Goal: Task Accomplishment & Management: Manage account settings

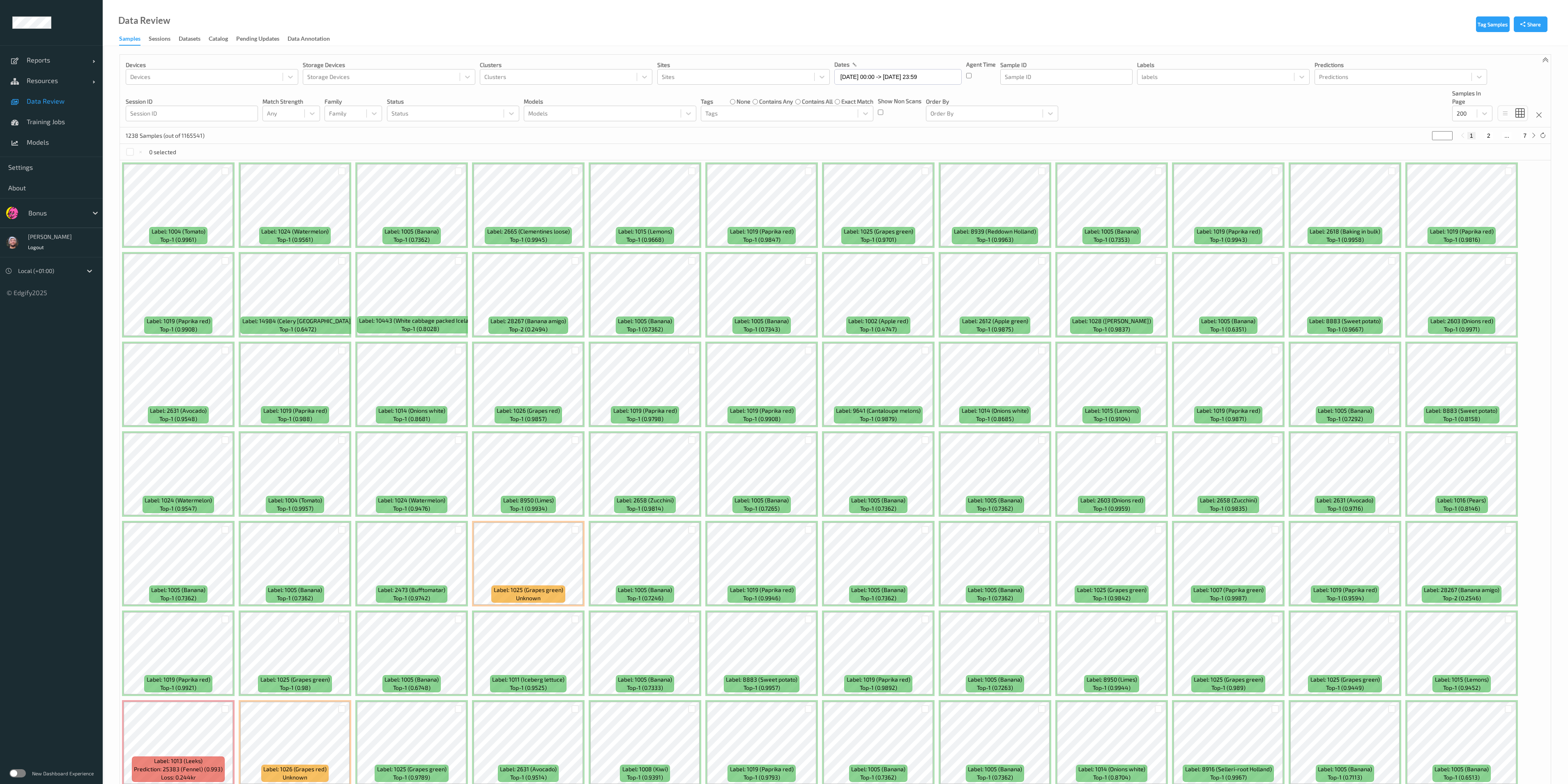
click at [57, 107] on link "Data Review" at bounding box center [51, 101] width 103 height 21
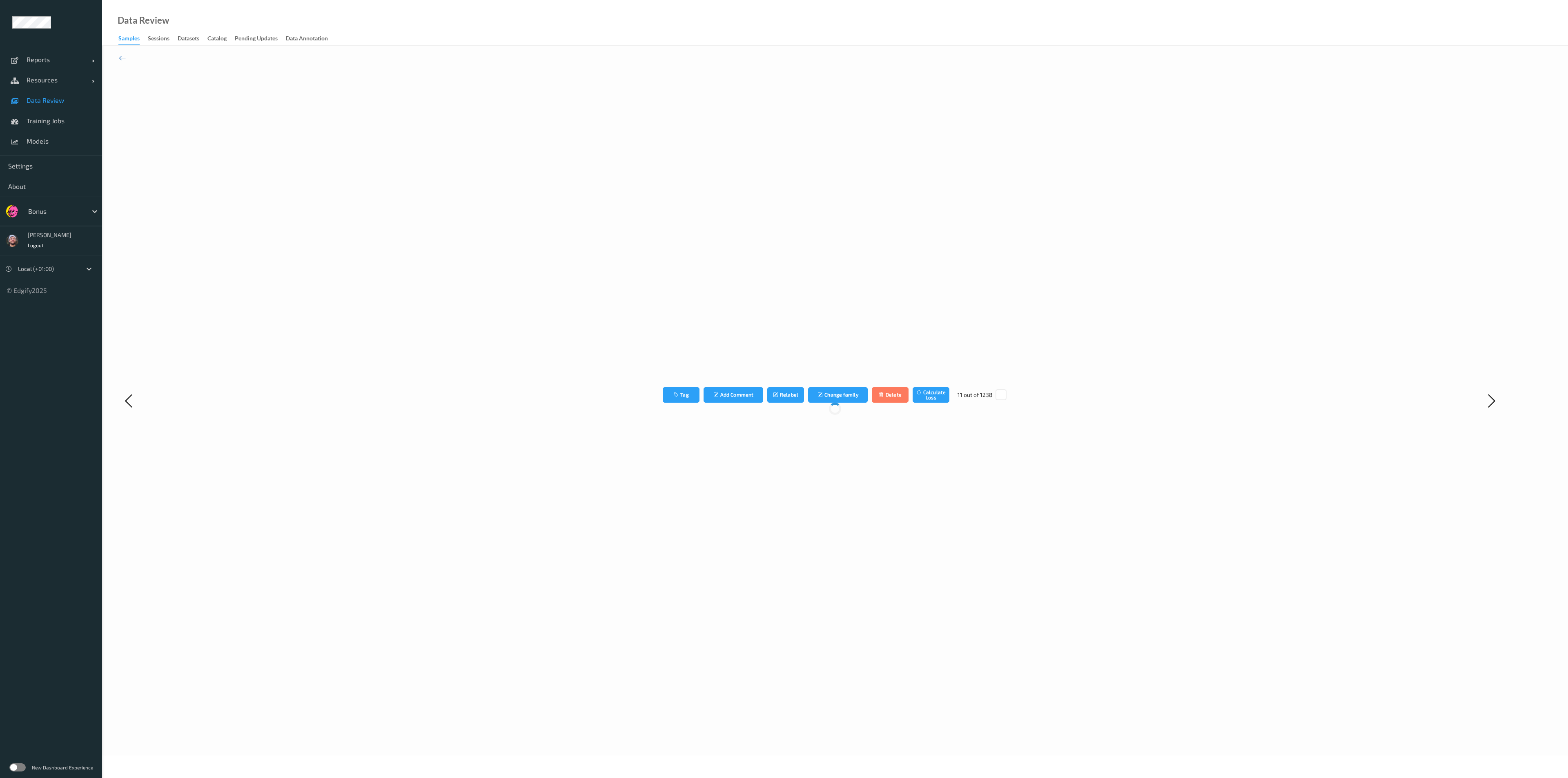
click at [60, 99] on span "Data Review" at bounding box center [60, 100] width 68 height 8
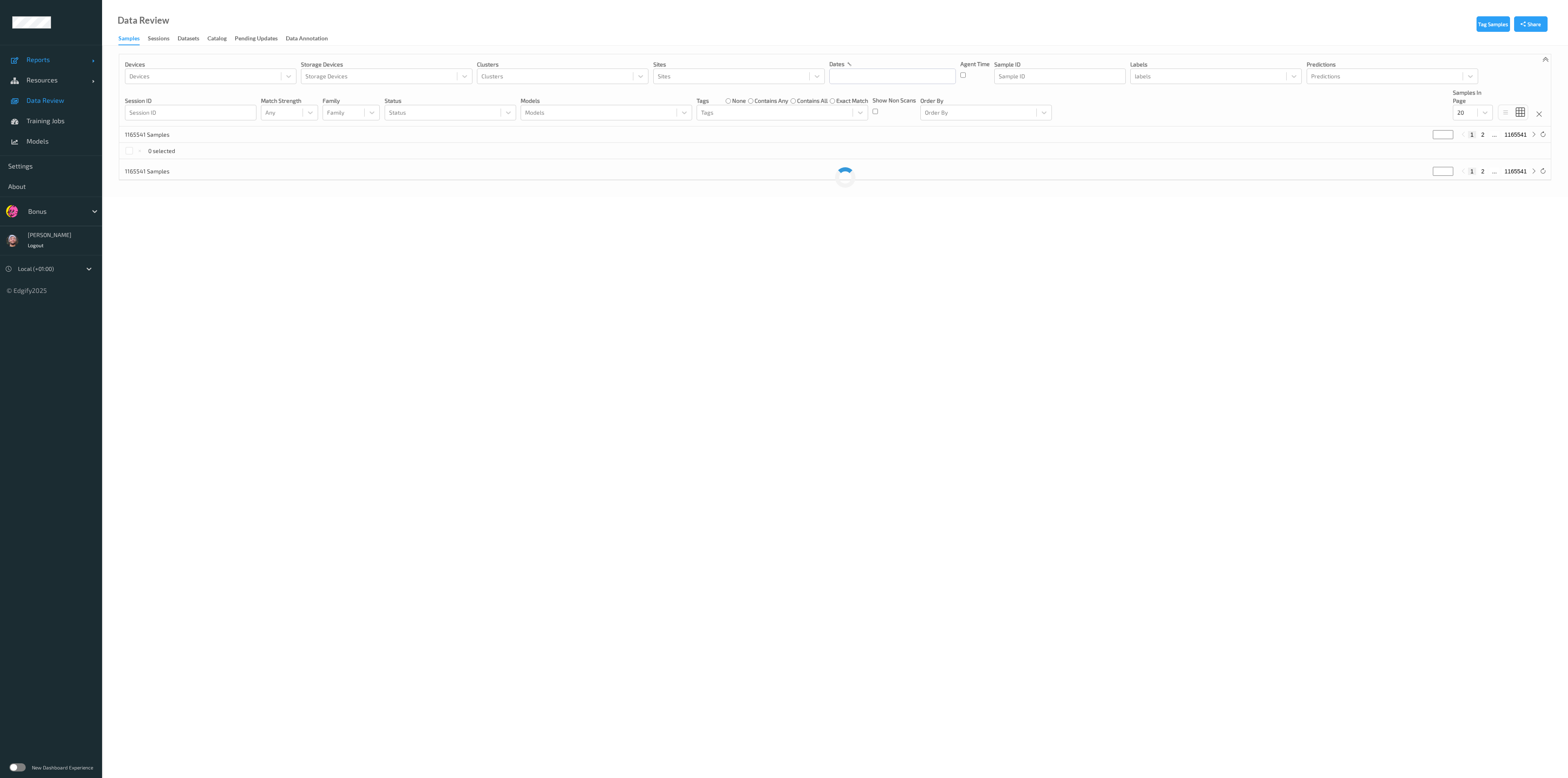
click at [60, 64] on link "Reports" at bounding box center [51, 59] width 102 height 20
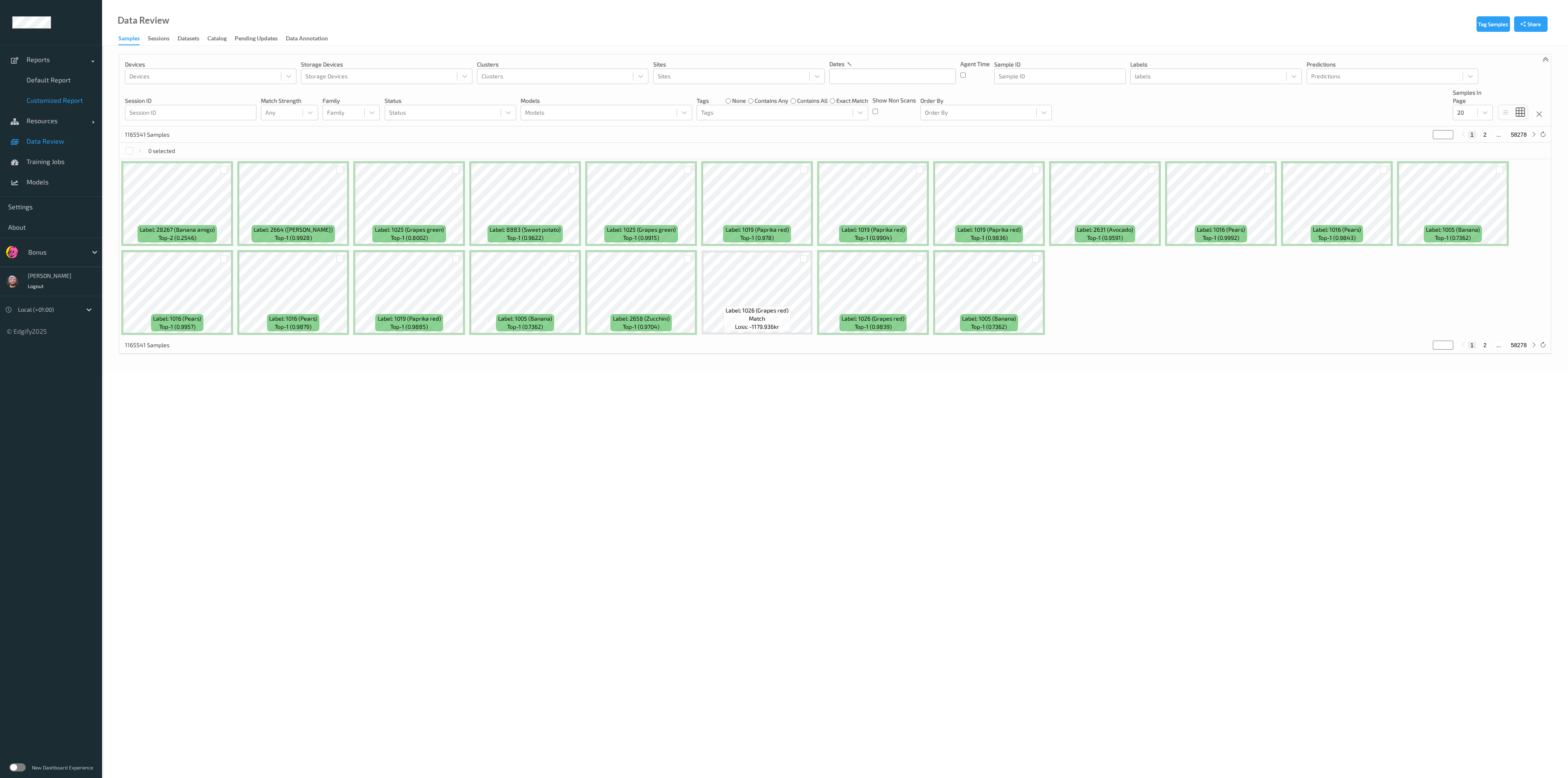
click at [57, 98] on span "Customized Report" at bounding box center [60, 100] width 68 height 8
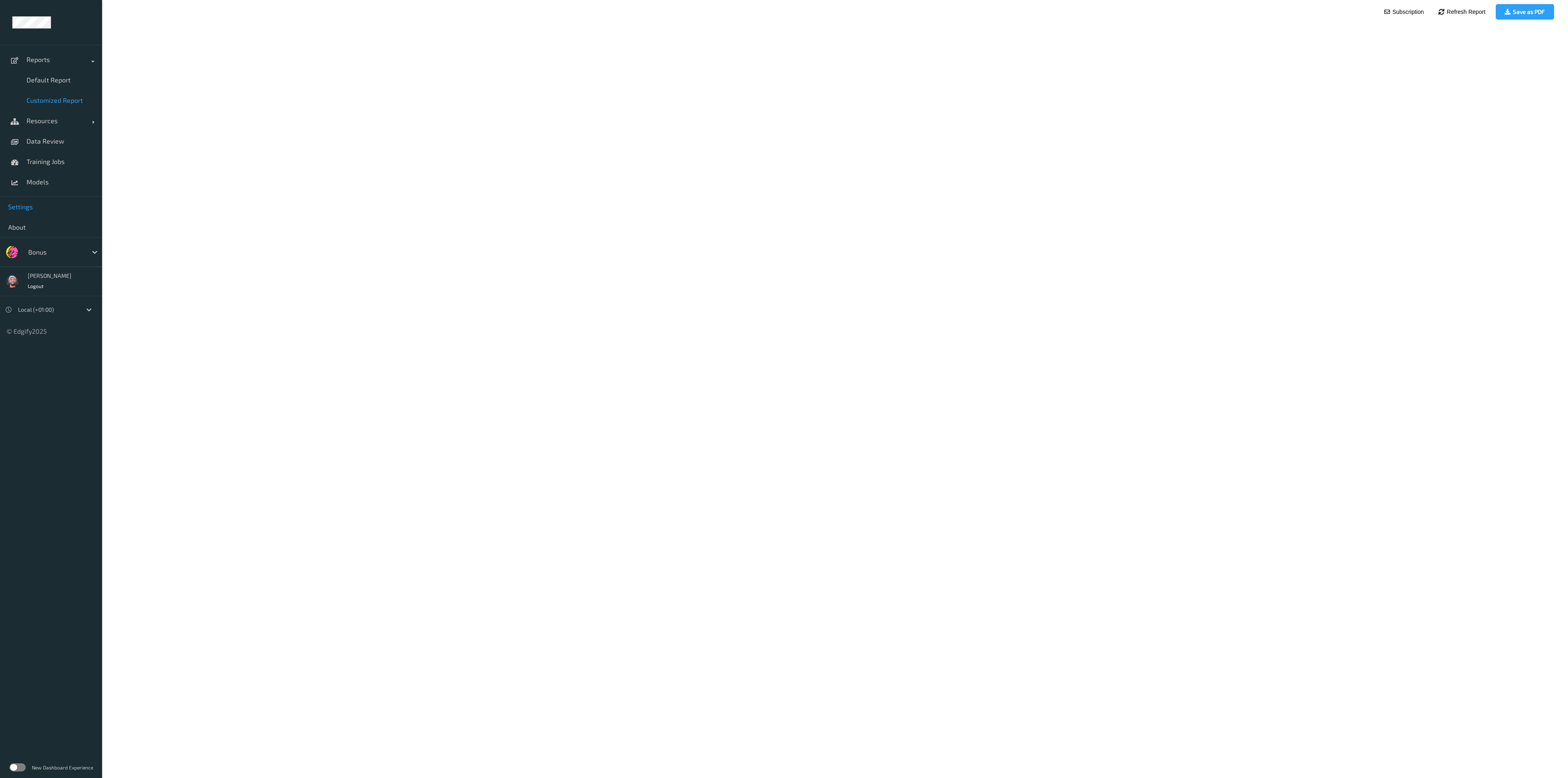
click at [44, 206] on span "Settings" at bounding box center [51, 207] width 86 height 8
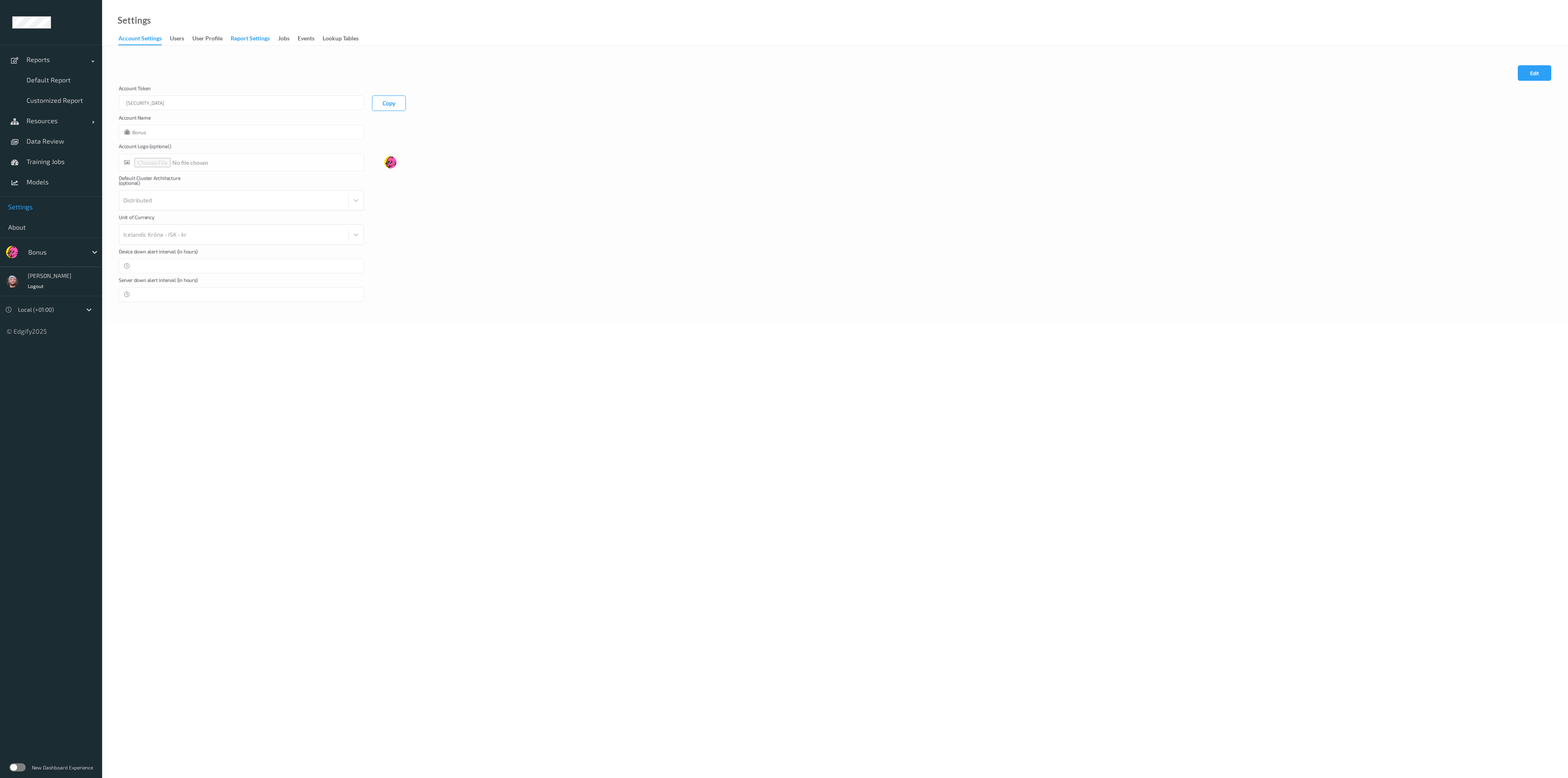
click at [259, 40] on div "Report Settings" at bounding box center [250, 39] width 39 height 10
drag, startPoint x: 1537, startPoint y: 67, endPoint x: 1377, endPoint y: 90, distance: 161.6
click at [1538, 67] on button "Edit" at bounding box center [1534, 61] width 33 height 16
click at [382, 118] on label at bounding box center [419, 119] width 82 height 5
click at [1539, 62] on button "Save" at bounding box center [1534, 61] width 33 height 16
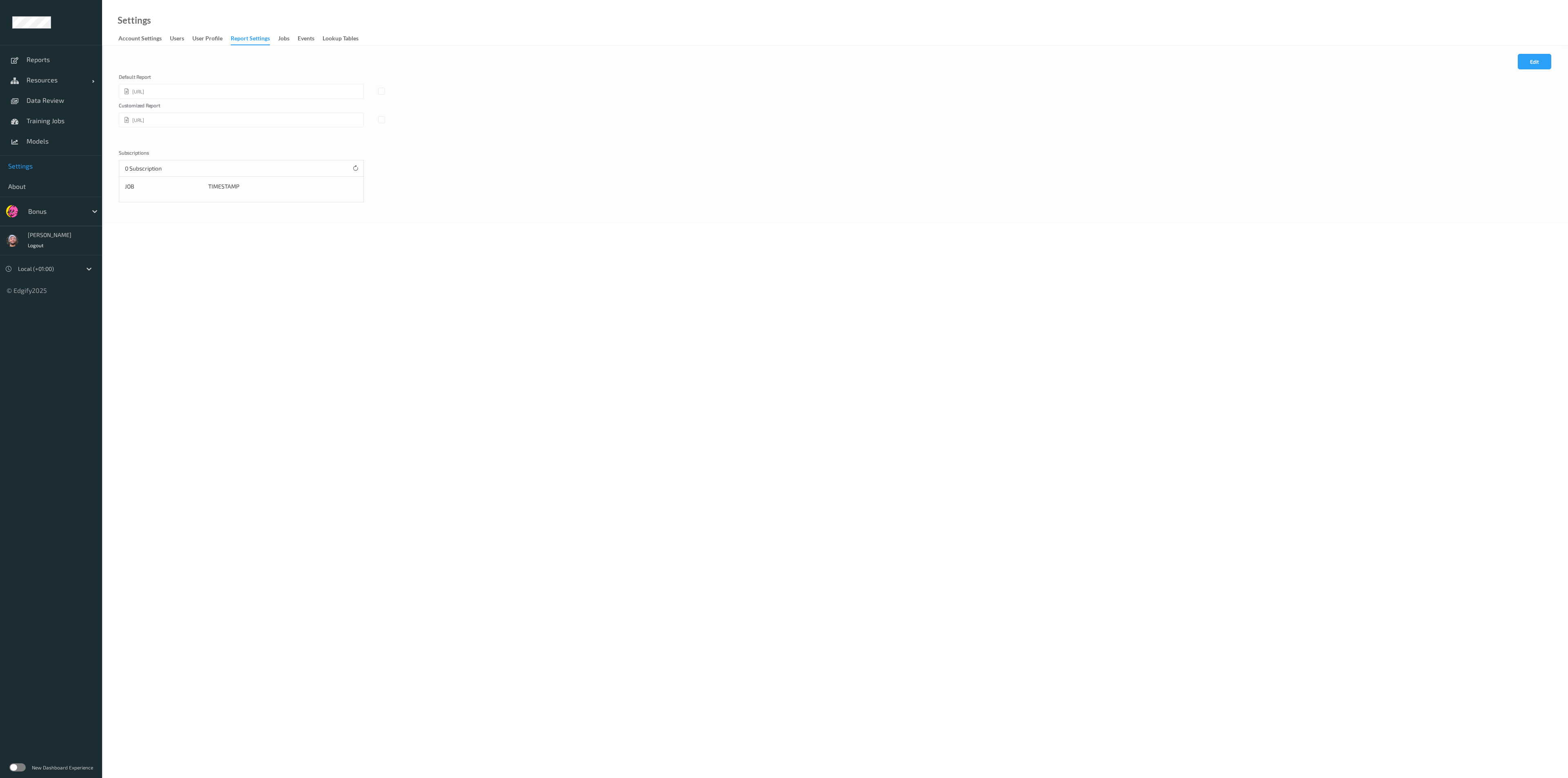
click at [20, 769] on label at bounding box center [18, 767] width 17 height 8
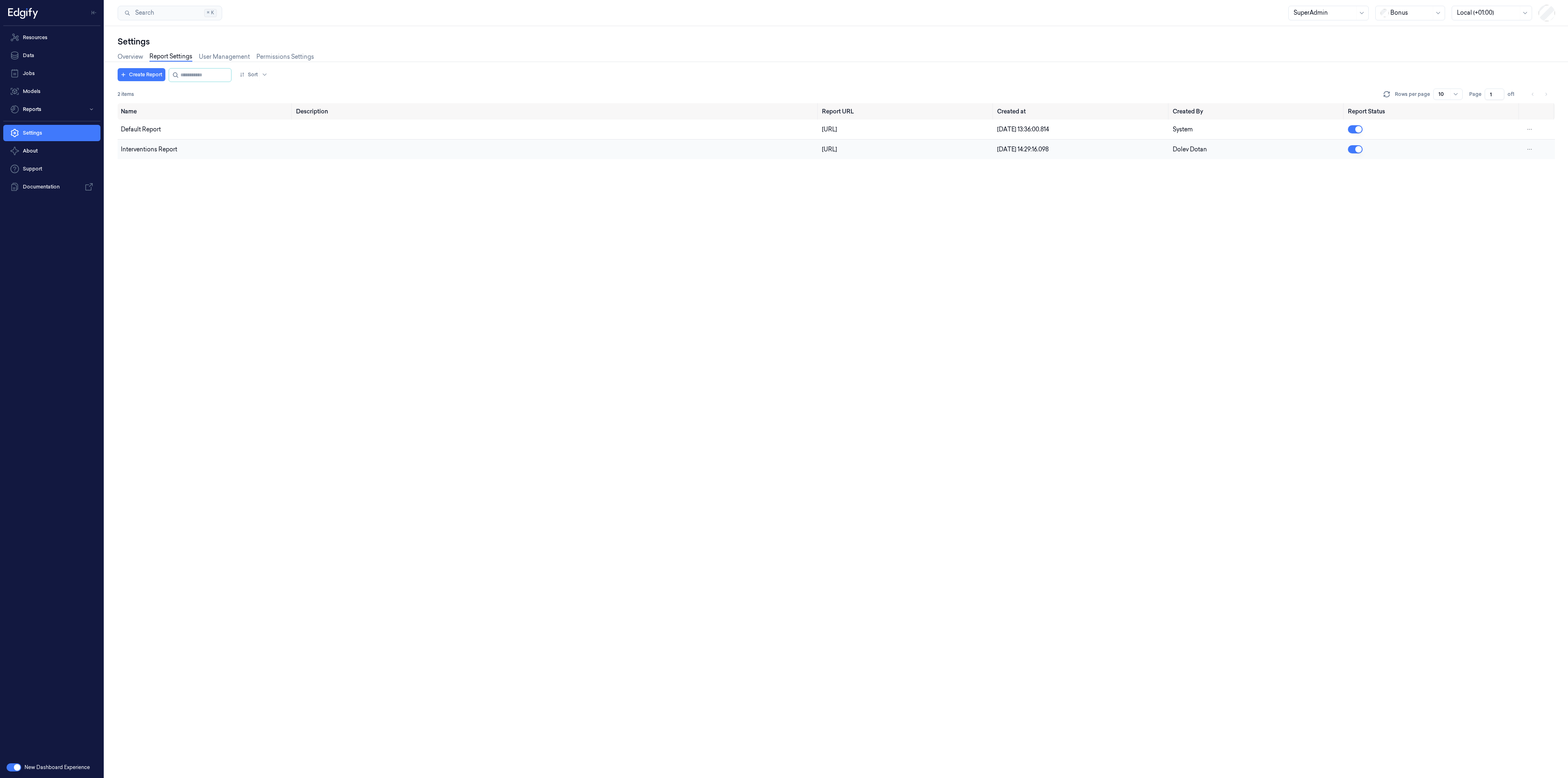
click at [1354, 150] on button "button" at bounding box center [1355, 149] width 15 height 8
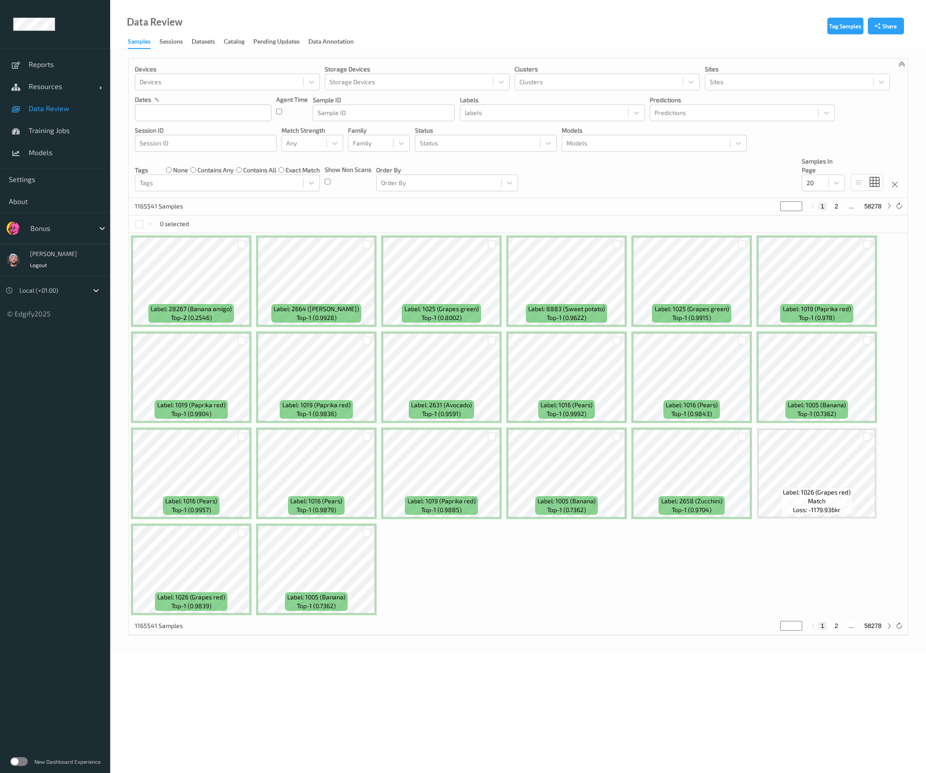
click at [598, 31] on div "Data Review Samples Sessions Datasets Catalog Pending Updates Data Annotation" at bounding box center [518, 24] width 816 height 49
click at [60, 227] on div at bounding box center [59, 228] width 59 height 11
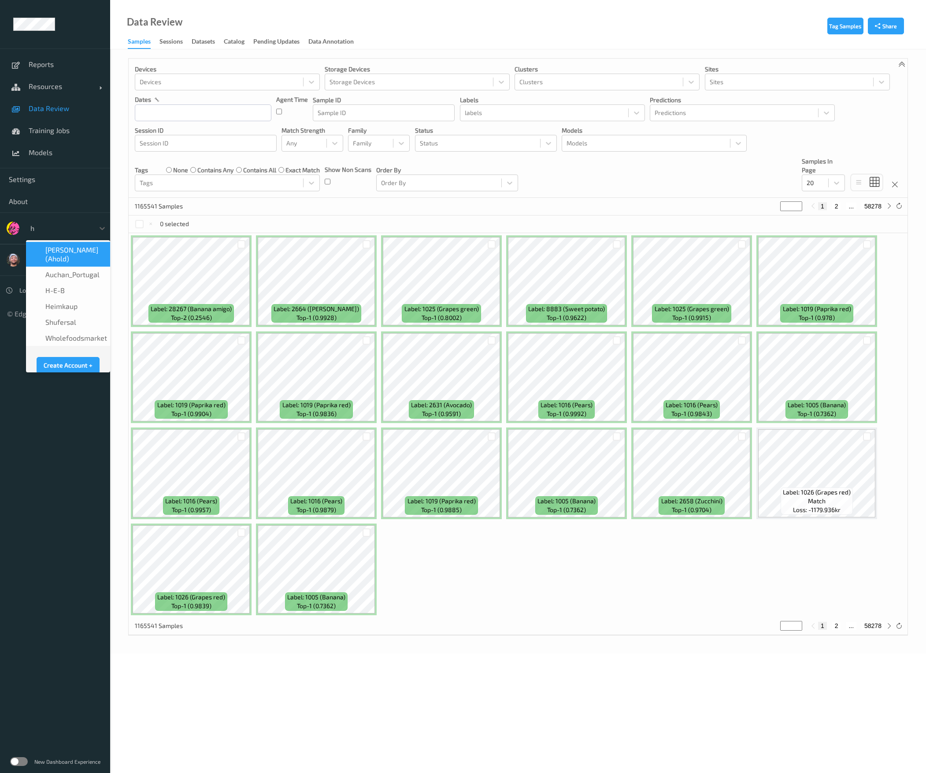
type input "h-"
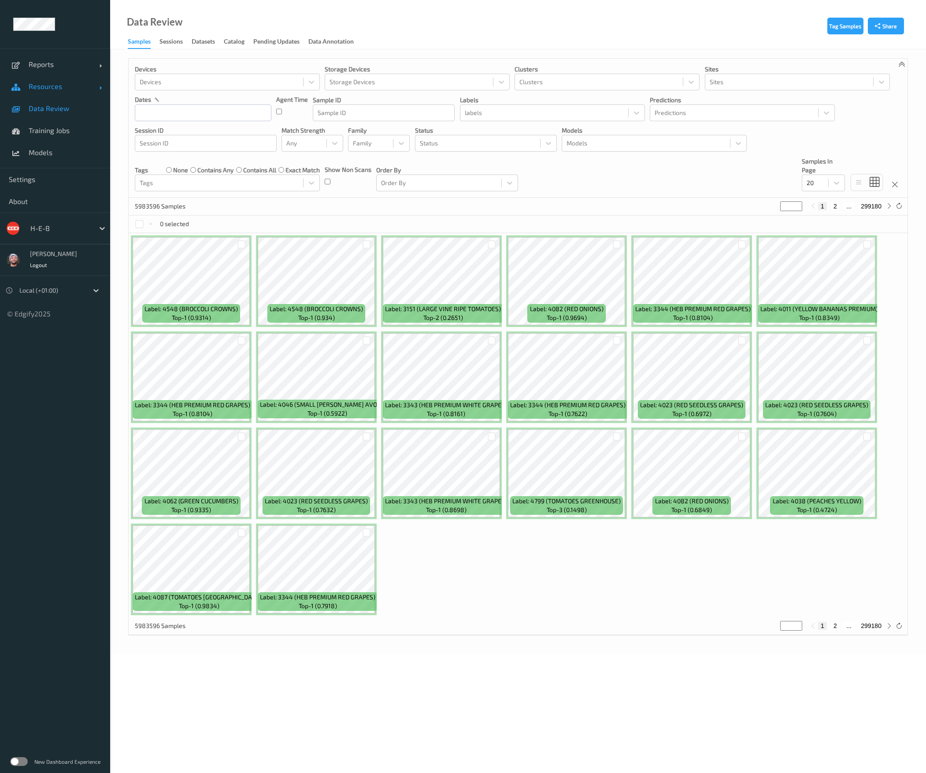
click at [47, 83] on span "Resources" at bounding box center [64, 86] width 70 height 9
click at [50, 109] on span "Devices" at bounding box center [65, 108] width 73 height 9
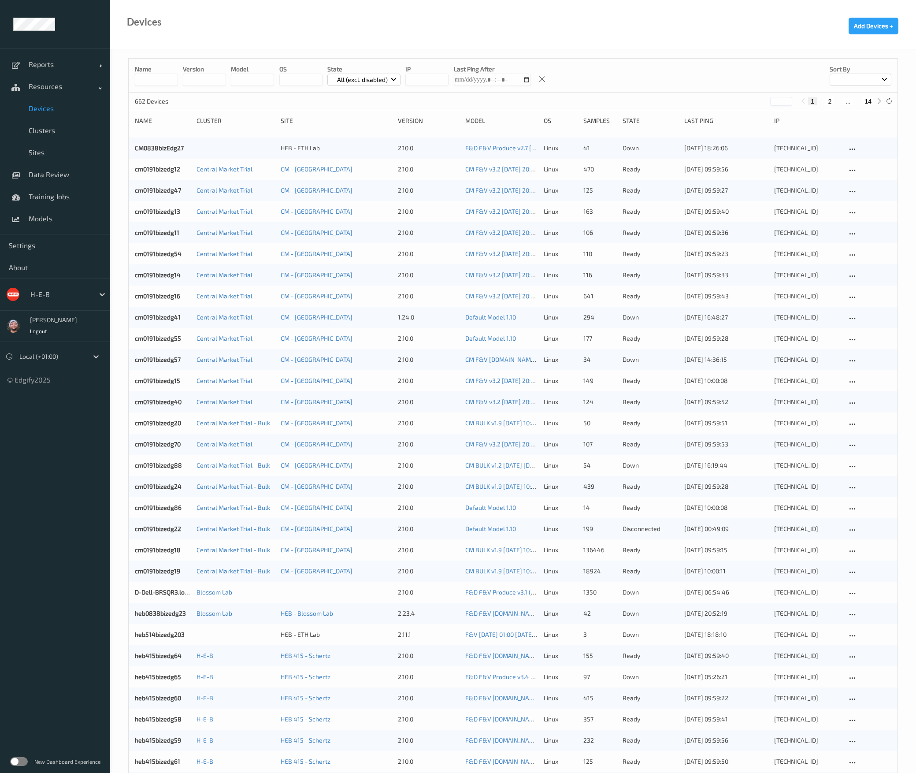
click at [872, 105] on div "1 2 ... 14" at bounding box center [841, 101] width 86 height 10
click at [871, 103] on button "14" at bounding box center [868, 101] width 12 height 8
type input "**"
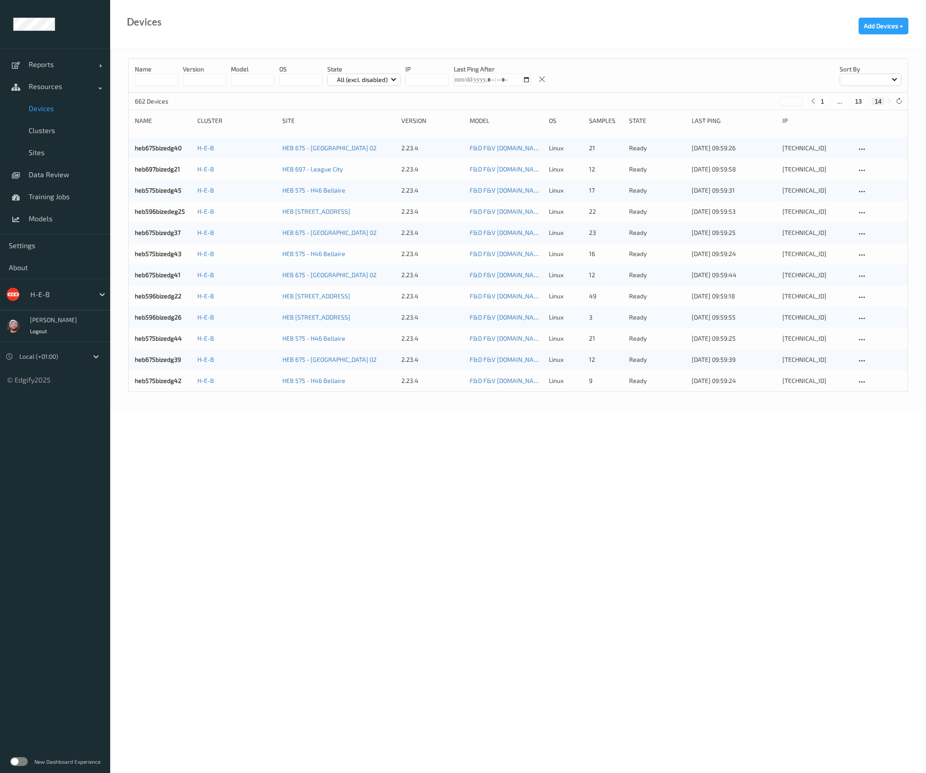
click at [465, 410] on body "Reports Default Report Customized Report Resources Devices Clusters Sites Data …" at bounding box center [463, 386] width 926 height 773
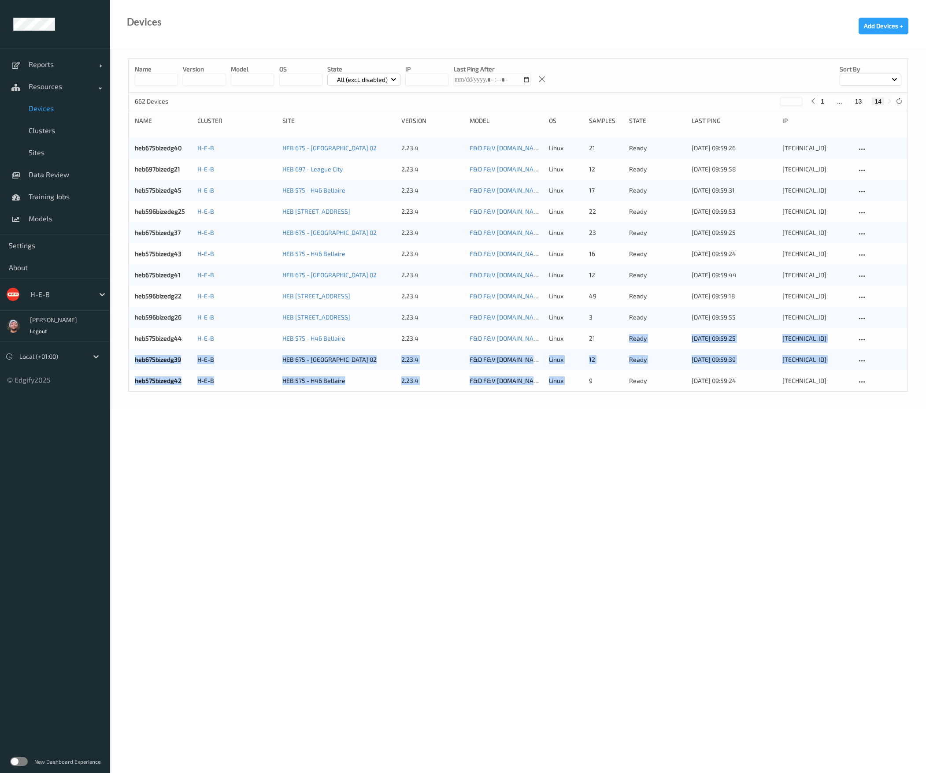
drag, startPoint x: 590, startPoint y: 488, endPoint x: 593, endPoint y: 492, distance: 5.0
click at [593, 492] on body "Reports Default Report Customized Report Resources Devices Clusters Sites Data …" at bounding box center [463, 386] width 926 height 773
click at [595, 492] on body "Reports Default Report Customized Report Resources Devices Clusters Sites Data …" at bounding box center [463, 386] width 926 height 773
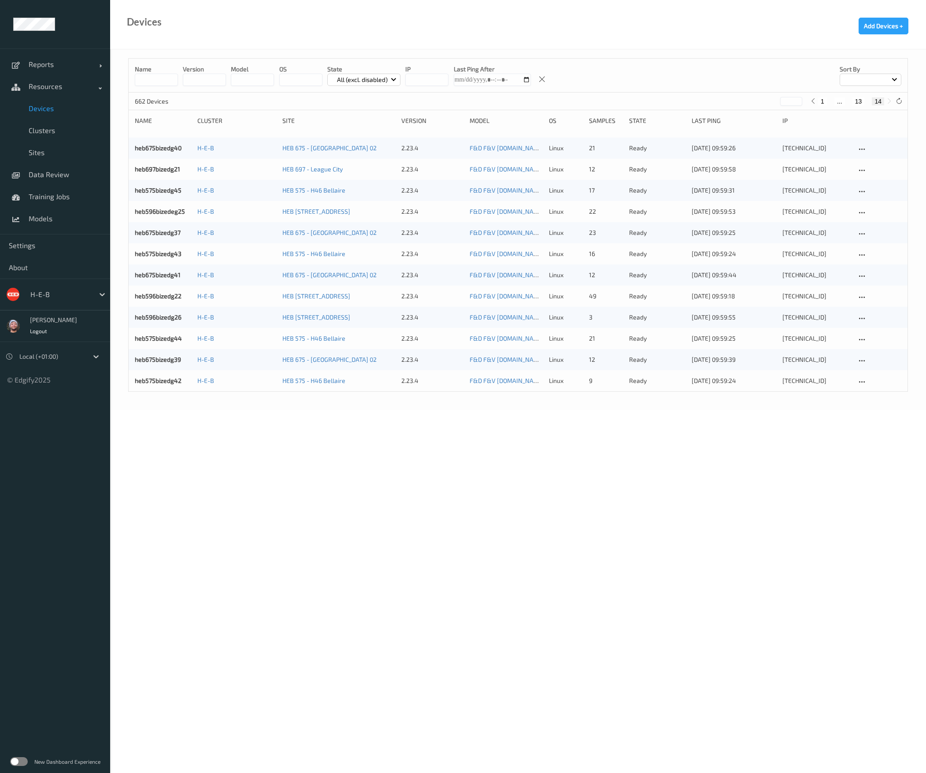
drag, startPoint x: 175, startPoint y: 382, endPoint x: 184, endPoint y: 417, distance: 35.5
click at [184, 417] on body "Reports Default Report Customized Report Resources Devices Clusters Sites Data …" at bounding box center [463, 386] width 926 height 773
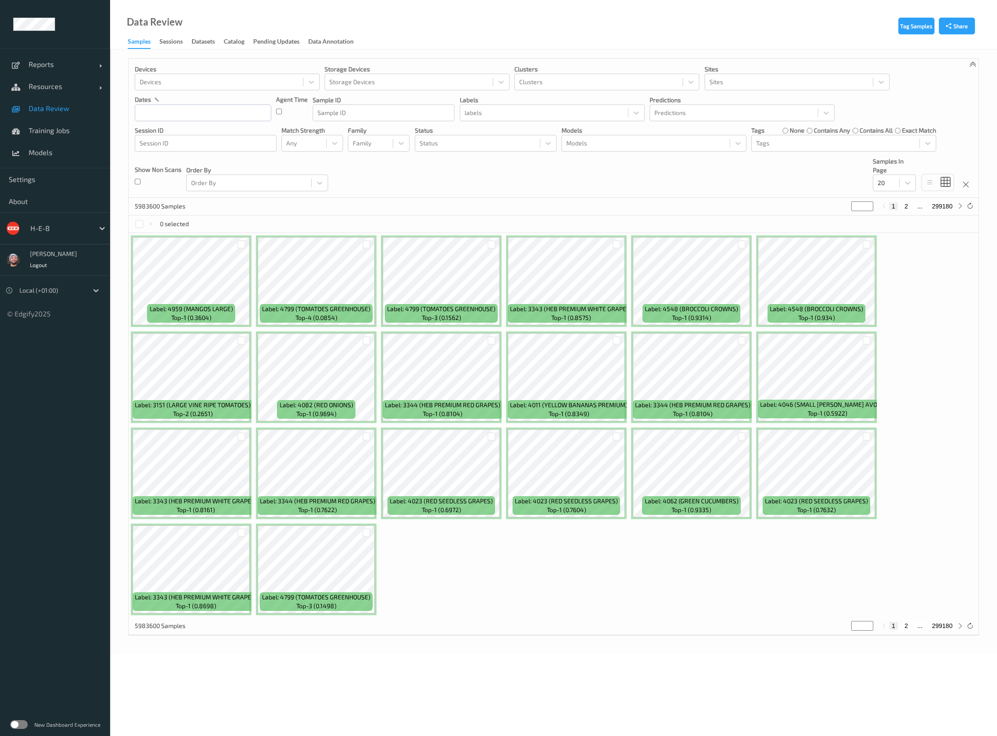
click at [63, 227] on div at bounding box center [59, 228] width 59 height 11
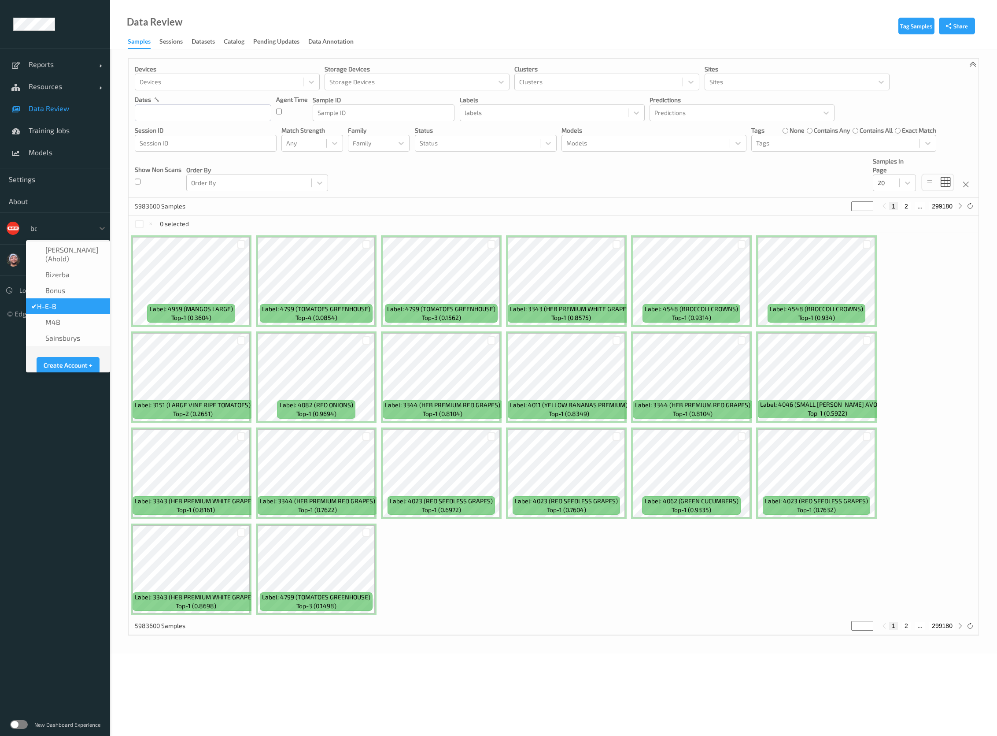
type input "bonu"
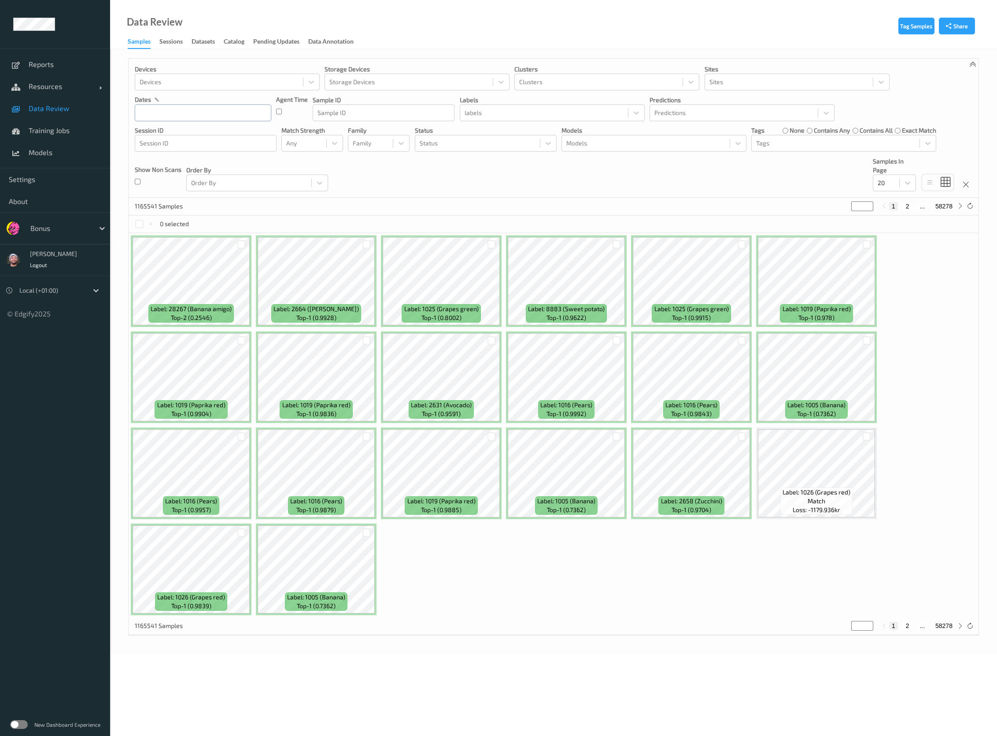
click at [218, 119] on input "text" at bounding box center [203, 112] width 137 height 17
click at [199, 213] on div "25" at bounding box center [206, 216] width 15 height 15
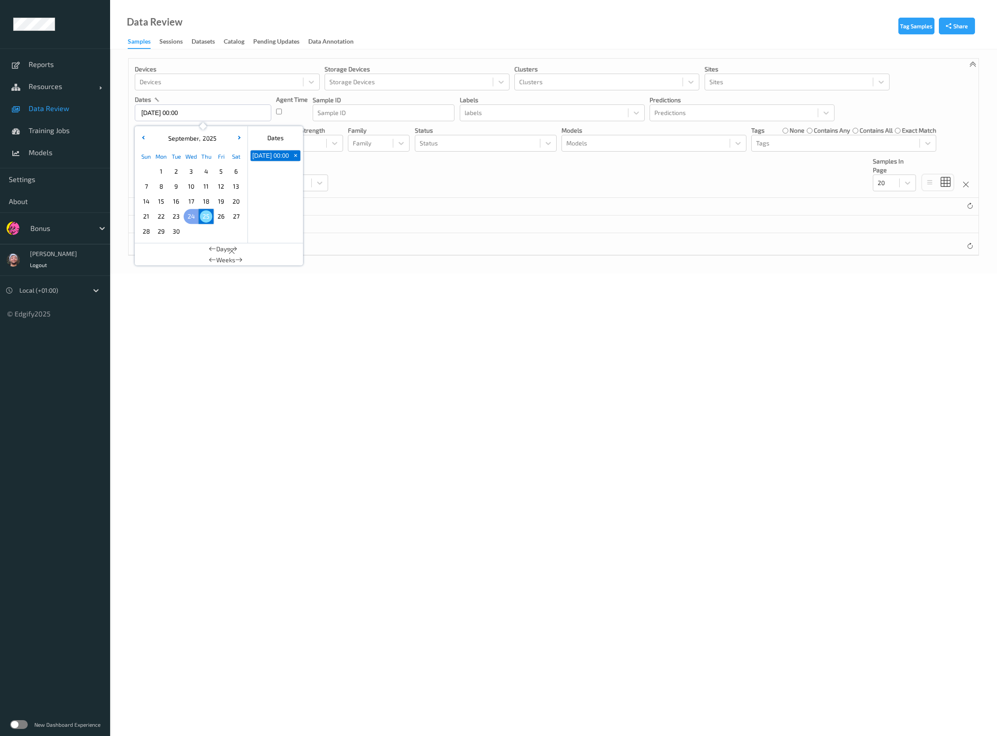
click at [194, 217] on span "24" at bounding box center [191, 216] width 12 height 12
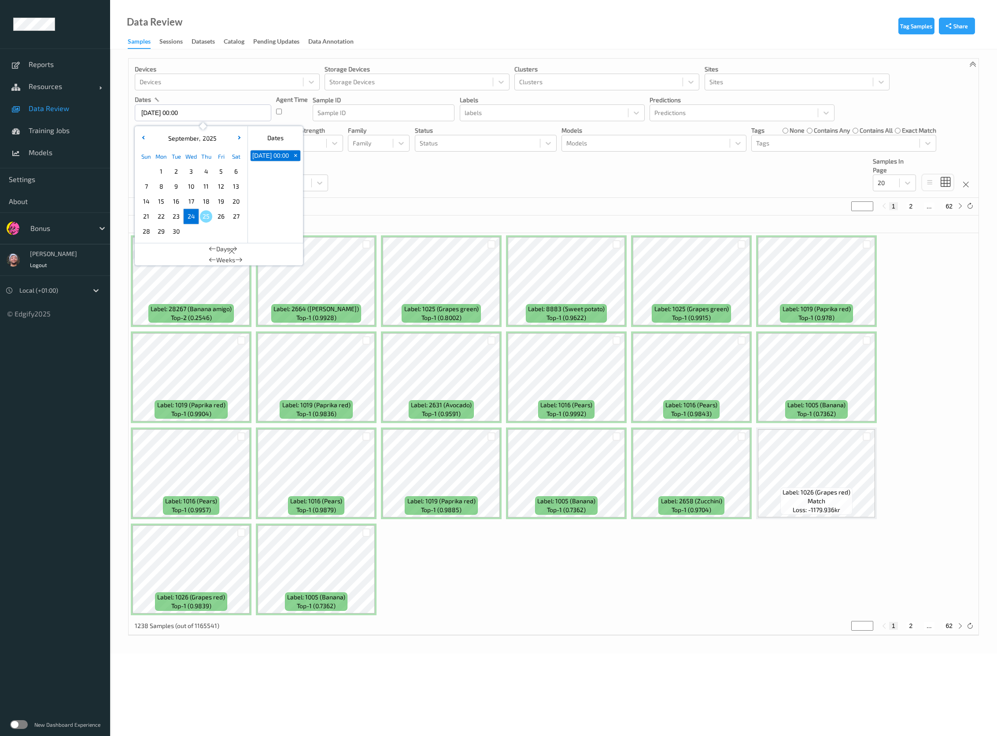
click at [459, 180] on div "Devices Devices Storage Devices Storage Devices Clusters Clusters Sites Sites d…" at bounding box center [554, 128] width 850 height 139
click at [895, 181] on div at bounding box center [886, 183] width 17 height 11
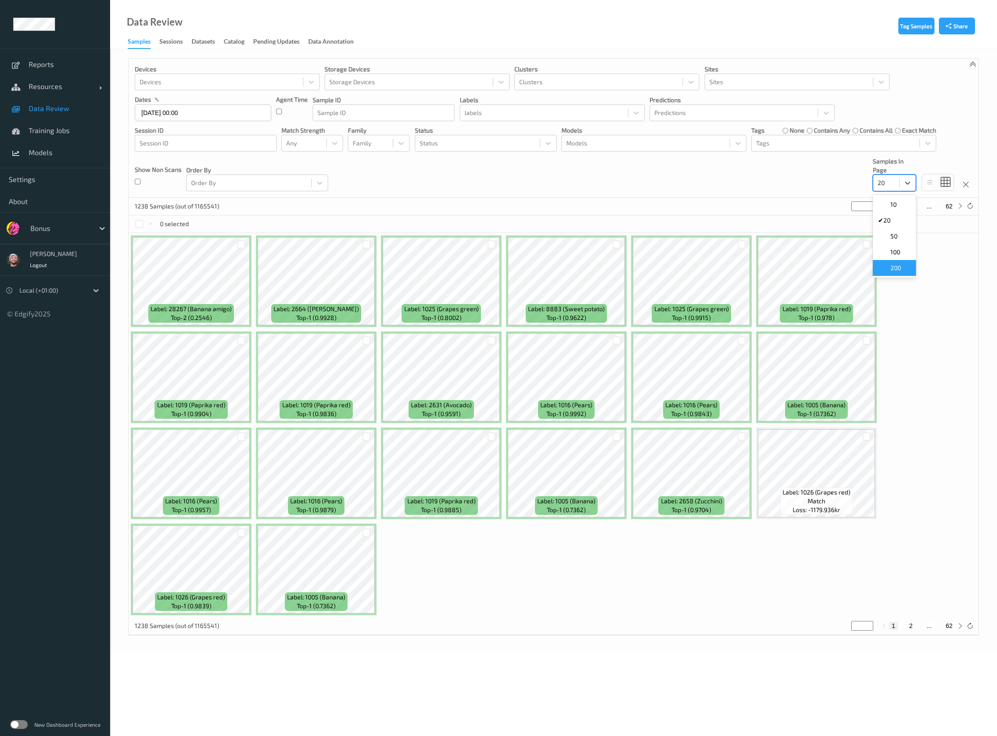
click at [900, 267] on span "200" at bounding box center [896, 267] width 11 height 9
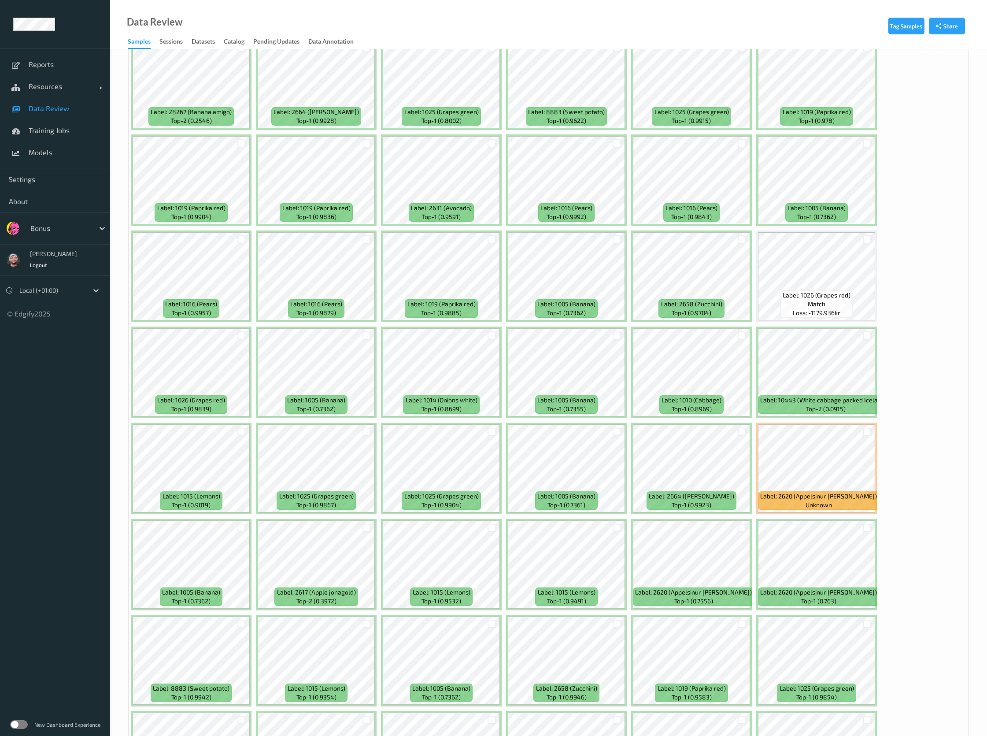
scroll to position [198, 0]
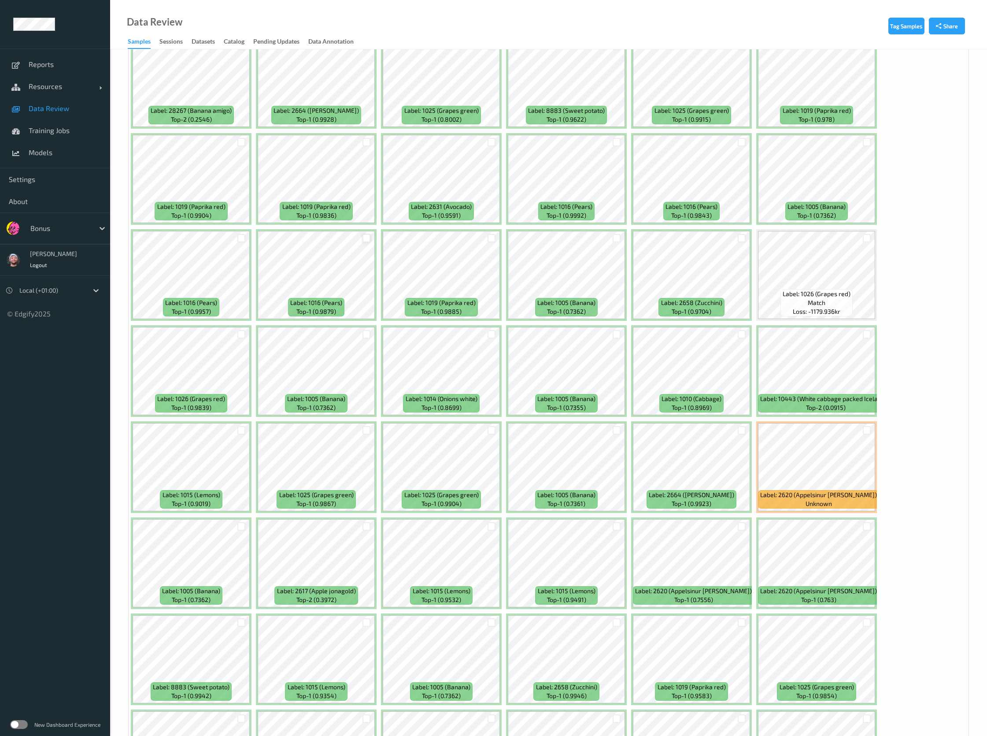
click at [366, 238] on div at bounding box center [367, 238] width 8 height 8
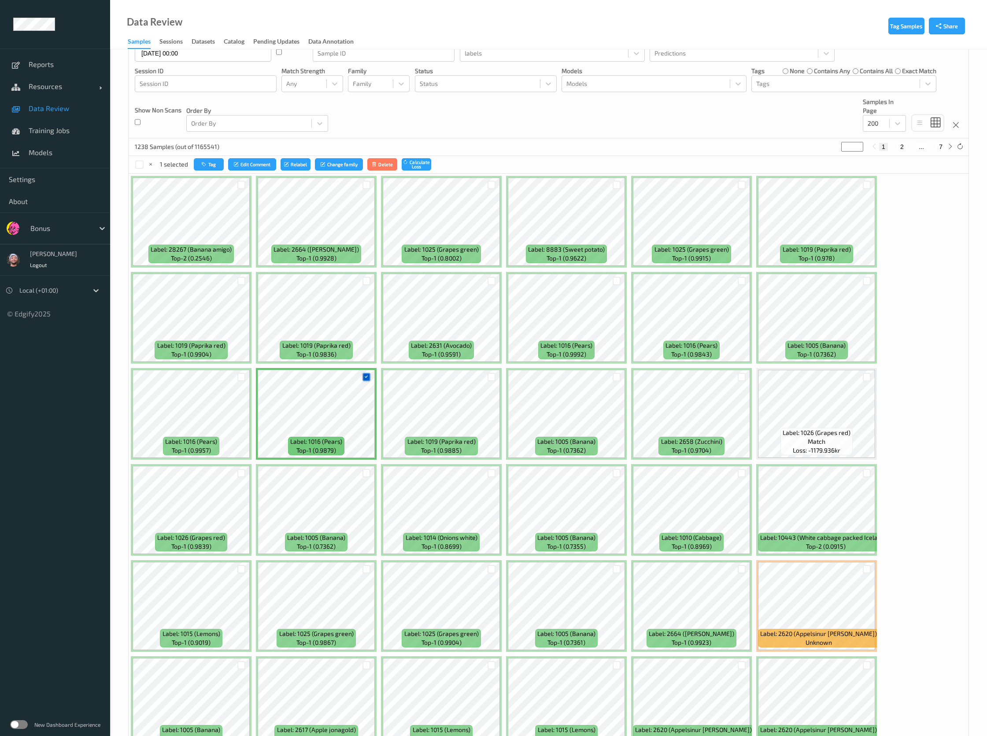
scroll to position [0, 0]
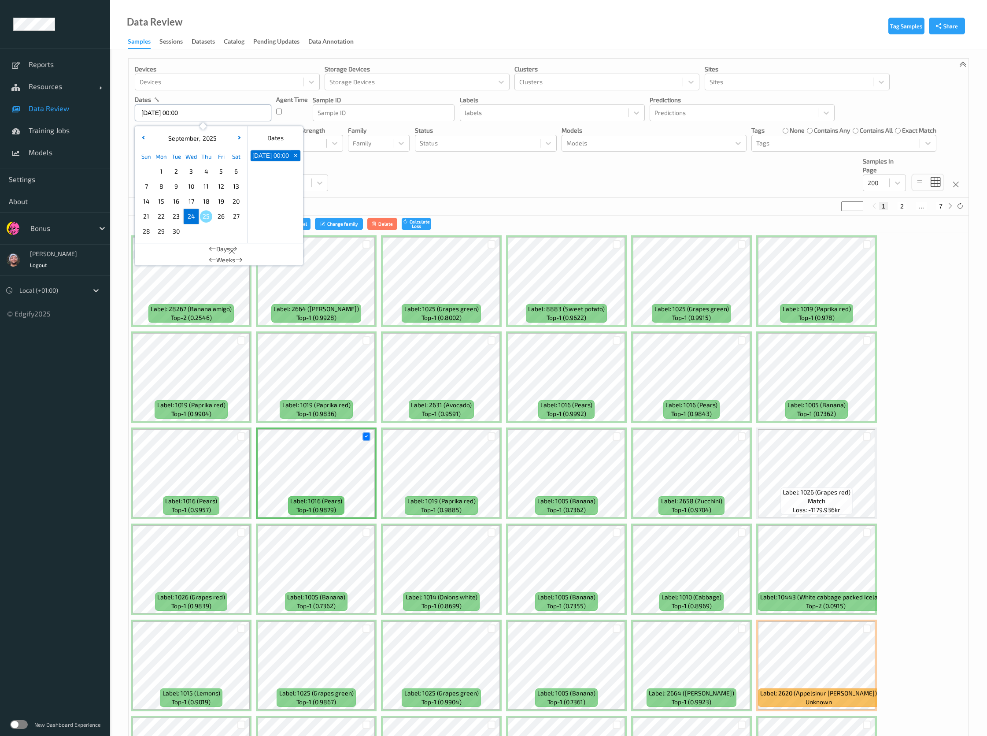
click at [232, 118] on input "24/09/2025 00:00" at bounding box center [203, 112] width 137 height 17
click at [195, 216] on span "24" at bounding box center [191, 216] width 12 height 12
type input "24/09/2025 00:00 -> 24/09/2025 23:59"
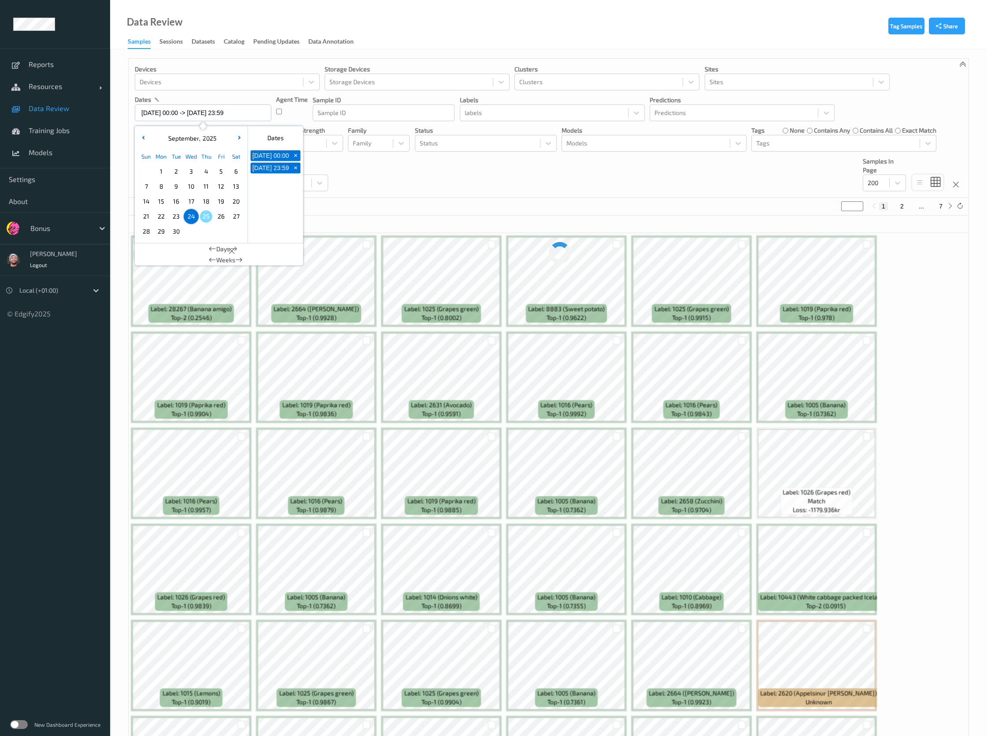
click at [396, 174] on div "Devices Devices Storage Devices Storage Devices Clusters Clusters Sites Sites d…" at bounding box center [549, 128] width 840 height 139
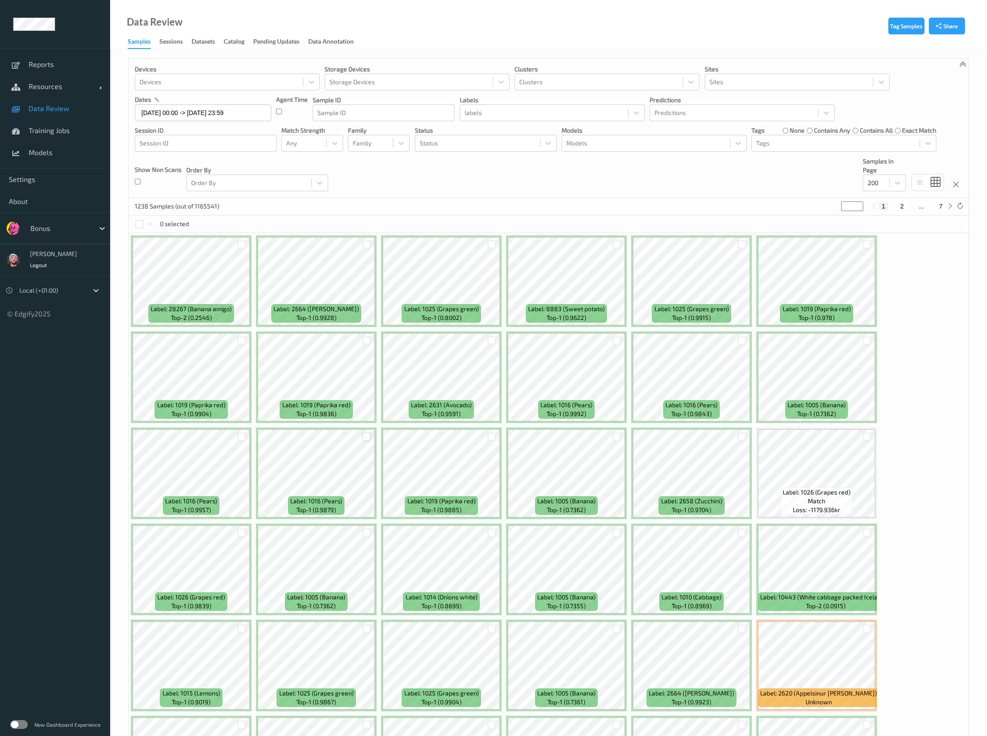
click at [366, 439] on div at bounding box center [367, 436] width 8 height 8
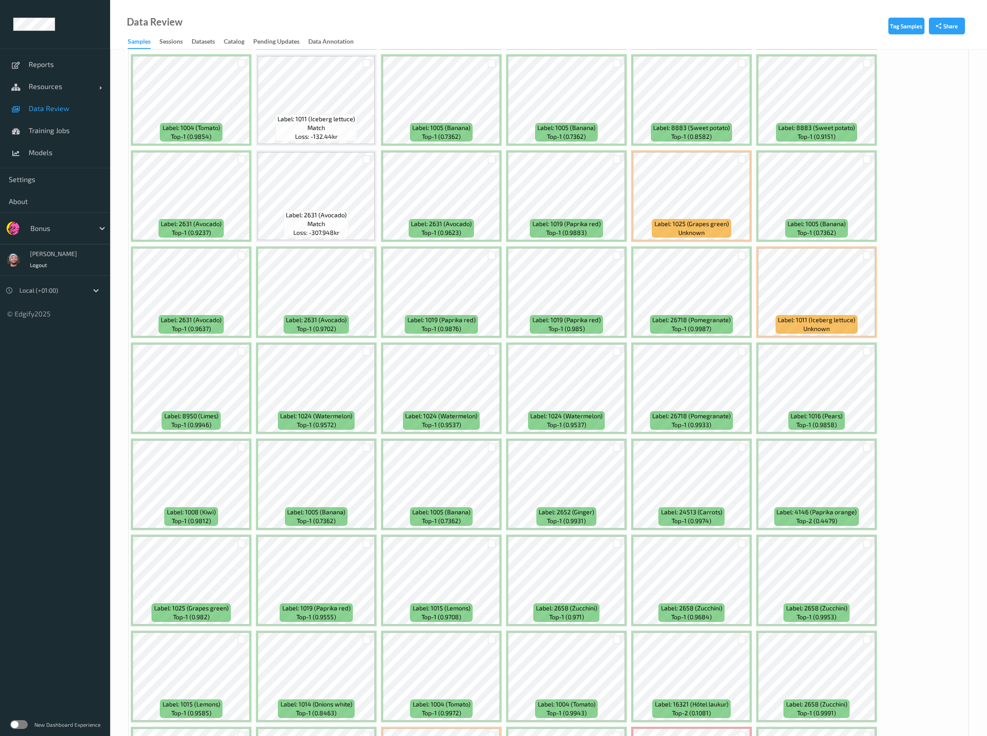
scroll to position [1057, 0]
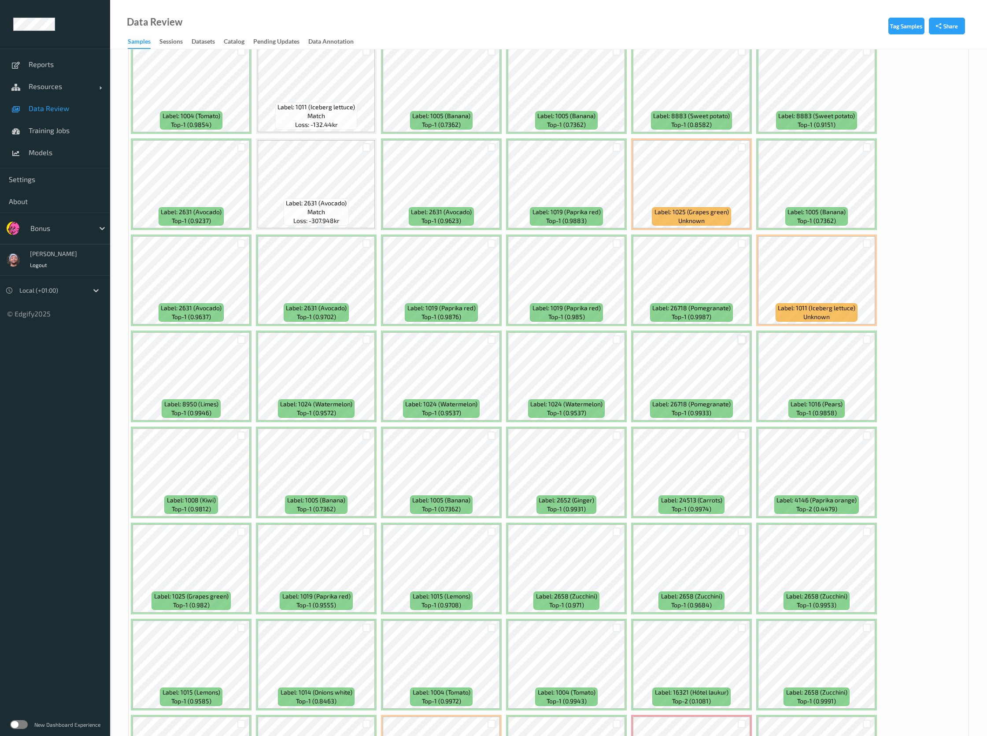
click at [739, 339] on div at bounding box center [742, 339] width 8 height 8
click at [867, 340] on div at bounding box center [867, 339] width 8 height 8
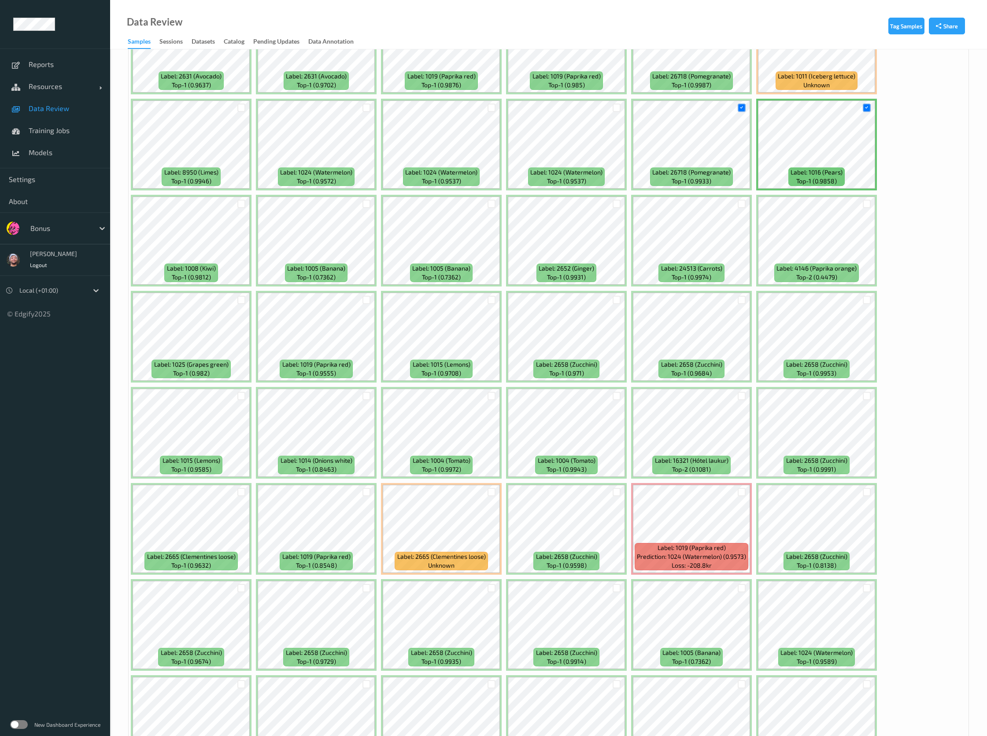
scroll to position [1322, 0]
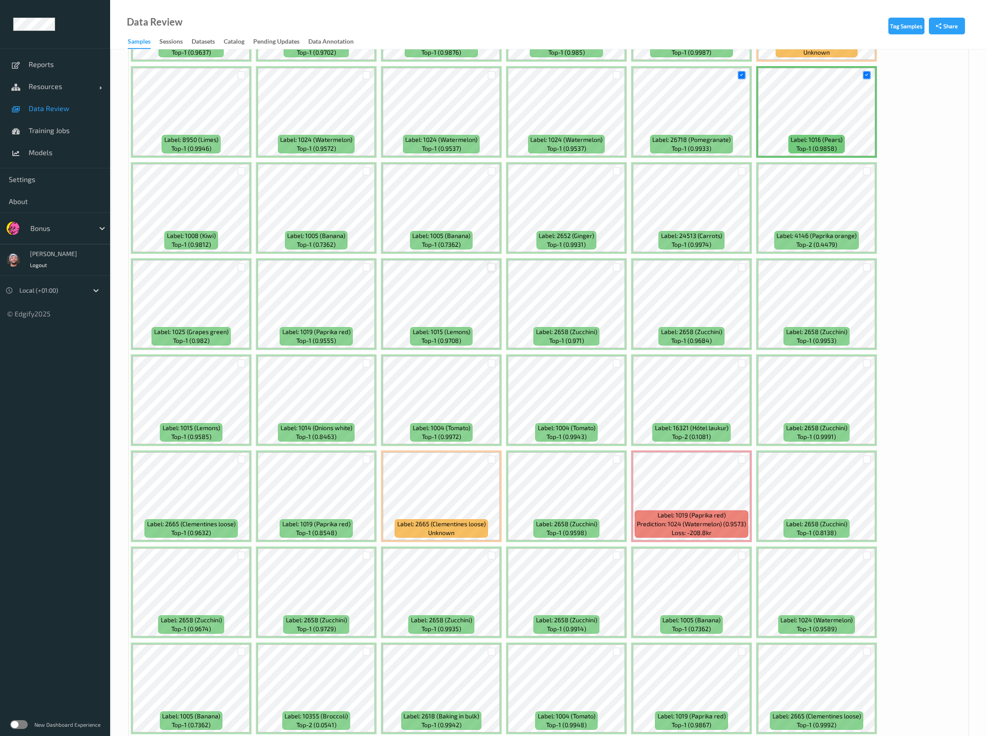
click at [492, 267] on div at bounding box center [492, 267] width 8 height 8
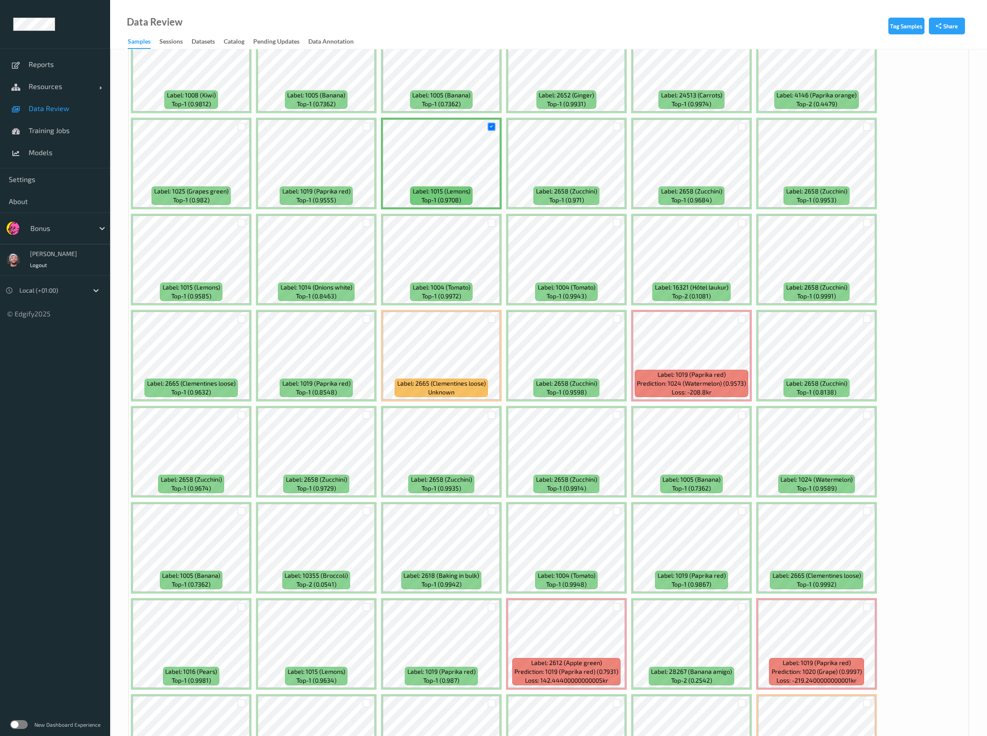
scroll to position [1586, 0]
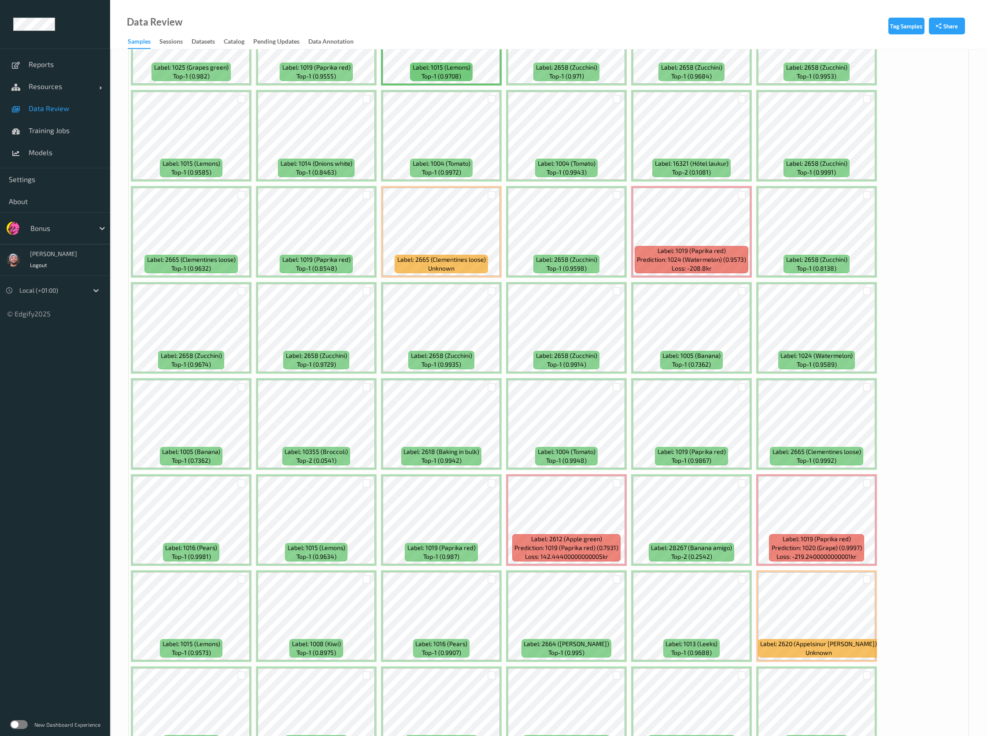
click at [621, 483] on div at bounding box center [616, 483] width 17 height 15
click at [617, 487] on div at bounding box center [617, 483] width 8 height 8
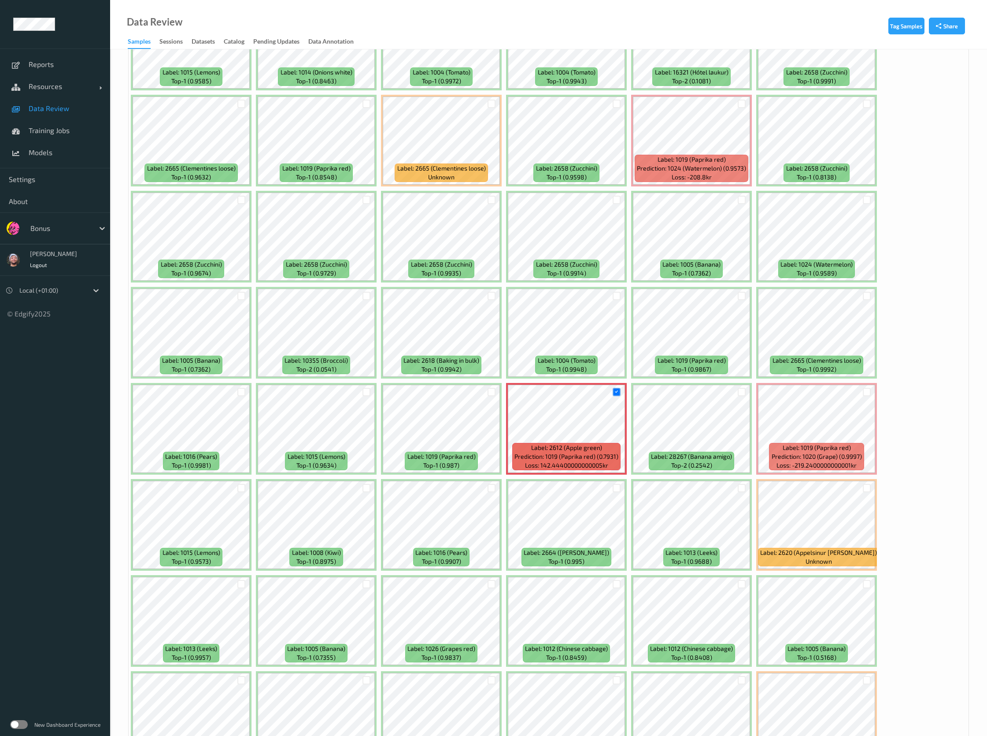
scroll to position [1784, 0]
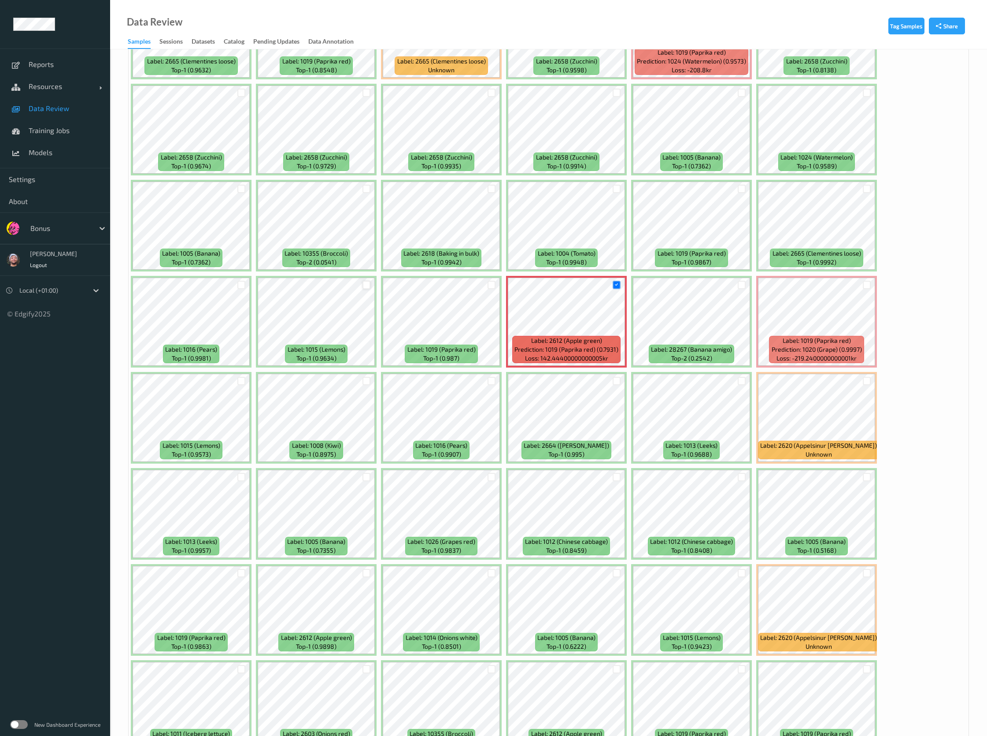
click at [368, 286] on div at bounding box center [367, 285] width 8 height 8
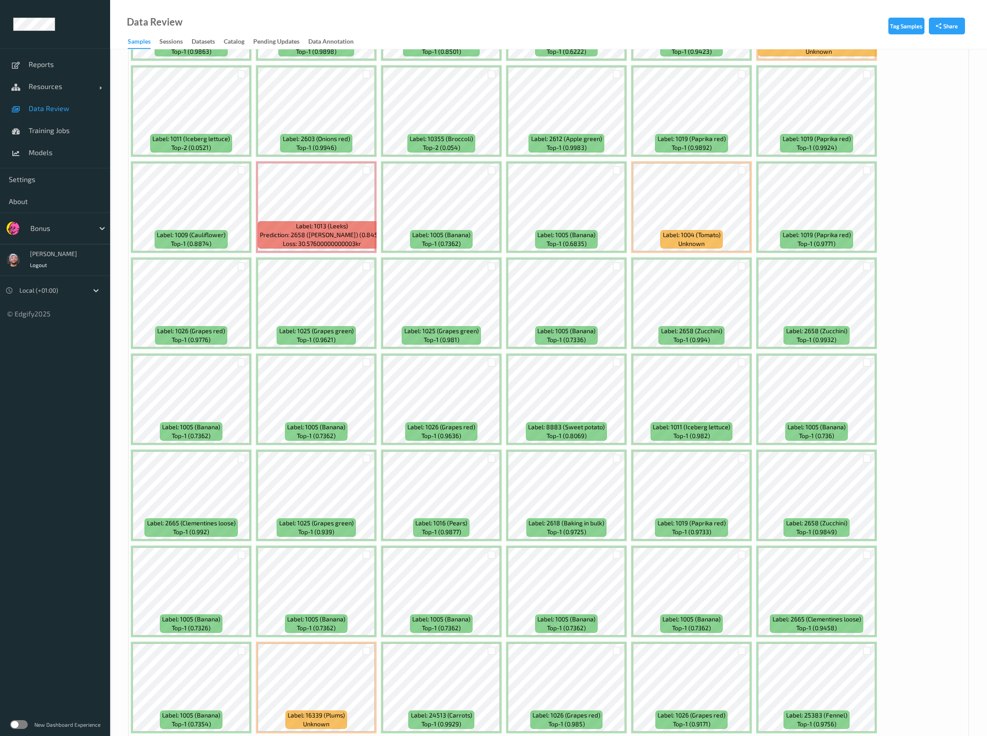
scroll to position [2643, 0]
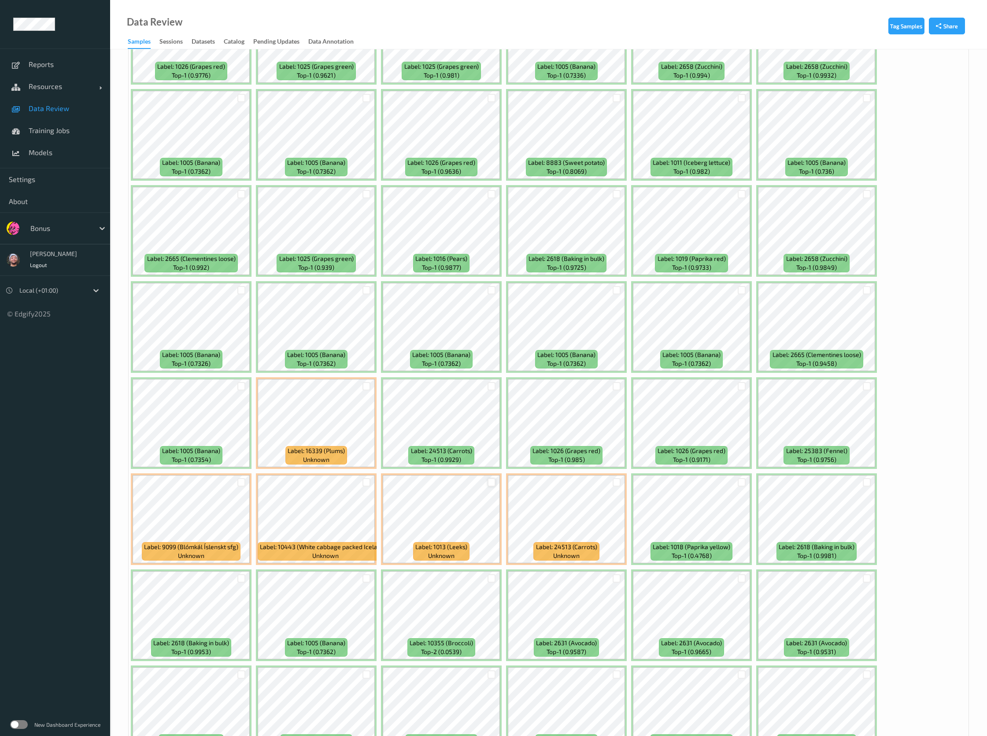
click at [495, 485] on div at bounding box center [492, 482] width 8 height 8
click at [613, 480] on div at bounding box center [617, 482] width 8 height 8
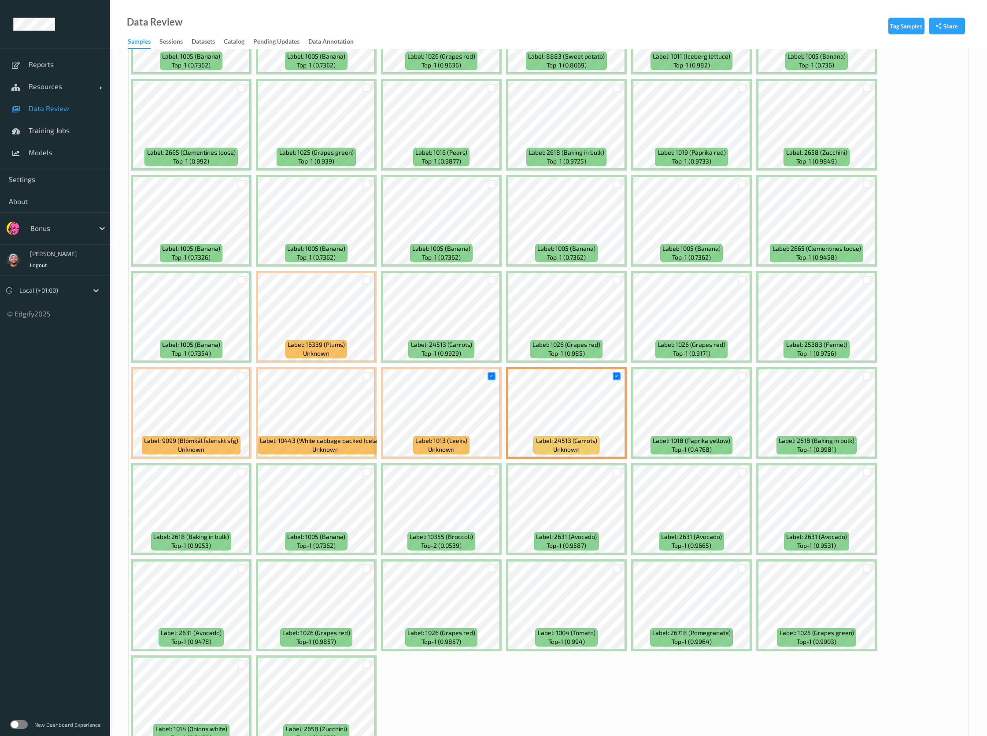
scroll to position [2799, 0]
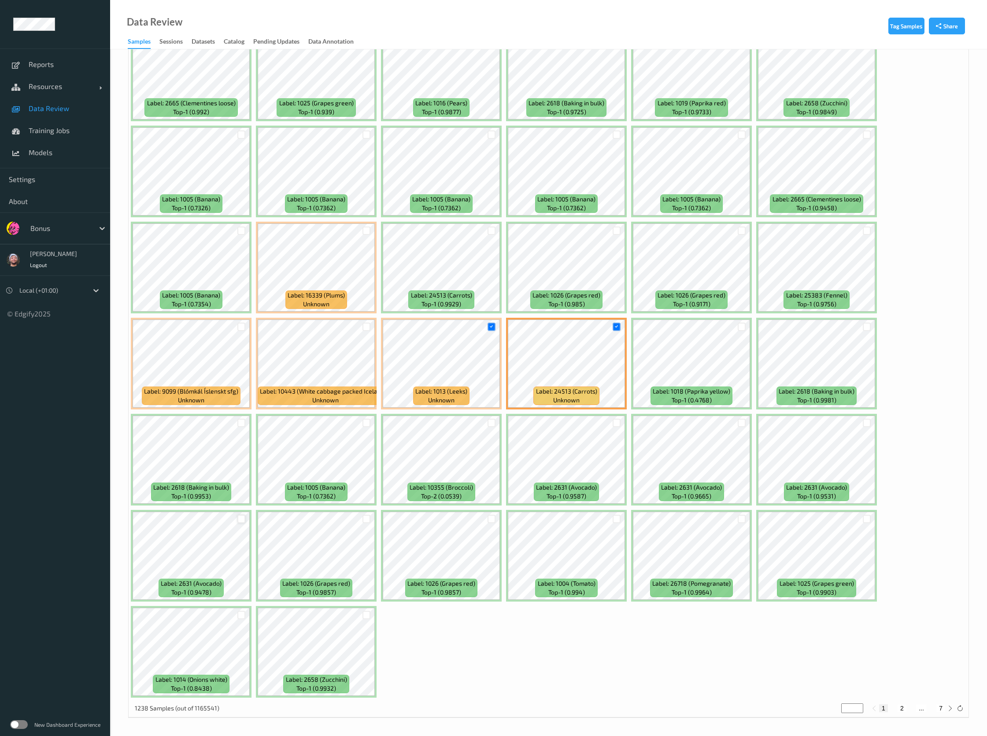
click at [237, 519] on div at bounding box center [241, 519] width 8 height 8
click at [902, 708] on button "2" at bounding box center [902, 708] width 9 height 8
type input "*"
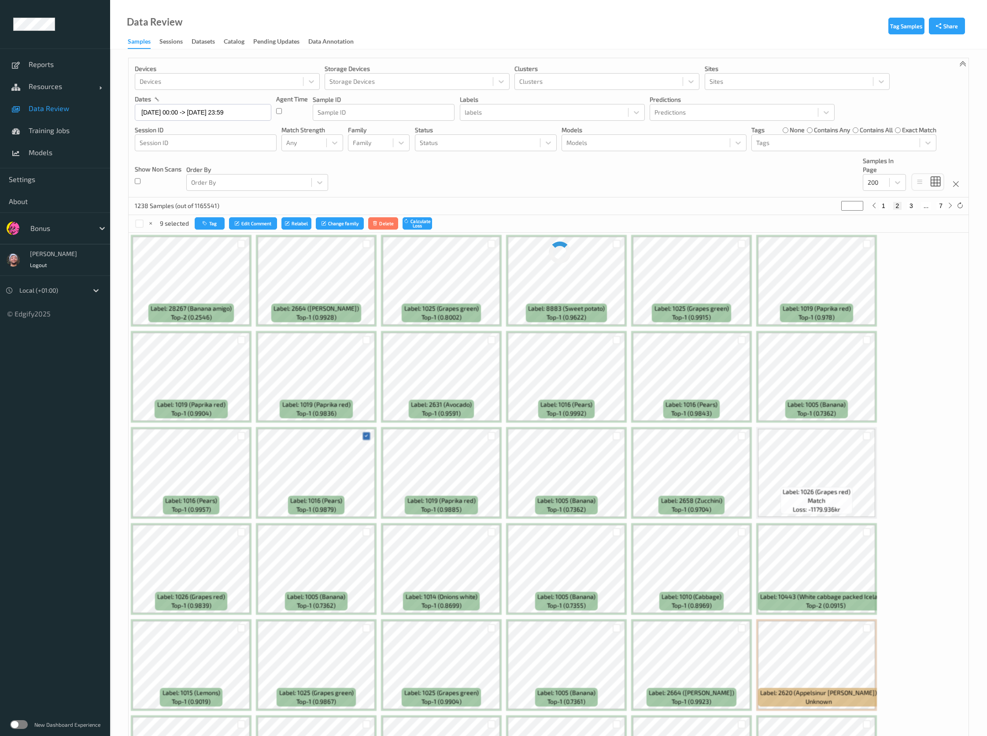
scroll to position [0, 0]
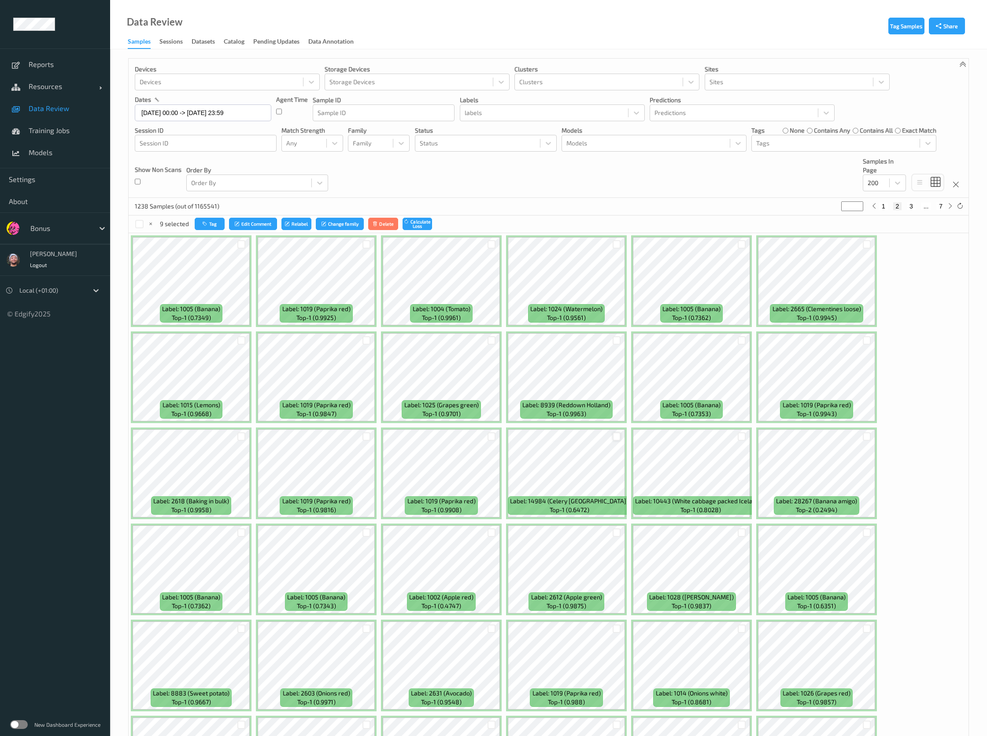
click at [618, 439] on div at bounding box center [617, 436] width 8 height 8
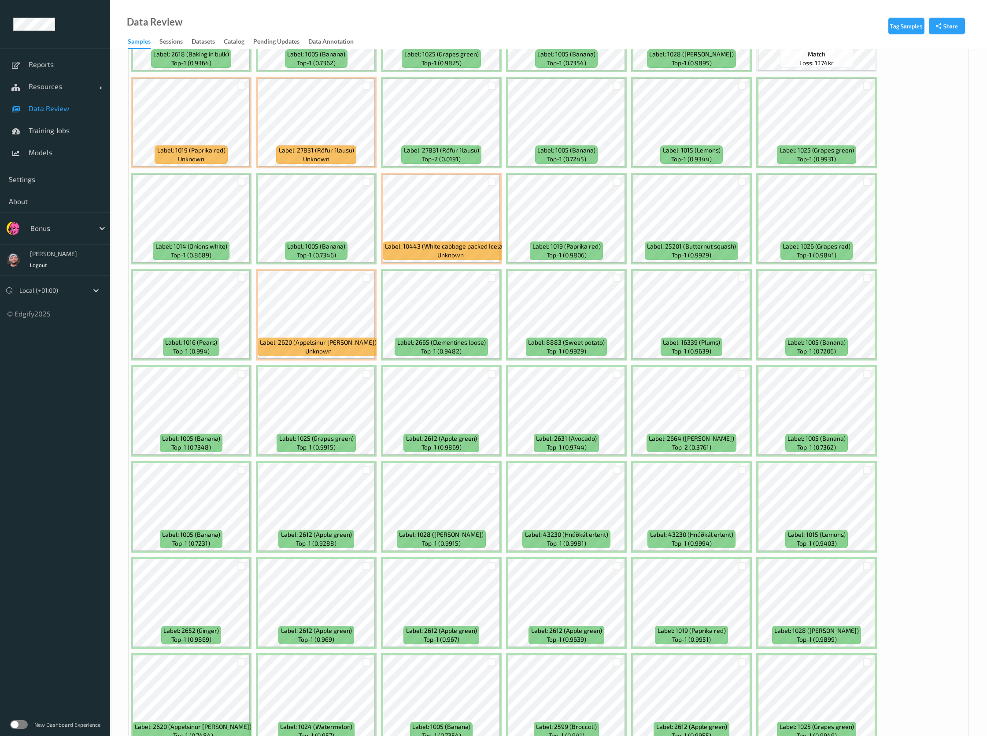
scroll to position [2577, 0]
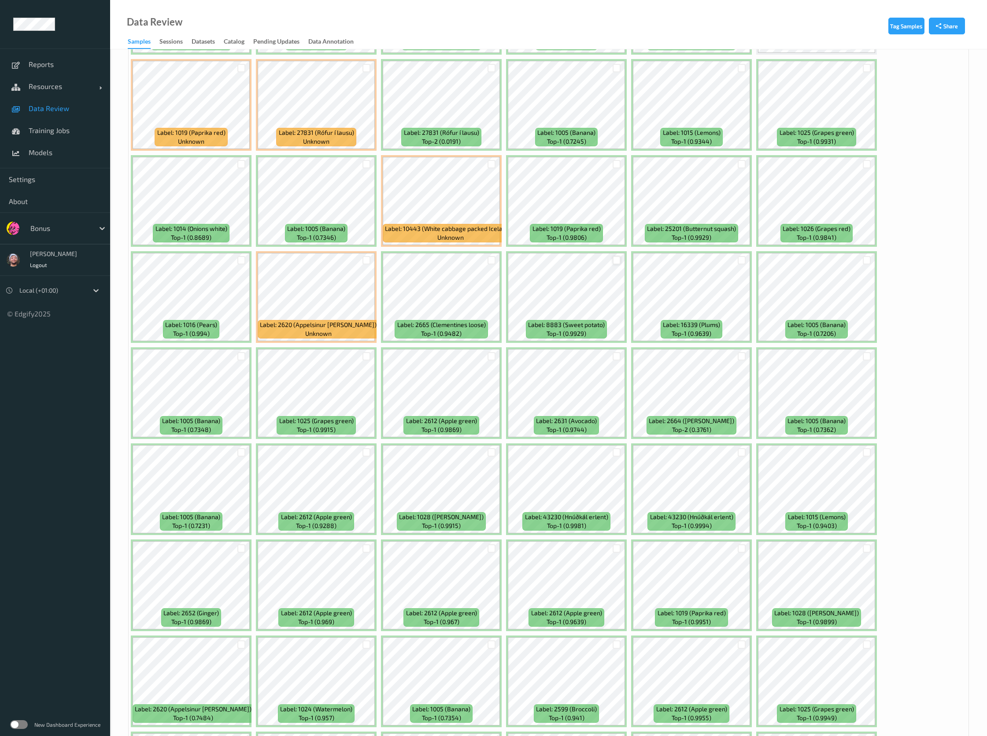
click at [618, 259] on div at bounding box center [617, 260] width 8 height 8
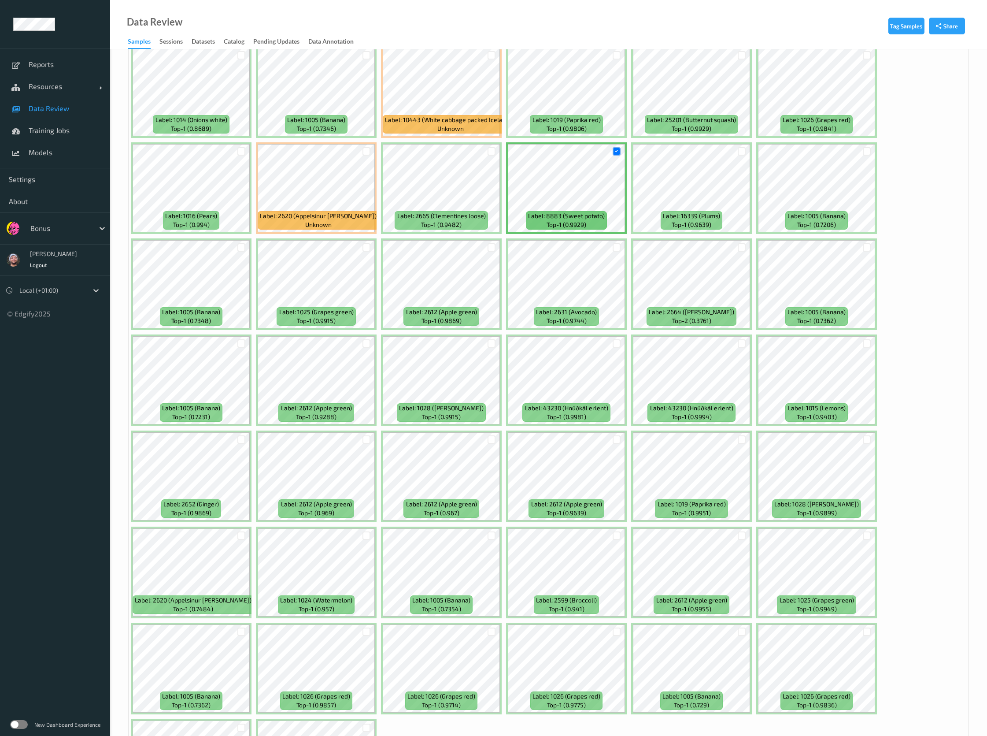
scroll to position [2775, 0]
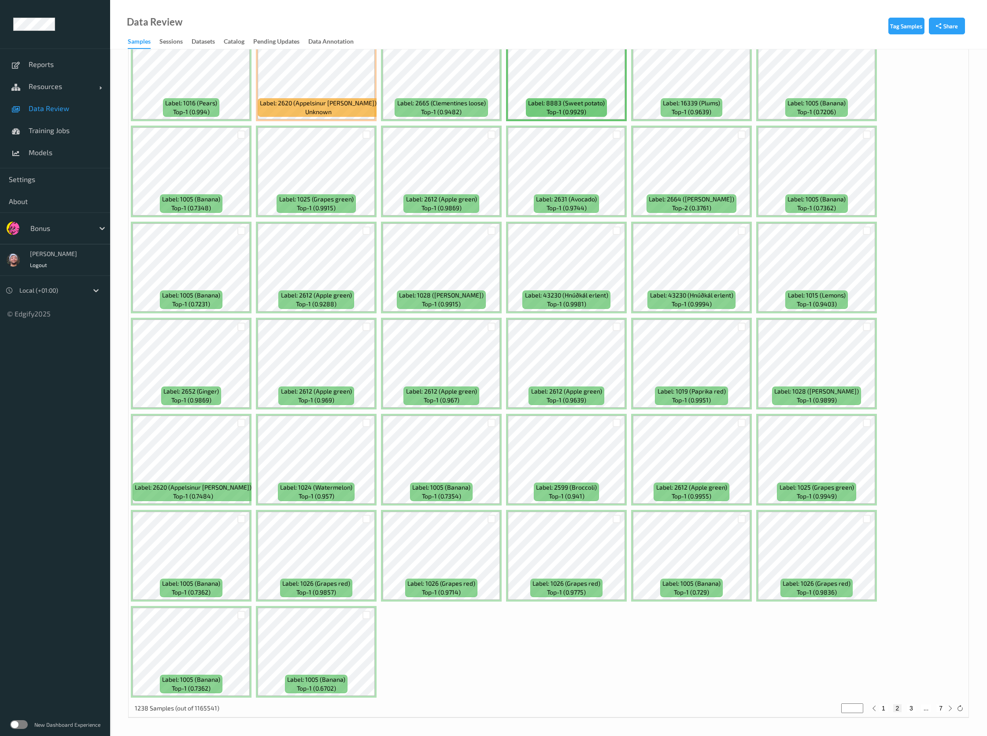
click at [915, 707] on button "3" at bounding box center [911, 708] width 9 height 8
type input "*"
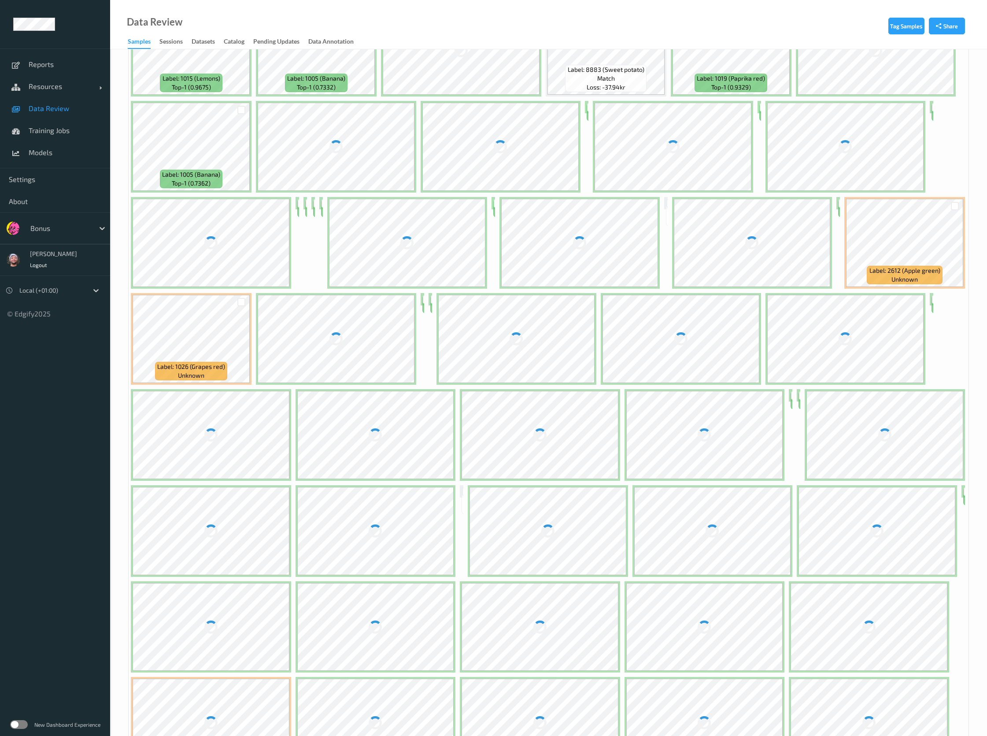
scroll to position [0, 0]
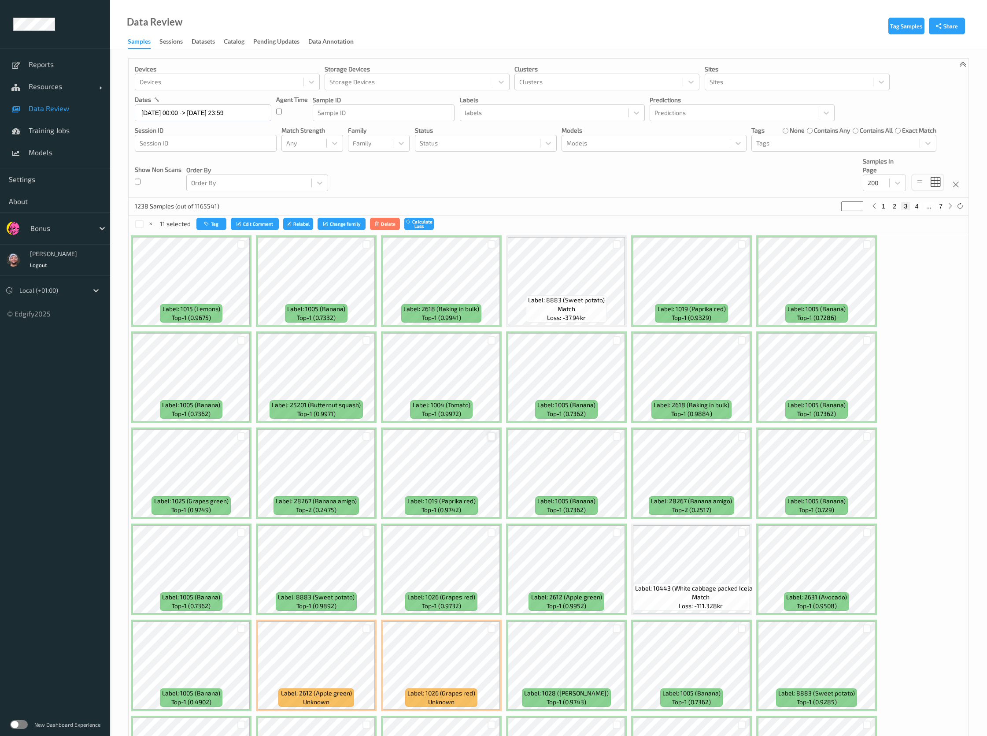
click at [494, 434] on div at bounding box center [492, 436] width 8 height 8
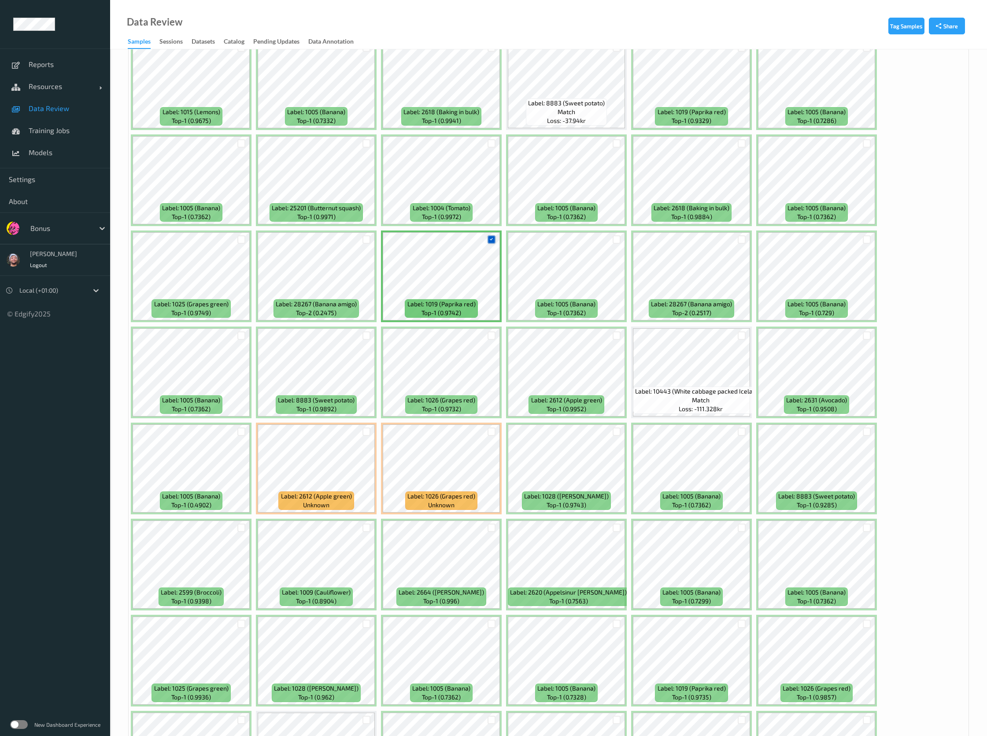
scroll to position [264, 0]
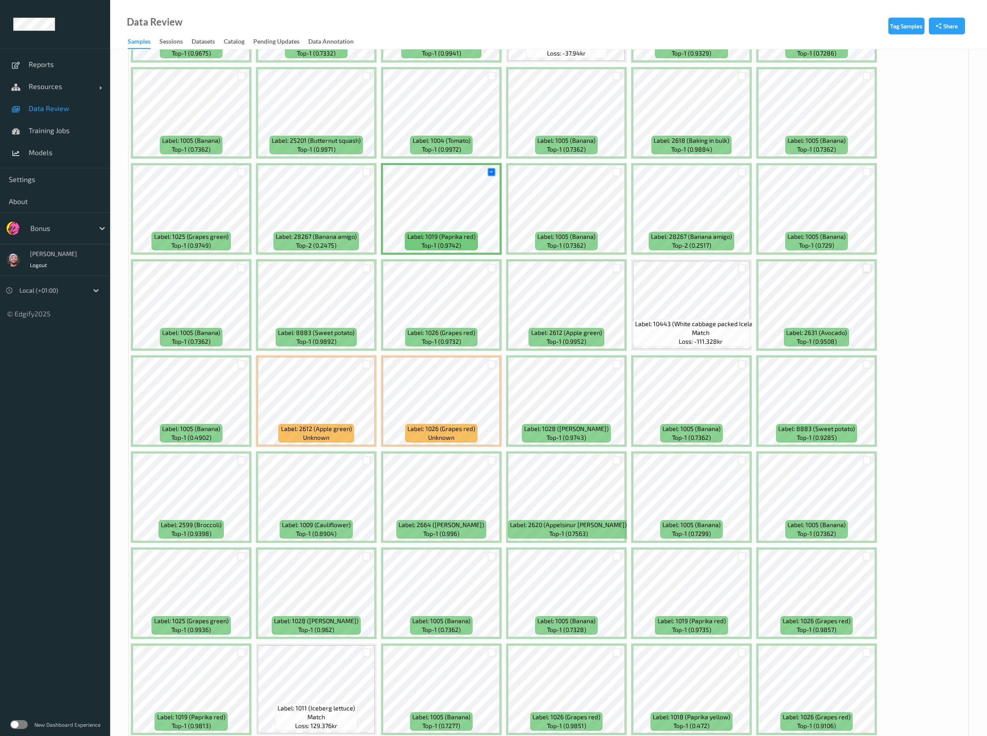
click at [869, 267] on div at bounding box center [867, 268] width 8 height 8
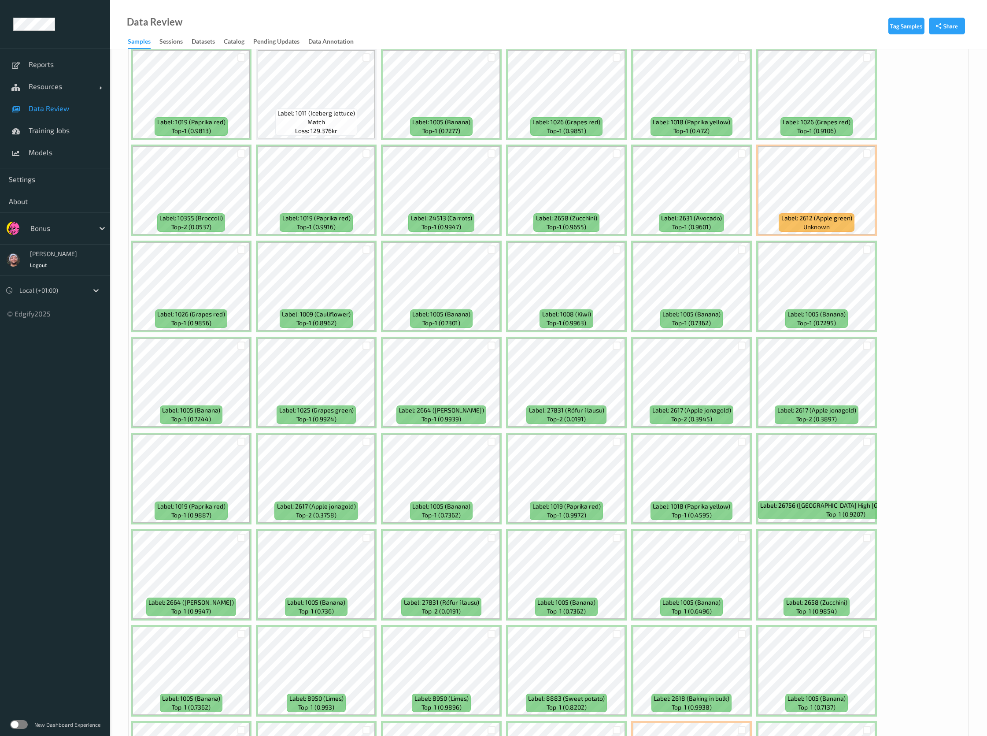
scroll to position [1189, 0]
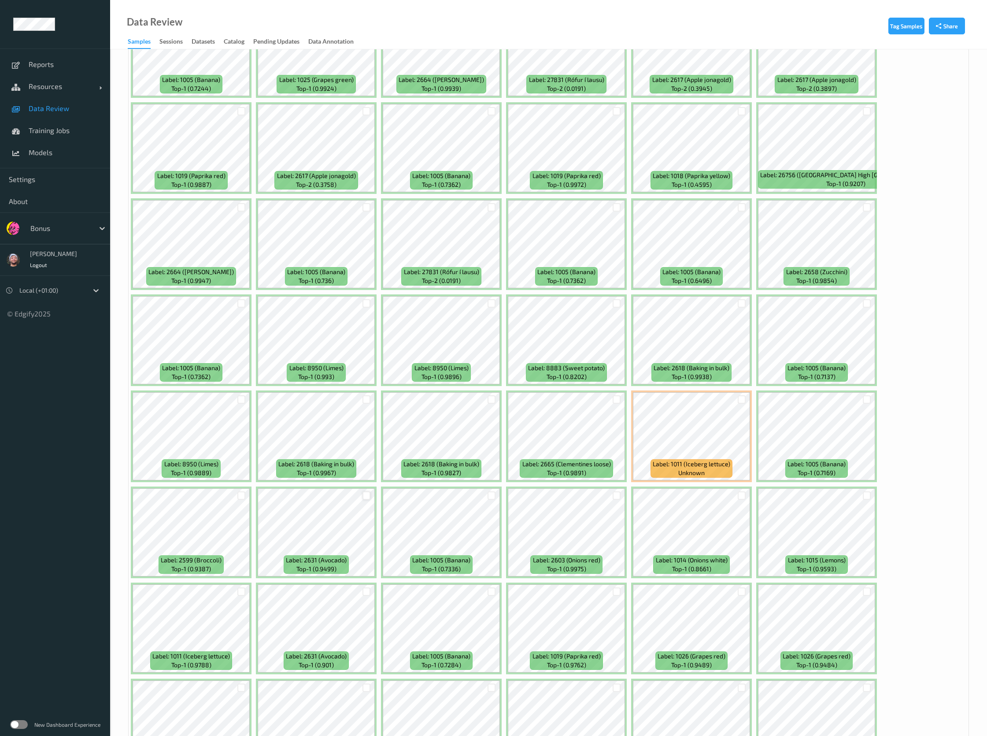
click at [366, 494] on div at bounding box center [367, 495] width 8 height 8
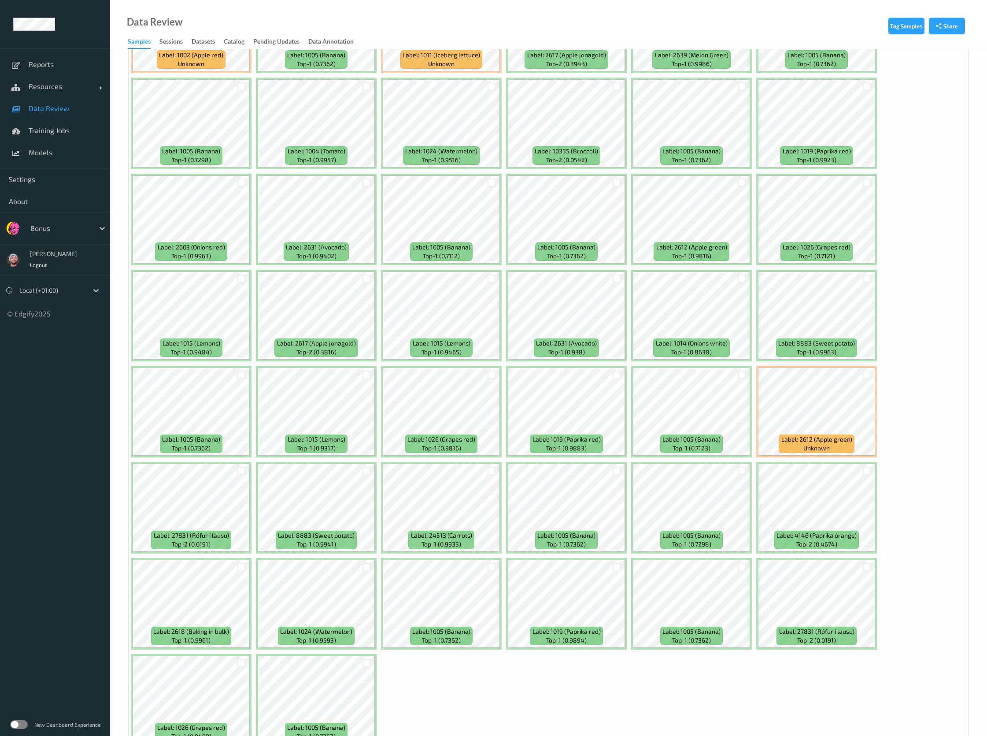
scroll to position [2799, 0]
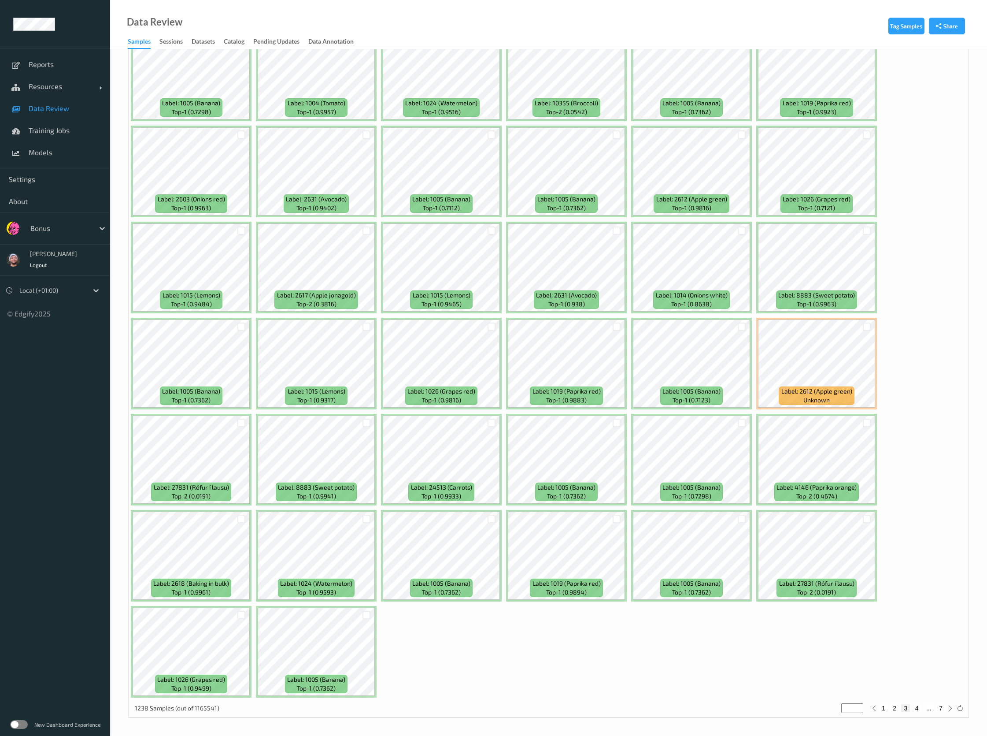
click at [919, 711] on button "4" at bounding box center [917, 708] width 9 height 8
type input "*"
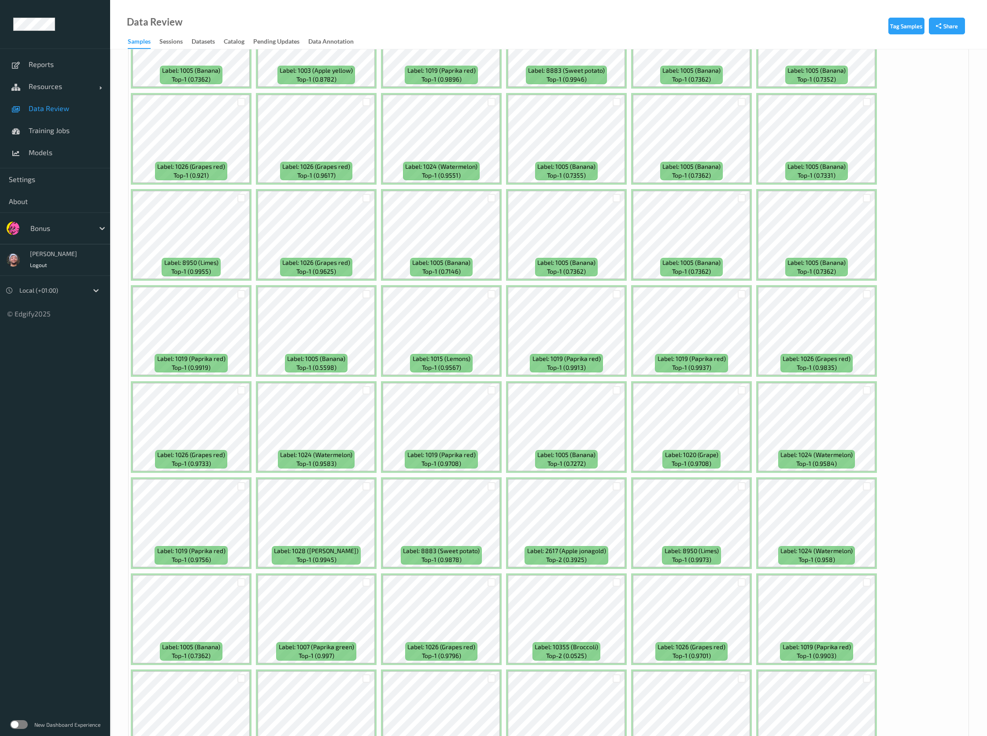
scroll to position [529, 0]
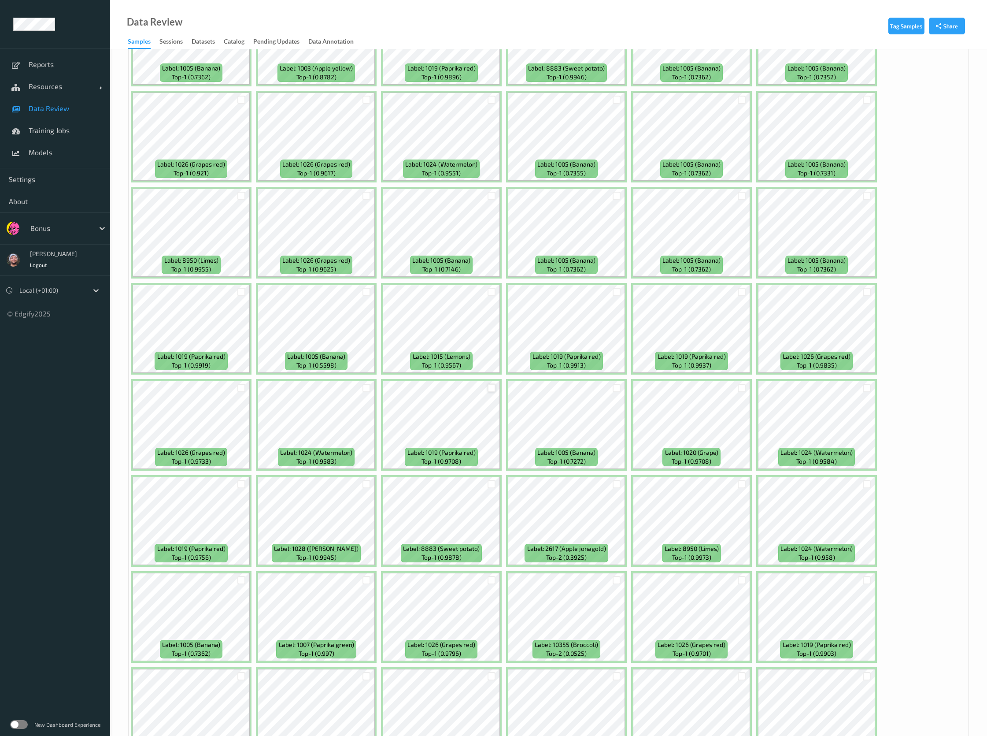
click at [489, 389] on div at bounding box center [492, 388] width 8 height 8
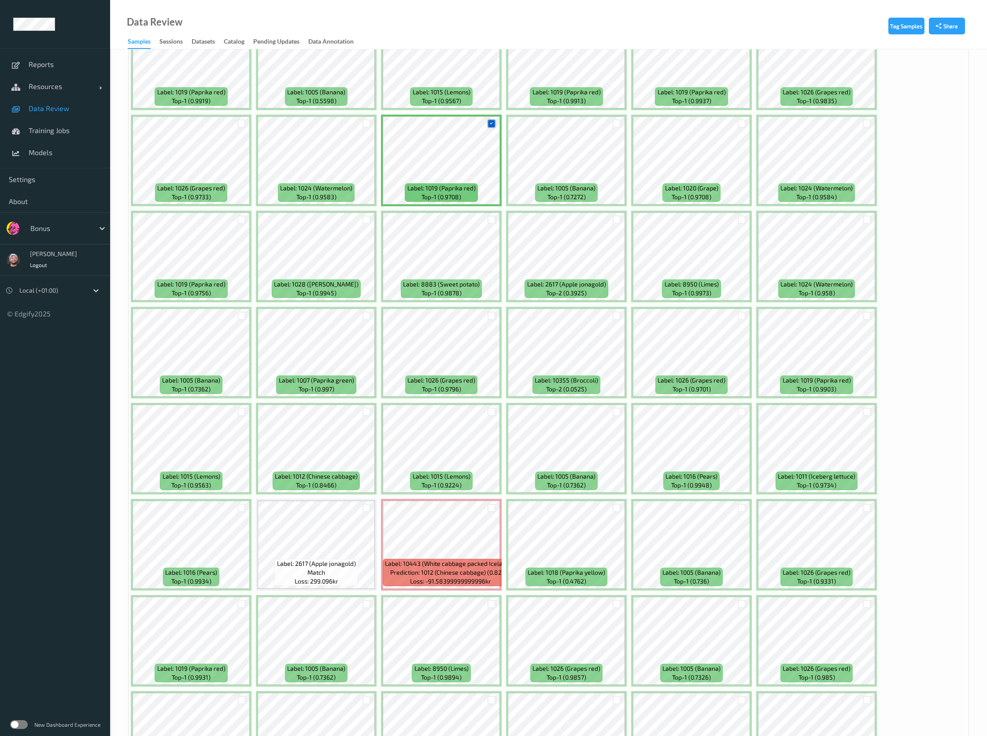
scroll to position [991, 0]
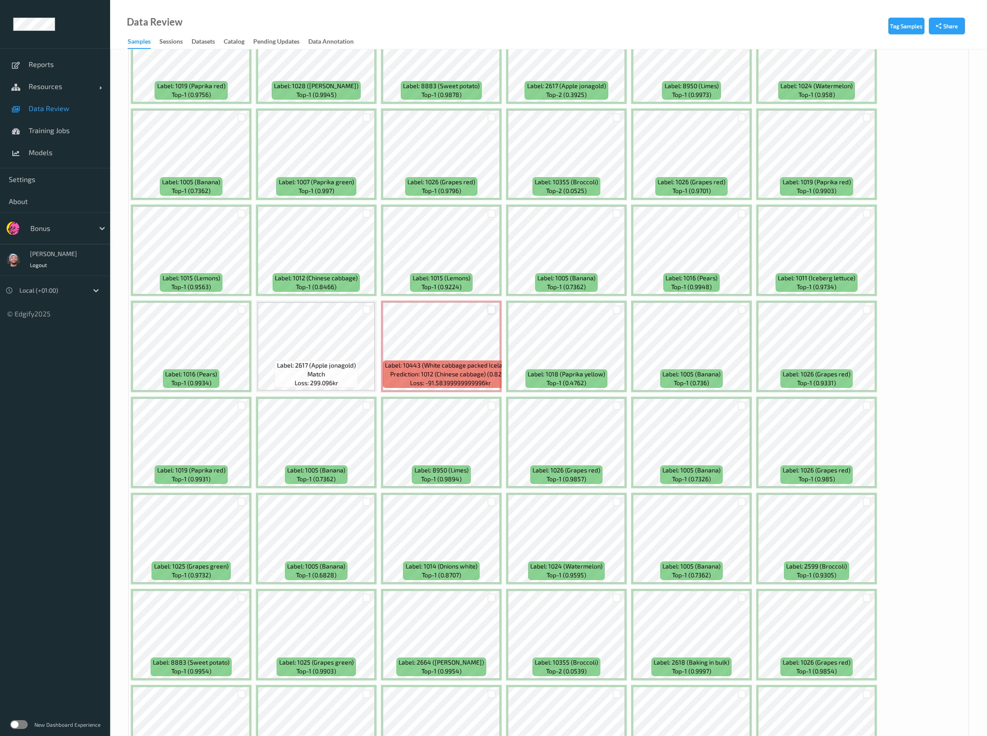
click at [490, 307] on div at bounding box center [492, 309] width 8 height 8
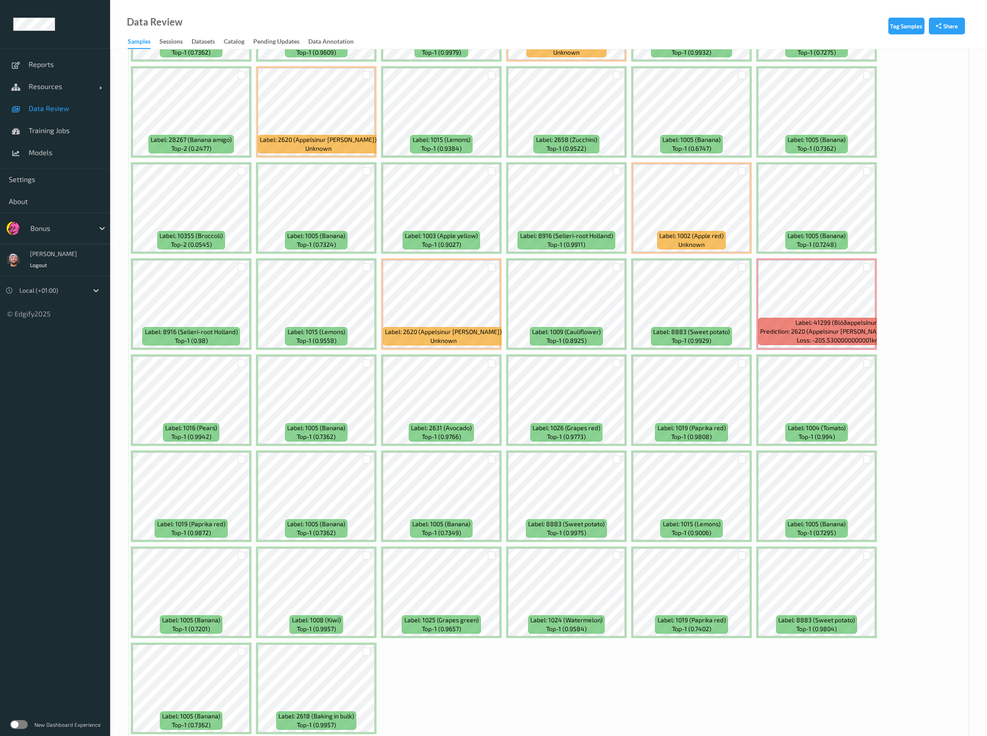
scroll to position [2799, 0]
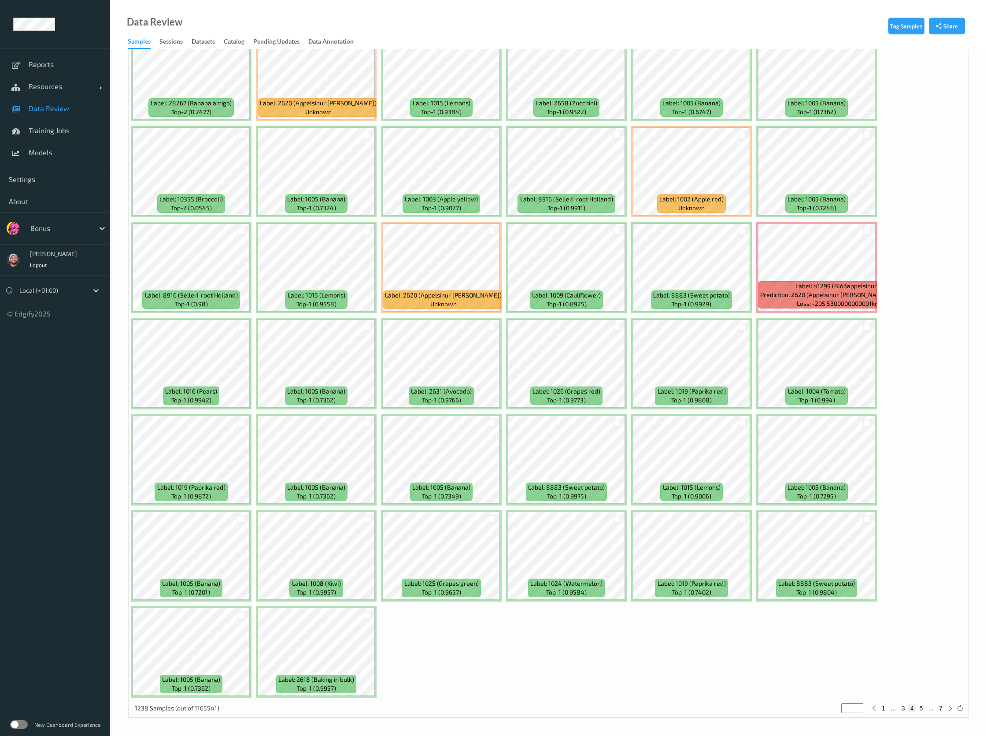
click at [921, 706] on button "5" at bounding box center [921, 708] width 9 height 8
type input "*"
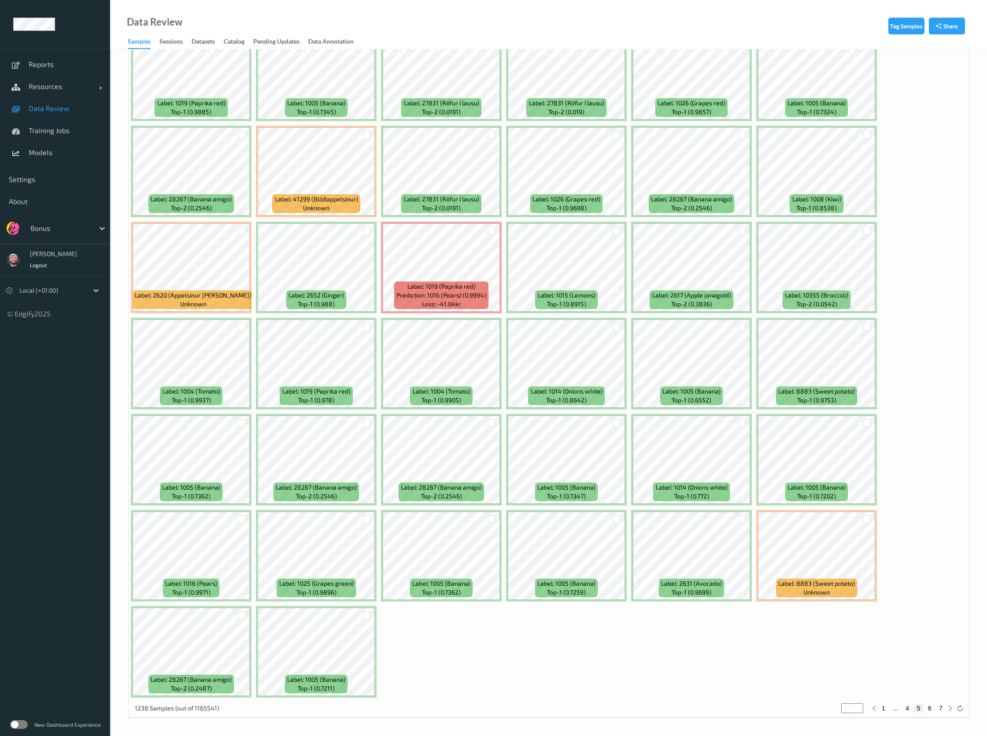
click at [931, 707] on button "6" at bounding box center [930, 708] width 9 height 8
type input "*"
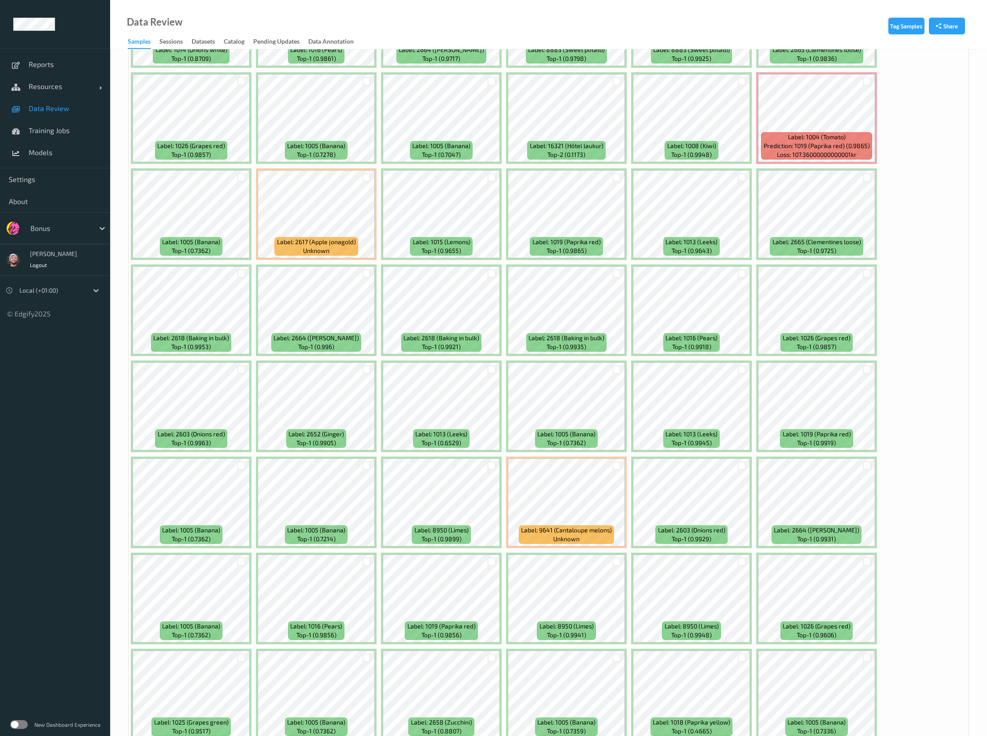
scroll to position [1454, 0]
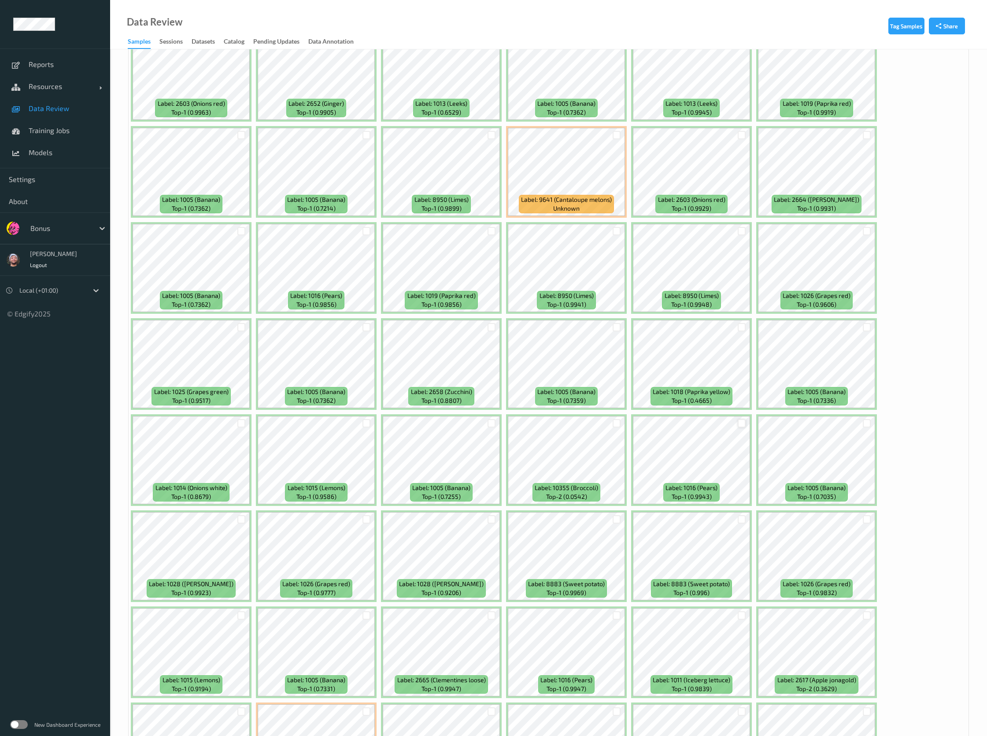
click at [744, 425] on div at bounding box center [742, 423] width 8 height 8
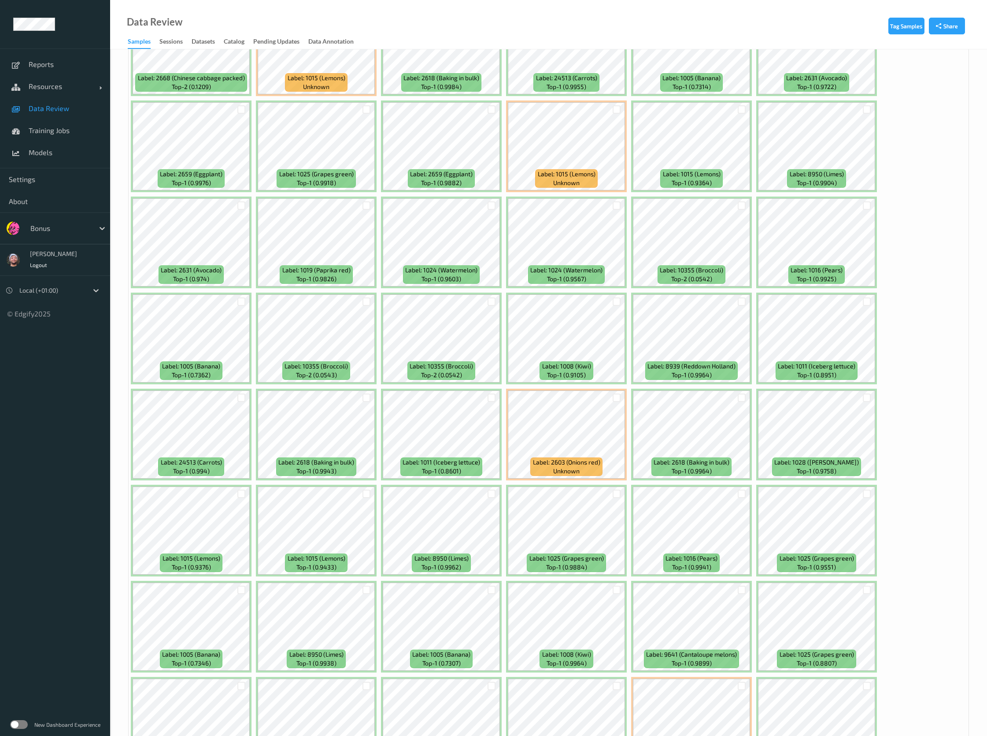
scroll to position [2247, 0]
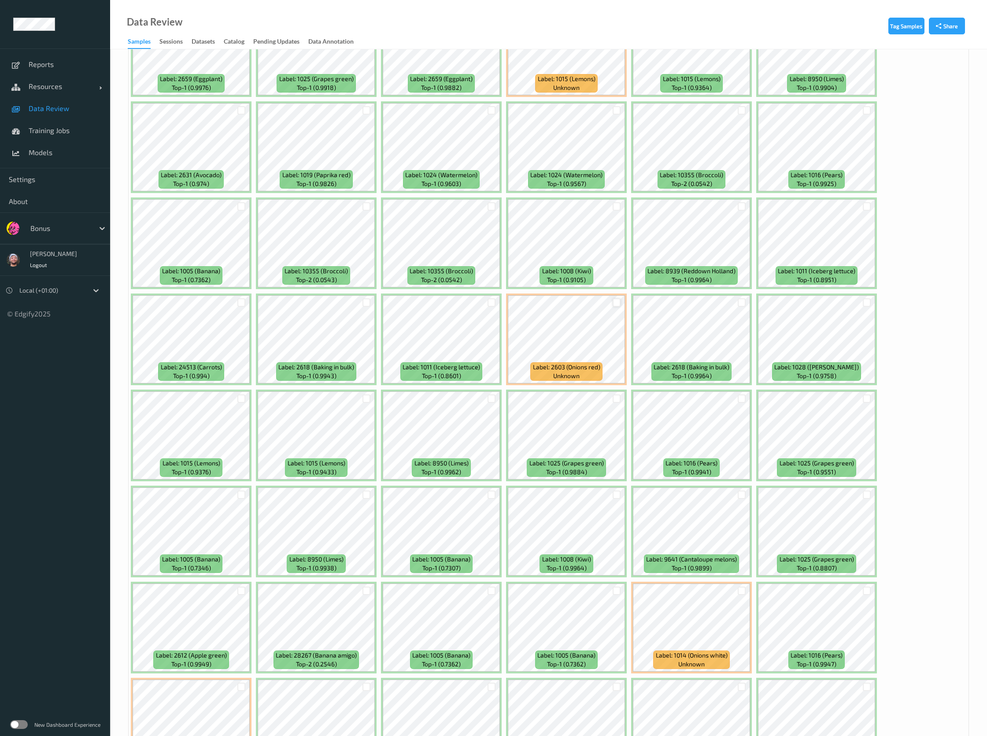
click at [616, 304] on div at bounding box center [617, 302] width 8 height 8
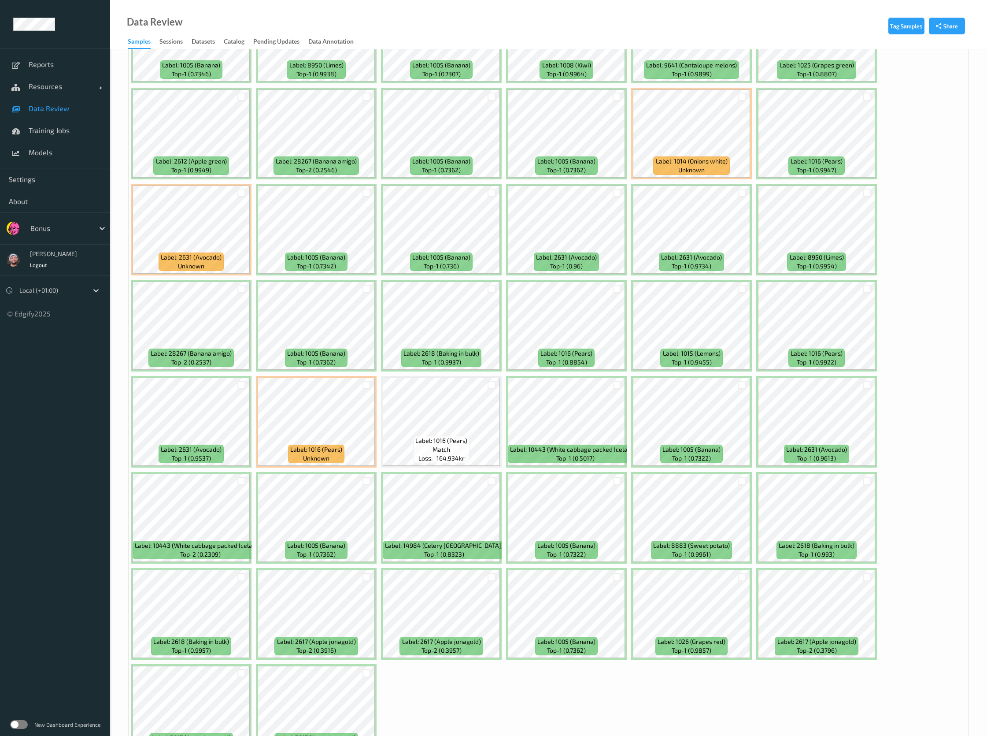
scroll to position [2799, 0]
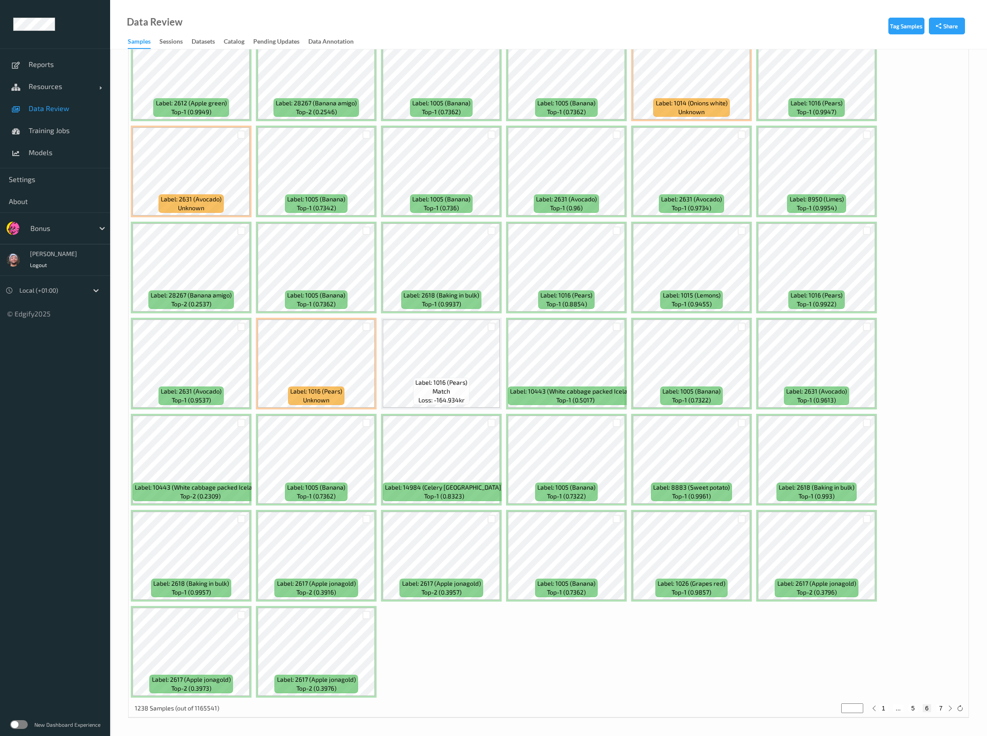
click at [943, 710] on button "7" at bounding box center [941, 708] width 9 height 8
type input "*"
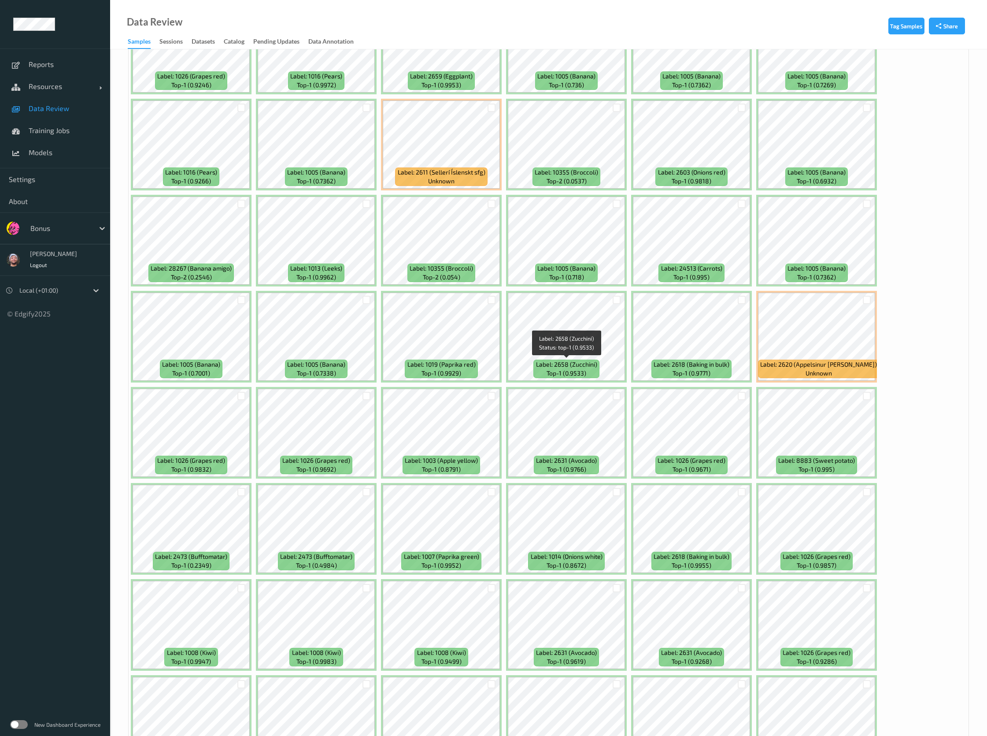
scroll to position [1652, 0]
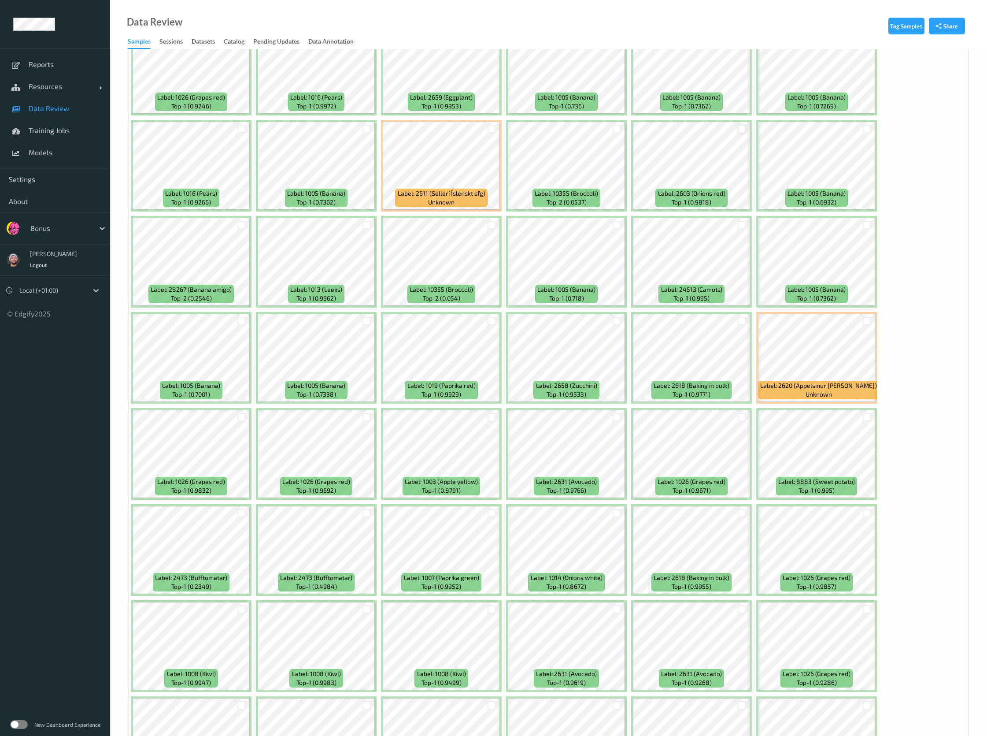
click at [740, 127] on div at bounding box center [742, 129] width 8 height 8
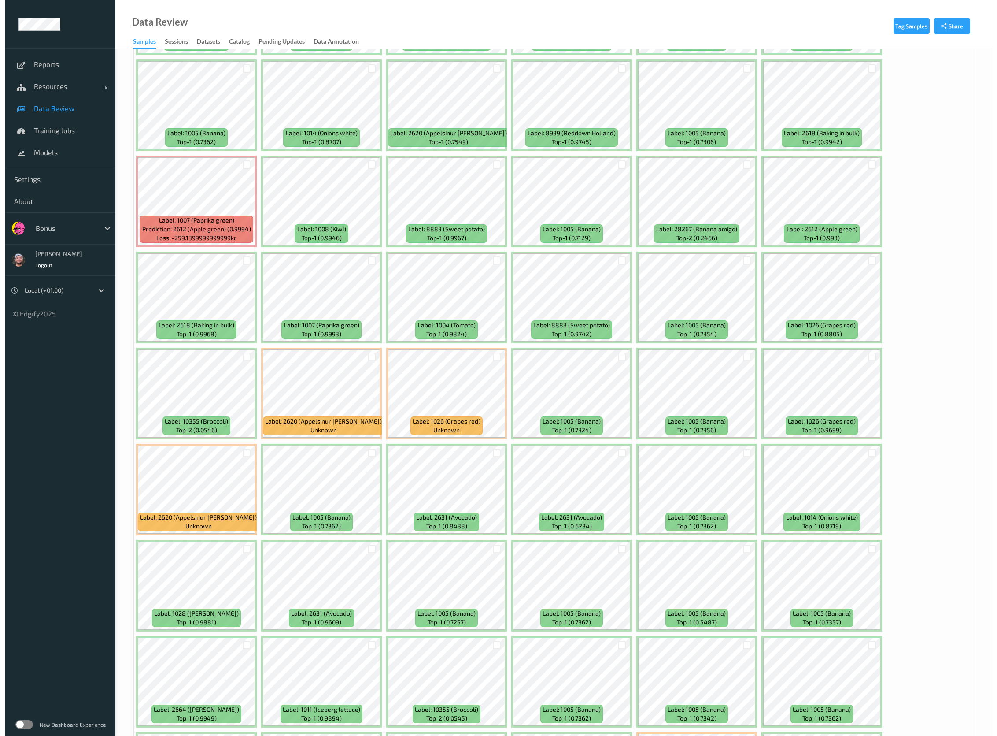
scroll to position [0, 0]
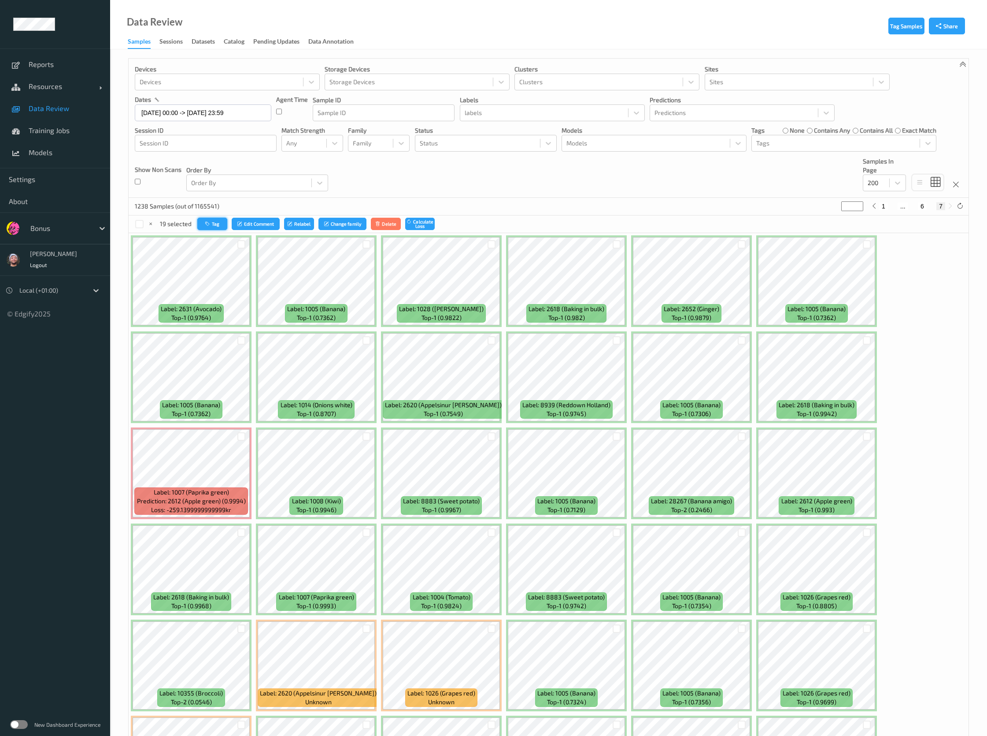
click at [202, 223] on button "Tag" at bounding box center [212, 224] width 30 height 13
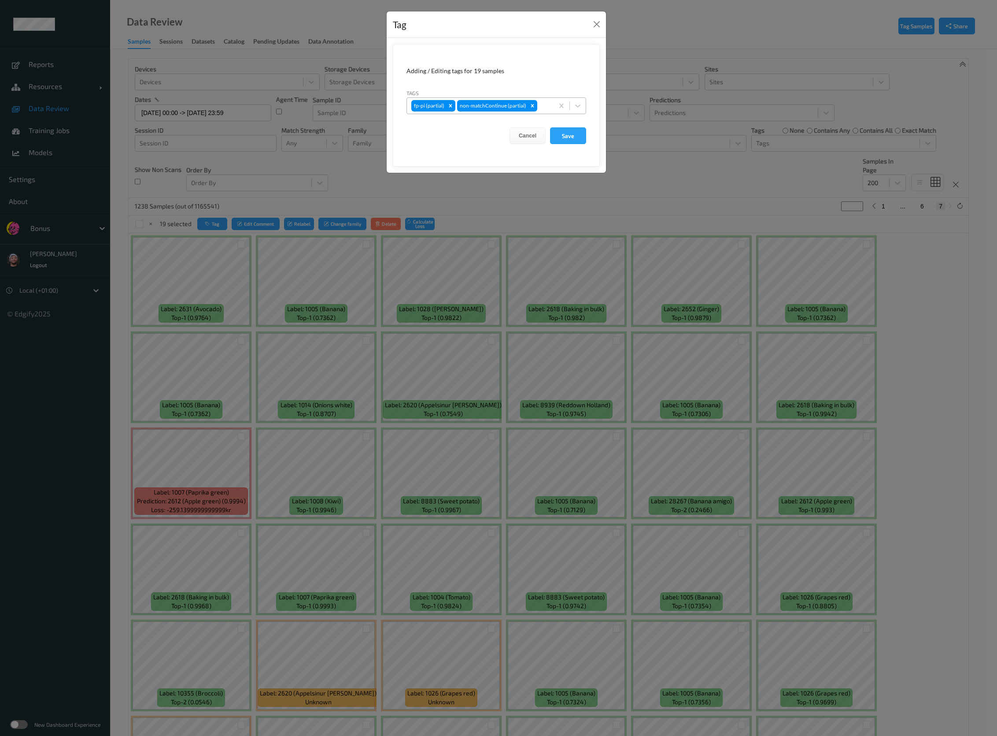
click at [548, 105] on div at bounding box center [544, 105] width 10 height 11
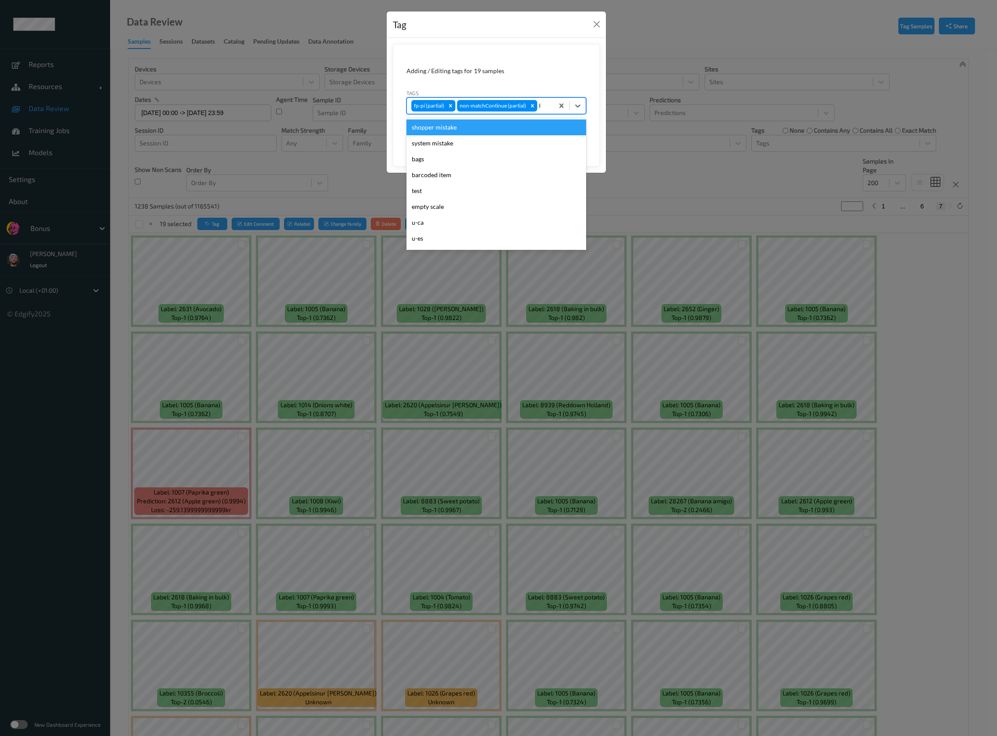
type input "ha"
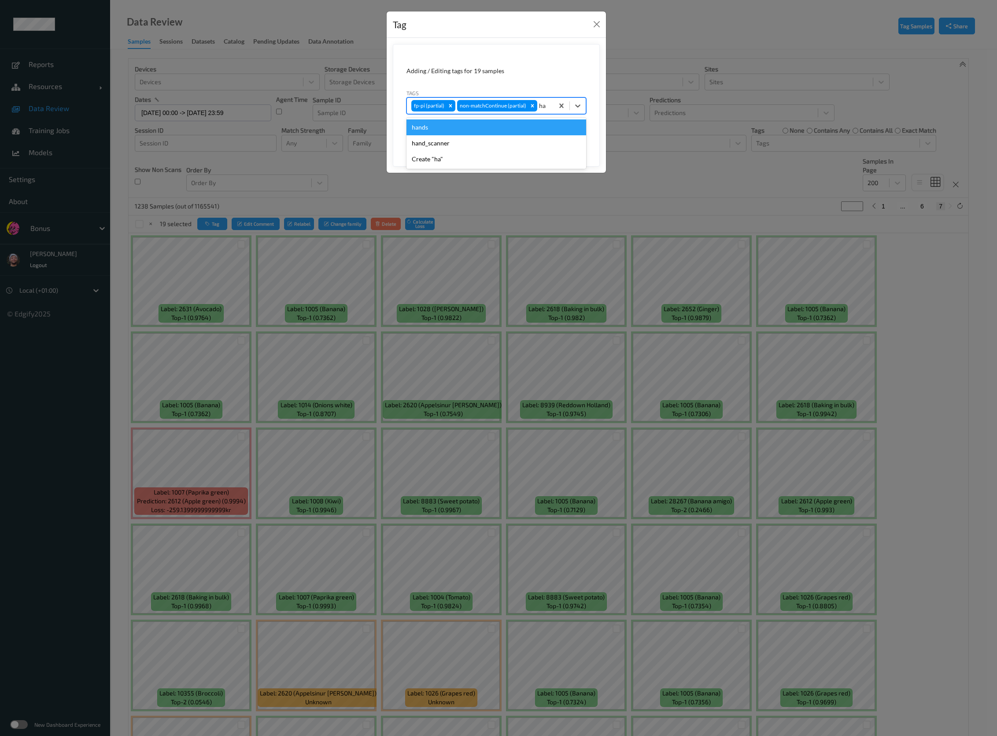
click at [444, 132] on div "hands" at bounding box center [497, 127] width 180 height 16
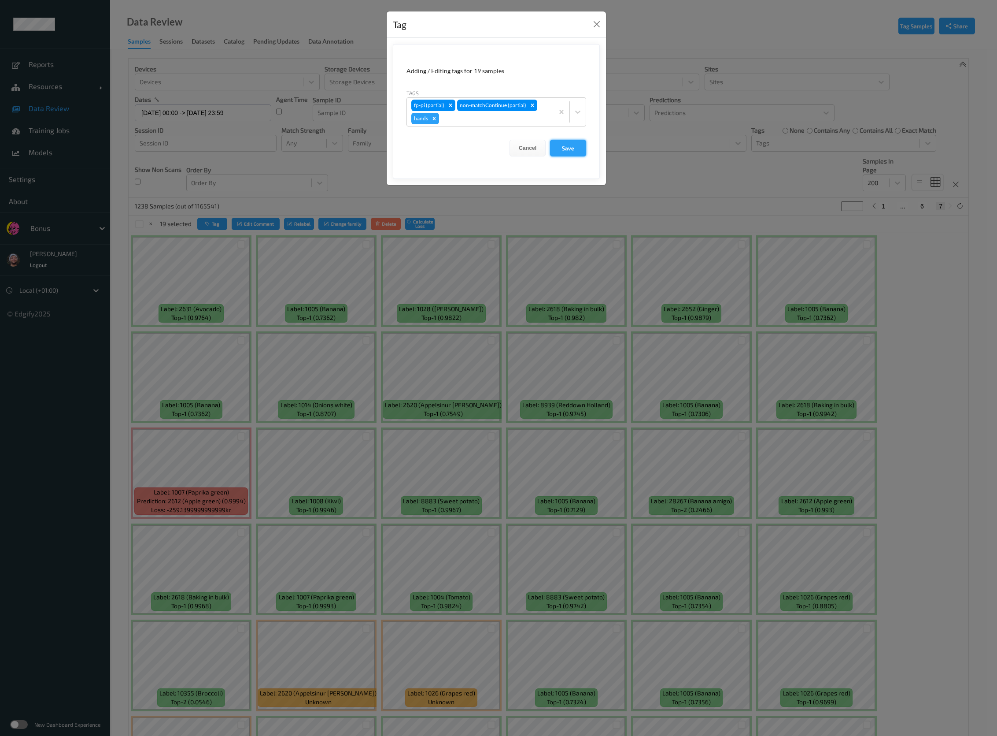
click at [578, 149] on button "Save" at bounding box center [568, 148] width 36 height 17
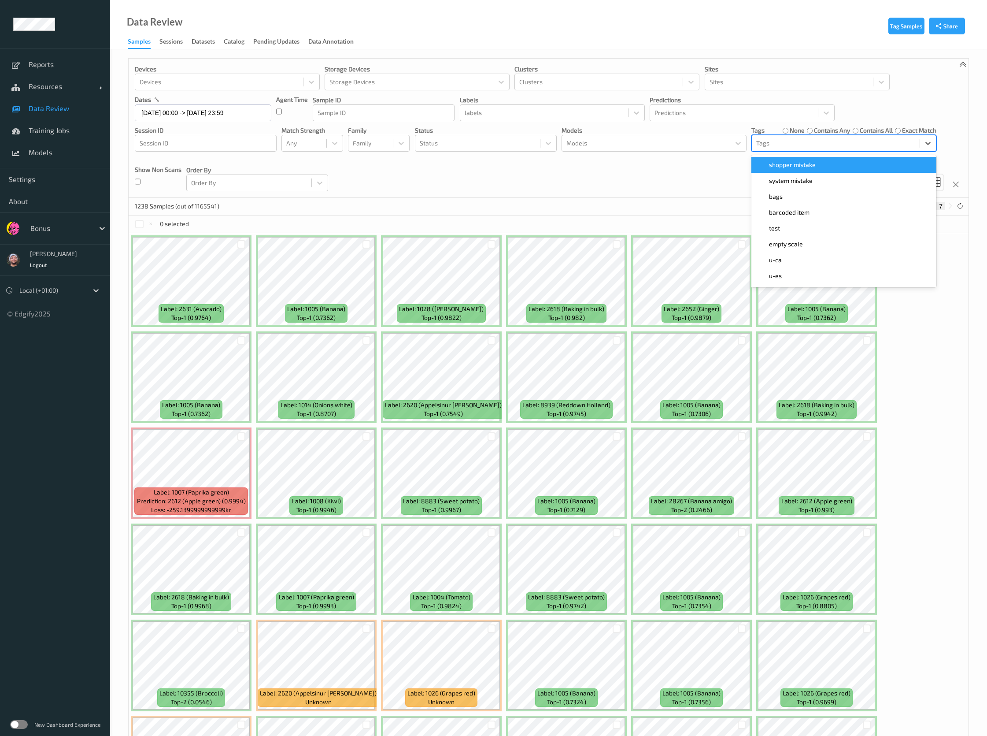
click at [786, 148] on div "Tags" at bounding box center [836, 143] width 168 height 14
type input "han"
click at [787, 165] on div "hands" at bounding box center [844, 164] width 174 height 9
click at [630, 171] on div "Devices Devices Storage Devices Storage Devices Clusters Clusters Sites Sites d…" at bounding box center [549, 128] width 840 height 139
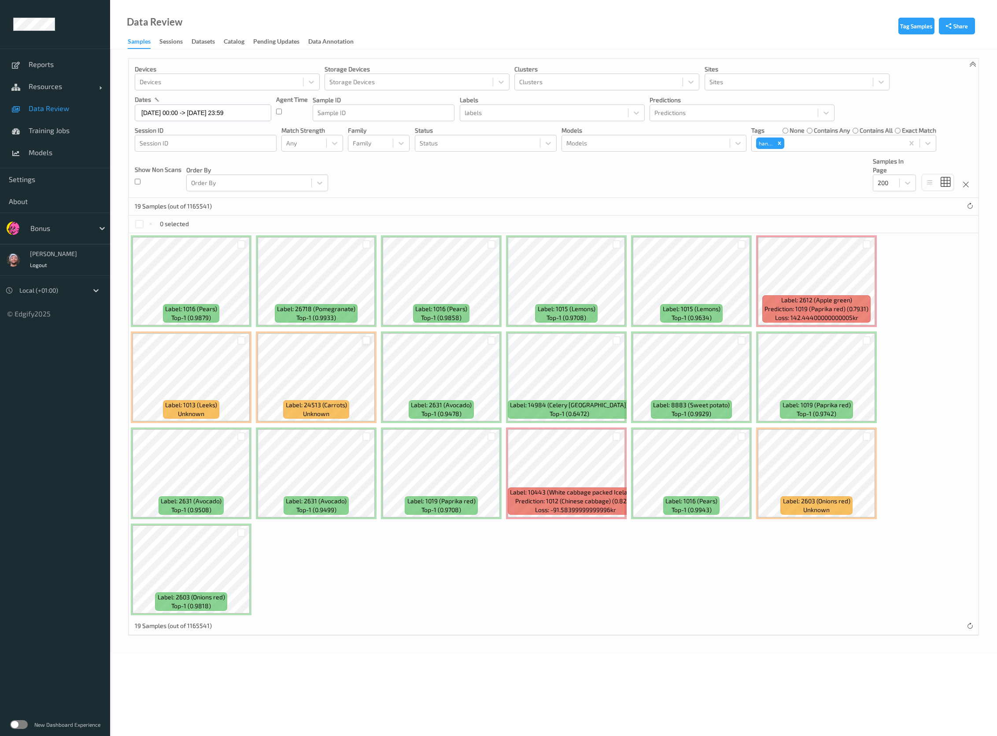
click at [364, 341] on div at bounding box center [367, 340] width 8 height 8
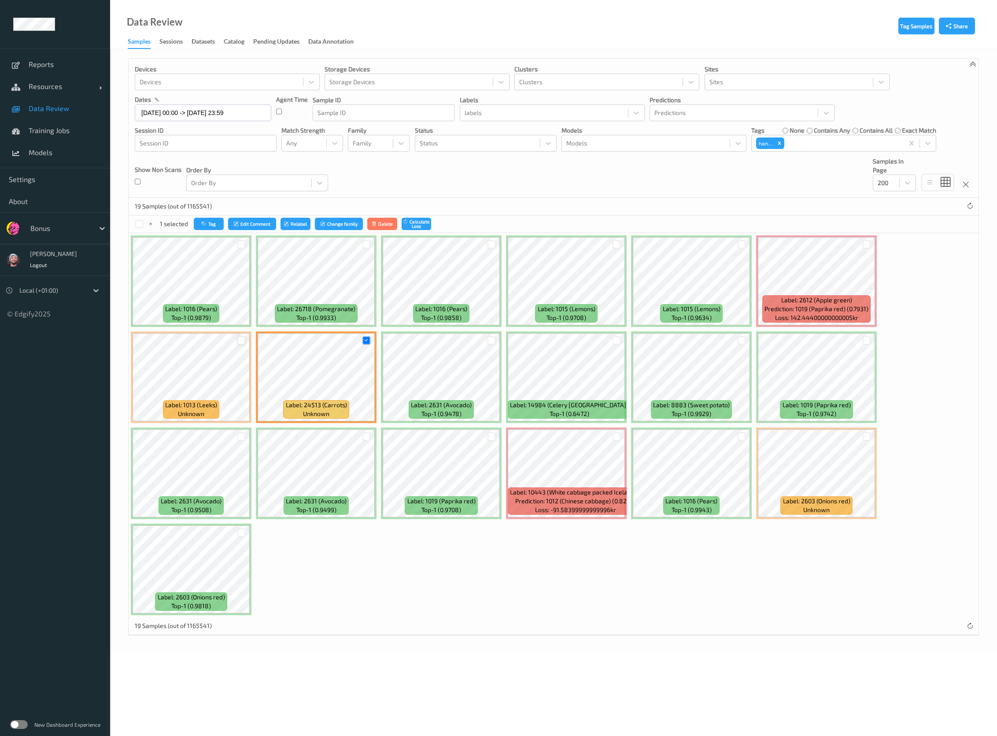
click at [237, 342] on div at bounding box center [241, 340] width 8 height 8
click at [868, 438] on div at bounding box center [867, 436] width 8 height 8
click at [242, 538] on div at bounding box center [241, 532] width 17 height 15
click at [241, 531] on div at bounding box center [241, 532] width 8 height 8
click at [193, 218] on div "4 selected Tag Edit Comment Relabel Change family Delete Calculate Loss" at bounding box center [284, 224] width 298 height 13
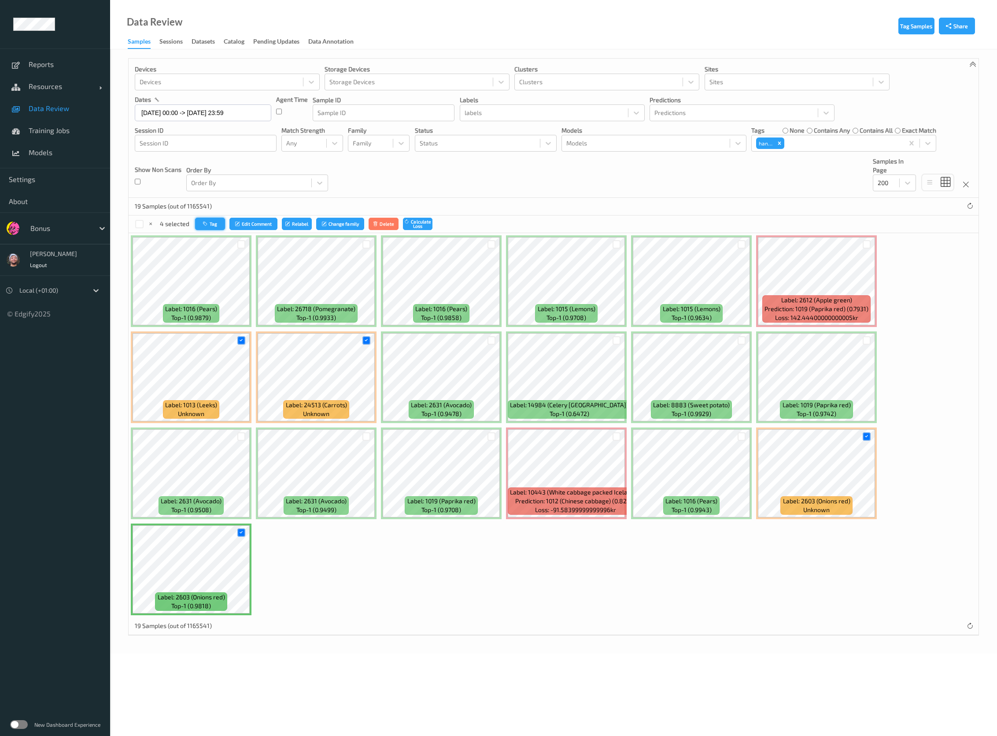
click at [205, 221] on icon "button" at bounding box center [206, 223] width 7 height 5
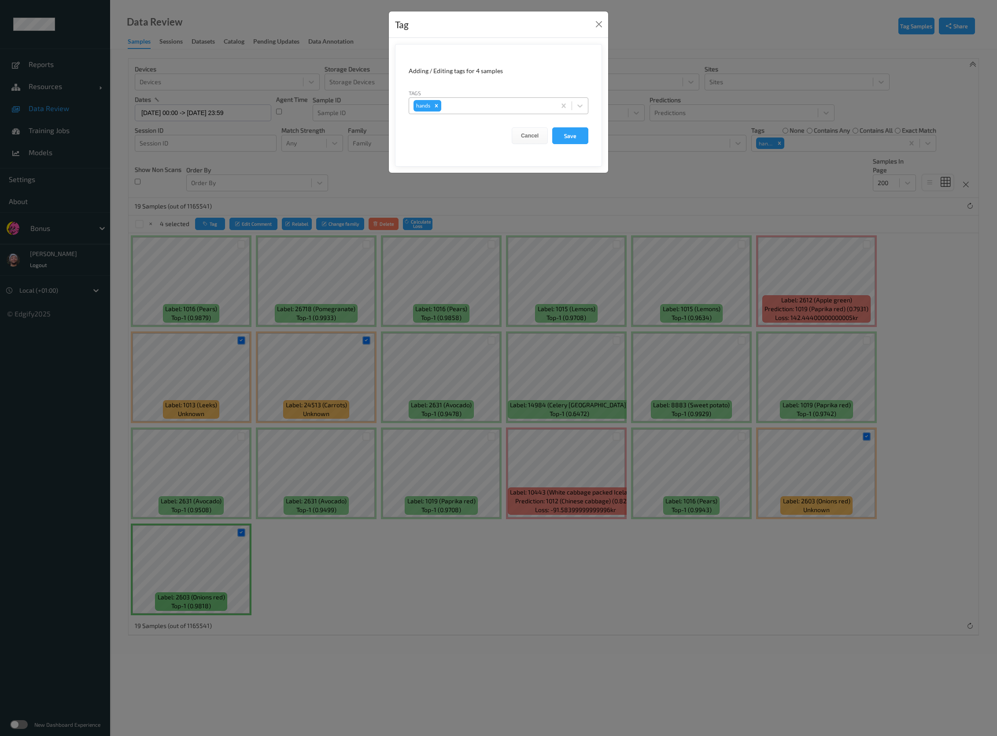
click at [435, 105] on icon "Remove hands" at bounding box center [436, 106] width 6 height 6
type input "barc"
click at [457, 123] on div "barcoded item" at bounding box center [499, 127] width 180 height 16
click at [573, 138] on button "Save" at bounding box center [570, 135] width 36 height 17
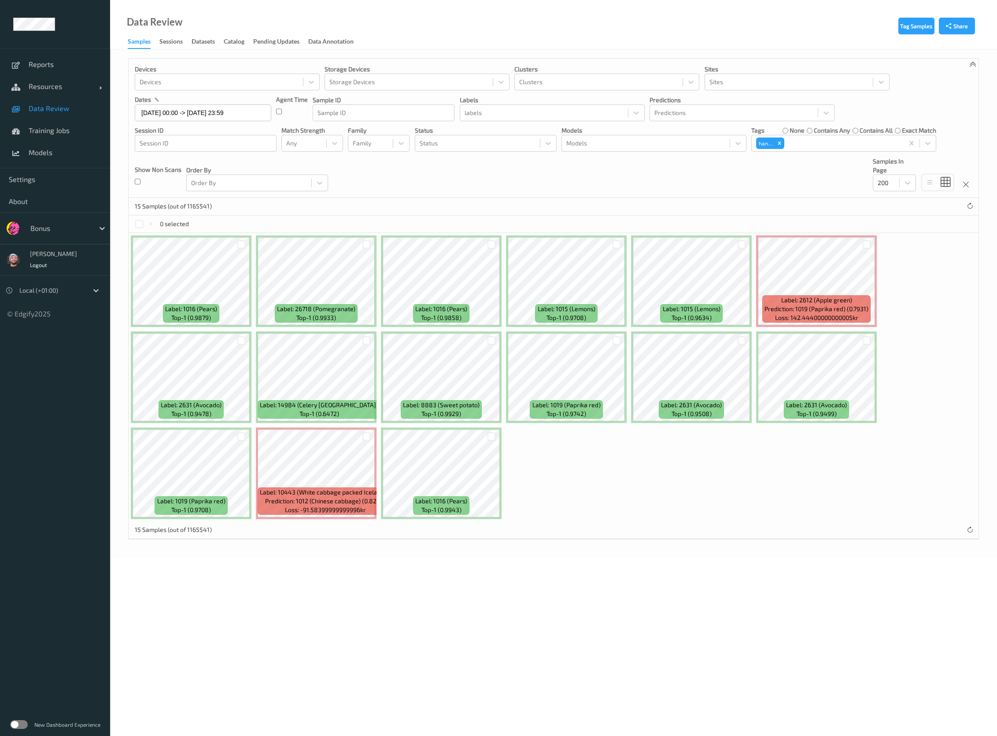
click at [367, 441] on div at bounding box center [366, 436] width 17 height 15
click at [367, 433] on div at bounding box center [367, 436] width 8 height 8
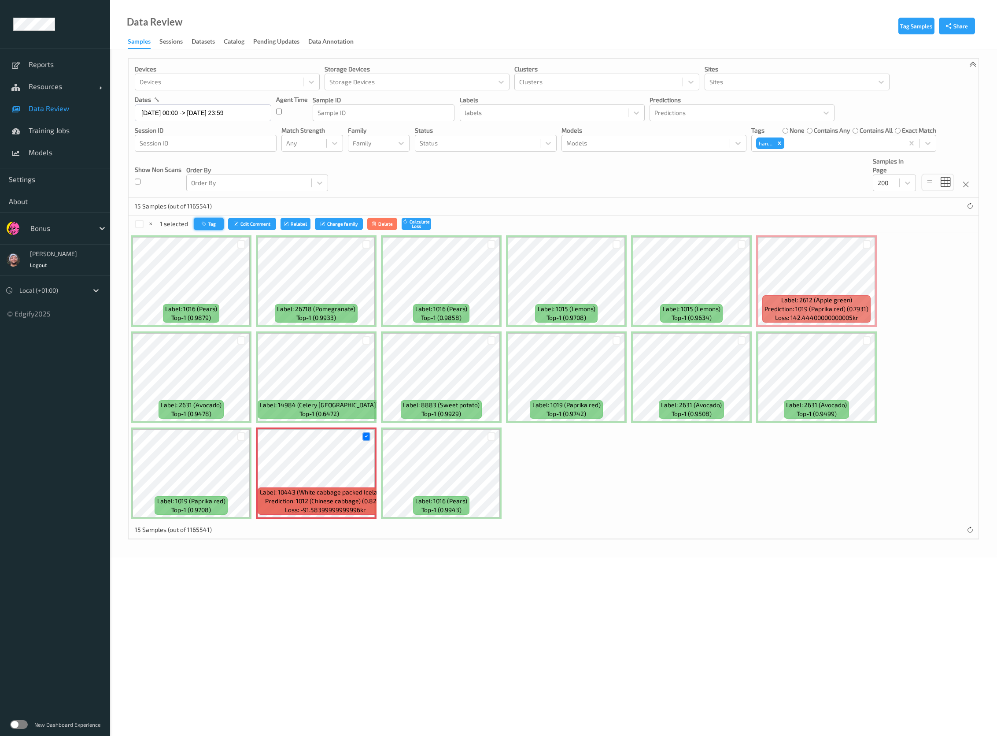
click at [208, 227] on button "Tag" at bounding box center [209, 224] width 30 height 13
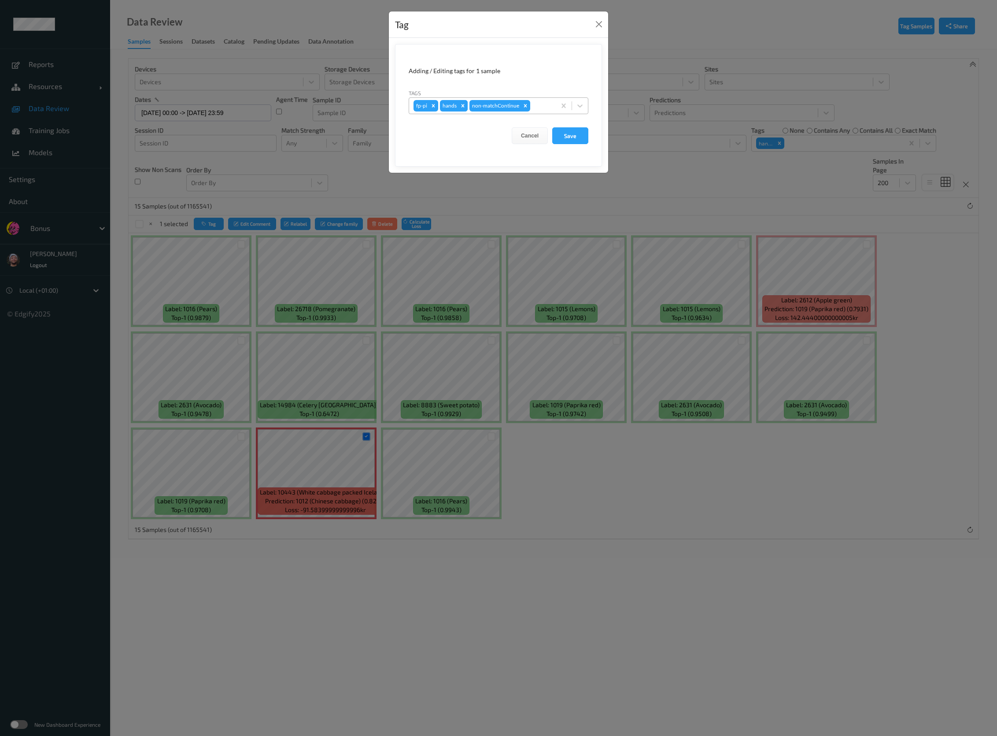
click at [462, 104] on icon "Remove hands" at bounding box center [463, 106] width 6 height 6
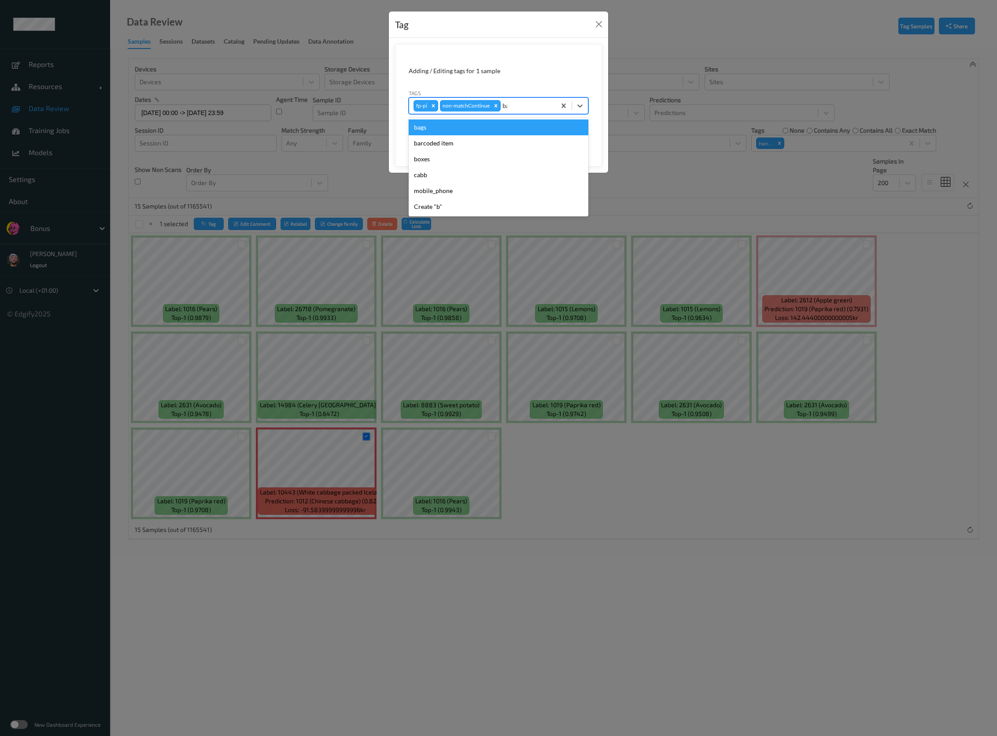
type input "bag"
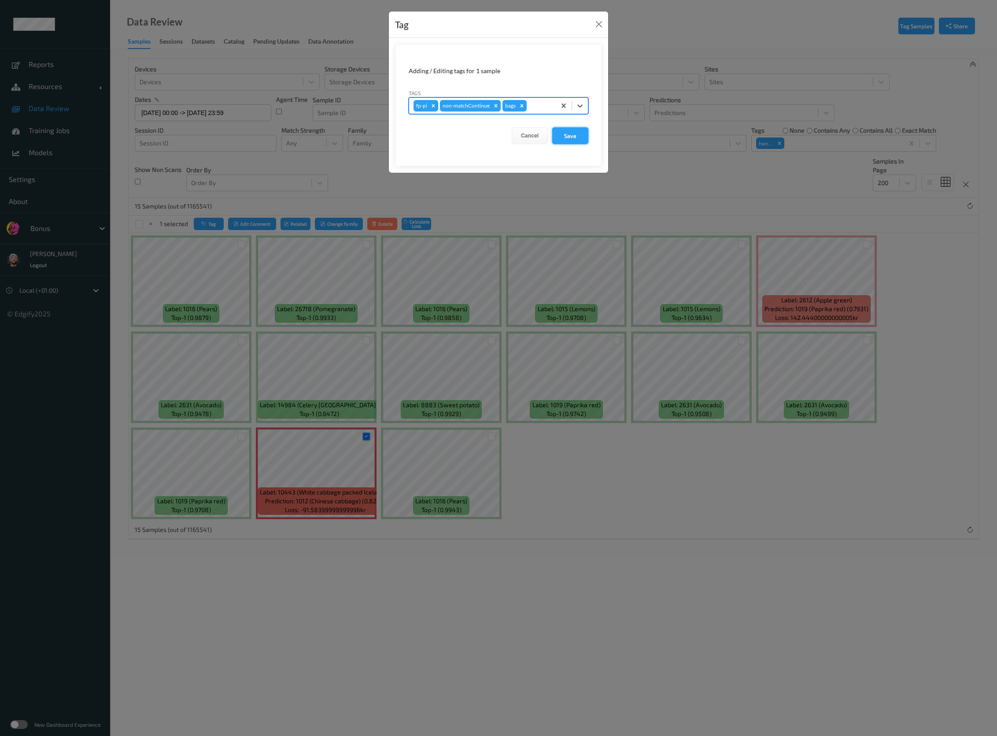
click at [572, 133] on button "Save" at bounding box center [570, 135] width 36 height 17
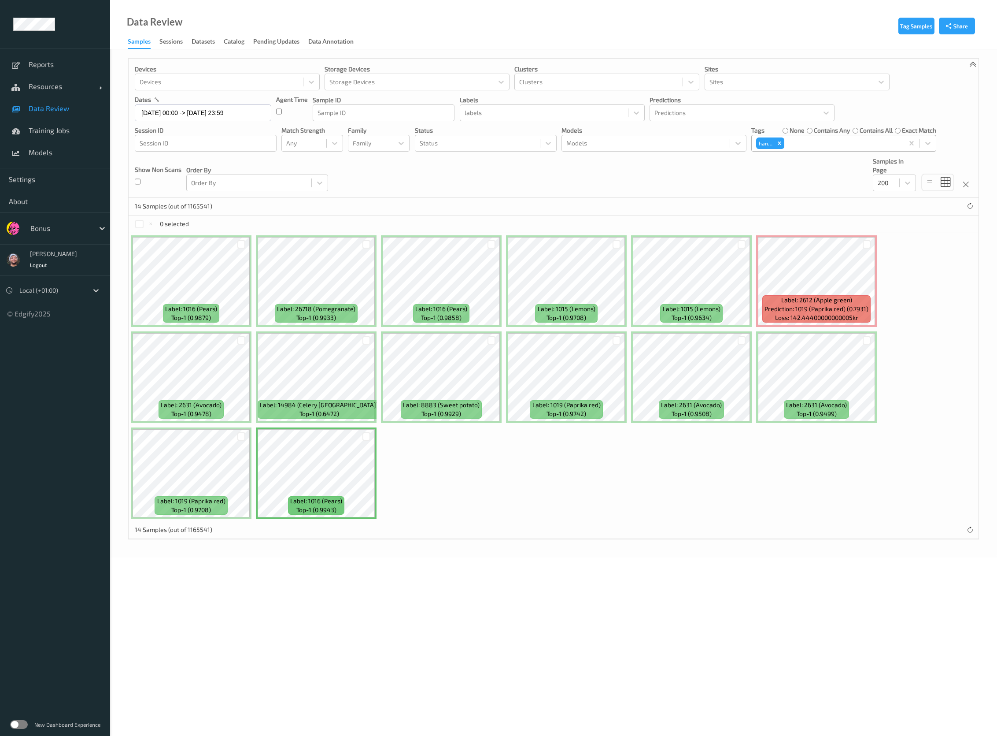
click at [803, 142] on div at bounding box center [842, 143] width 113 height 11
type input "barc"
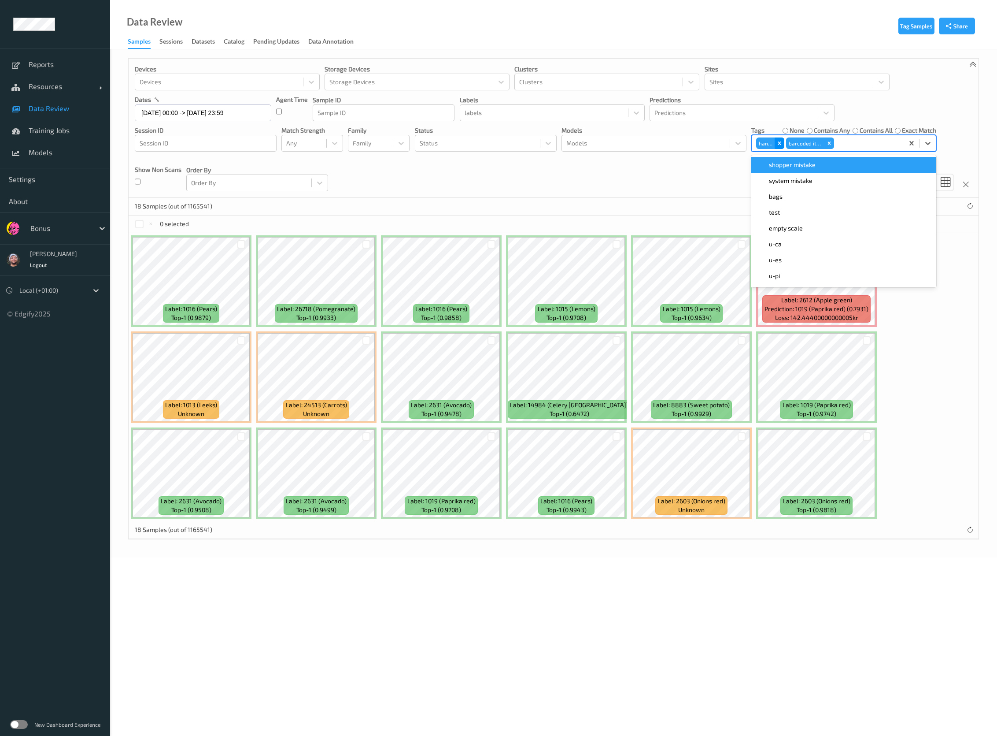
click at [781, 140] on icon "Remove hands" at bounding box center [780, 143] width 6 height 6
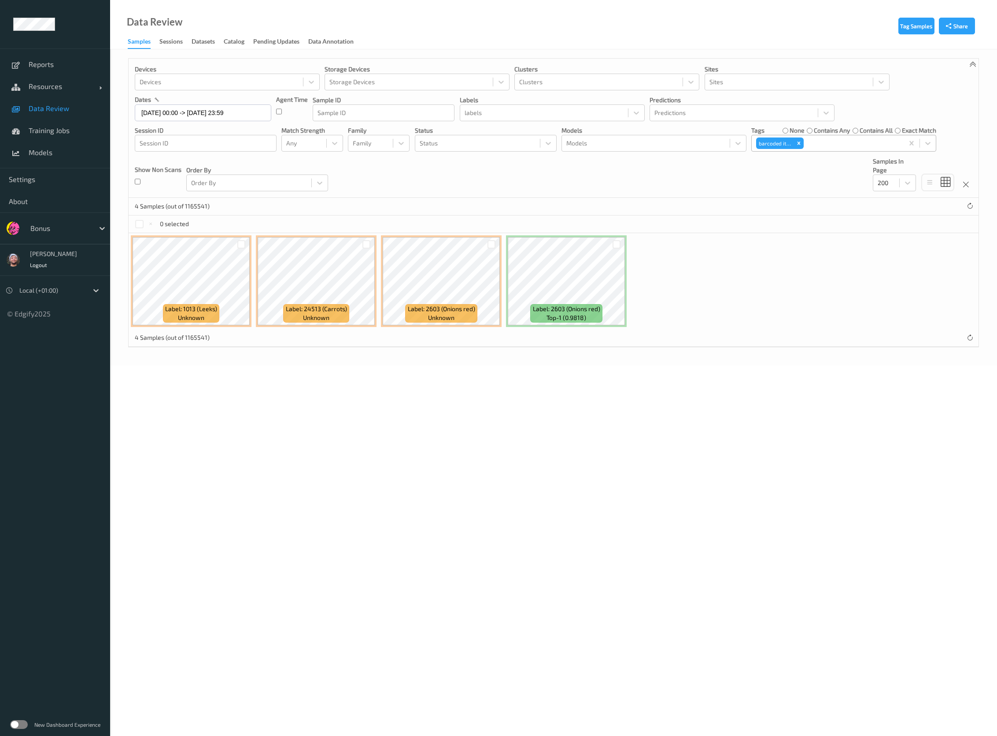
click at [408, 363] on div "Tag Samples Share Devices Devices Storage Devices Storage Devices Clusters Clus…" at bounding box center [553, 207] width 887 height 316
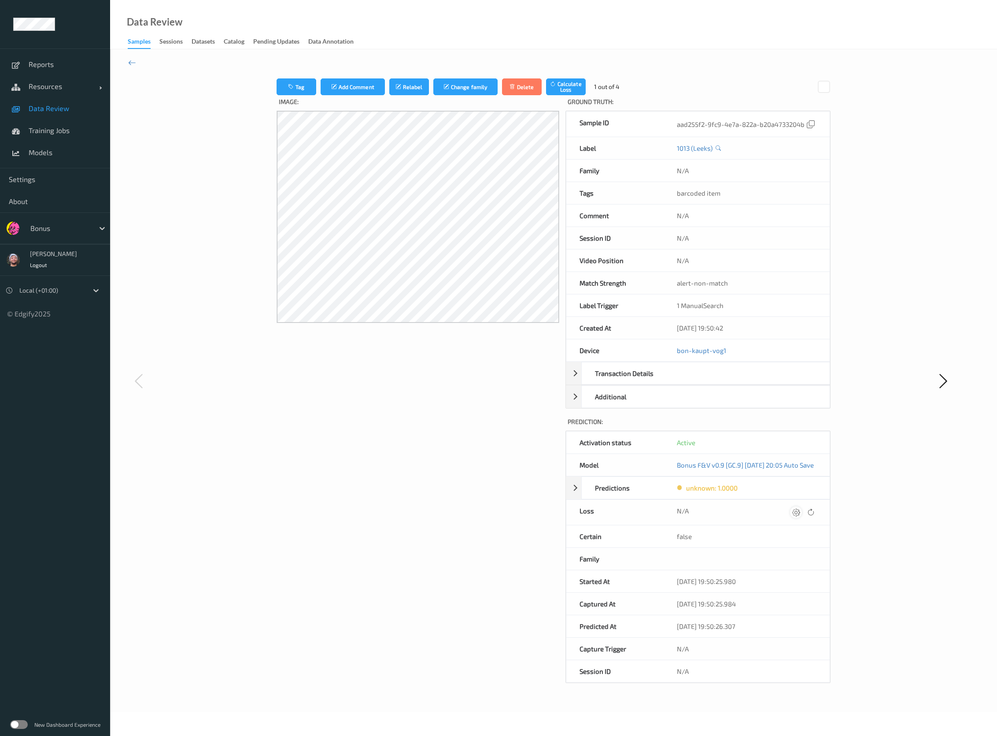
click at [800, 515] on icon at bounding box center [797, 512] width 8 height 8
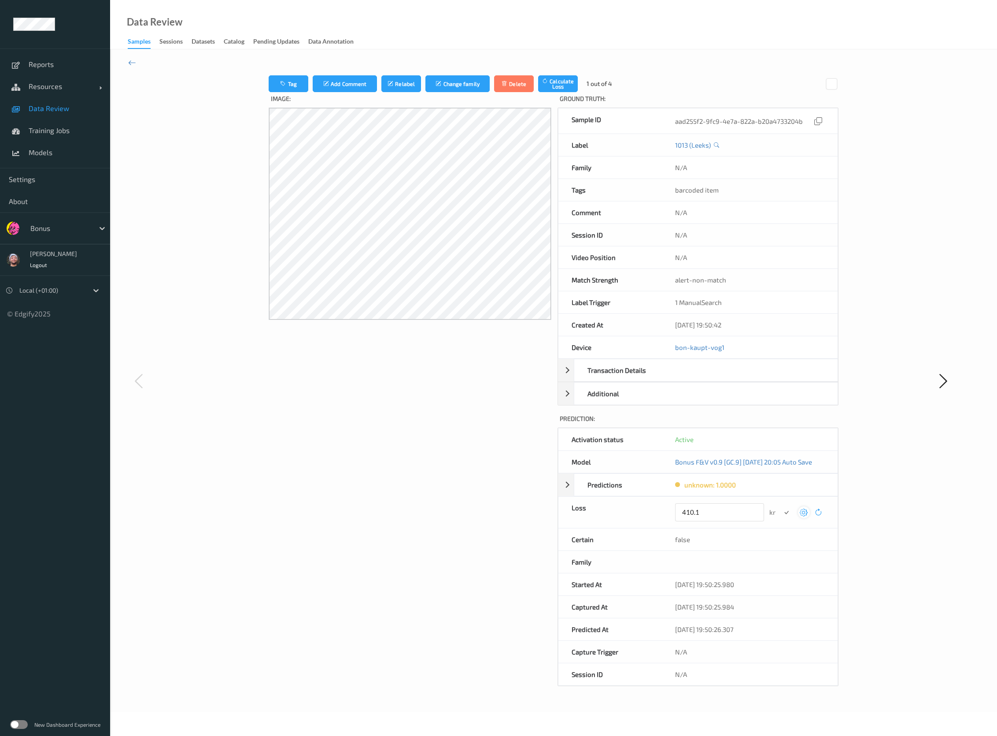
type input "410.1"
click at [781, 506] on button "submit" at bounding box center [787, 512] width 12 height 12
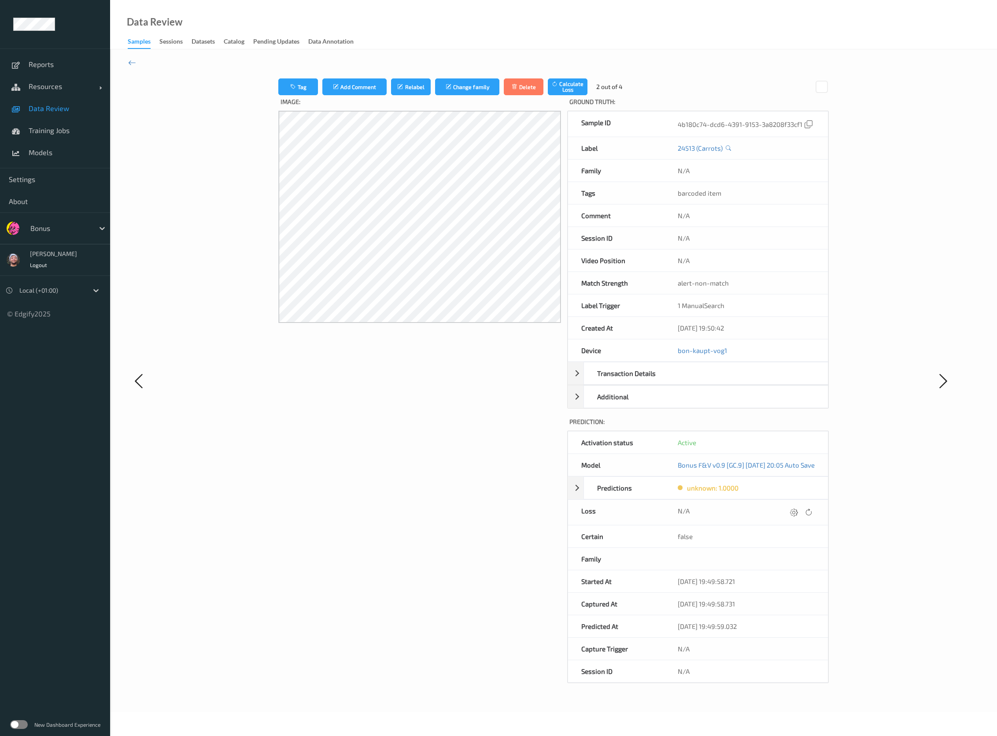
click at [798, 515] on icon at bounding box center [794, 512] width 8 height 8
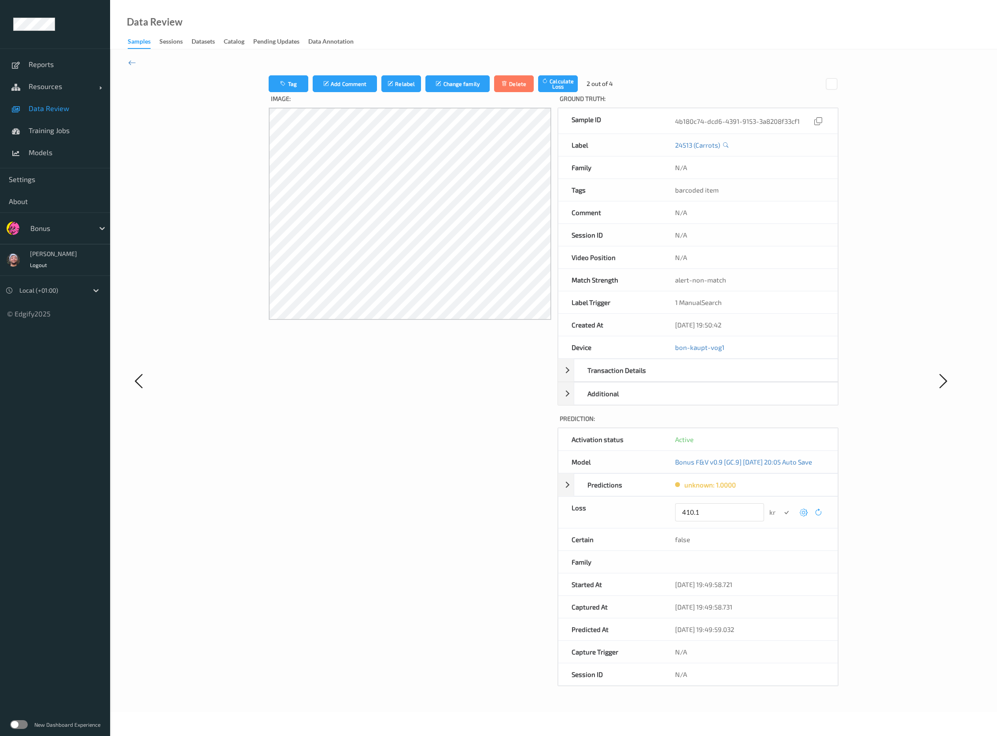
click at [781, 506] on button "submit" at bounding box center [787, 512] width 12 height 12
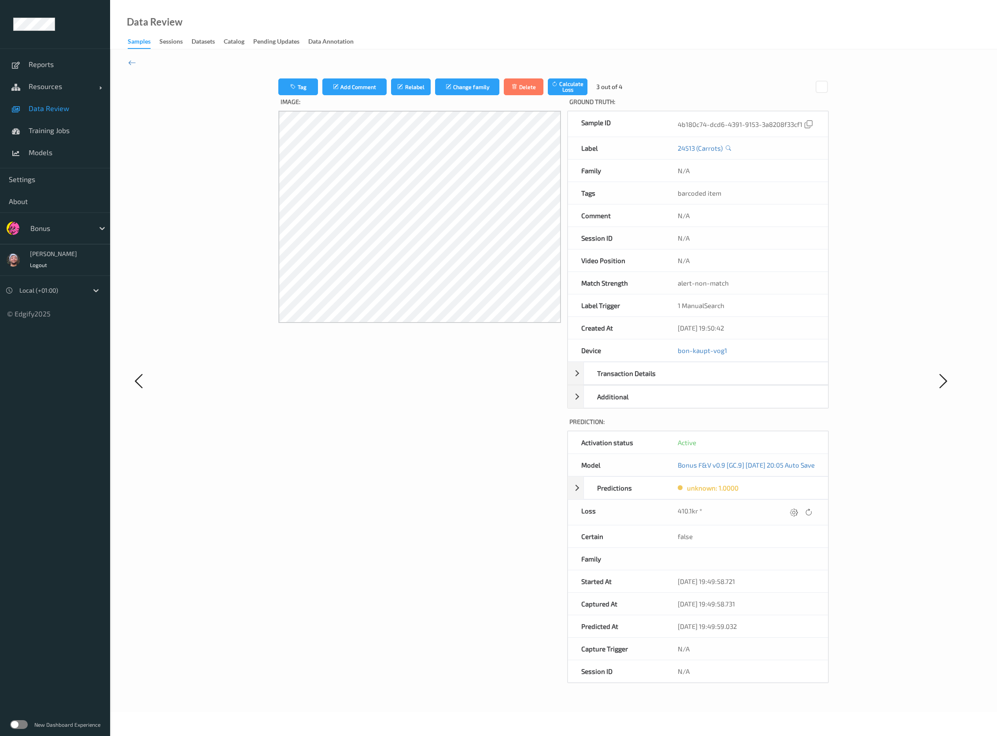
click at [798, 515] on icon at bounding box center [794, 512] width 8 height 8
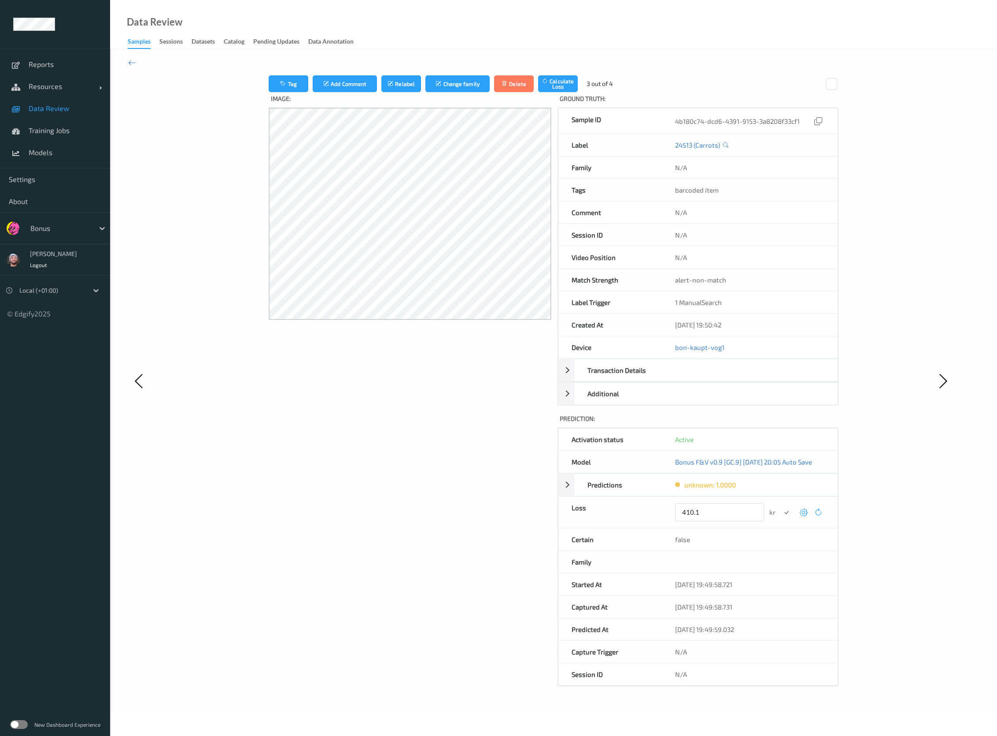
click at [781, 506] on button "submit" at bounding box center [787, 512] width 12 height 12
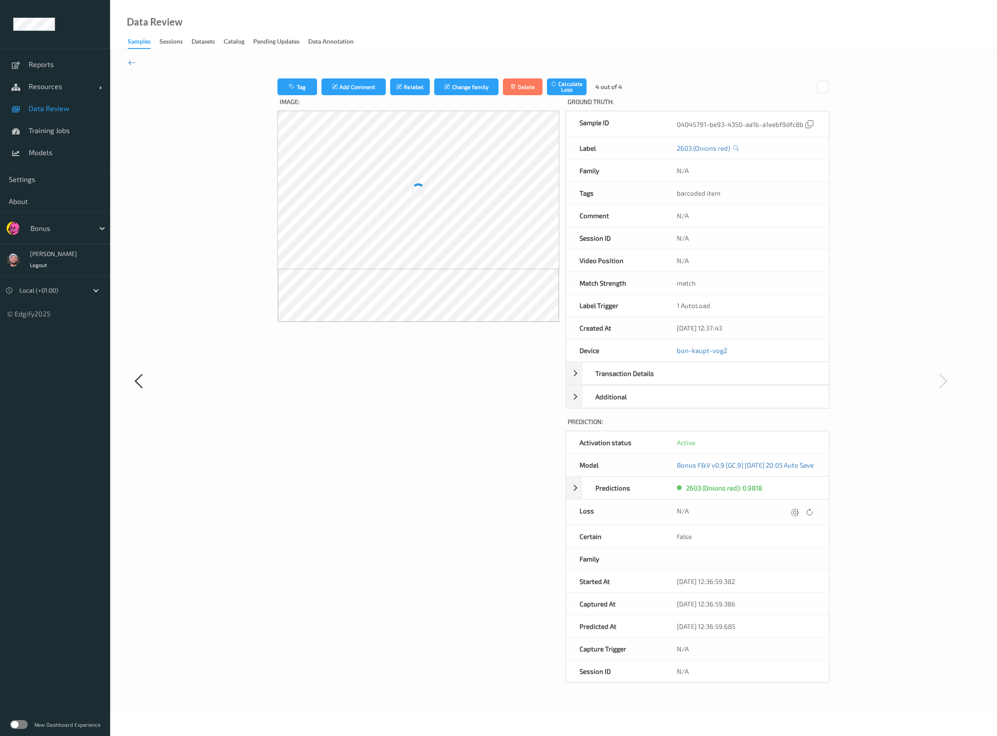
click at [799, 515] on icon at bounding box center [795, 512] width 8 height 8
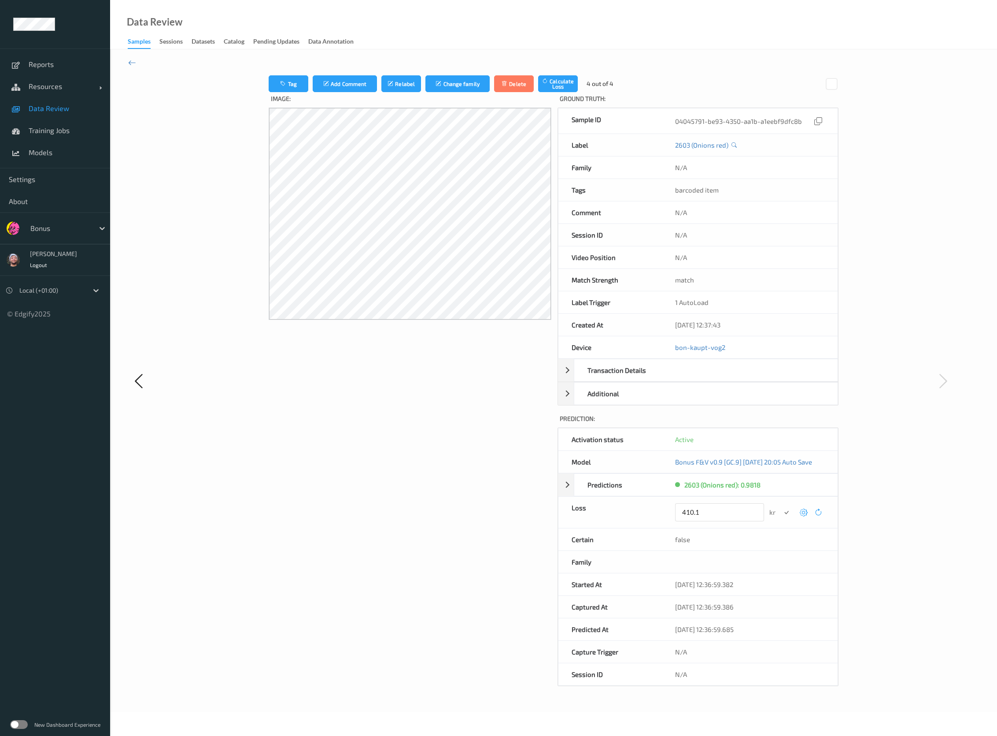
click at [781, 506] on button "submit" at bounding box center [787, 512] width 12 height 12
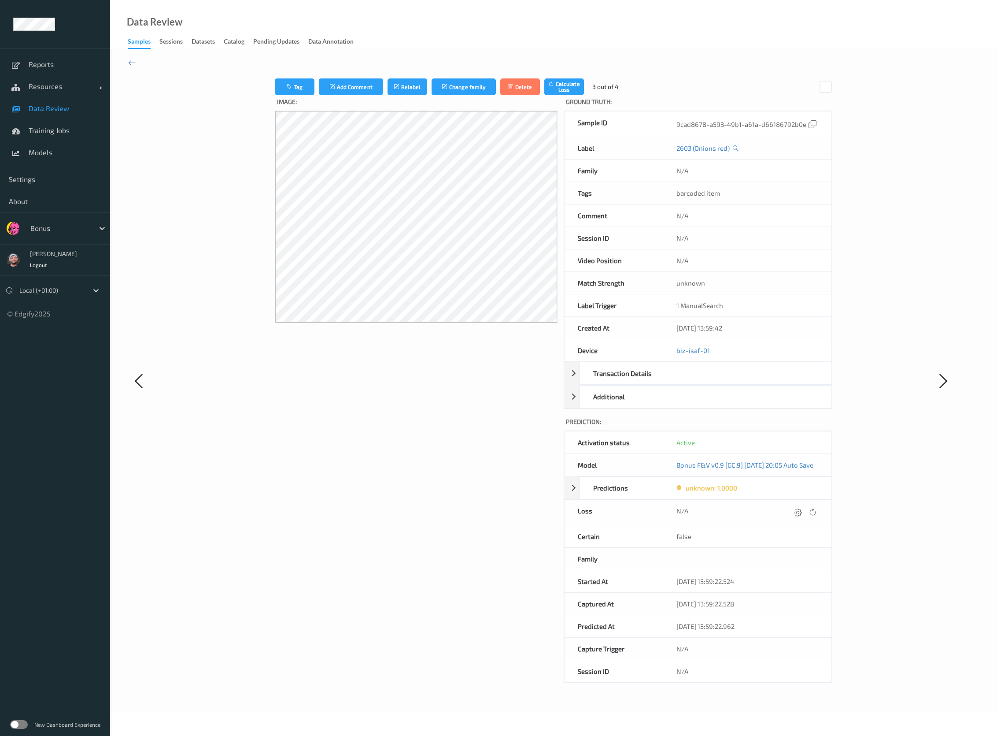
click at [802, 515] on icon at bounding box center [798, 512] width 8 height 8
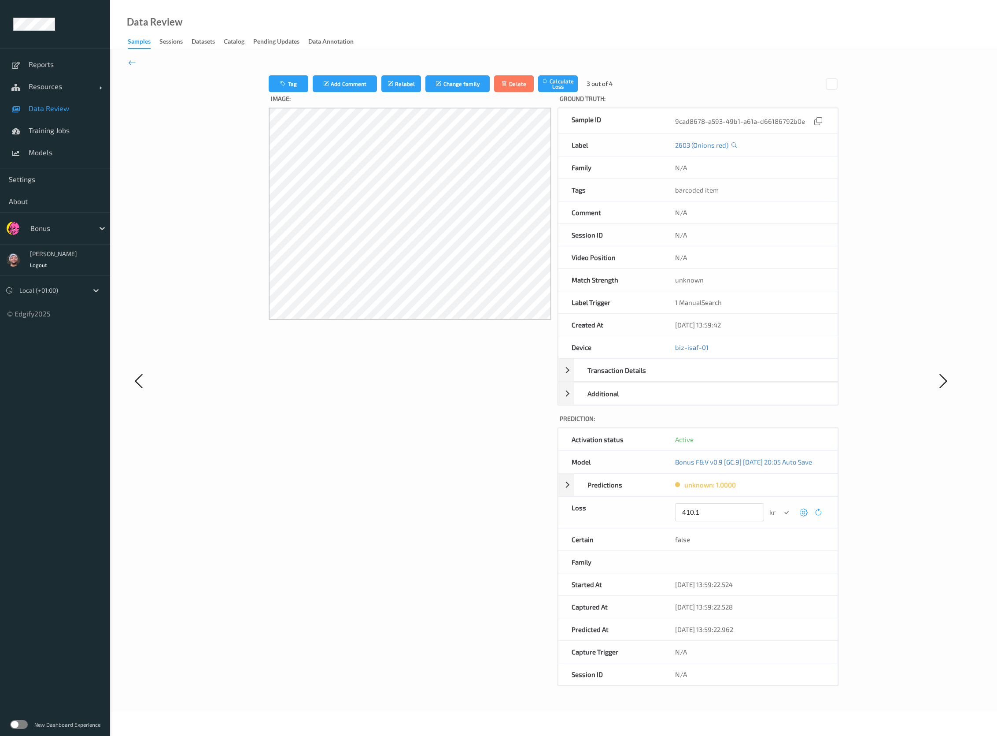
click at [781, 506] on button "submit" at bounding box center [787, 512] width 12 height 12
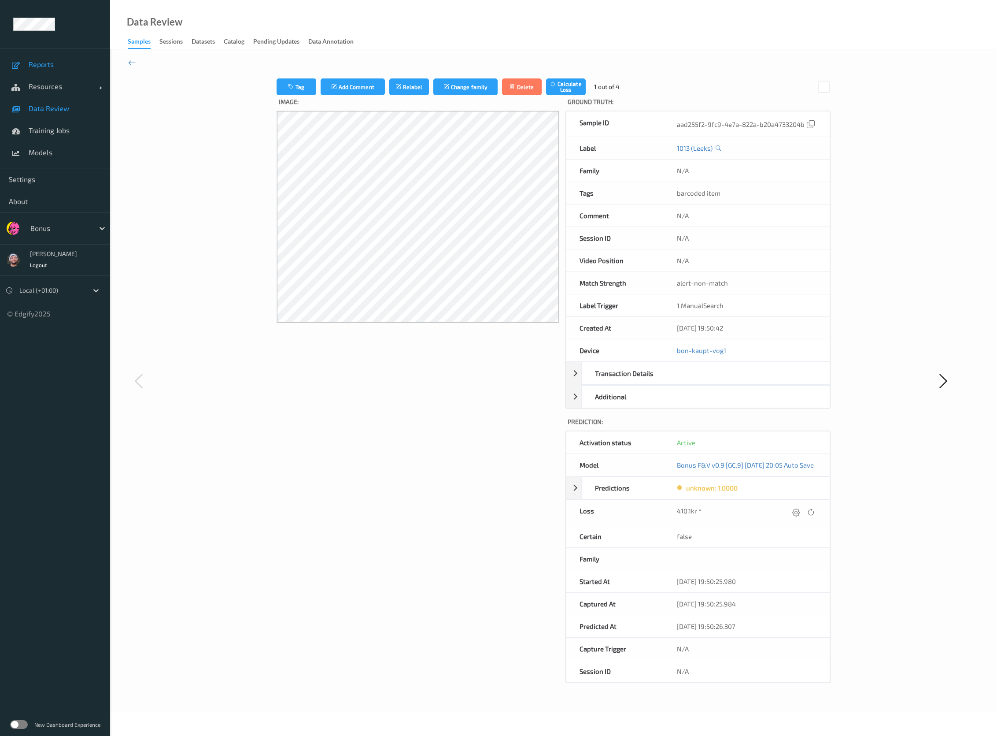
click at [59, 64] on span "Reports" at bounding box center [65, 64] width 73 height 9
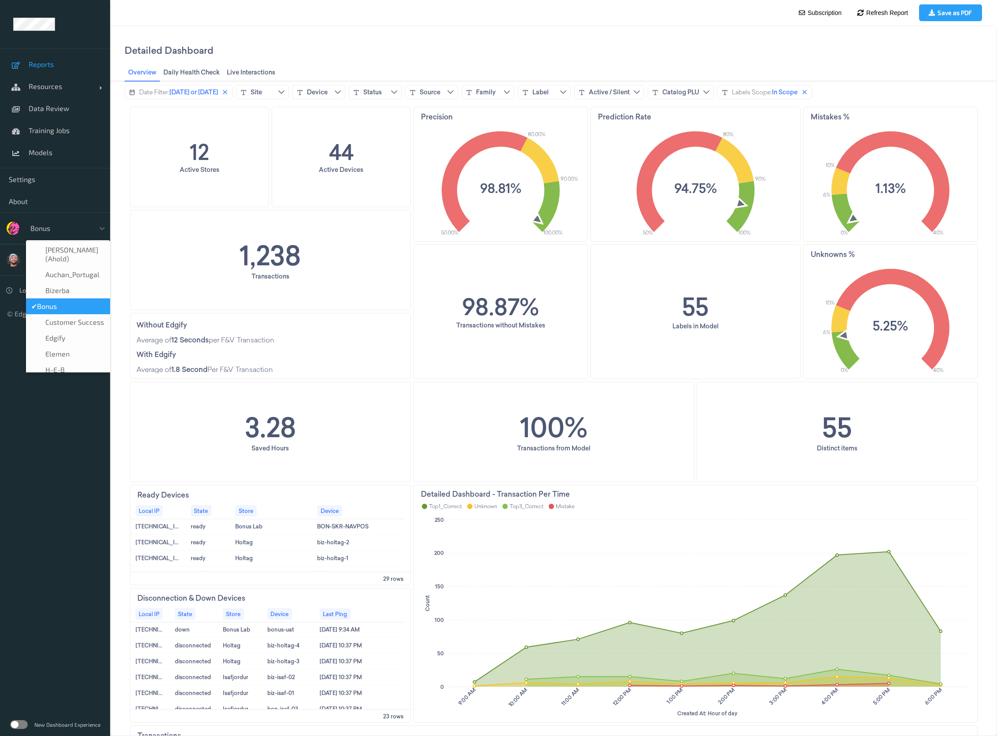
click at [61, 225] on div at bounding box center [59, 228] width 59 height 11
type input "vt"
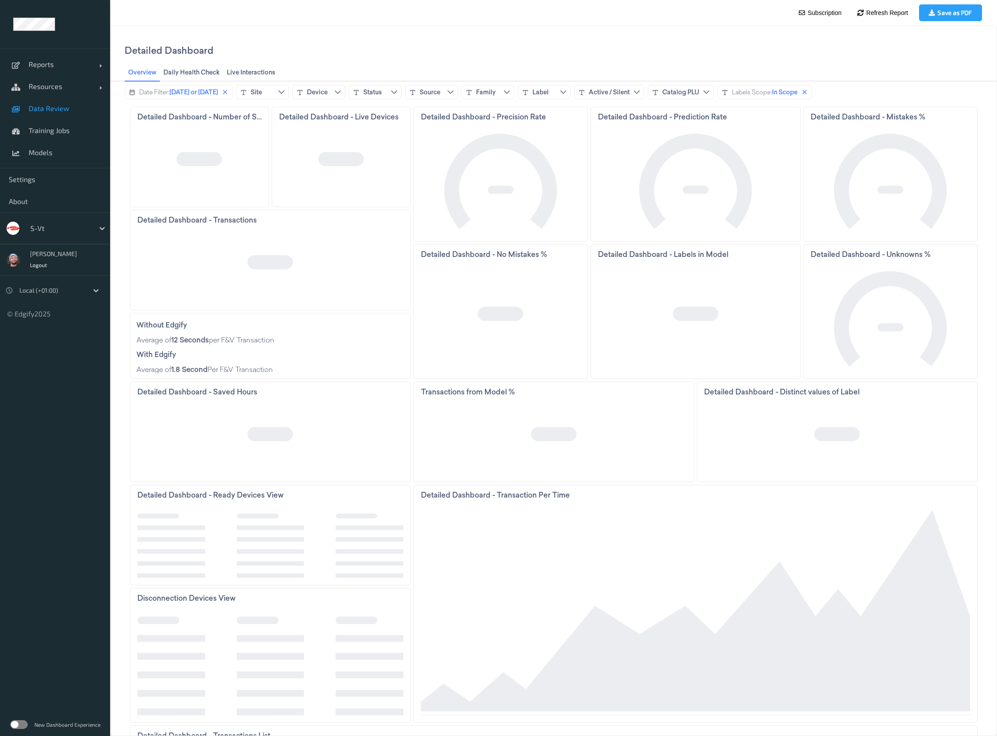
click at [59, 113] on link "Data Review" at bounding box center [55, 108] width 110 height 22
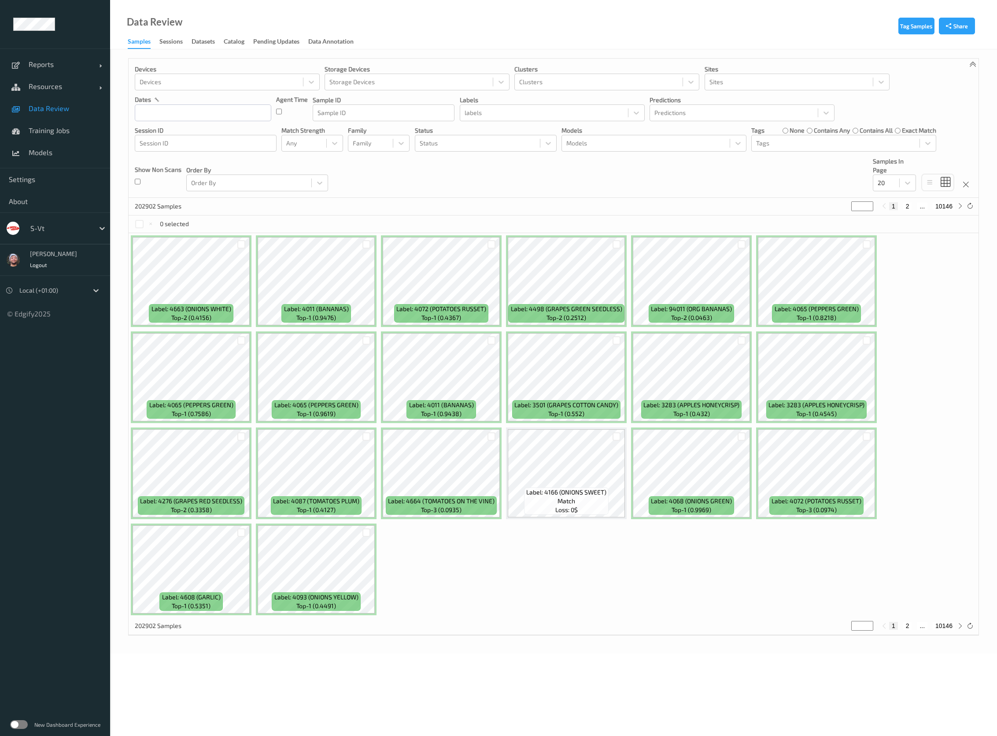
click at [461, 198] on div "202902 Samples * 1 2 ... 10146" at bounding box center [554, 207] width 850 height 18
click at [171, 115] on input "text" at bounding box center [203, 112] width 137 height 17
click at [187, 215] on span "24" at bounding box center [191, 216] width 12 height 12
type input "[DATE] 00:00 -> [DATE] 23:59"
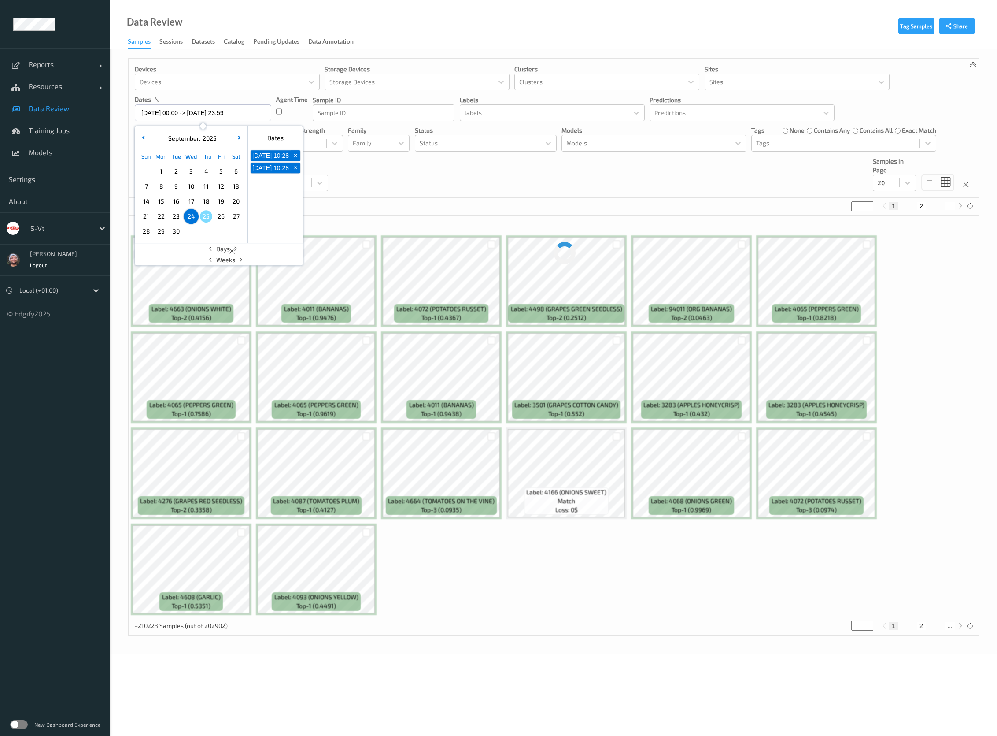
click at [527, 210] on div "~210223 Samples (out of 202902) * 1 2 ..." at bounding box center [554, 207] width 850 height 18
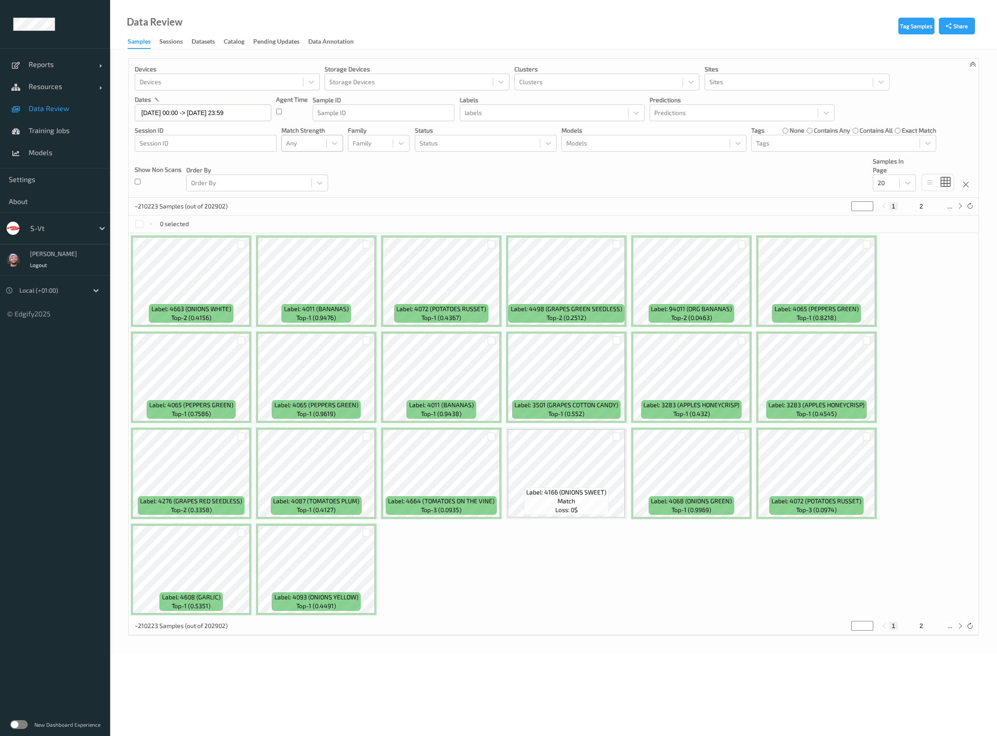
click at [293, 138] on div at bounding box center [304, 143] width 36 height 11
click at [322, 188] on span "Alert non-match" at bounding box center [318, 185] width 39 height 18
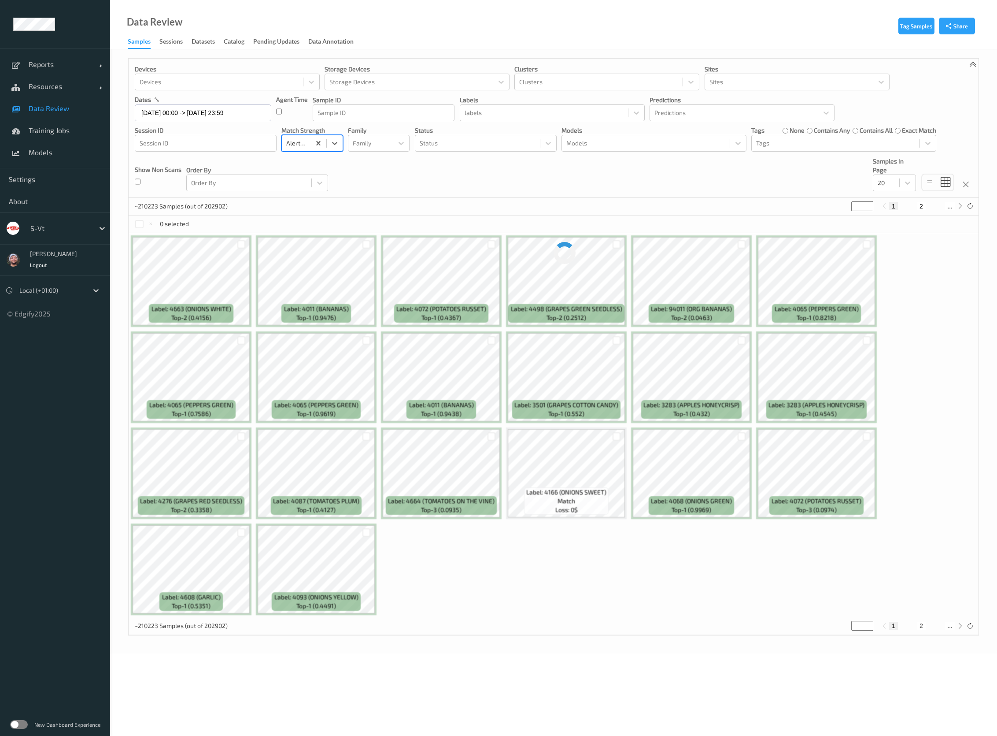
click at [489, 187] on div "Devices Devices Storage Devices Storage Devices Clusters Clusters Sites Sites d…" at bounding box center [554, 128] width 850 height 139
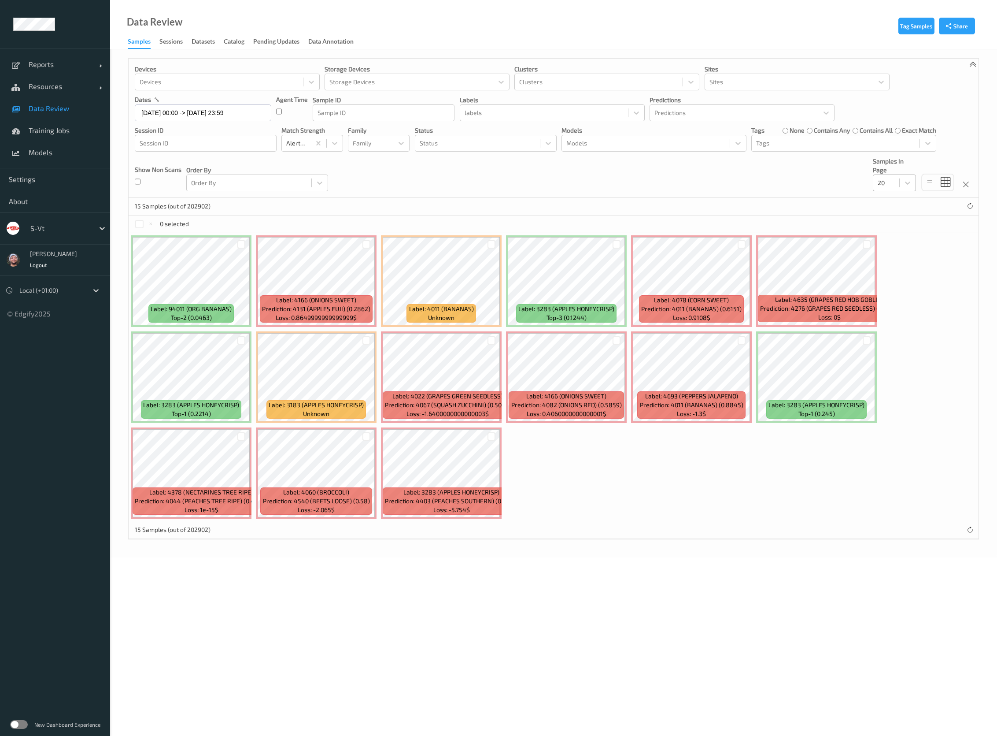
click at [891, 185] on div at bounding box center [886, 183] width 17 height 11
drag, startPoint x: 894, startPoint y: 269, endPoint x: 876, endPoint y: 270, distance: 18.1
click at [894, 269] on span "200" at bounding box center [896, 267] width 11 height 9
click at [473, 182] on div "Devices Devices Storage Devices Storage Devices Clusters Clusters Sites Sites d…" at bounding box center [554, 128] width 850 height 139
click at [493, 248] on div at bounding box center [492, 244] width 8 height 8
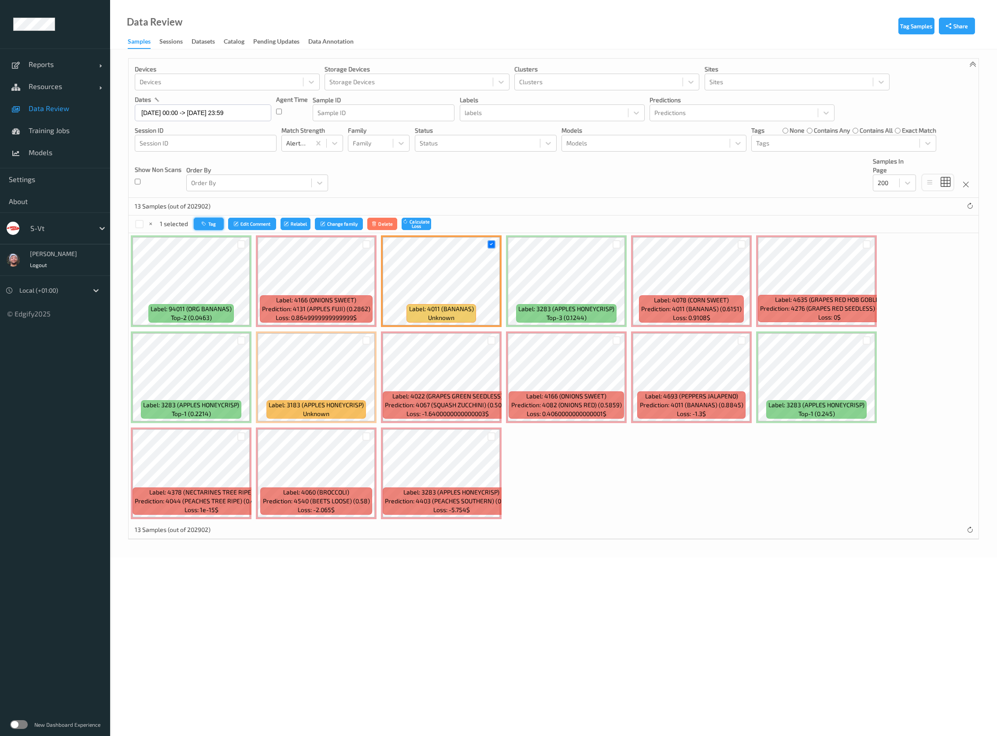
click at [211, 226] on button "Tag" at bounding box center [209, 224] width 30 height 13
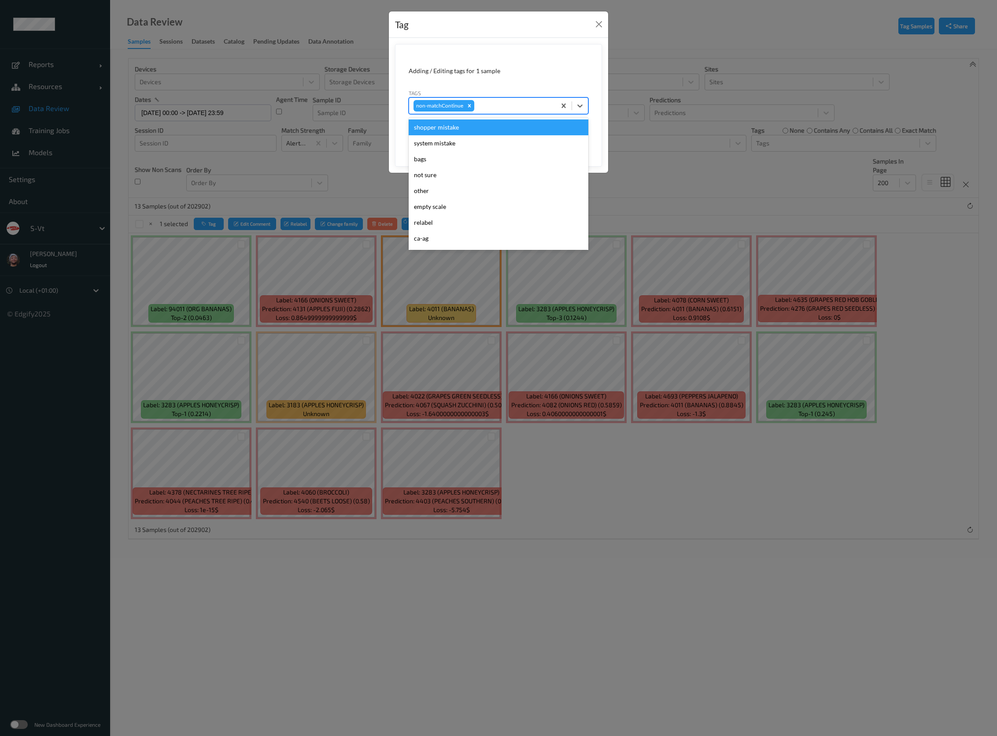
click at [492, 113] on div "non-matchContinue" at bounding box center [482, 105] width 147 height 15
type input "ca"
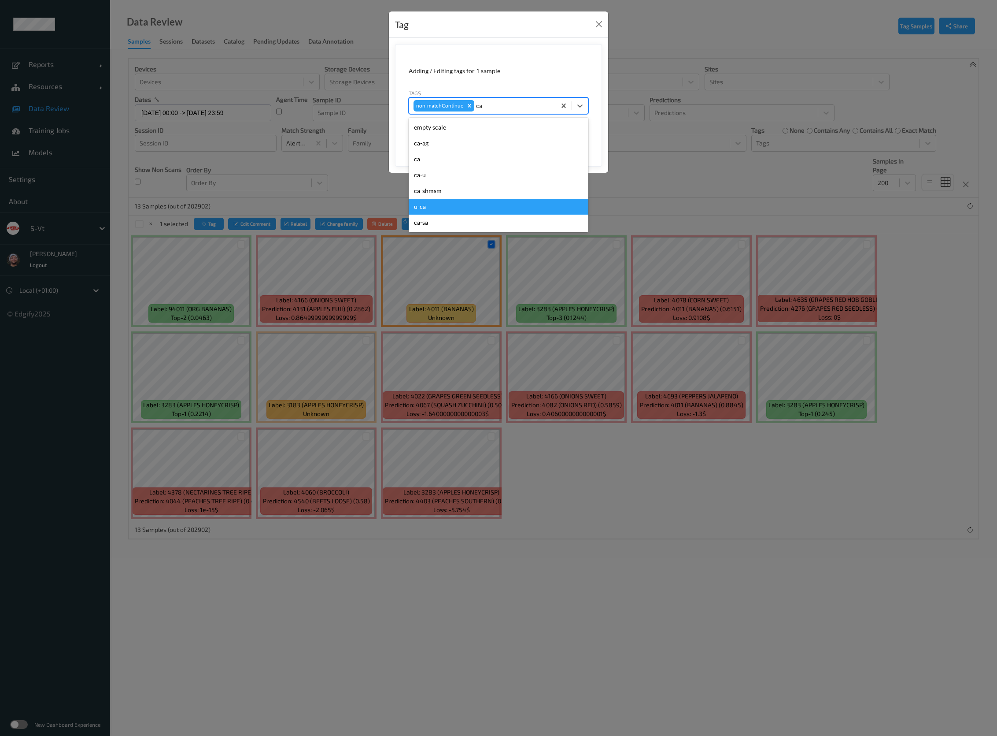
click at [442, 205] on div "u-ca" at bounding box center [499, 207] width 180 height 16
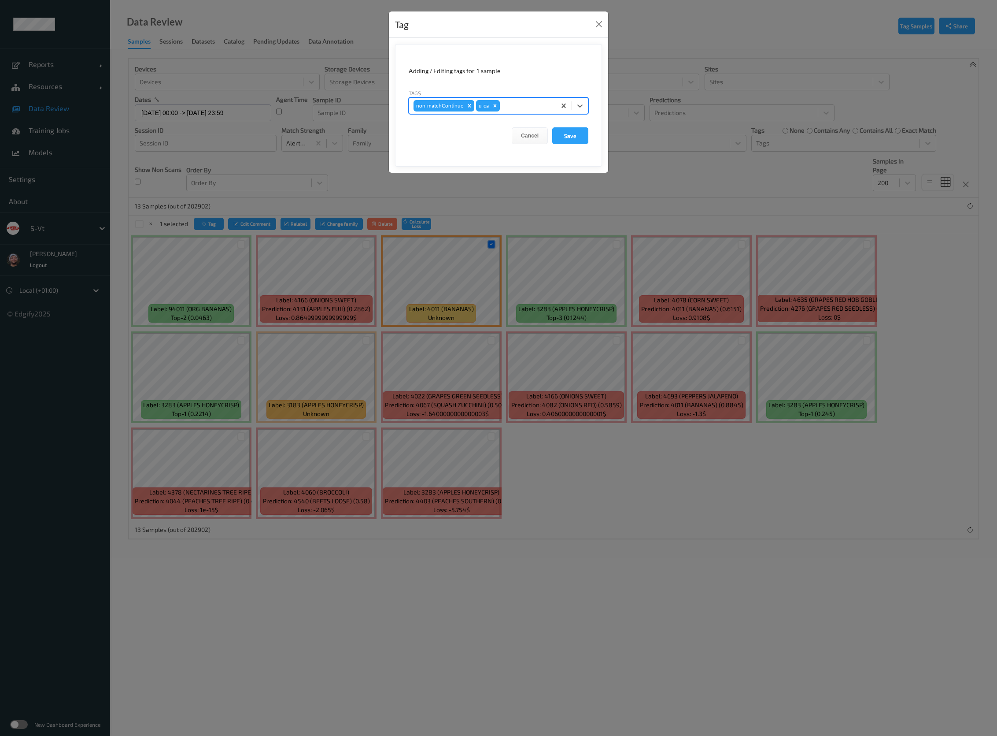
type input "s"
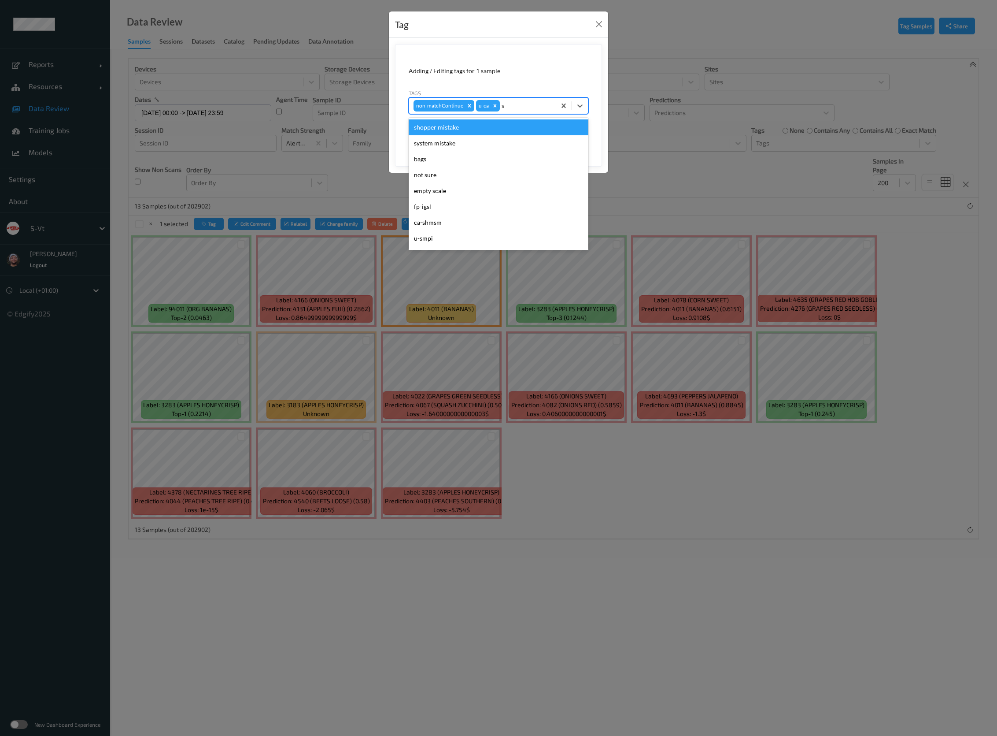
click at [470, 130] on div "shopper mistake" at bounding box center [499, 127] width 180 height 16
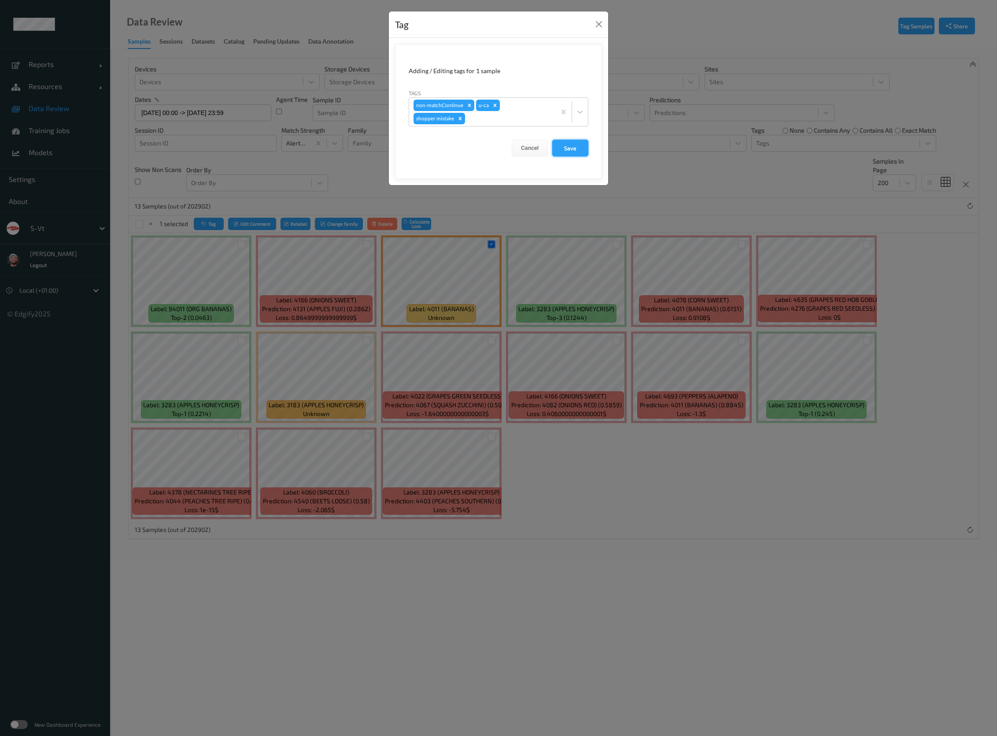
click at [580, 149] on button "Save" at bounding box center [570, 148] width 36 height 17
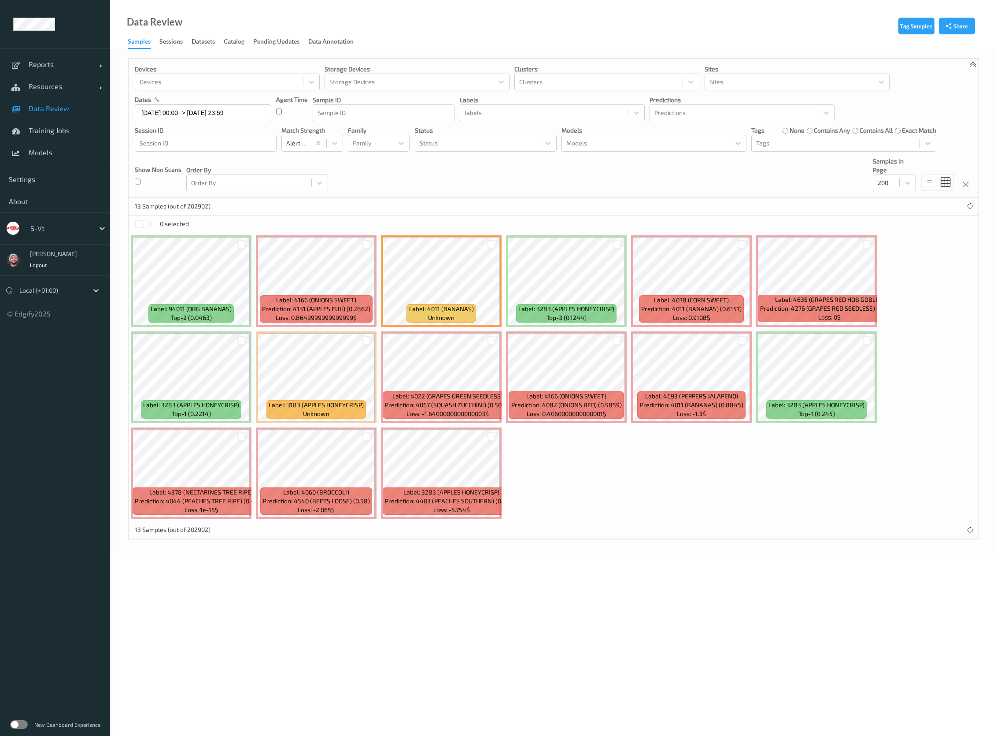
click at [673, 206] on div "13 Samples (out of 202902)" at bounding box center [554, 207] width 850 height 18
click at [474, 149] on div "Status" at bounding box center [477, 143] width 125 height 14
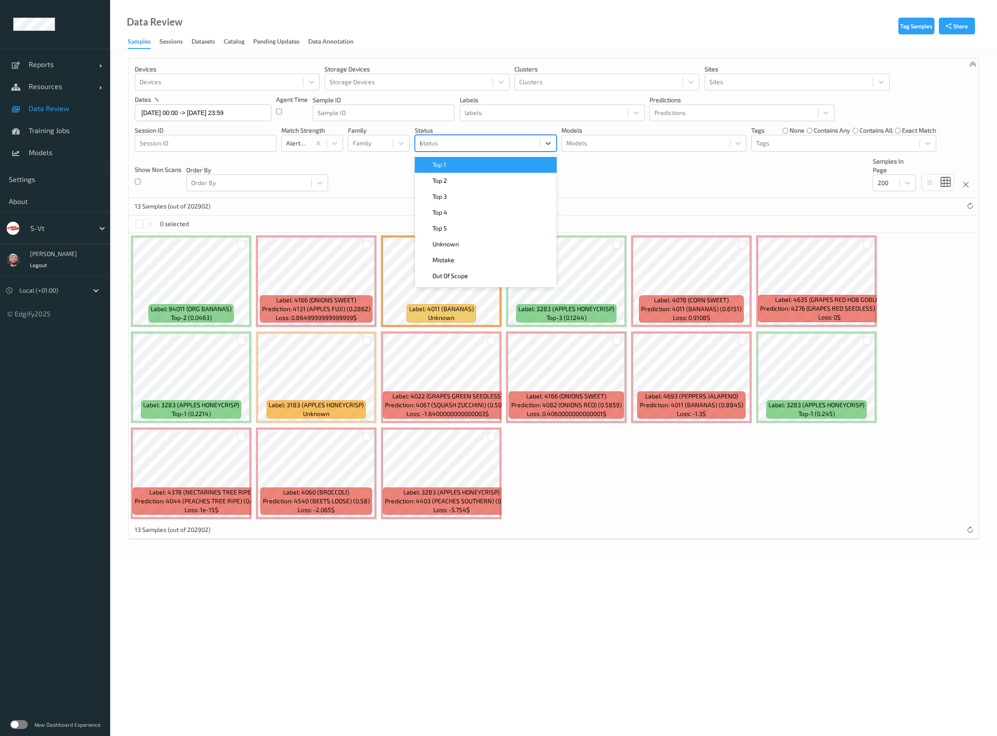
type input "un"
click at [468, 157] on div "Unknown" at bounding box center [486, 165] width 142 height 16
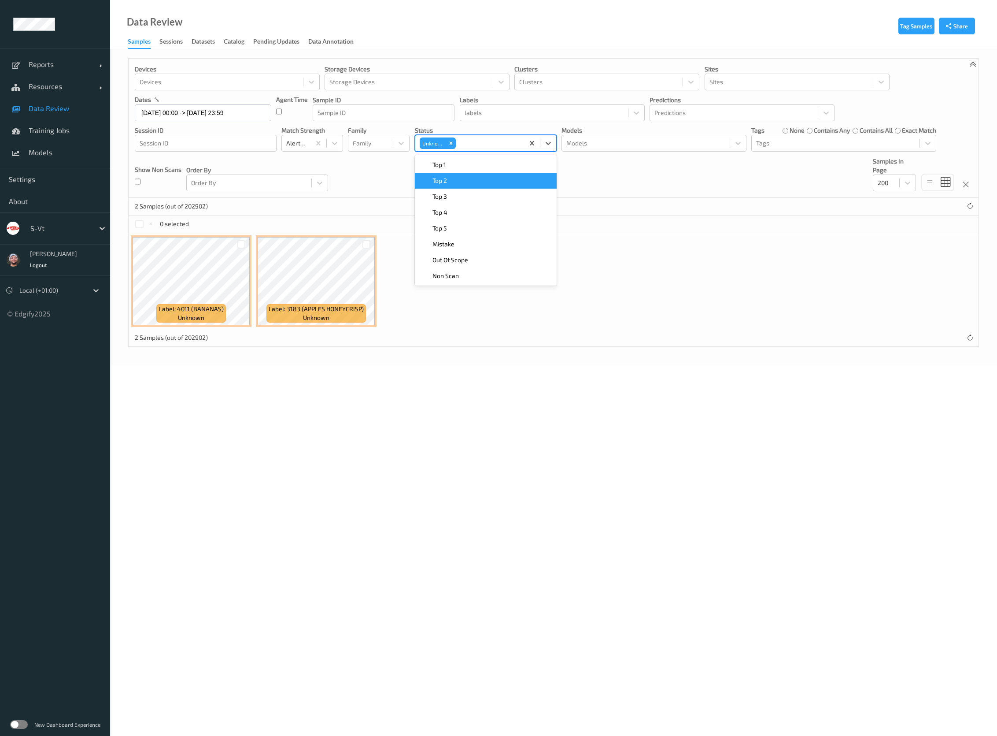
click at [591, 180] on div "Devices Devices Storage Devices Storage Devices Clusters Clusters Sites Sites d…" at bounding box center [554, 128] width 850 height 139
click at [370, 241] on div at bounding box center [367, 244] width 8 height 8
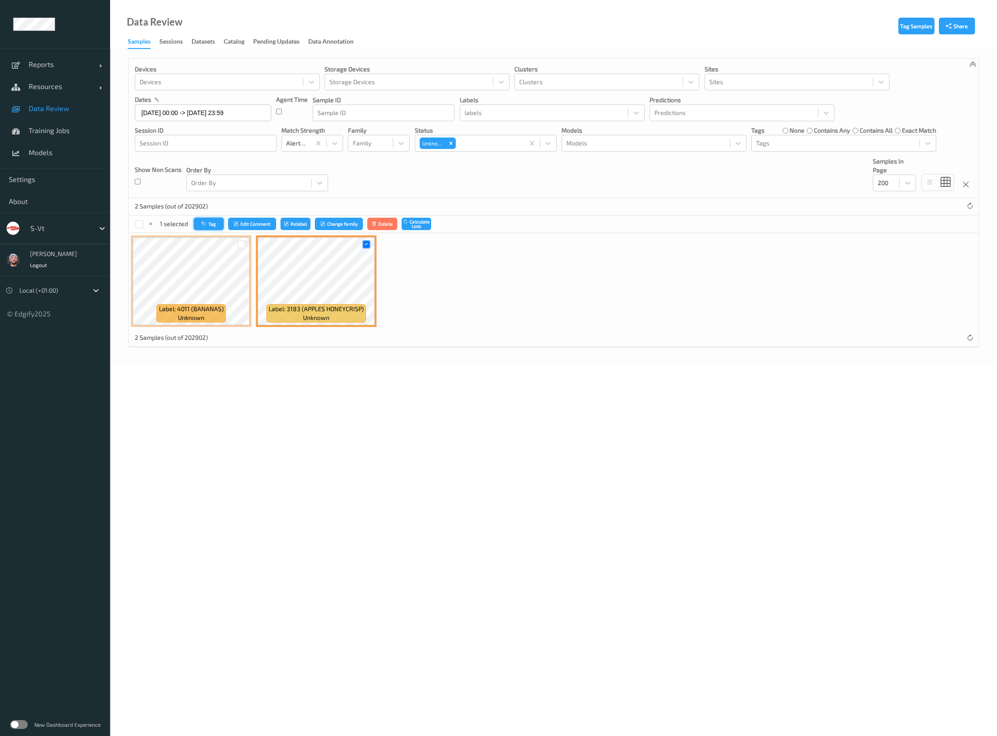
click at [215, 225] on button "Tag" at bounding box center [209, 224] width 30 height 13
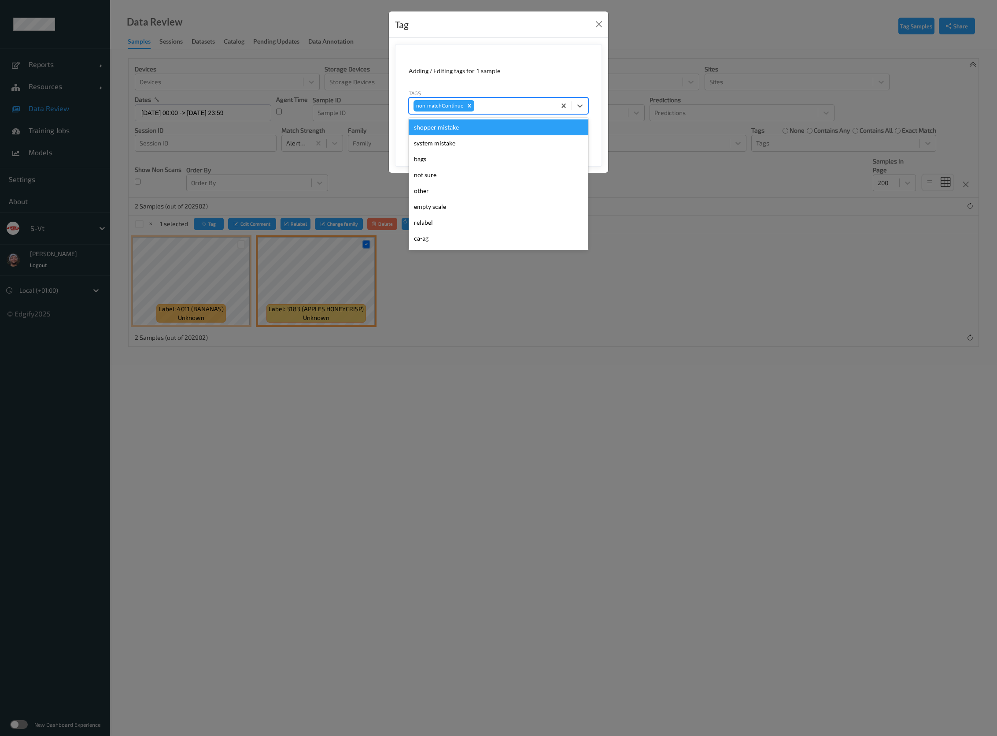
click at [490, 104] on div at bounding box center [513, 105] width 75 height 11
type input "gi"
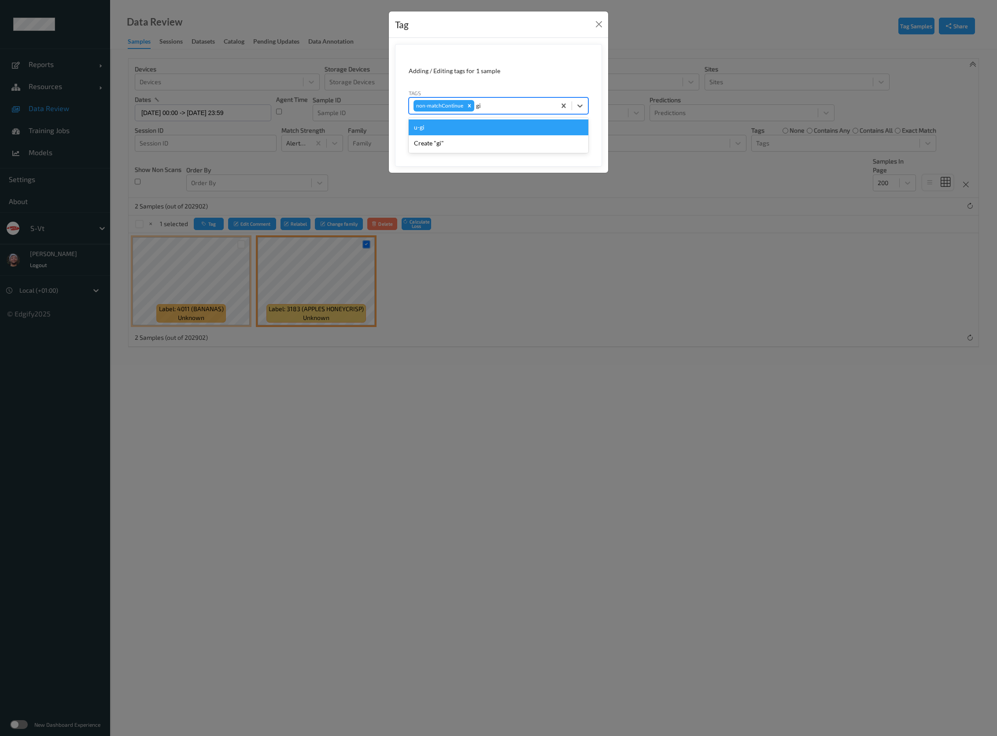
click at [469, 128] on div "u-gi" at bounding box center [499, 127] width 180 height 16
click at [580, 134] on button "Save" at bounding box center [570, 135] width 36 height 17
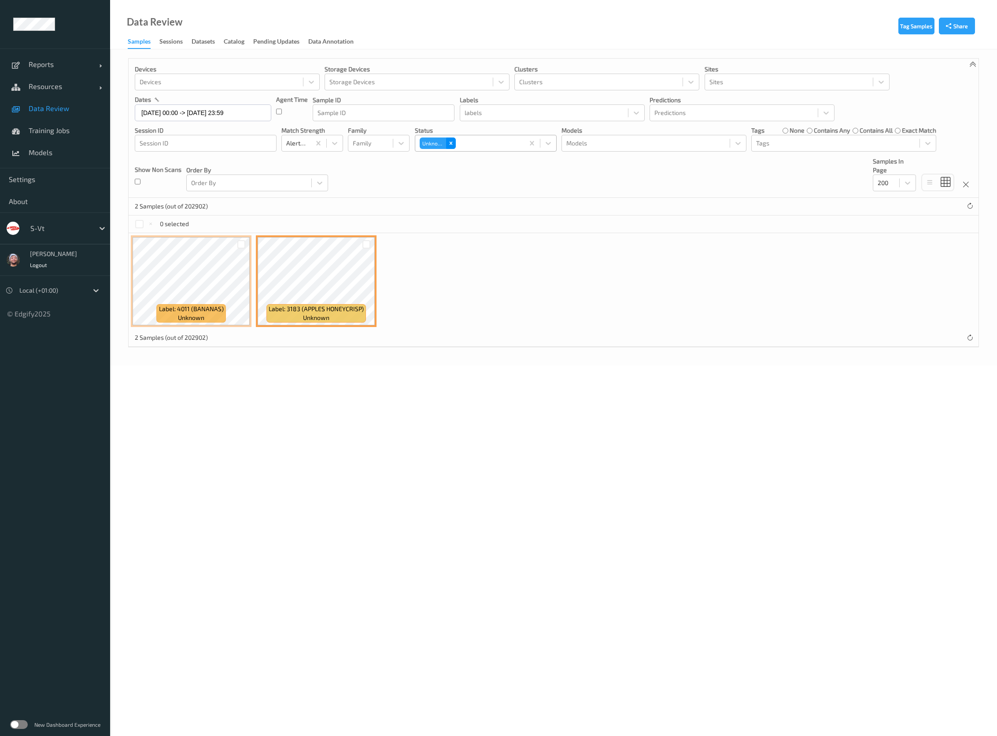
click at [453, 144] on icon "Remove Unknown" at bounding box center [451, 143] width 6 height 6
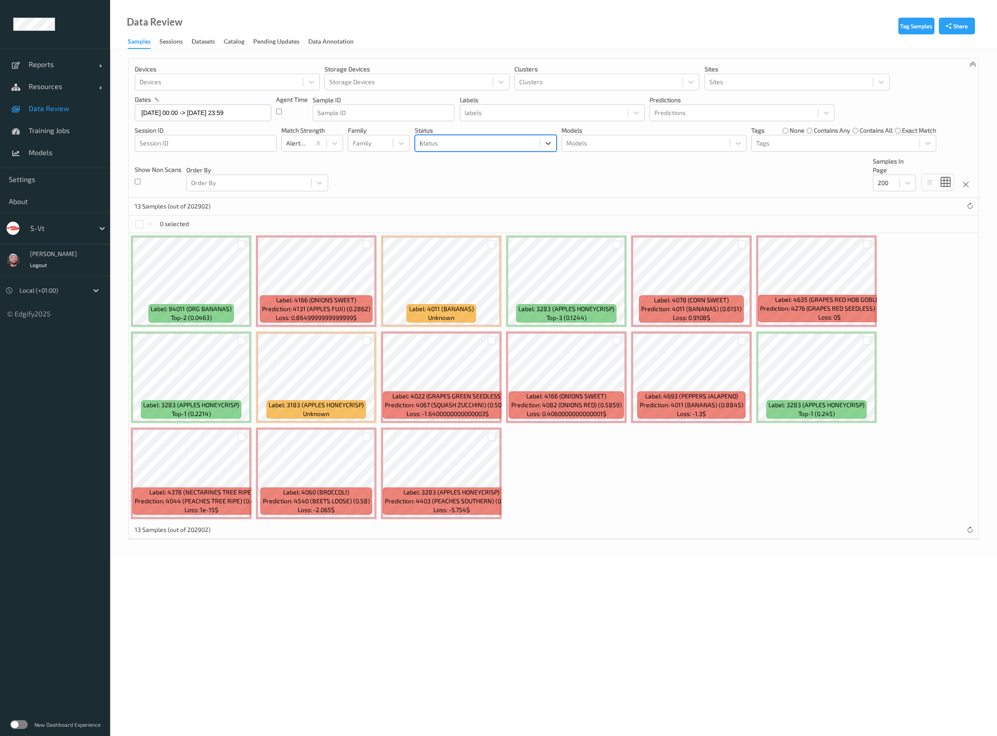
type input "mi"
click at [448, 174] on div "Mistake" at bounding box center [486, 164] width 142 height 19
click at [451, 168] on span "Mistake" at bounding box center [444, 164] width 22 height 9
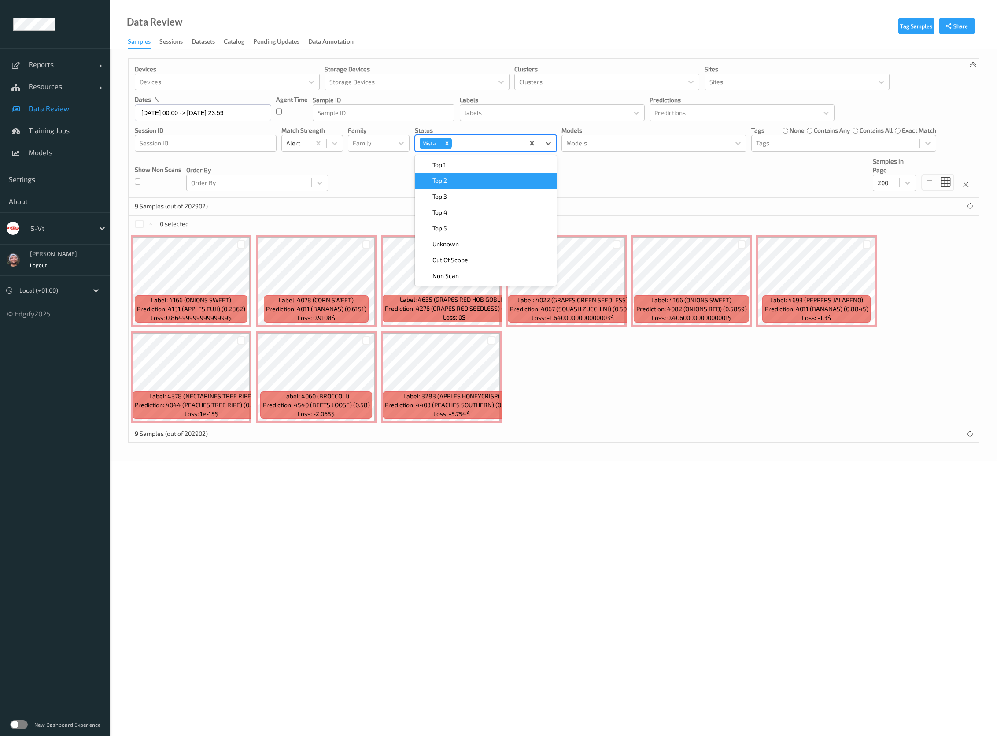
click at [373, 186] on div "Devices Devices Storage Devices Storage Devices Clusters Clusters Sites Sites d…" at bounding box center [554, 128] width 850 height 139
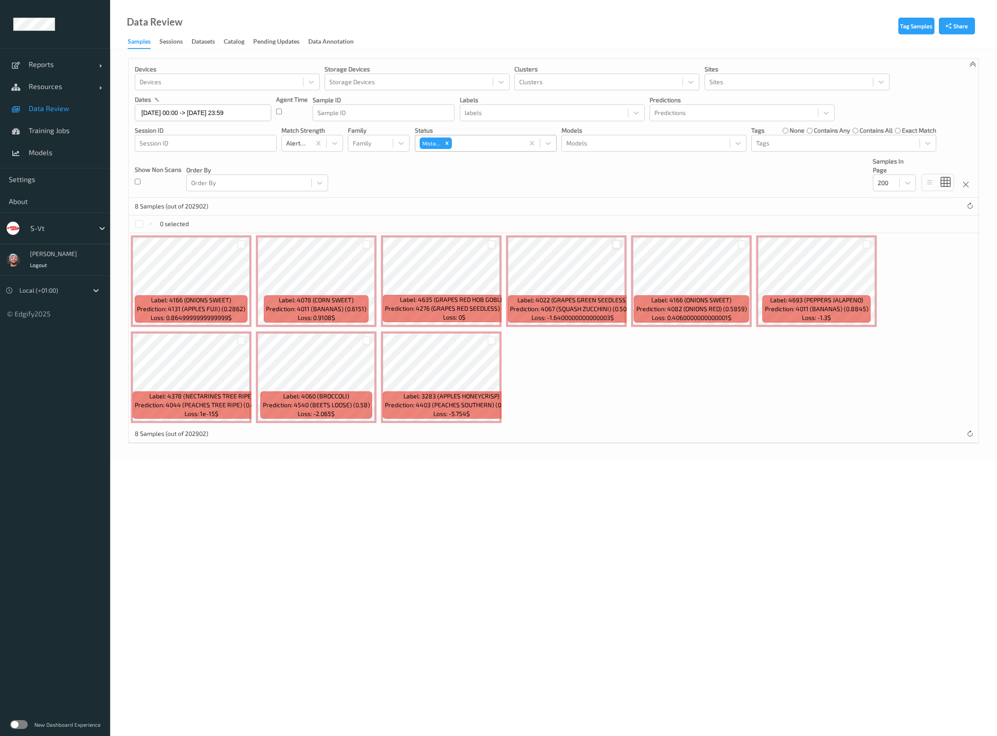
click at [620, 243] on div at bounding box center [617, 244] width 8 height 8
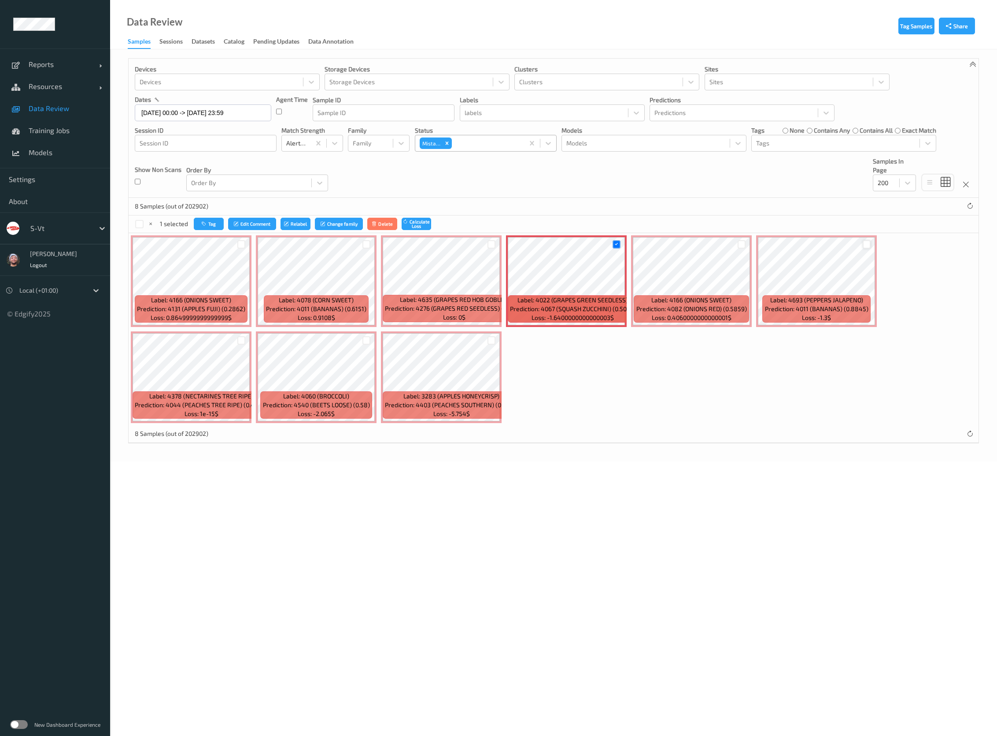
click at [867, 242] on div at bounding box center [867, 244] width 8 height 8
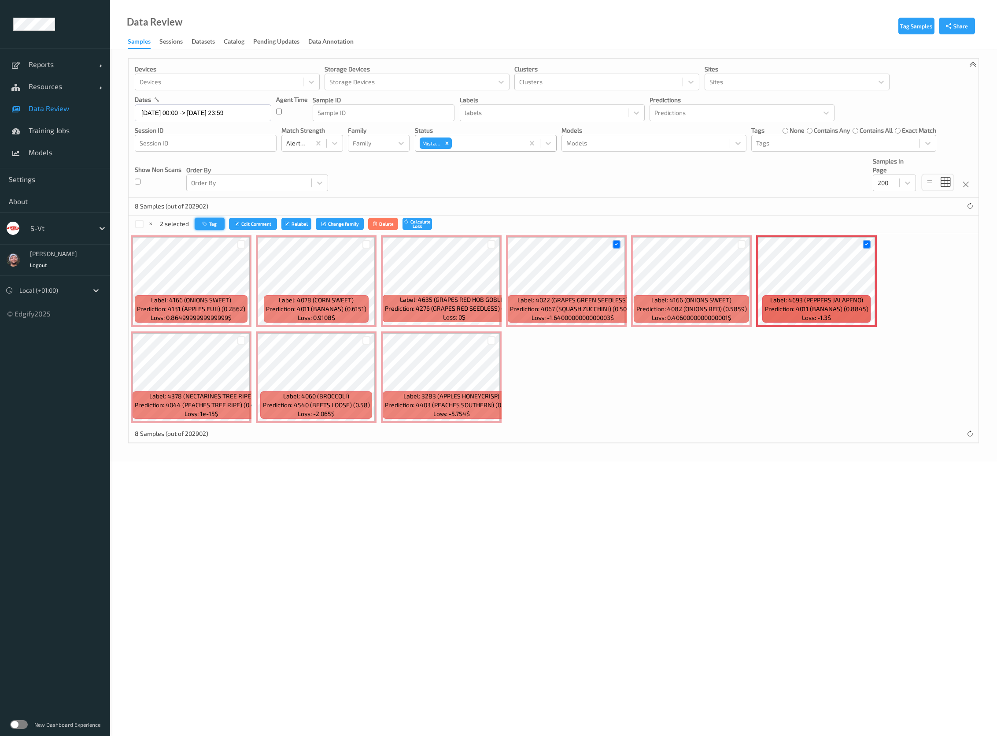
click at [209, 228] on button "Tag" at bounding box center [210, 224] width 30 height 13
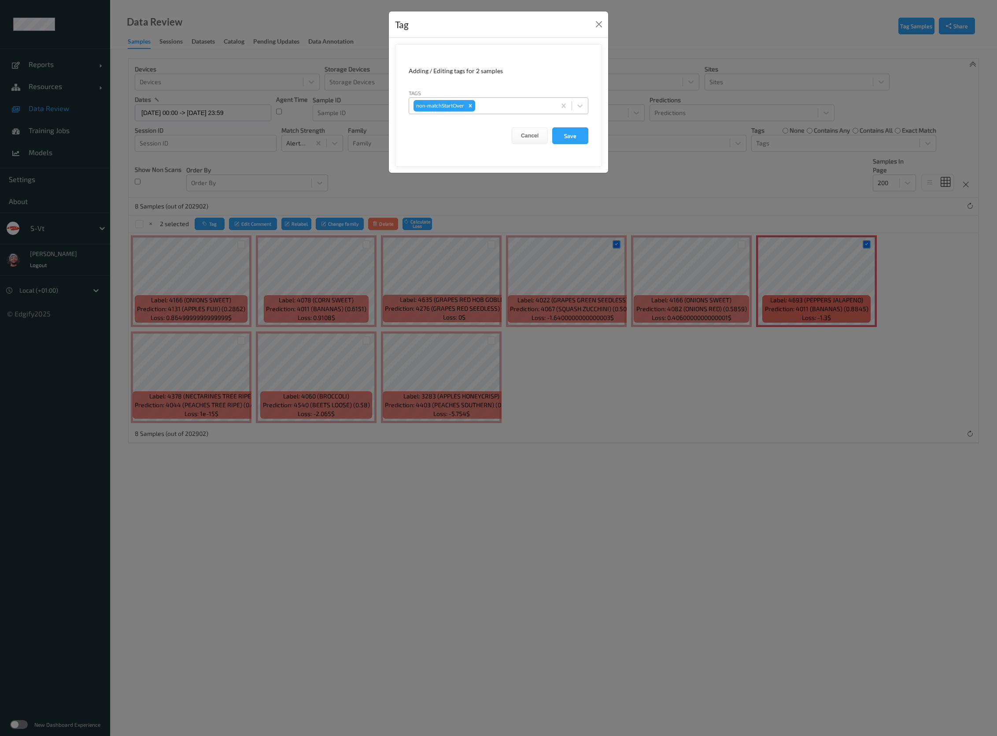
click at [491, 104] on div at bounding box center [514, 105] width 74 height 11
type input "ca"
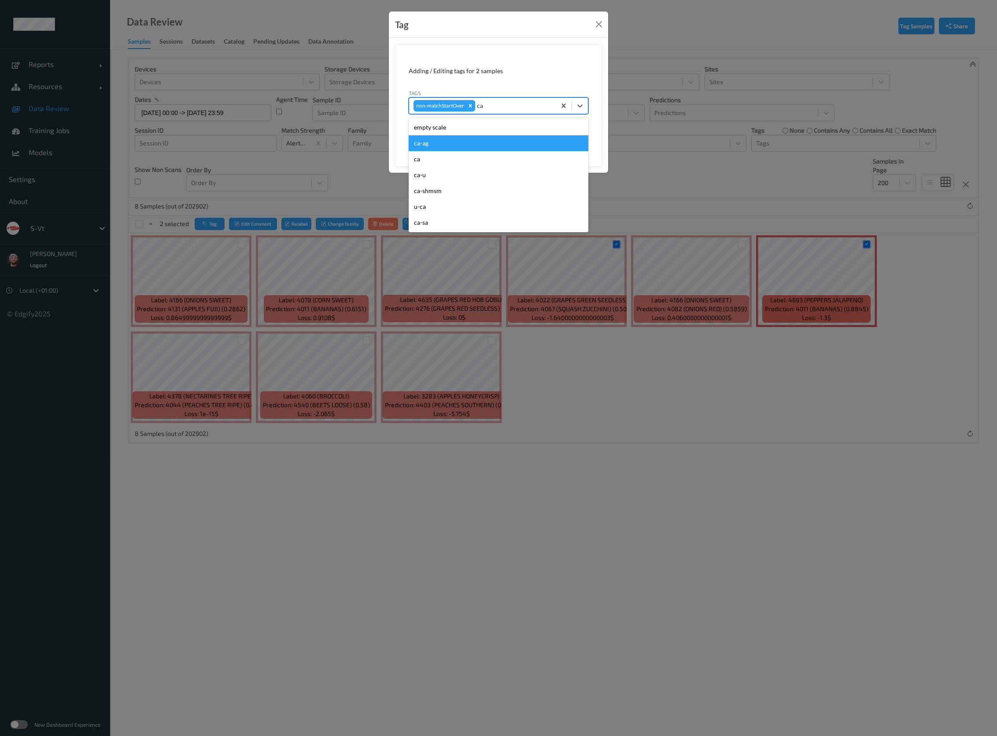
drag, startPoint x: 437, startPoint y: 172, endPoint x: 443, endPoint y: 150, distance: 22.7
click at [443, 150] on div "empty scale ca-ag ca ca-u ca-shmsm u-ca ca-sa" at bounding box center [499, 175] width 180 height 115
click at [438, 159] on div "ca" at bounding box center [499, 159] width 180 height 16
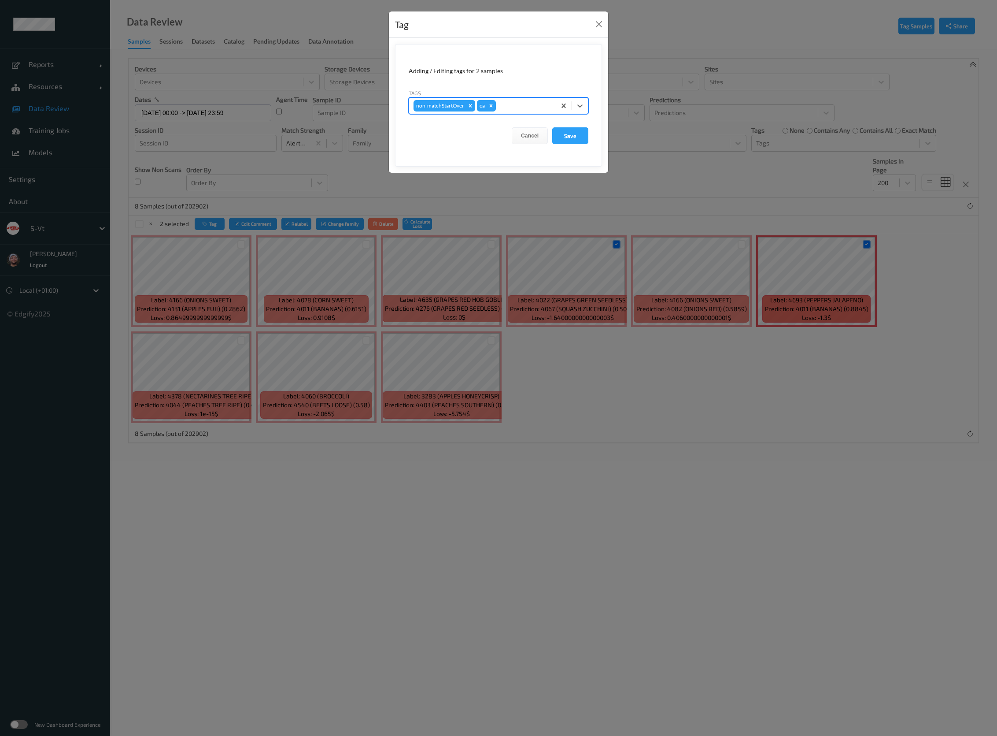
type input "s"
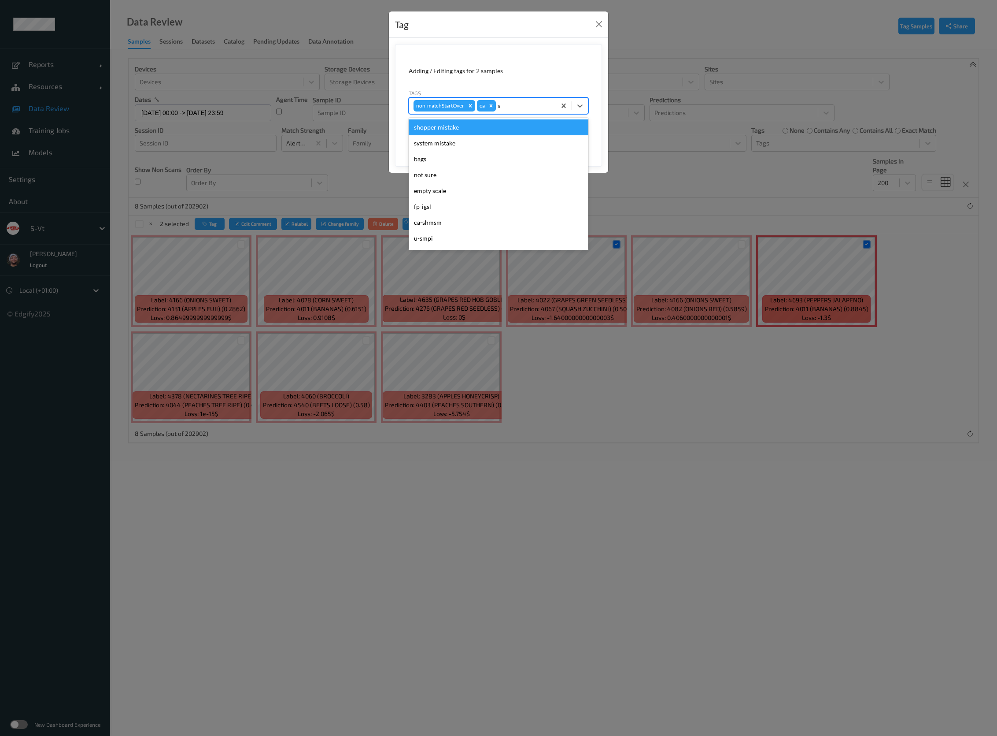
click at [447, 130] on div "shopper mistake" at bounding box center [499, 127] width 180 height 16
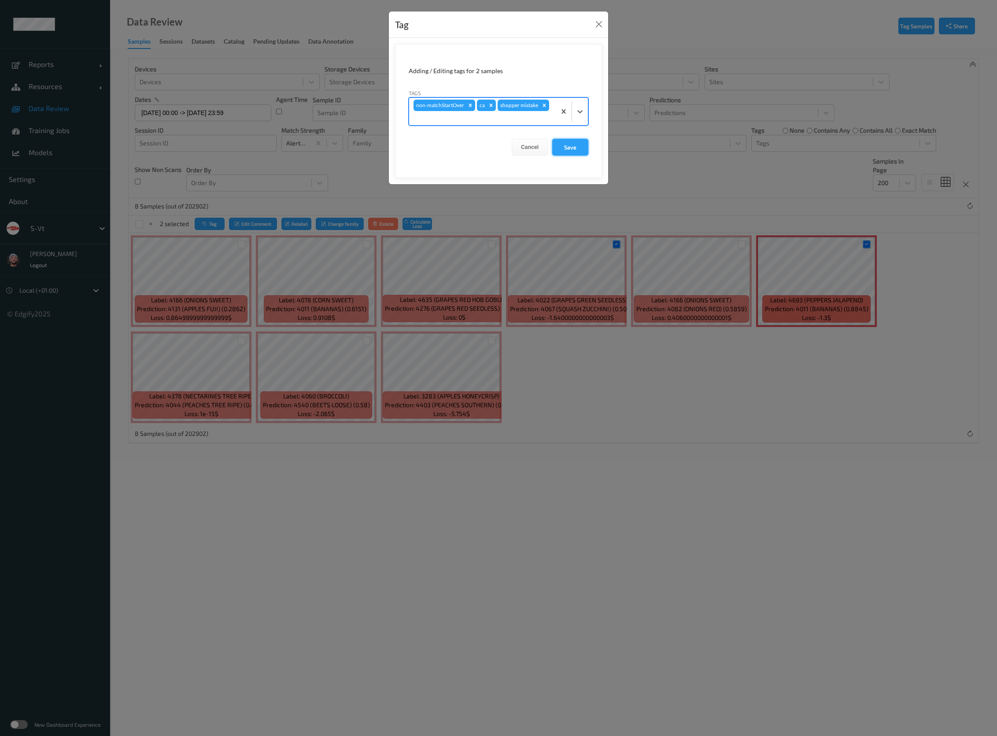
click at [563, 146] on button "Save" at bounding box center [570, 147] width 36 height 17
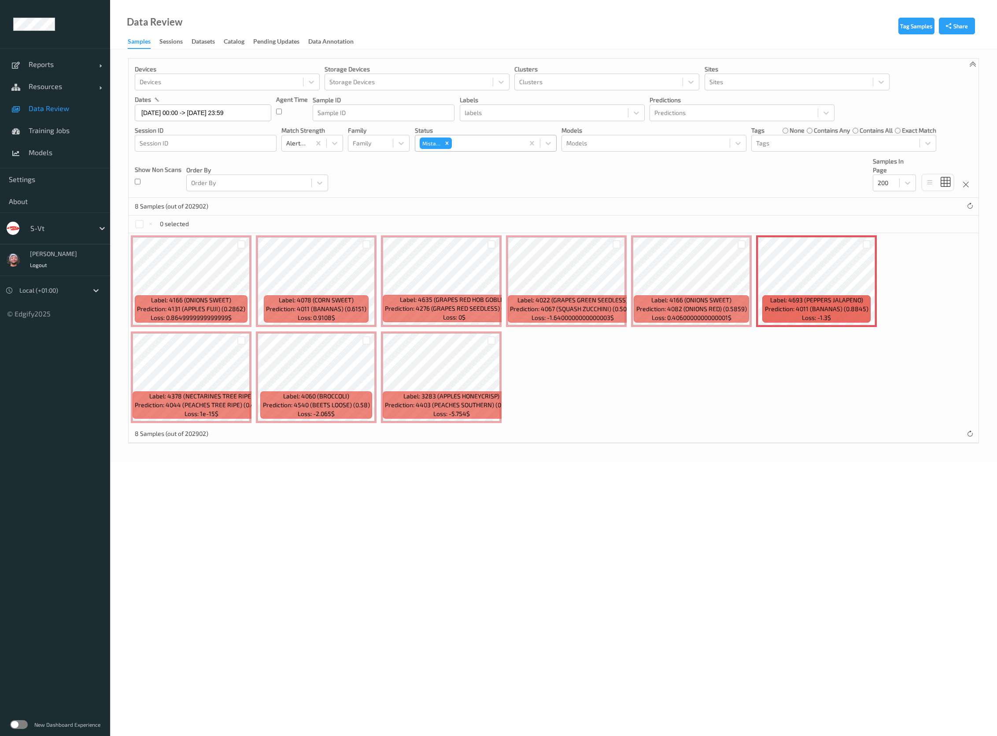
click at [798, 133] on label "none" at bounding box center [797, 130] width 15 height 9
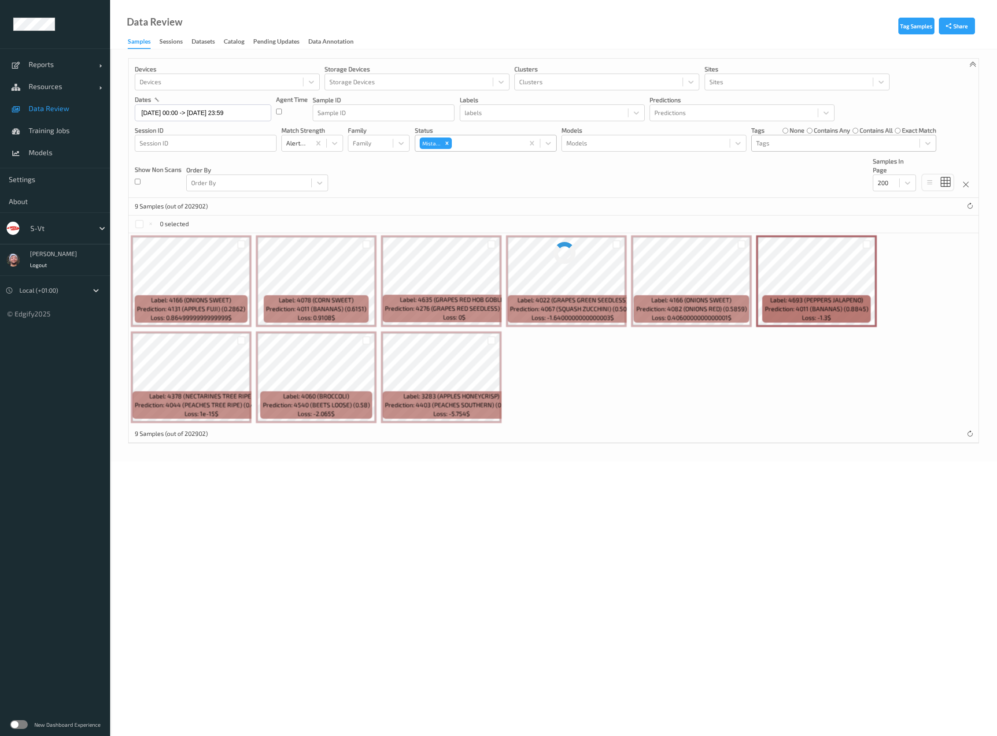
click at [791, 142] on div at bounding box center [835, 143] width 159 height 11
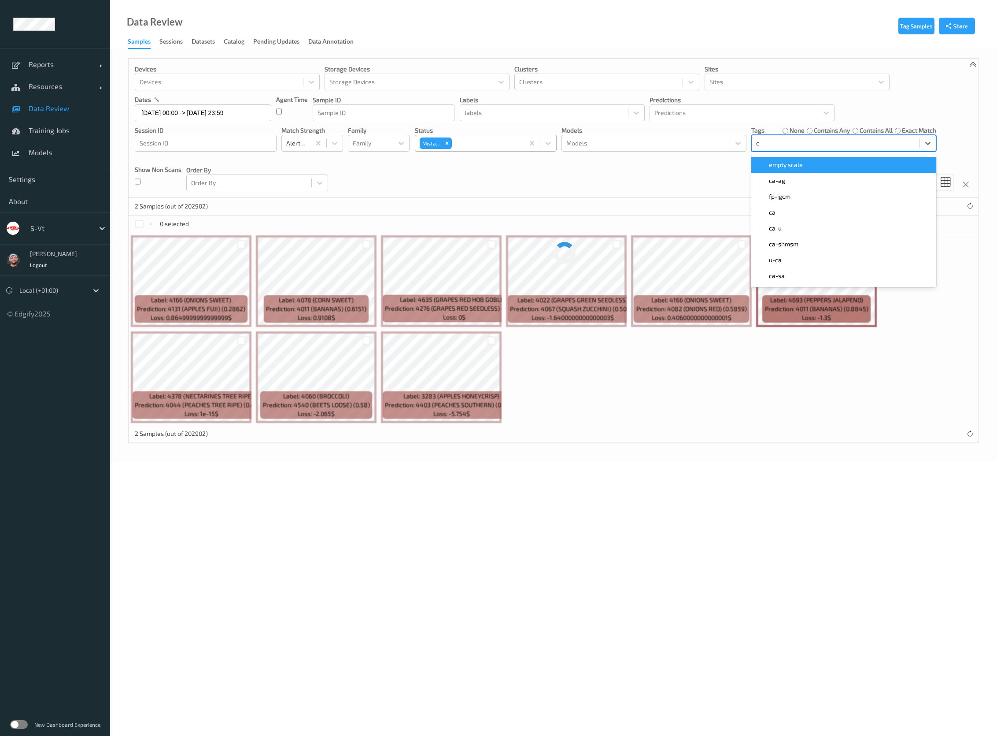
type input "ca"
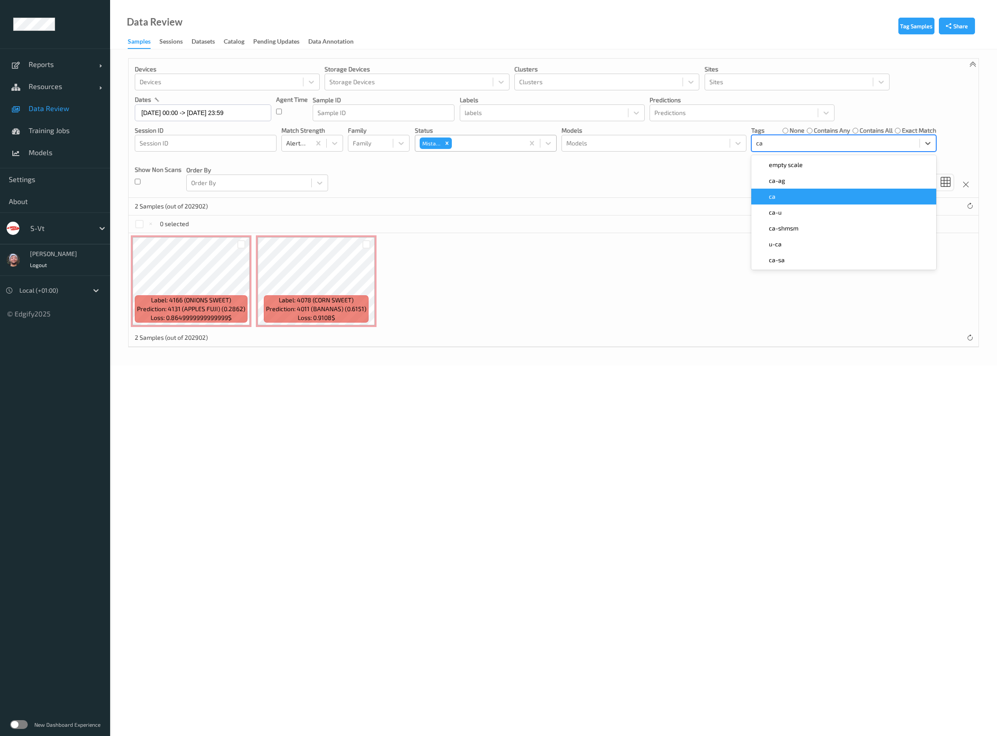
click at [782, 200] on div "ca" at bounding box center [844, 196] width 174 height 9
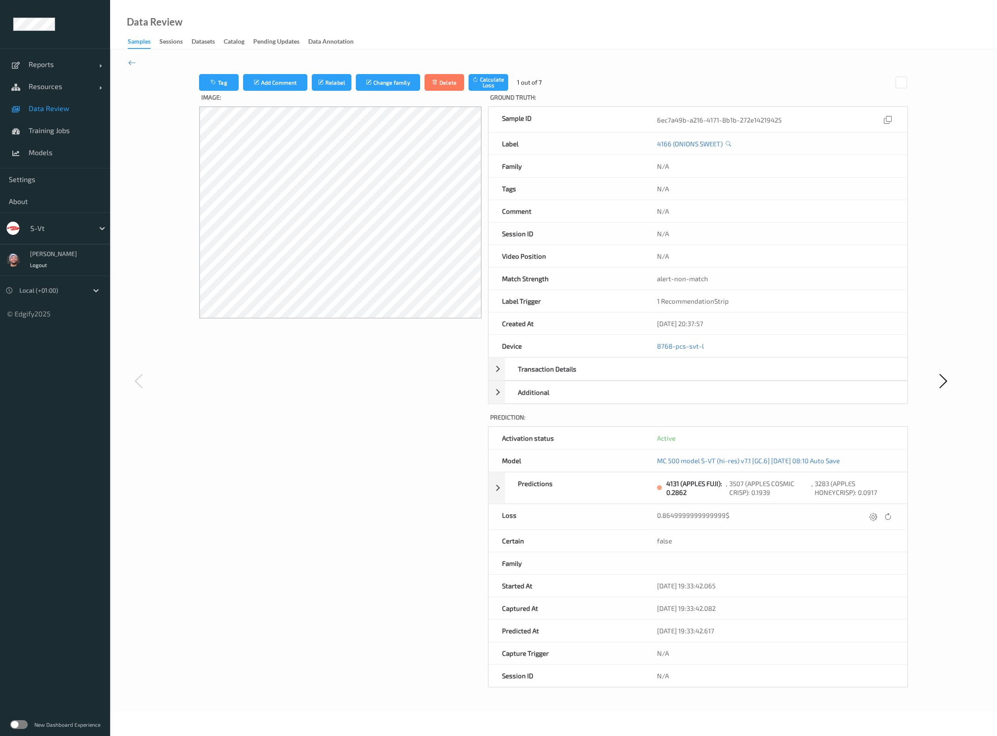
click at [579, 82] on div "Tag Add Comment Relabel Change family Delete Calculate Loss 1 out of 7" at bounding box center [553, 82] width 709 height 17
click at [134, 65] on icon at bounding box center [132, 63] width 8 height 10
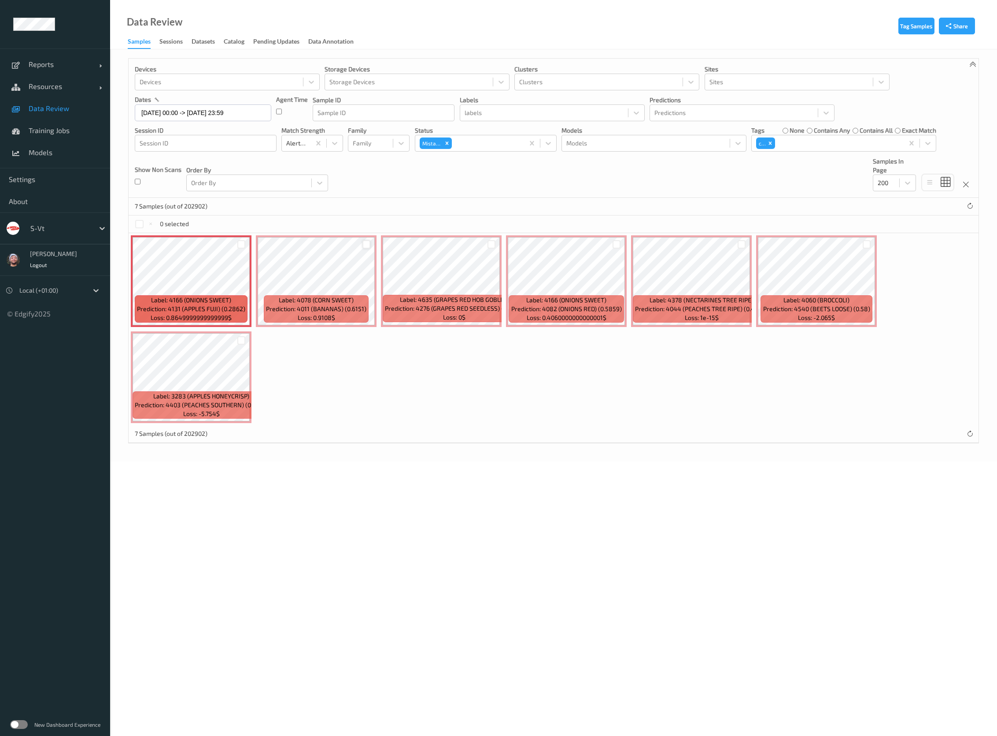
click at [370, 244] on div at bounding box center [367, 244] width 8 height 8
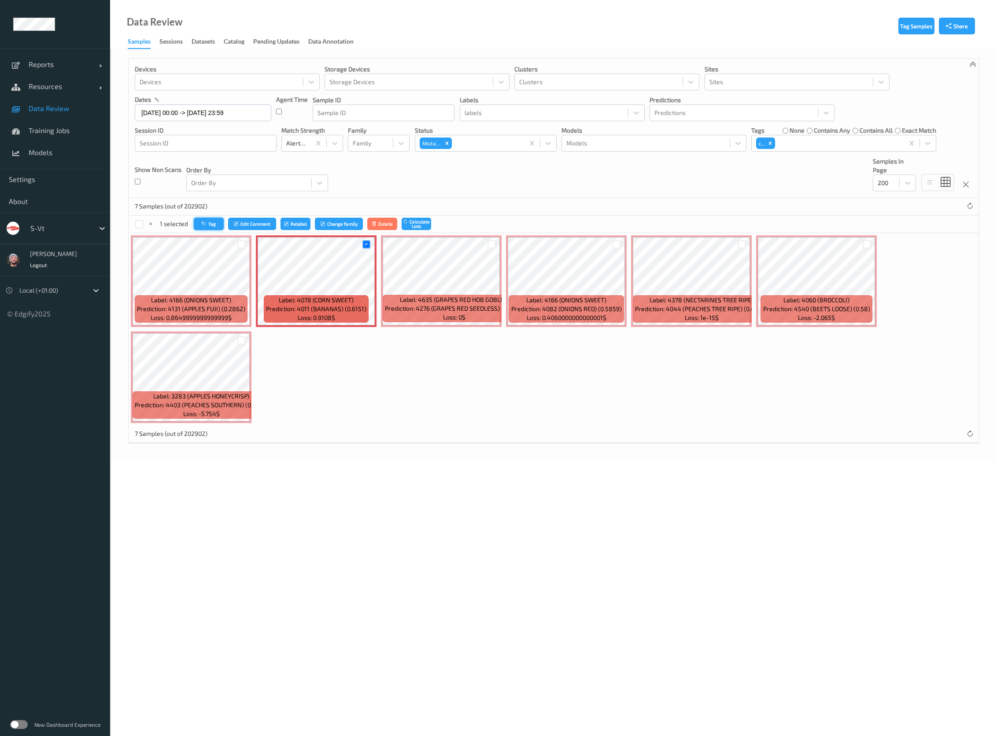
click at [206, 229] on button "Tag" at bounding box center [209, 224] width 30 height 13
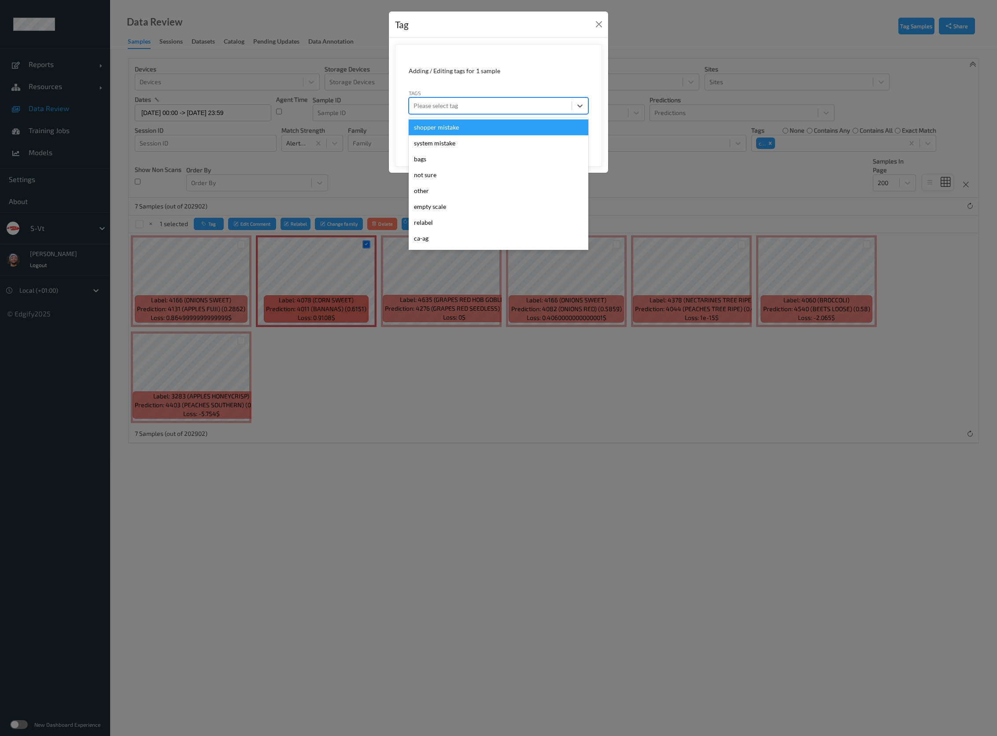
click at [437, 109] on div at bounding box center [491, 105] width 154 height 11
type input "pi"
click at [436, 127] on div "fp-pi" at bounding box center [499, 127] width 180 height 16
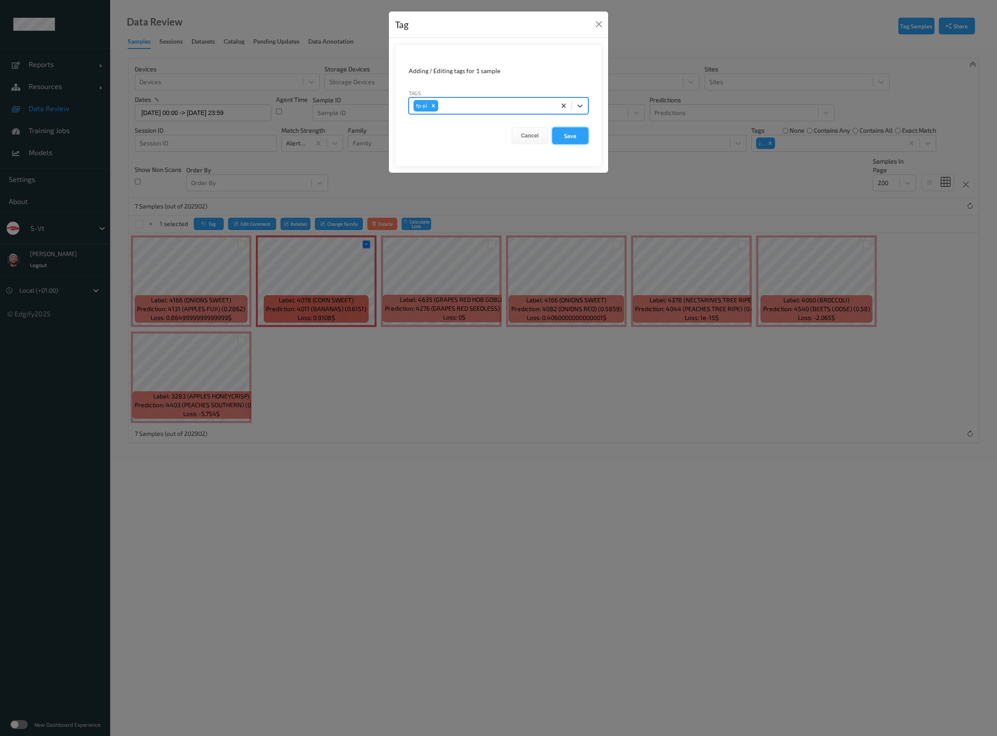
click at [564, 130] on button "Save" at bounding box center [570, 135] width 36 height 17
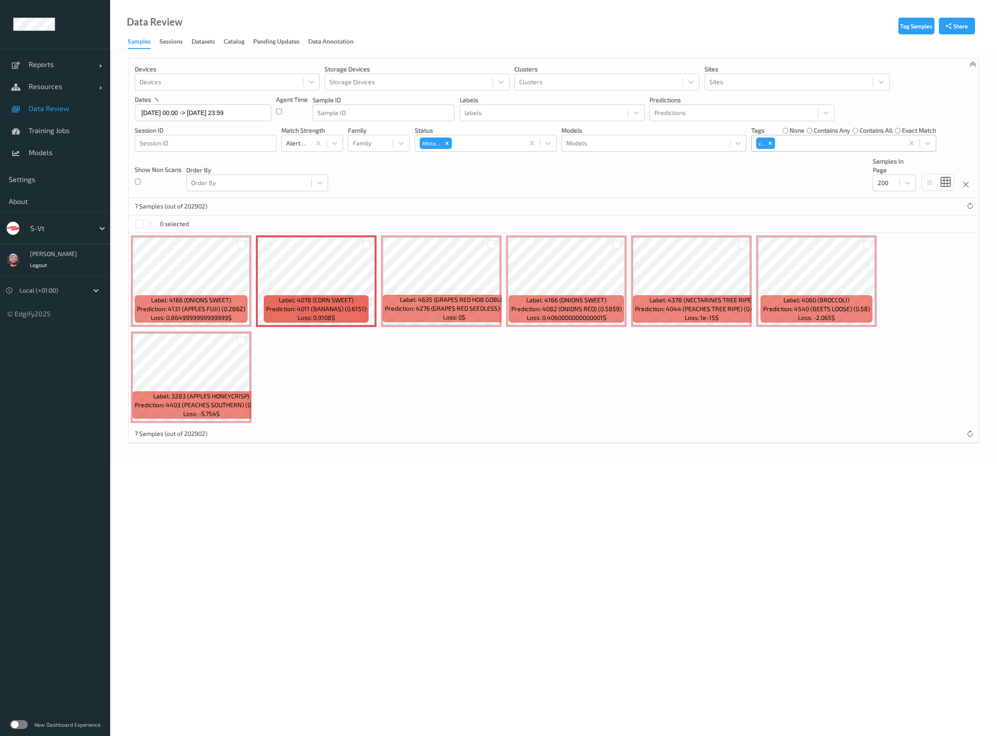
click at [797, 144] on div at bounding box center [838, 143] width 122 height 11
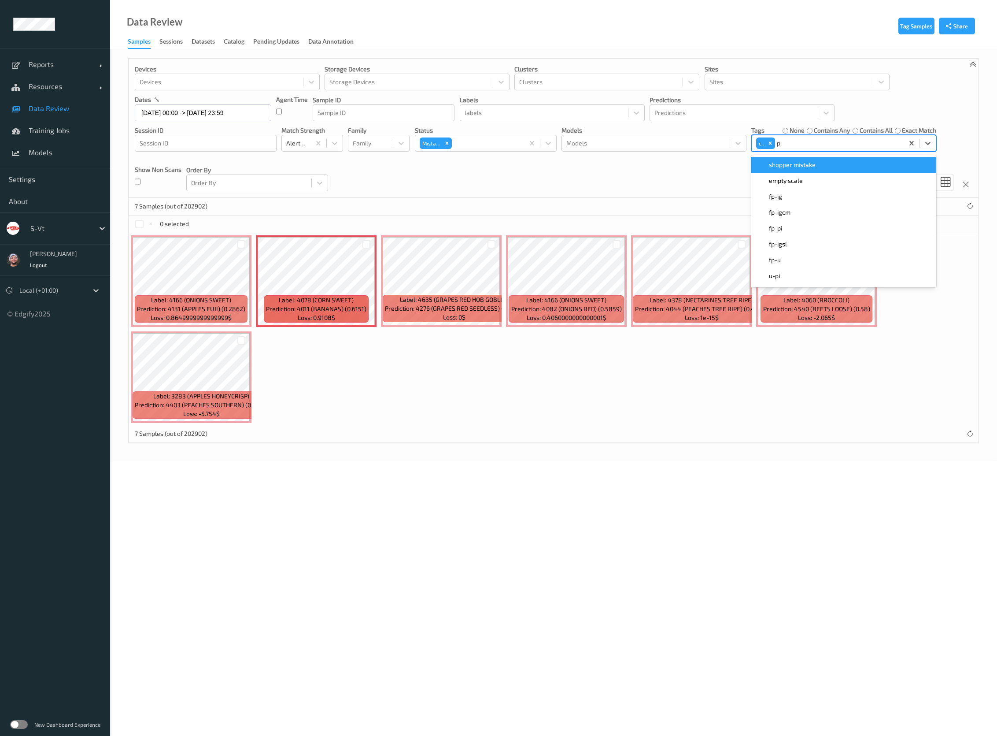
type input "pi"
click at [808, 166] on div "fp-pi" at bounding box center [844, 164] width 174 height 9
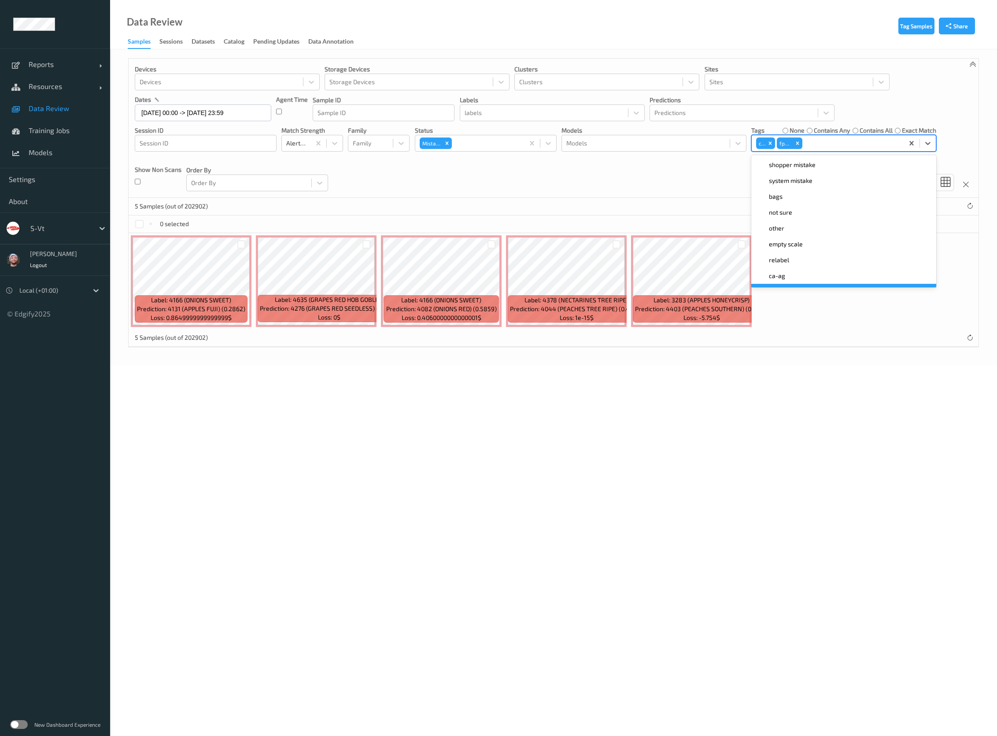
click at [777, 404] on body "Reports Default Report Customized Report Resources Devices Clusters Sites Data …" at bounding box center [498, 368] width 997 height 736
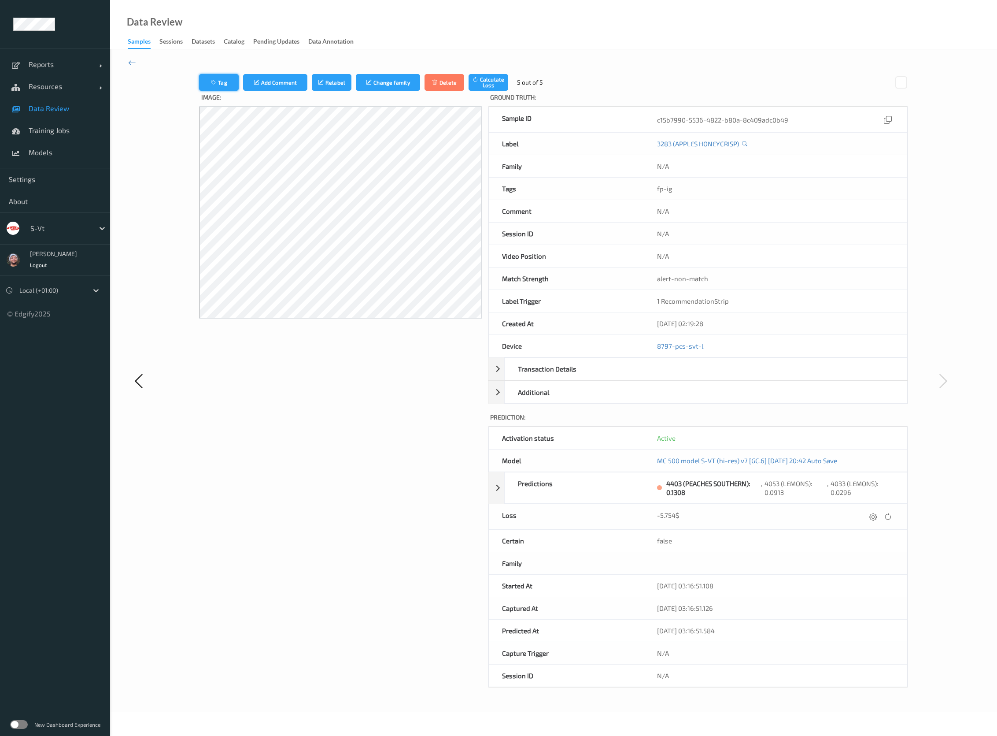
click at [230, 82] on button "Tag" at bounding box center [219, 82] width 40 height 17
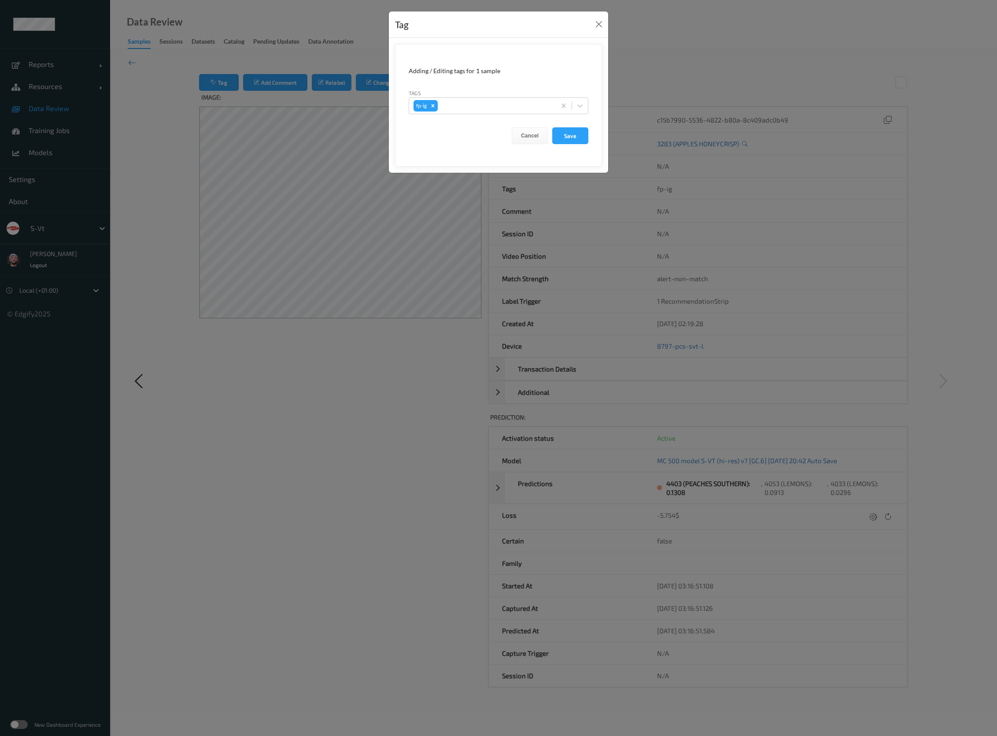
click at [411, 316] on div "Tag Adding / Editing tags for 1 sample Tags fp-ig Cancel Save" at bounding box center [498, 368] width 997 height 736
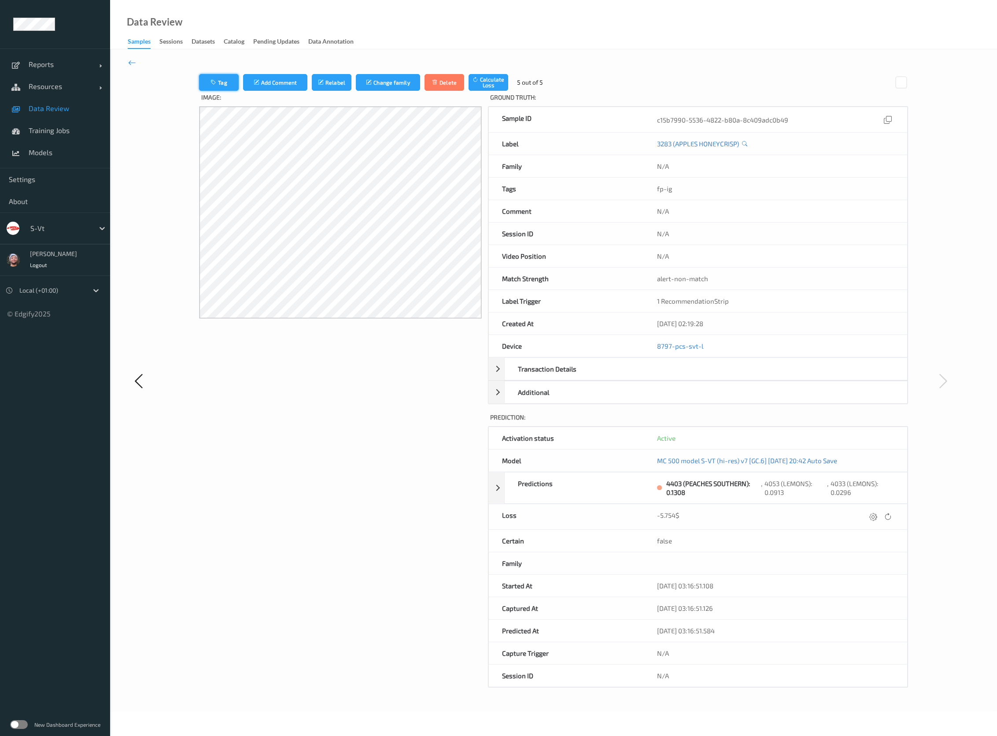
click at [224, 78] on button "Tag" at bounding box center [219, 82] width 40 height 17
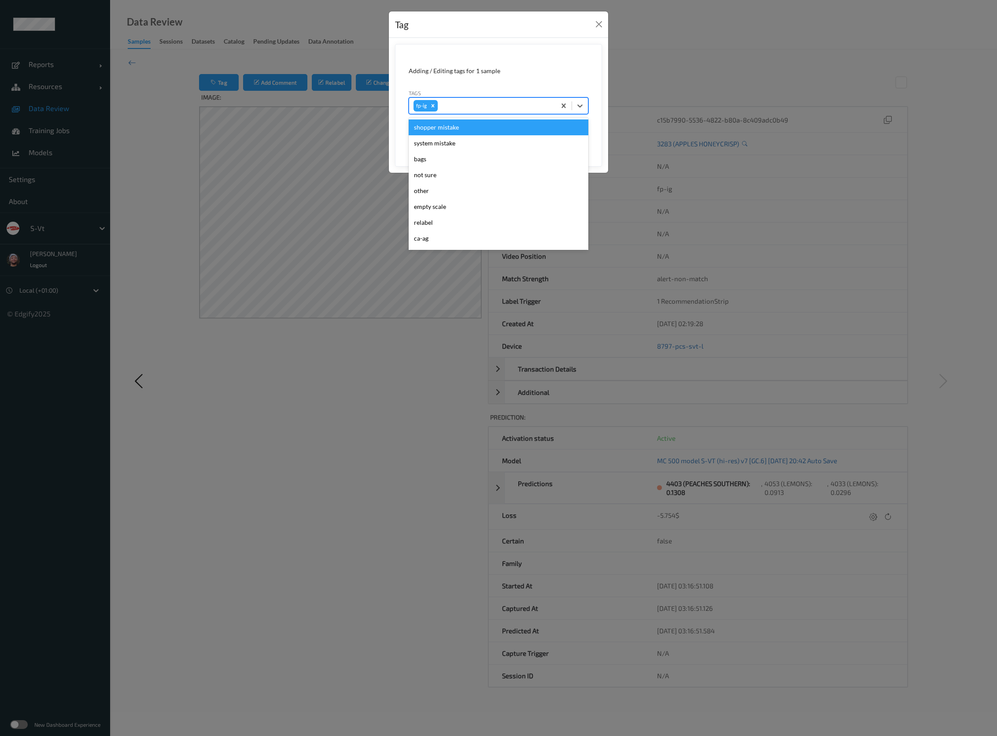
click at [458, 104] on div at bounding box center [496, 105] width 112 height 11
type input "h"
type input "sh"
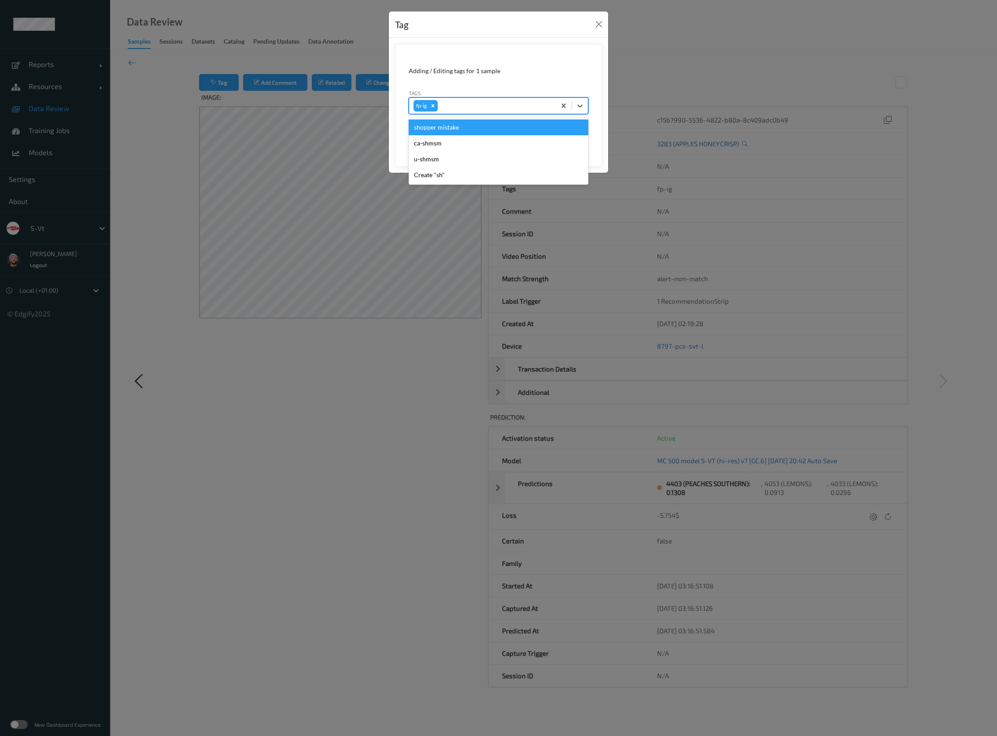
click at [458, 104] on div at bounding box center [496, 105] width 112 height 11
type input "ig"
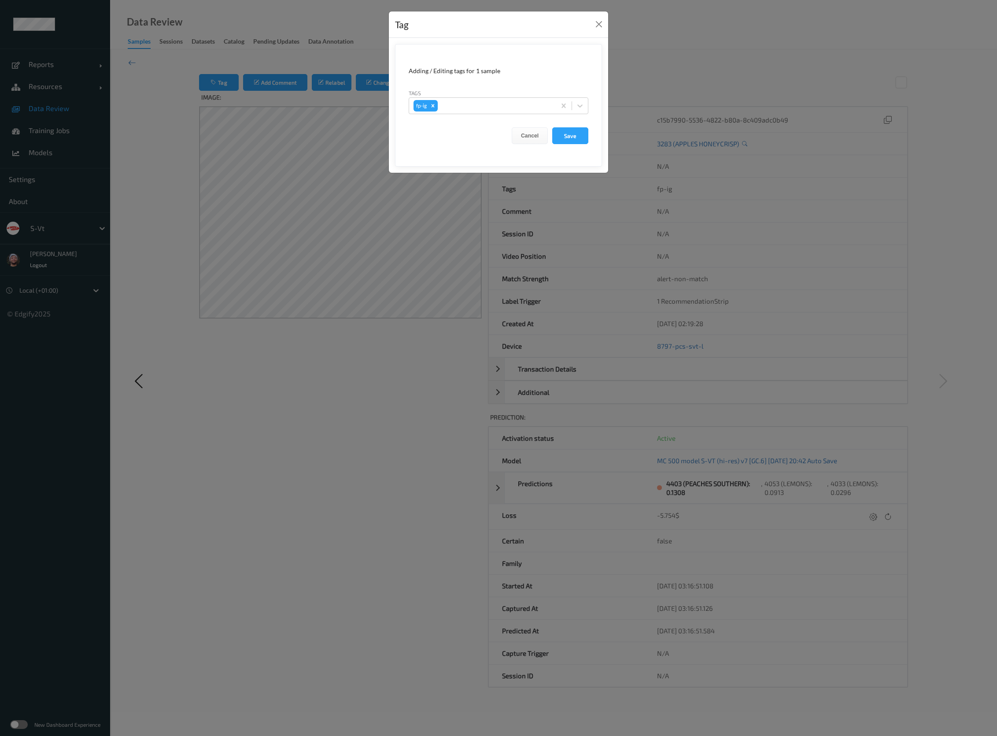
click at [567, 315] on div "Tag Adding / Editing tags for 1 sample Tags fp-ig Cancel Save" at bounding box center [498, 368] width 997 height 736
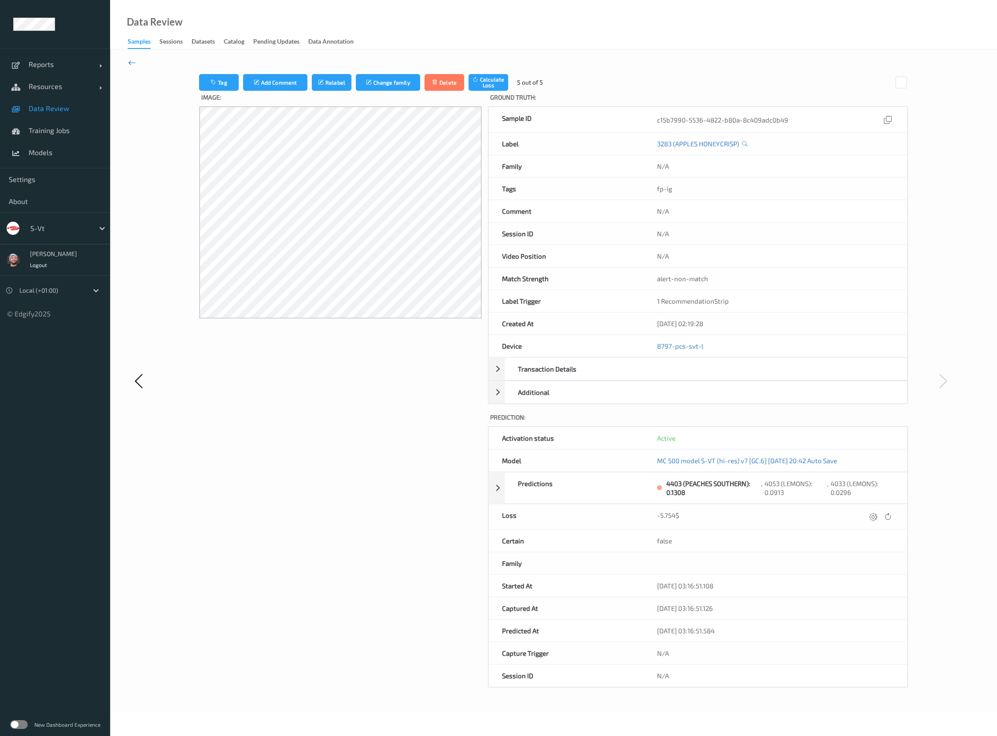
click at [134, 59] on icon at bounding box center [132, 63] width 8 height 10
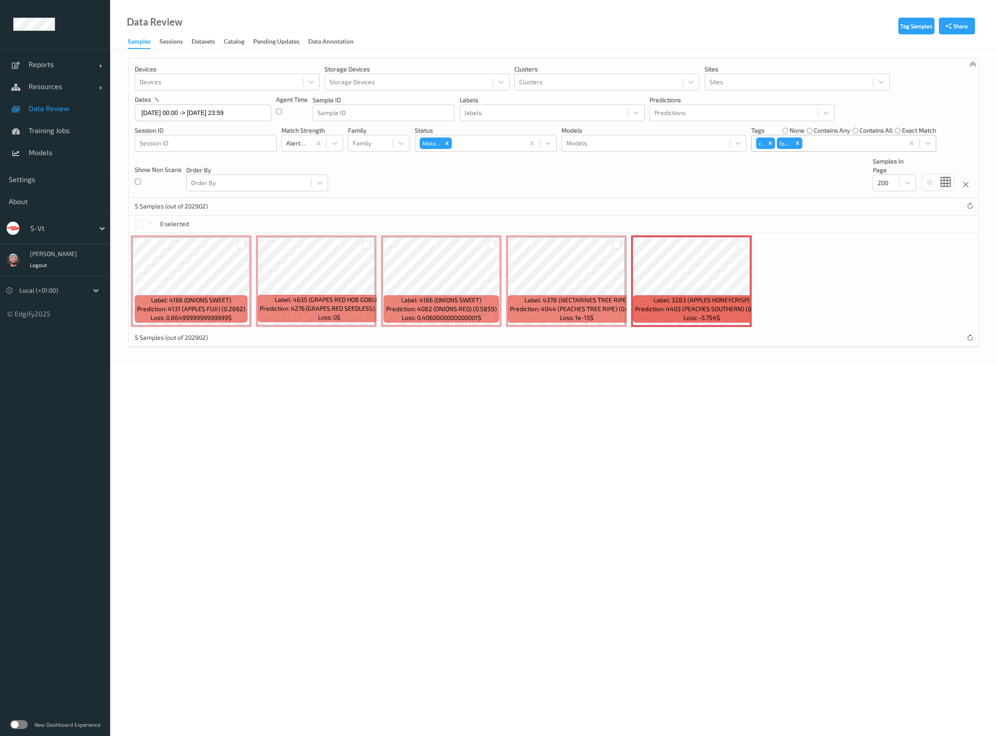
click at [820, 145] on div at bounding box center [851, 143] width 95 height 11
type input "ig"
click at [840, 167] on div "fp-ig" at bounding box center [844, 164] width 174 height 9
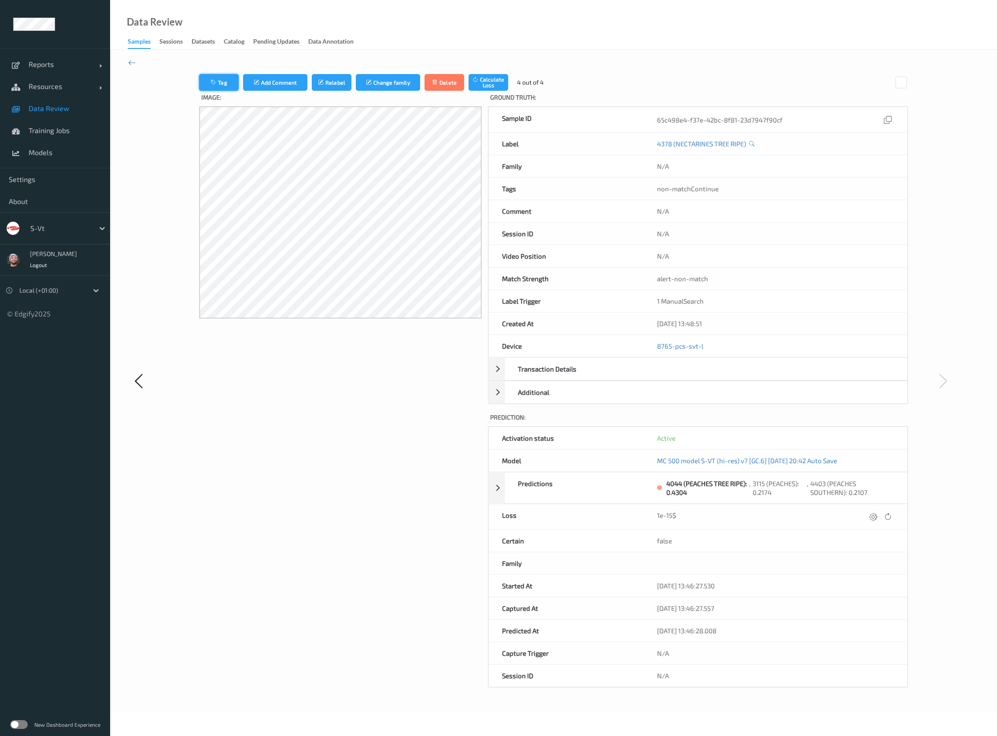
click at [217, 83] on icon "button" at bounding box center [214, 82] width 7 height 6
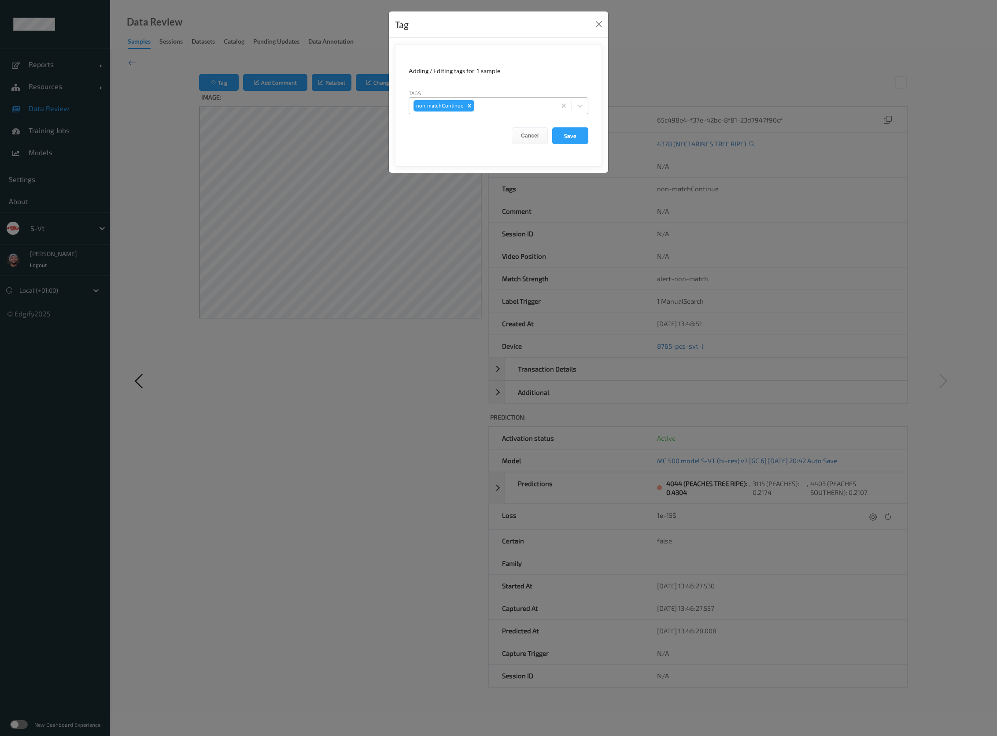
click at [500, 102] on div at bounding box center [513, 105] width 75 height 11
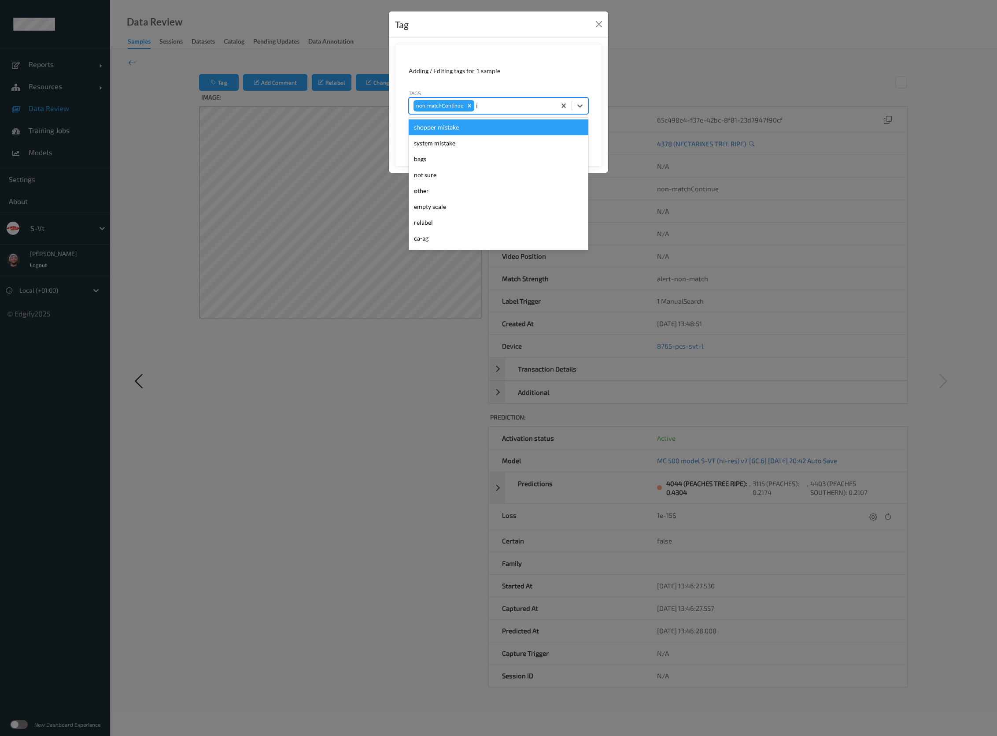
type input "ig"
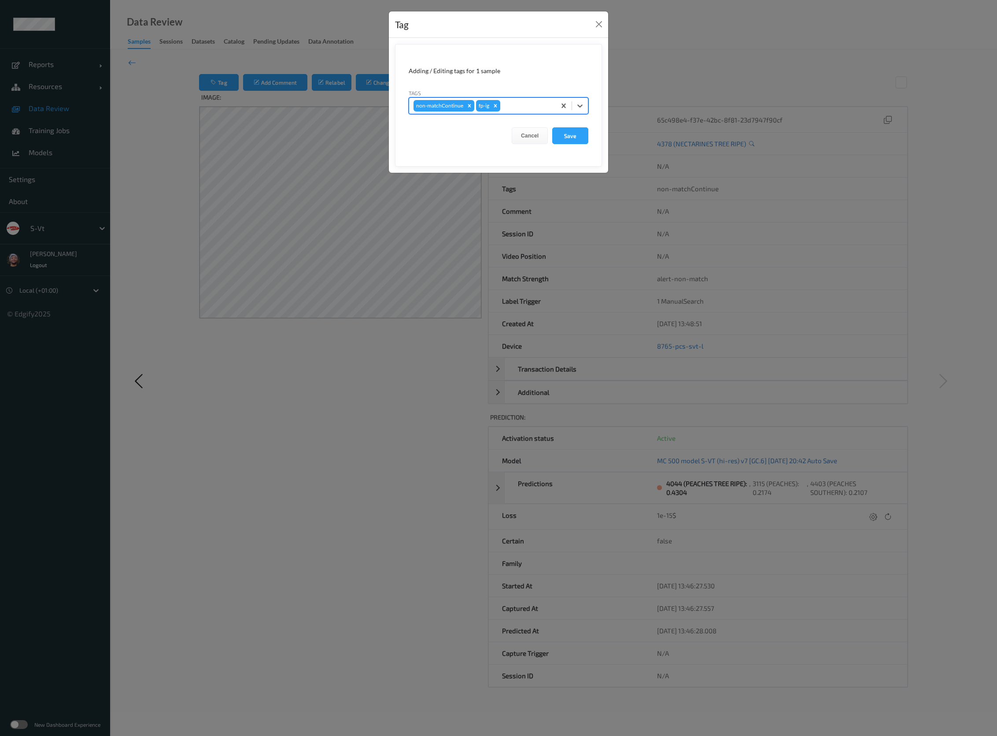
click at [552, 127] on button "Save" at bounding box center [570, 135] width 36 height 17
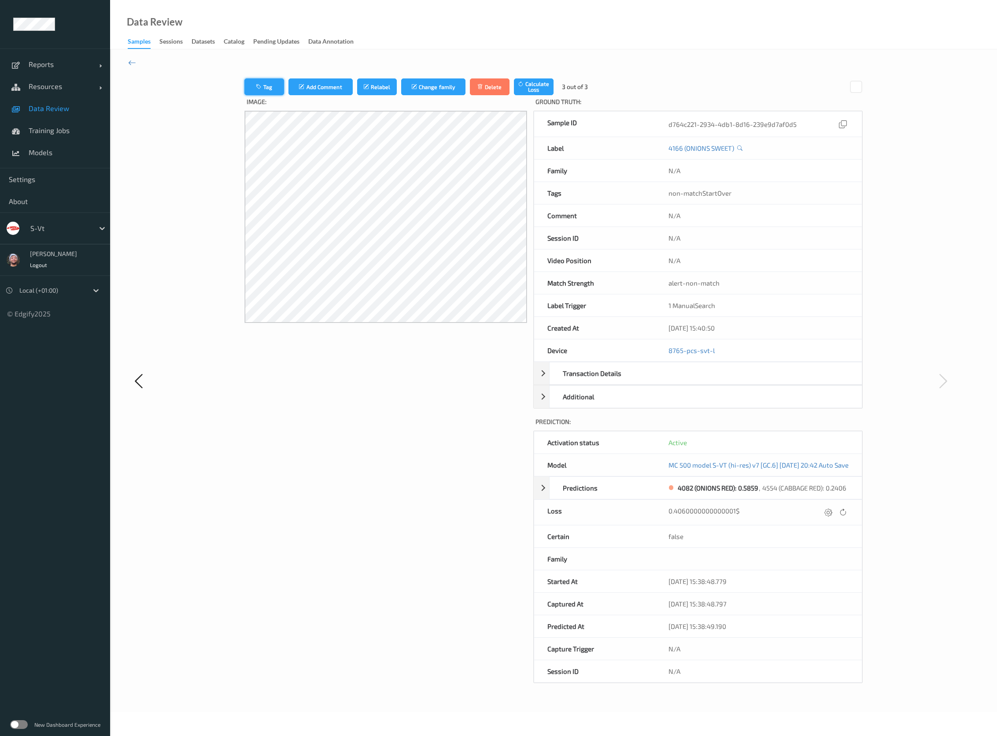
click at [244, 81] on button "Tag" at bounding box center [264, 86] width 40 height 17
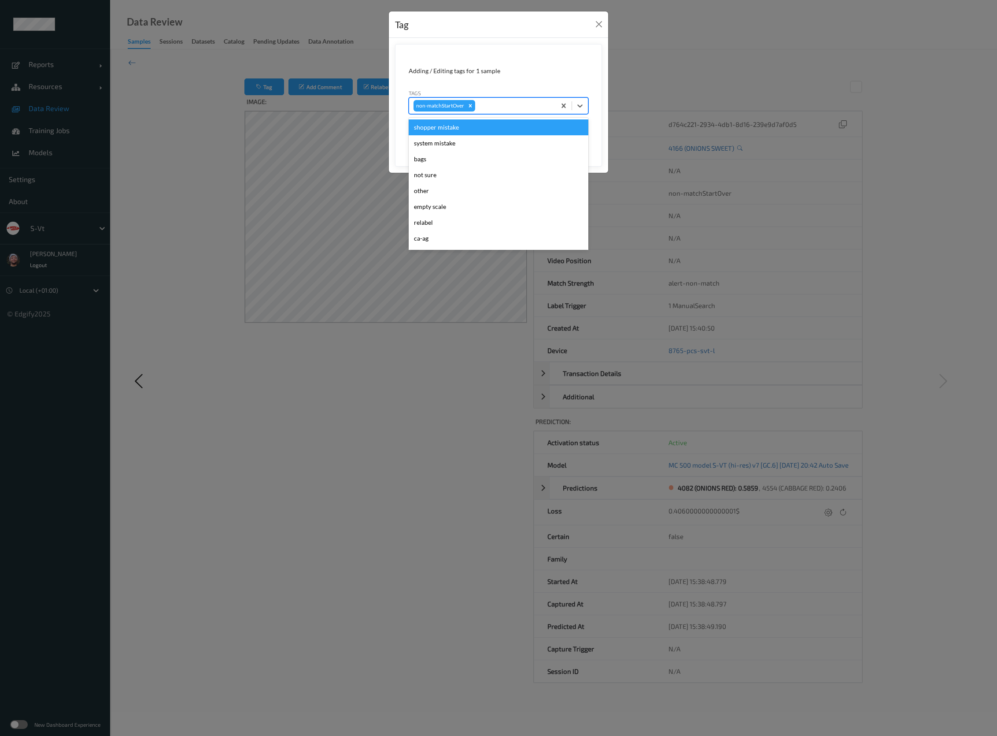
click at [511, 103] on div at bounding box center [514, 105] width 74 height 11
type input "ca"
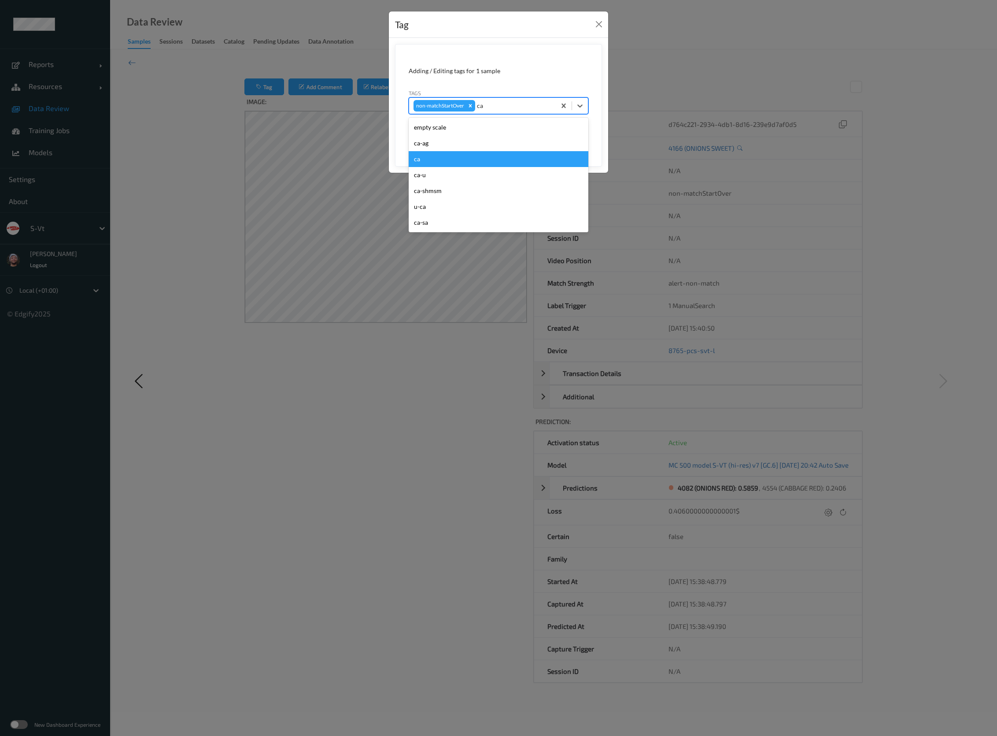
click at [436, 156] on div "ca" at bounding box center [499, 159] width 180 height 16
type input "s"
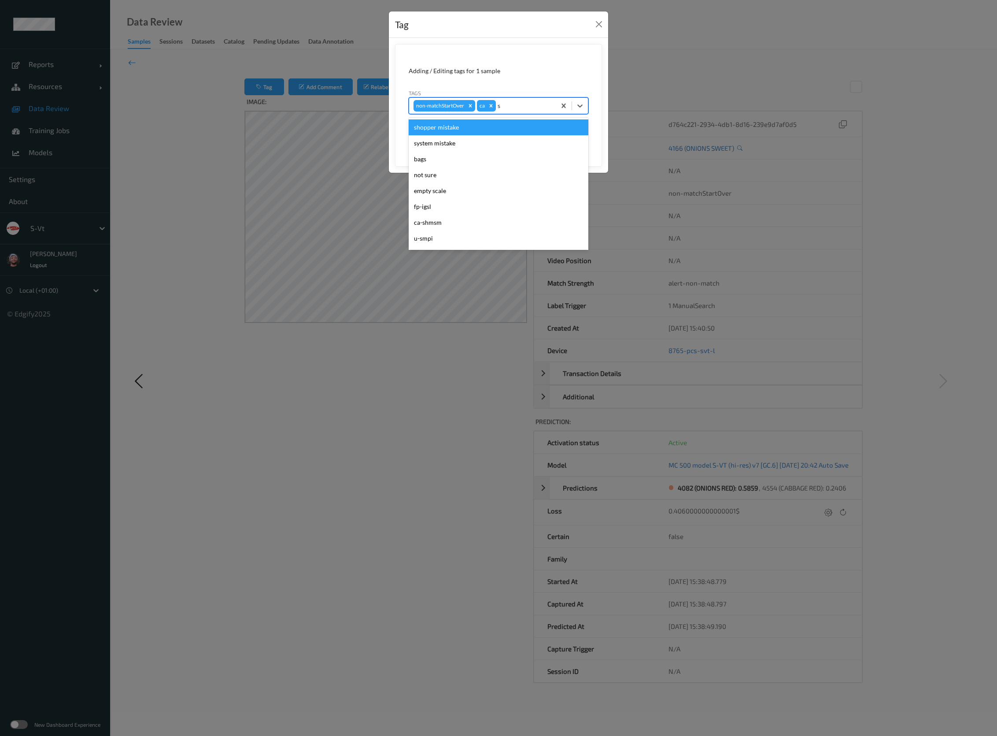
click at [452, 130] on div "shopper mistake" at bounding box center [499, 127] width 180 height 16
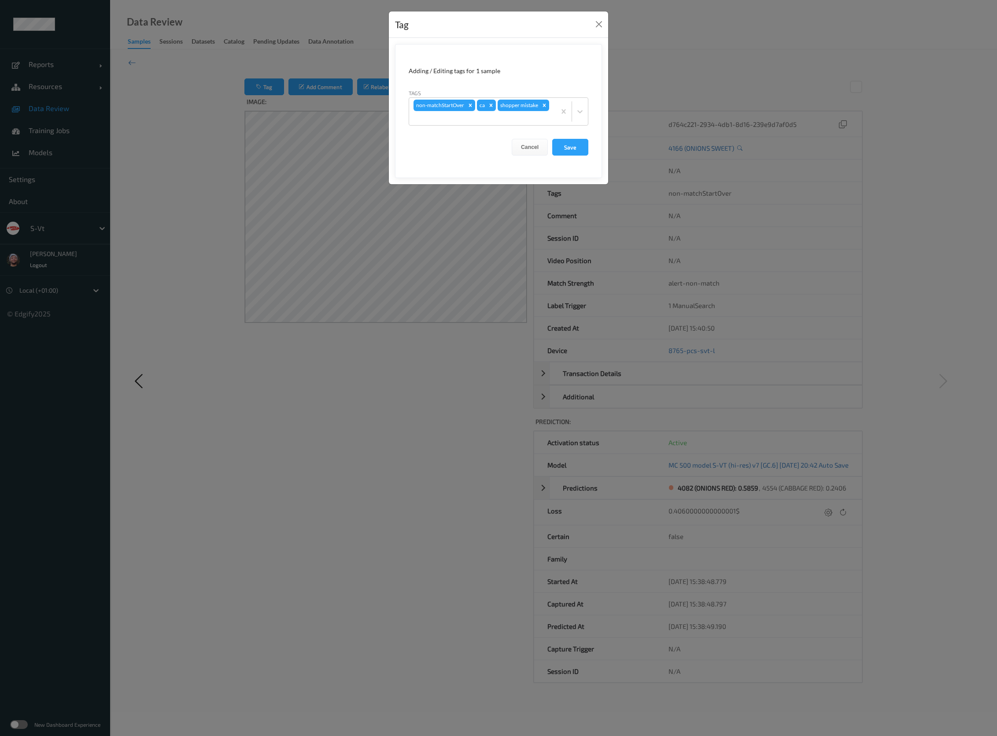
click at [591, 147] on form "Adding / Editing tags for 1 sample Tags non-matchStartOver ca shopper mistake C…" at bounding box center [498, 111] width 207 height 134
click at [585, 146] on button "Save" at bounding box center [570, 147] width 36 height 17
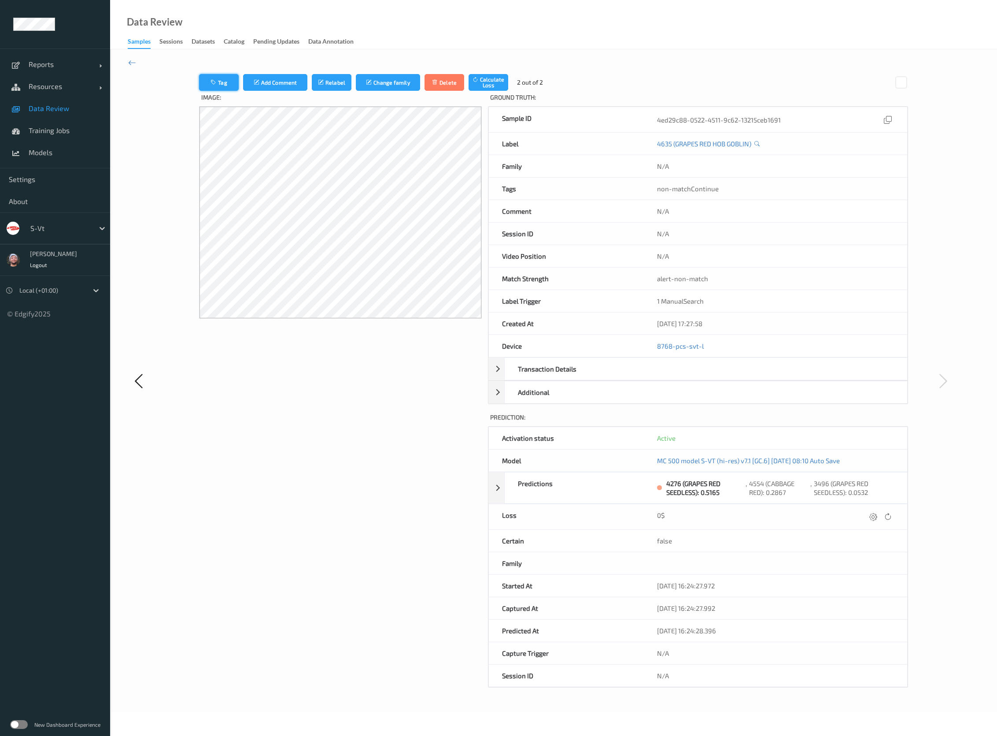
click at [222, 82] on button "Tag" at bounding box center [219, 82] width 40 height 17
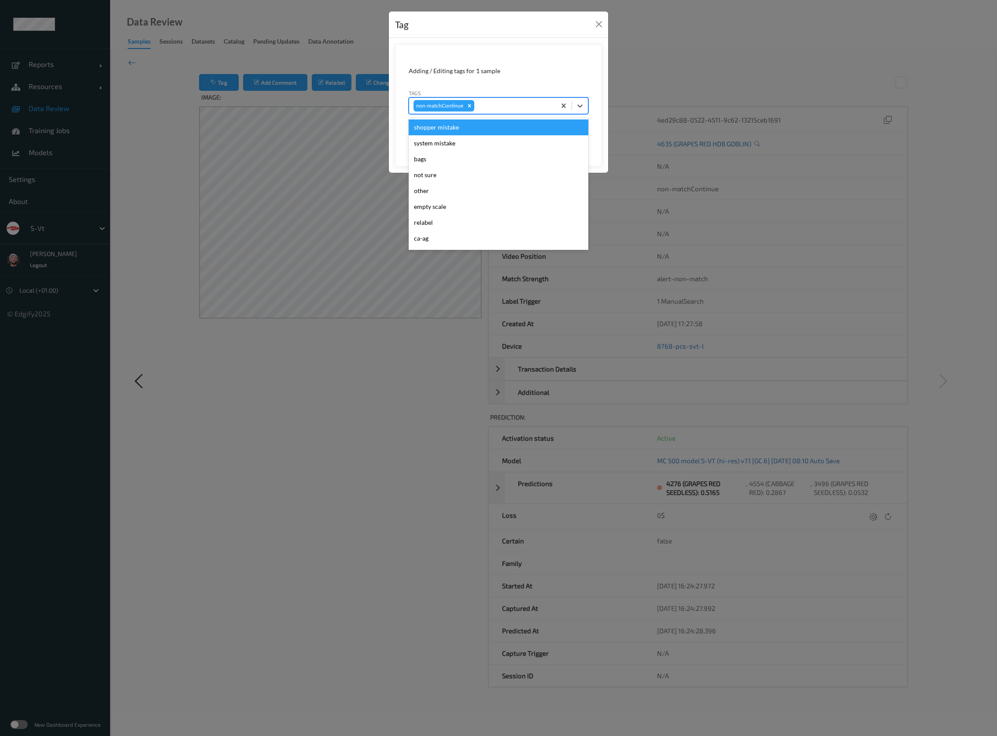
click at [499, 107] on div at bounding box center [513, 105] width 75 height 11
type input "pi"
click at [449, 128] on div "fp-pi" at bounding box center [499, 127] width 180 height 16
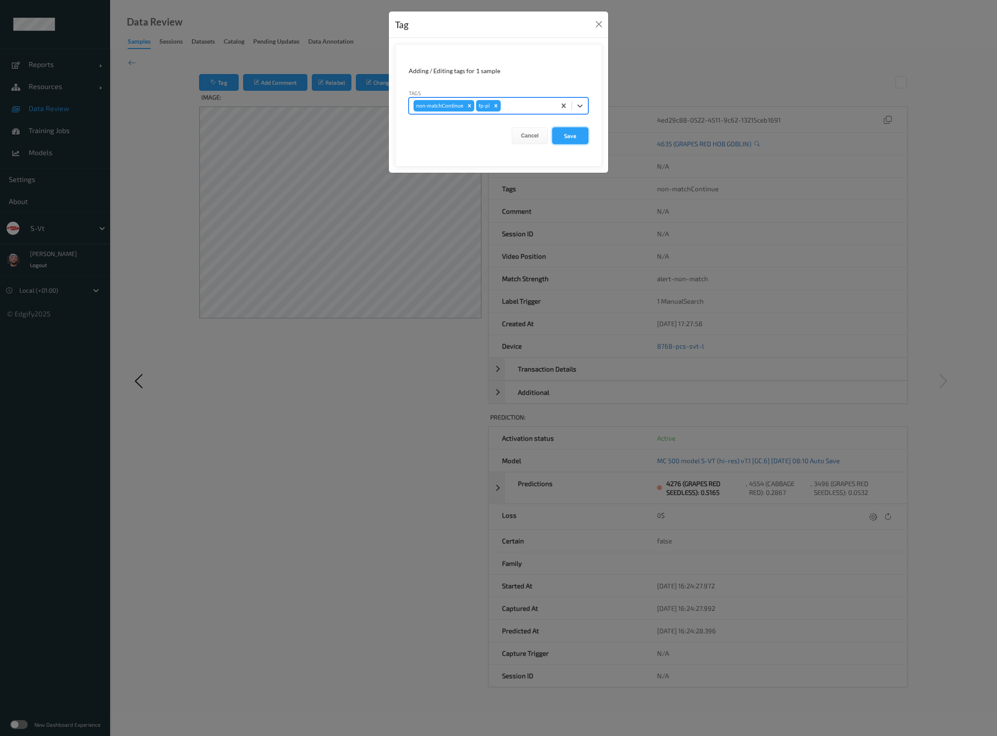
click at [577, 134] on button "Save" at bounding box center [570, 135] width 36 height 17
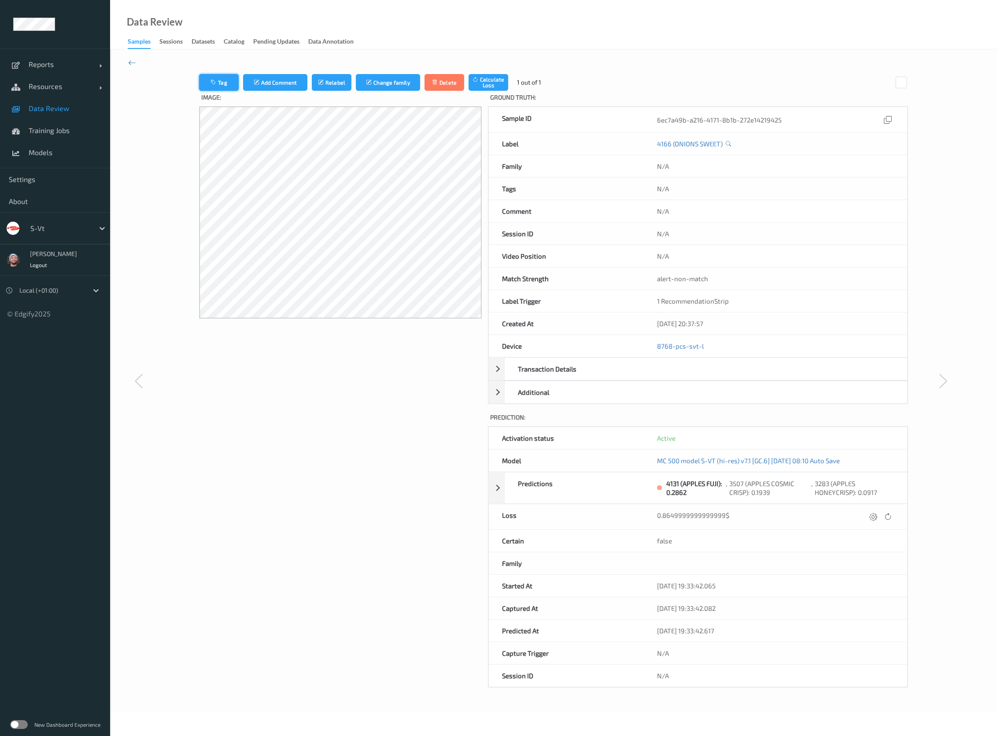
click at [226, 81] on button "Tag" at bounding box center [219, 82] width 40 height 17
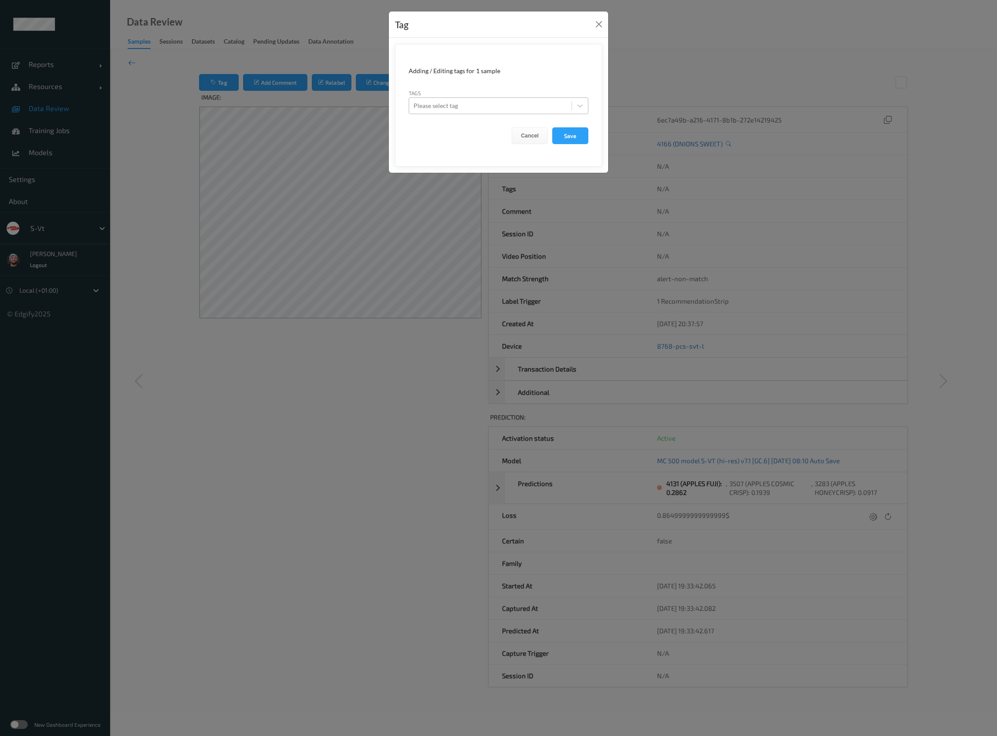
click at [478, 103] on div at bounding box center [491, 105] width 154 height 11
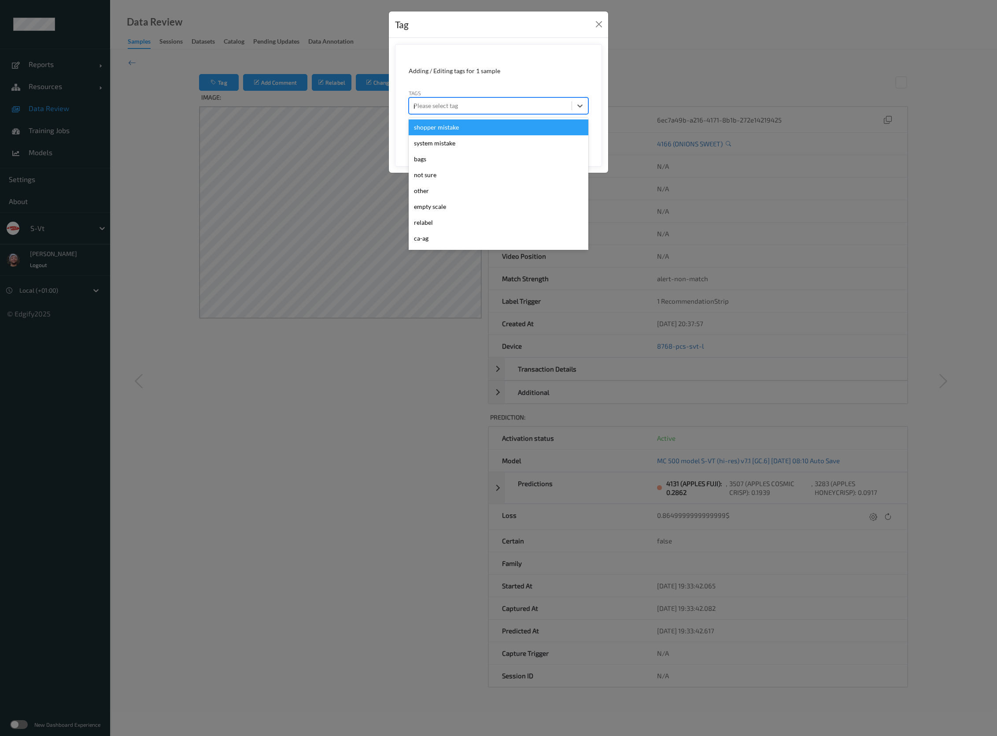
type input "pi"
click at [457, 127] on div "fp-pi" at bounding box center [499, 127] width 180 height 16
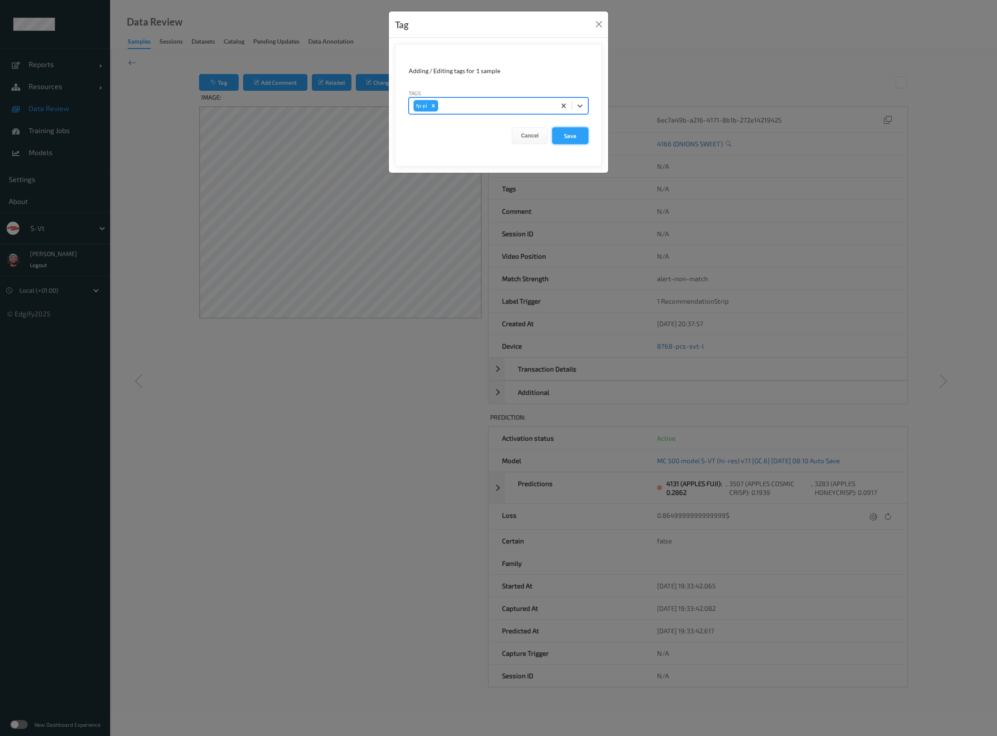
click at [564, 132] on button "Save" at bounding box center [570, 135] width 36 height 17
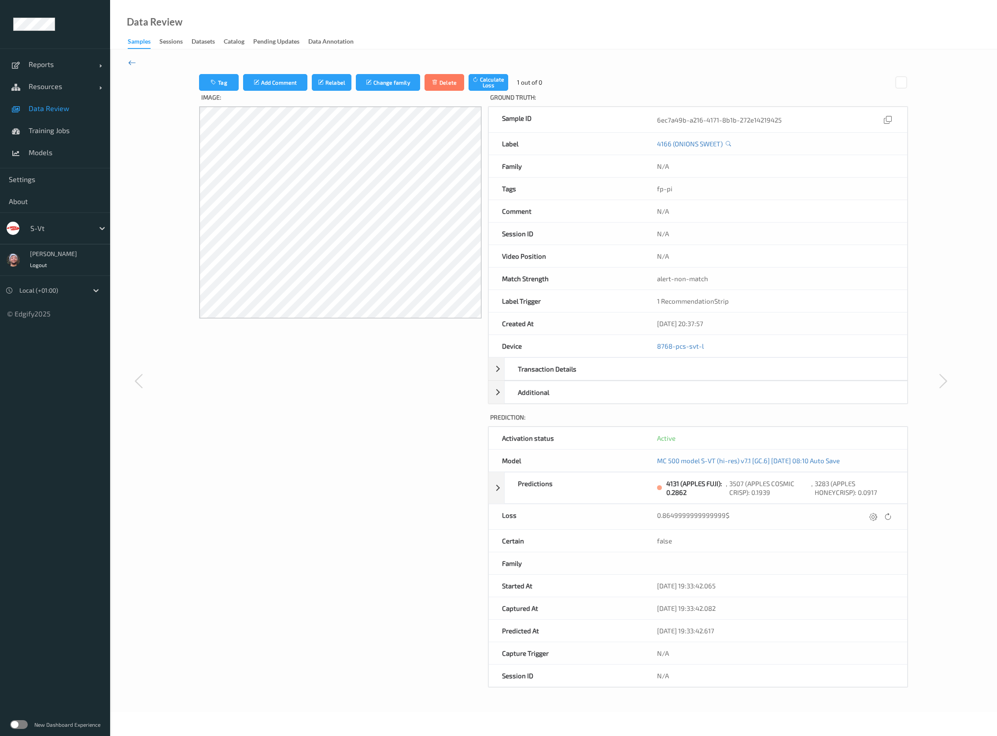
click at [132, 60] on icon at bounding box center [132, 63] width 8 height 10
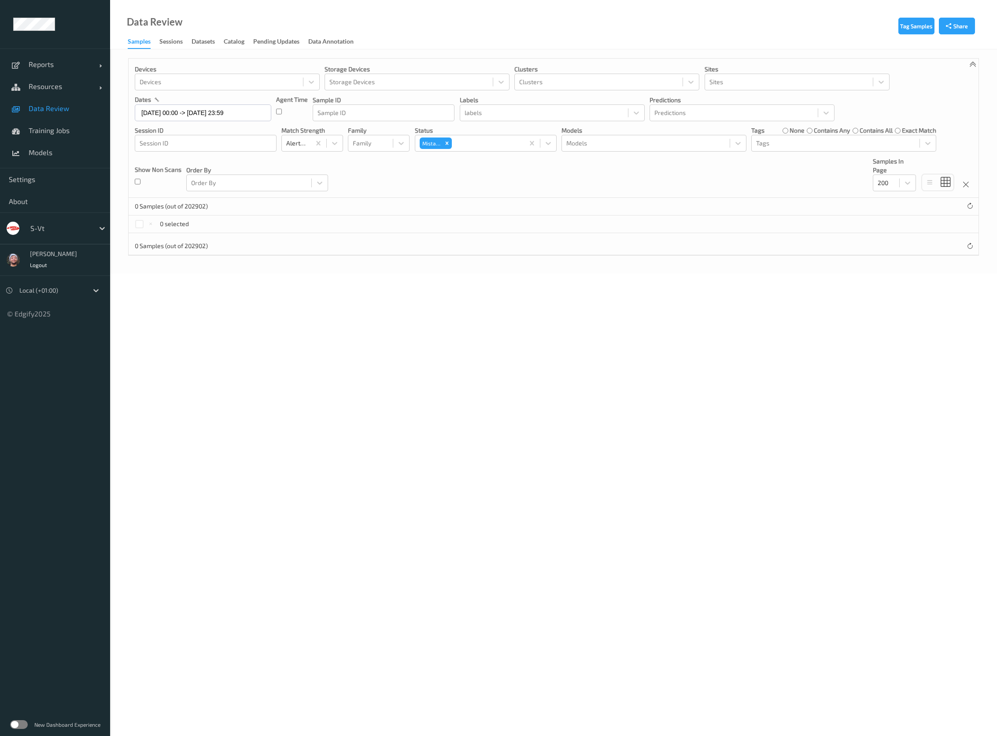
drag, startPoint x: 826, startPoint y: 129, endPoint x: 749, endPoint y: 140, distance: 77.5
click at [825, 129] on label "contains any" at bounding box center [832, 130] width 36 height 9
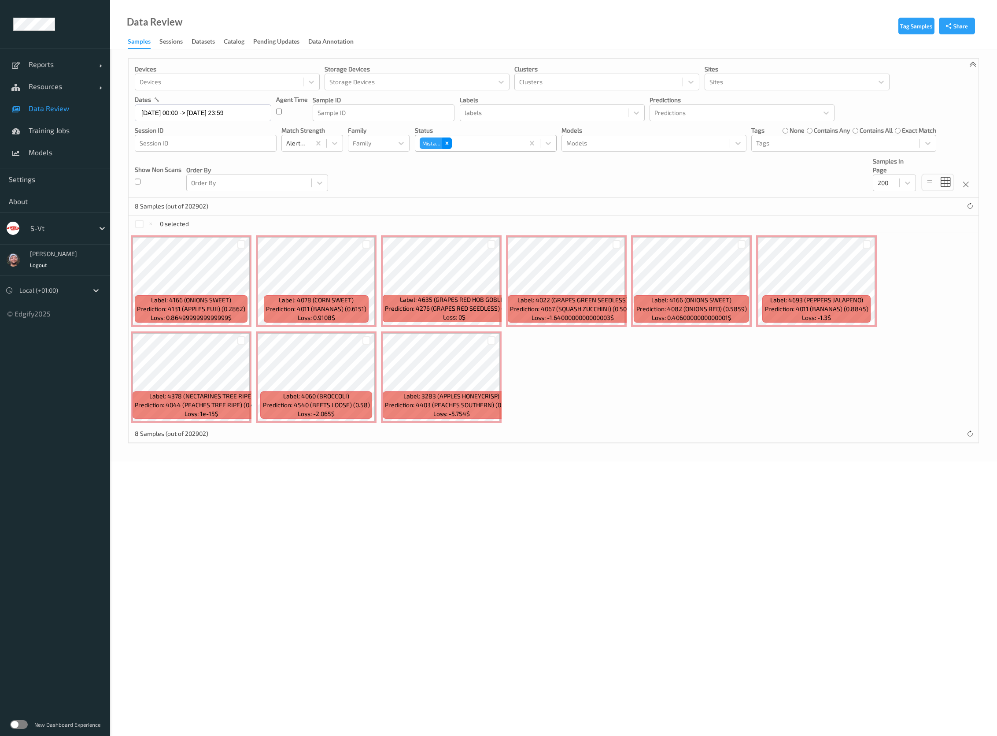
click at [450, 142] on icon "Remove Mistake" at bounding box center [447, 143] width 6 height 6
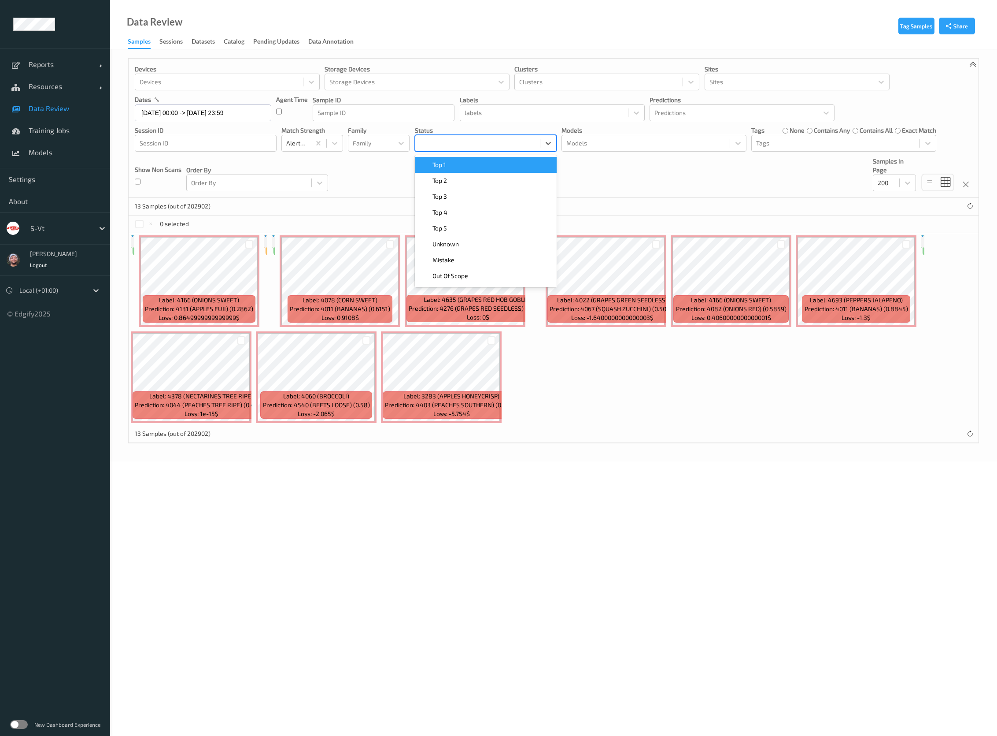
click at [461, 142] on div at bounding box center [478, 143] width 116 height 11
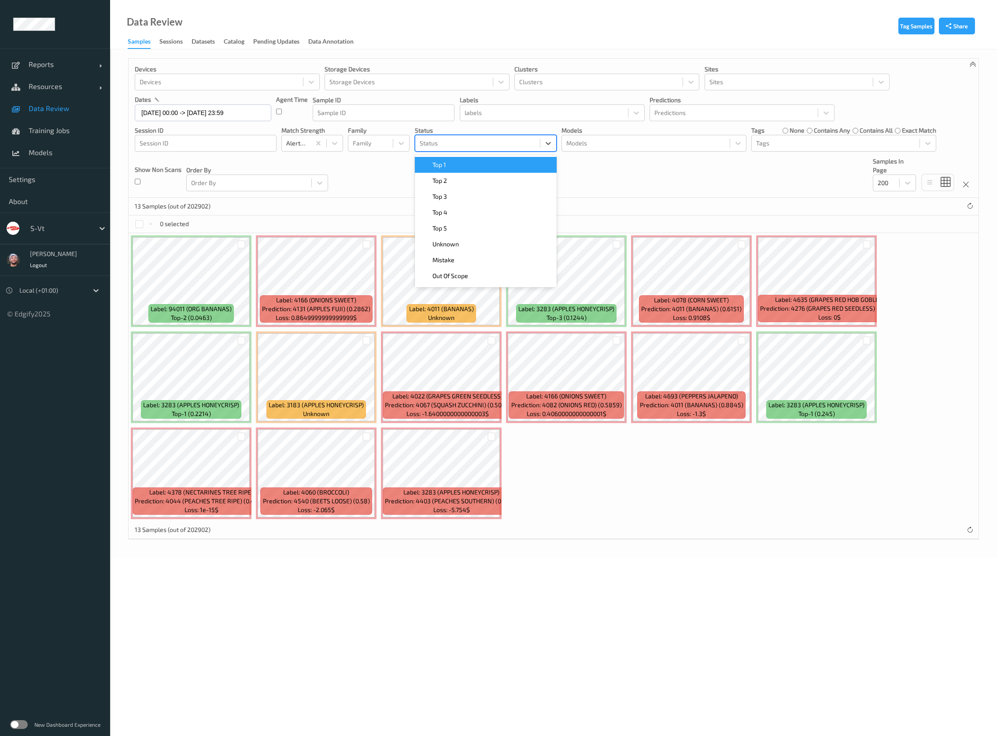
click at [481, 165] on div "Top 1" at bounding box center [485, 164] width 131 height 9
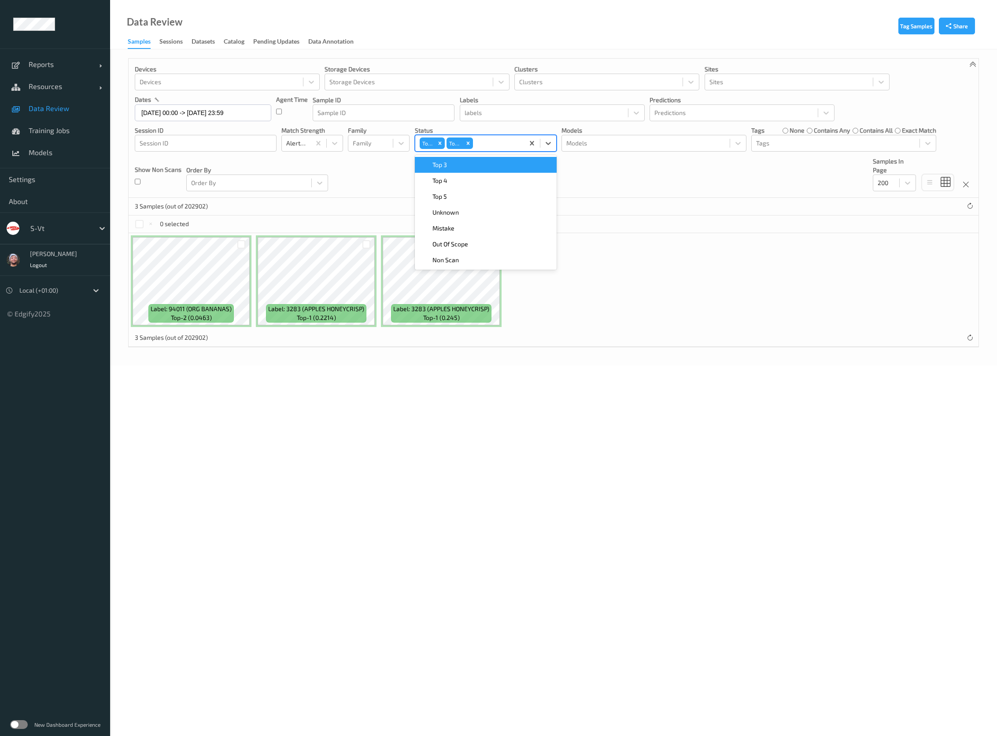
click at [481, 165] on div "Top 3" at bounding box center [485, 164] width 131 height 9
click at [369, 168] on div "Devices Devices Storage Devices Storage Devices Clusters Clusters Sites Sites d…" at bounding box center [554, 128] width 850 height 139
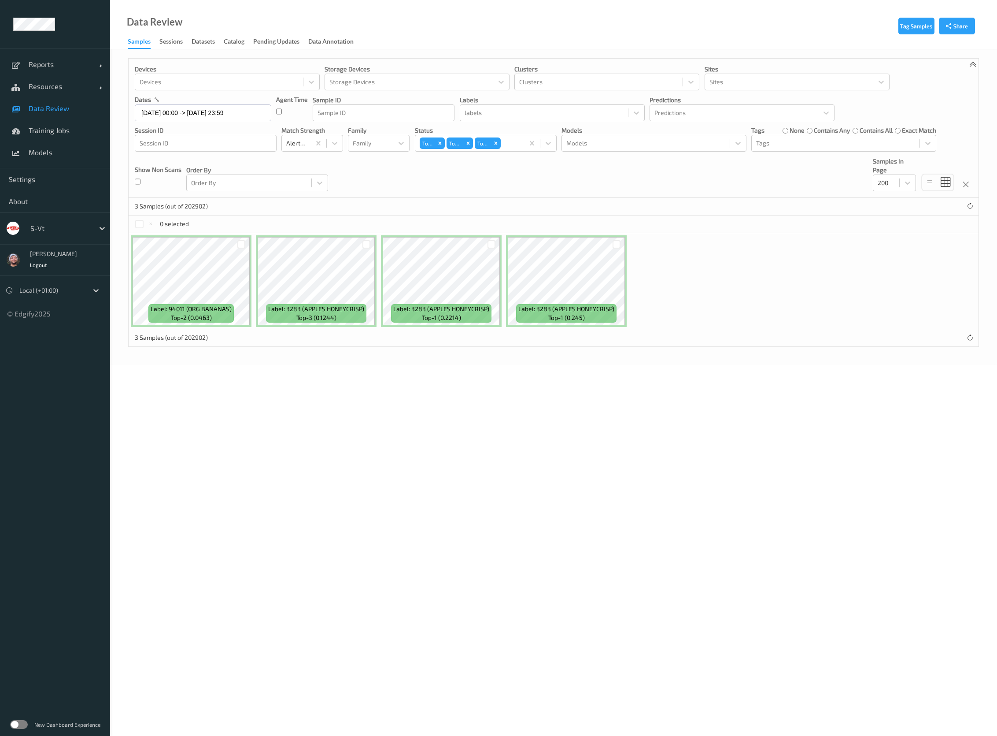
click at [679, 349] on div "Tag Samples Share Devices Devices Storage Devices Storage Devices Clusters Clus…" at bounding box center [553, 207] width 887 height 316
click at [364, 244] on div at bounding box center [367, 244] width 8 height 8
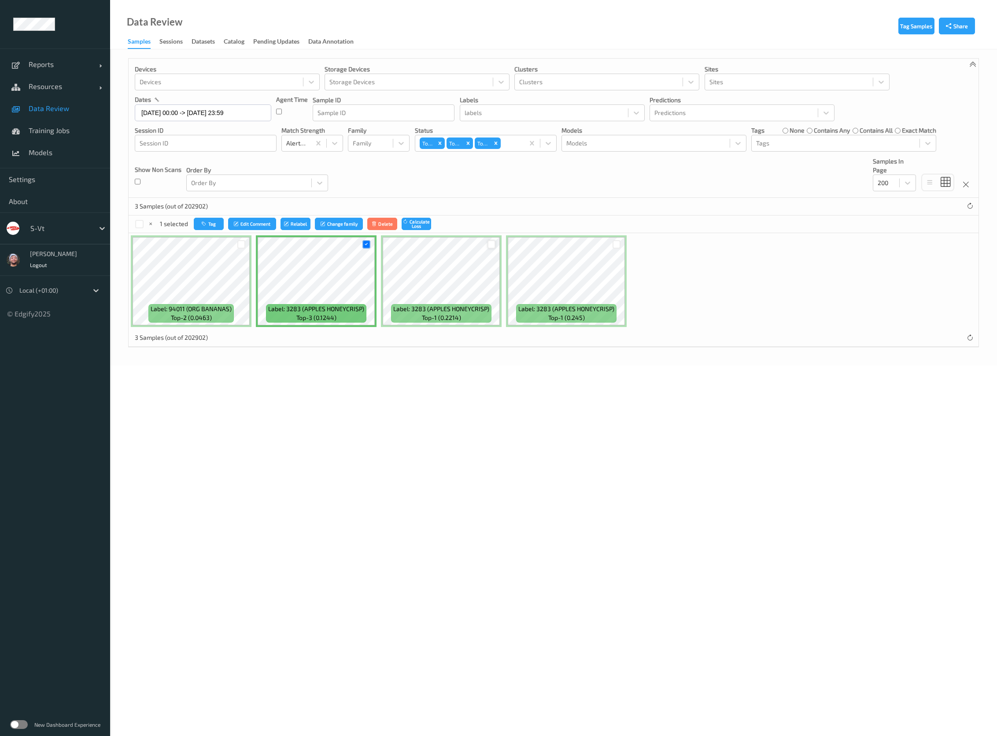
click at [493, 242] on div at bounding box center [492, 244] width 8 height 8
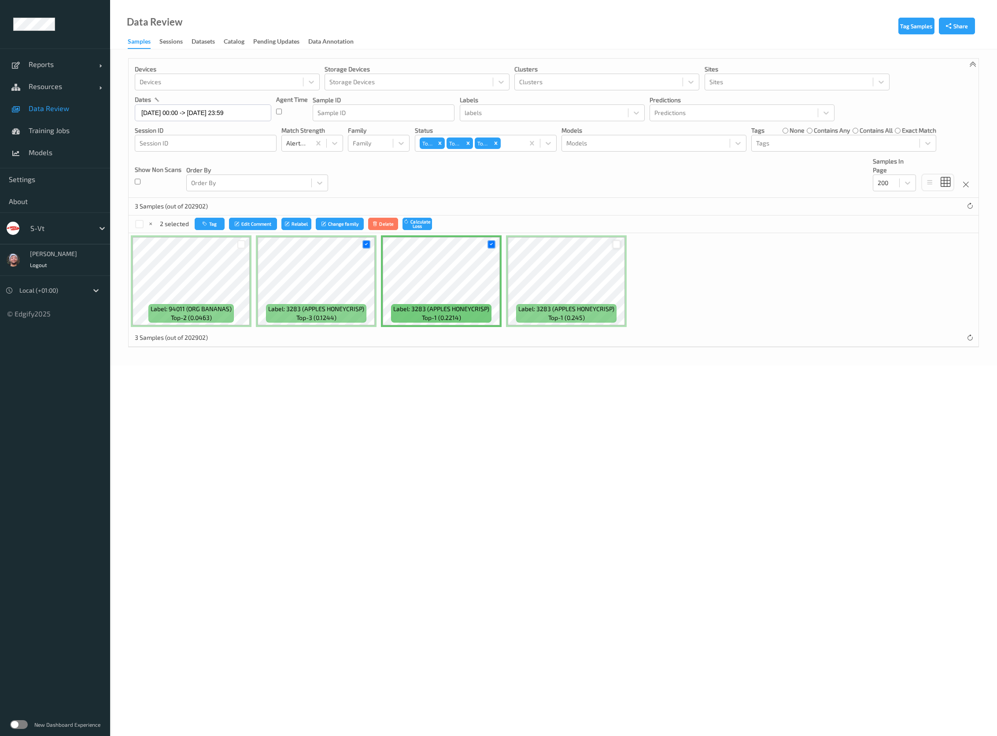
click at [617, 245] on div at bounding box center [617, 244] width 8 height 8
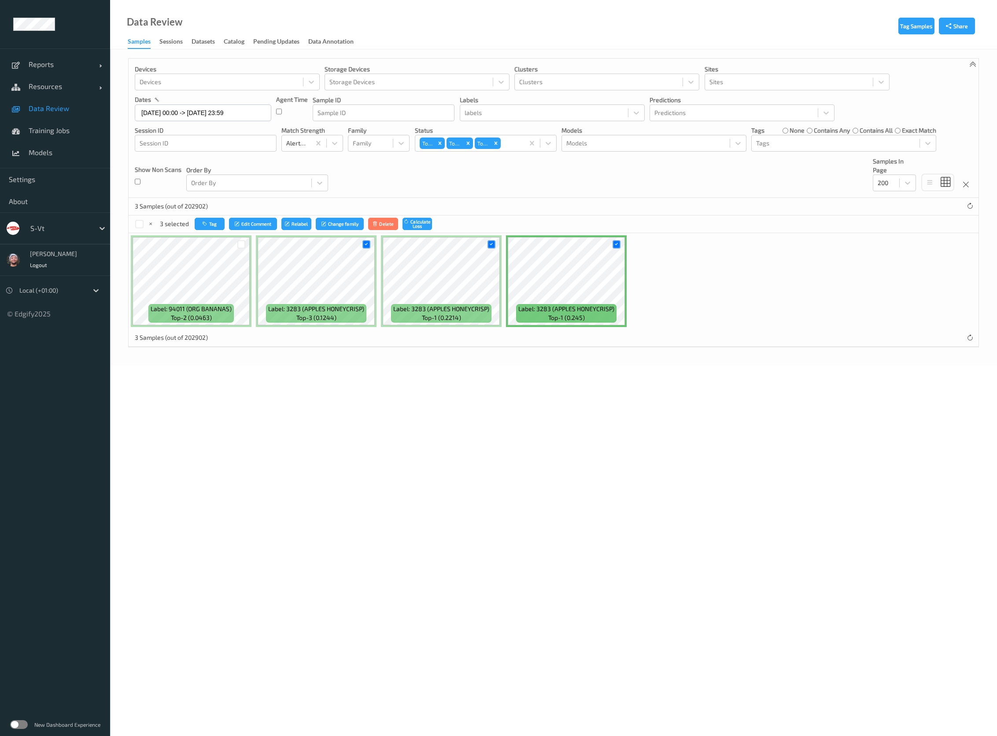
click at [241, 242] on div at bounding box center [241, 244] width 8 height 8
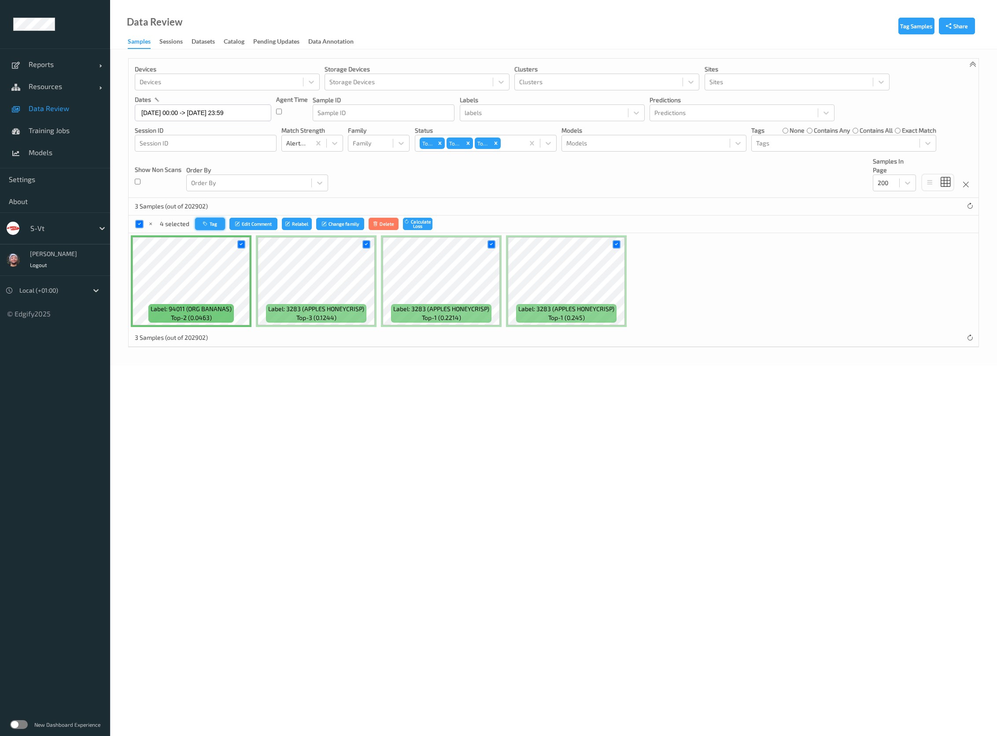
click at [199, 222] on button "Tag" at bounding box center [210, 224] width 30 height 13
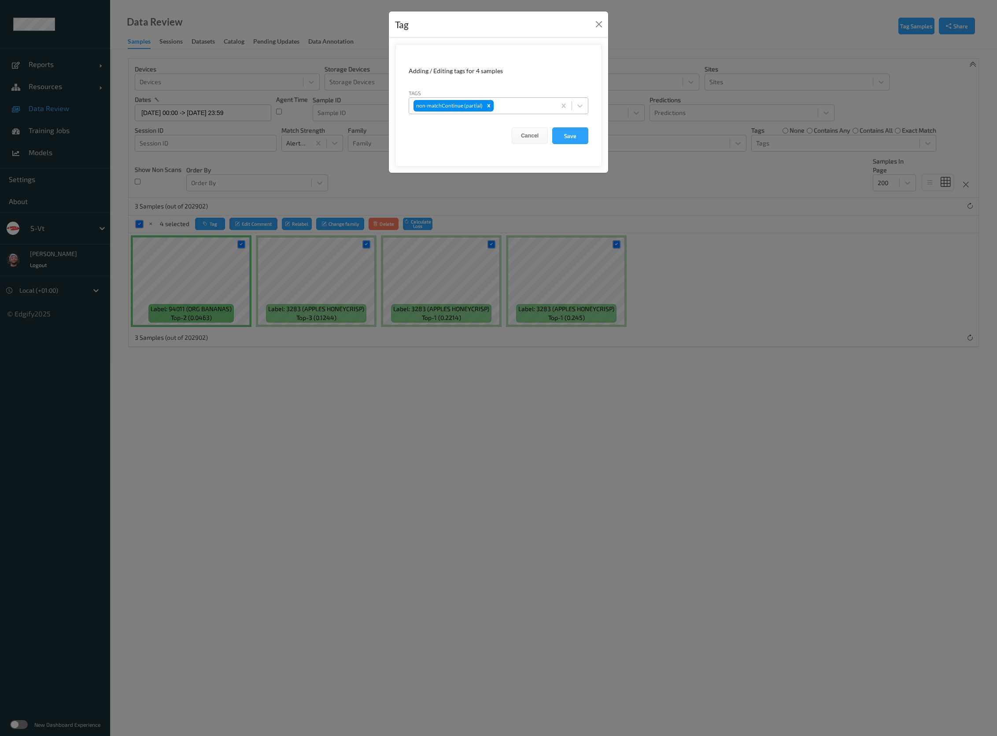
click at [518, 104] on div at bounding box center [524, 105] width 56 height 11
type input "wa"
click at [470, 127] on div "fp-wa" at bounding box center [499, 127] width 180 height 16
click at [569, 134] on button "Save" at bounding box center [570, 135] width 36 height 17
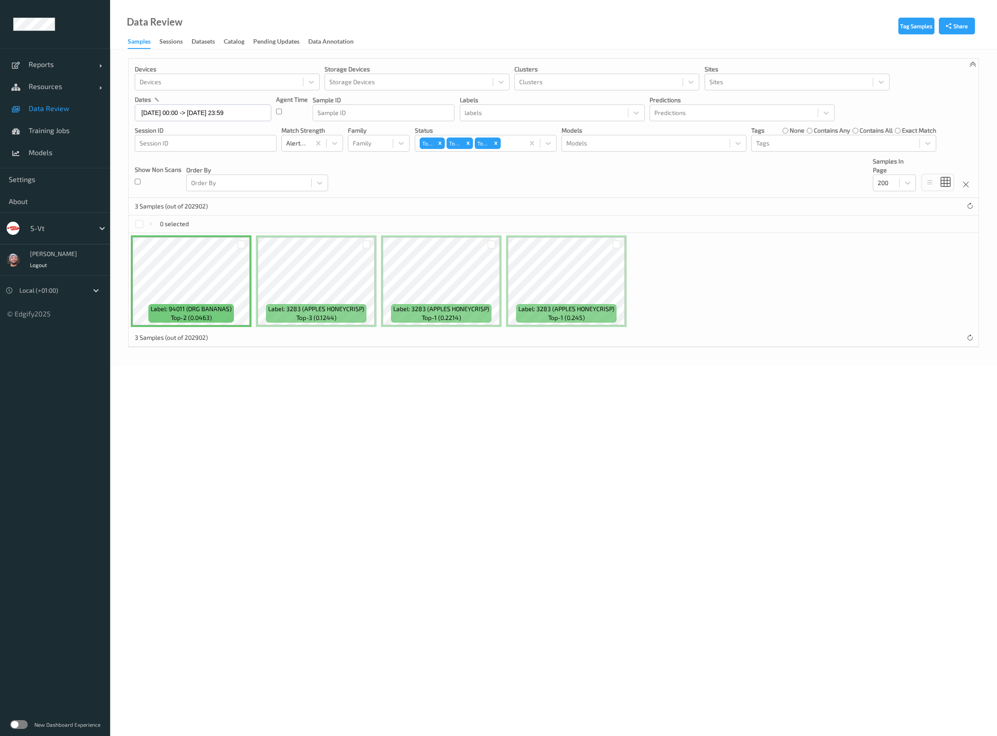
click at [491, 170] on div "Devices Devices Storage Devices Storage Devices Clusters Clusters Sites Sites d…" at bounding box center [554, 128] width 850 height 139
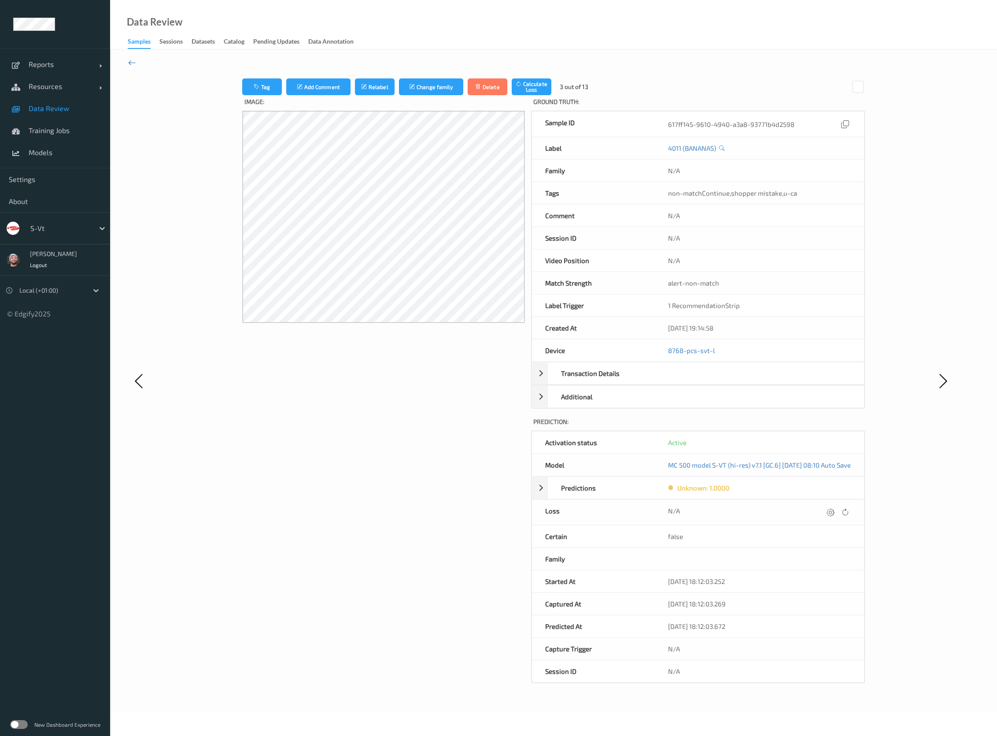
click at [132, 62] on icon at bounding box center [132, 63] width 8 height 10
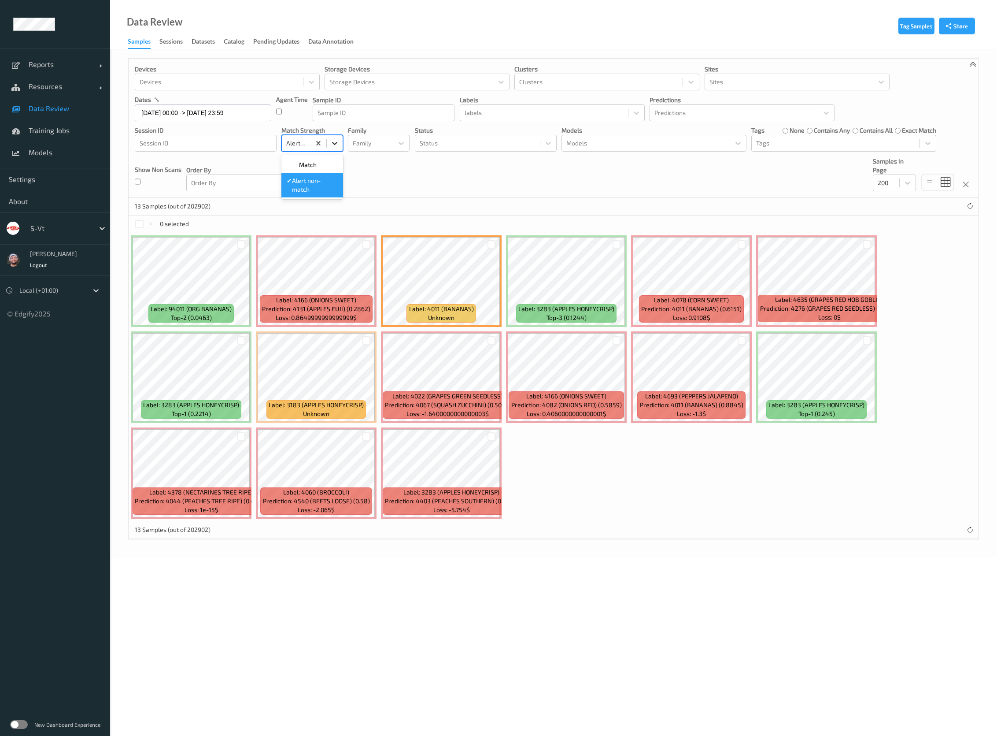
click at [329, 143] on div at bounding box center [335, 143] width 16 height 16
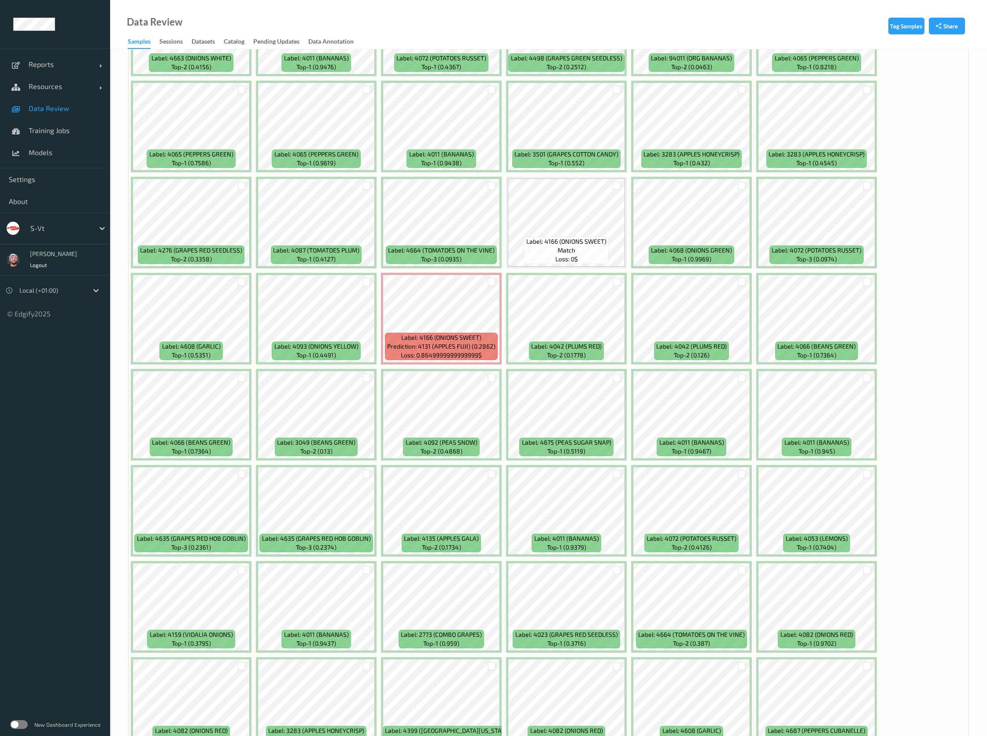
scroll to position [264, 0]
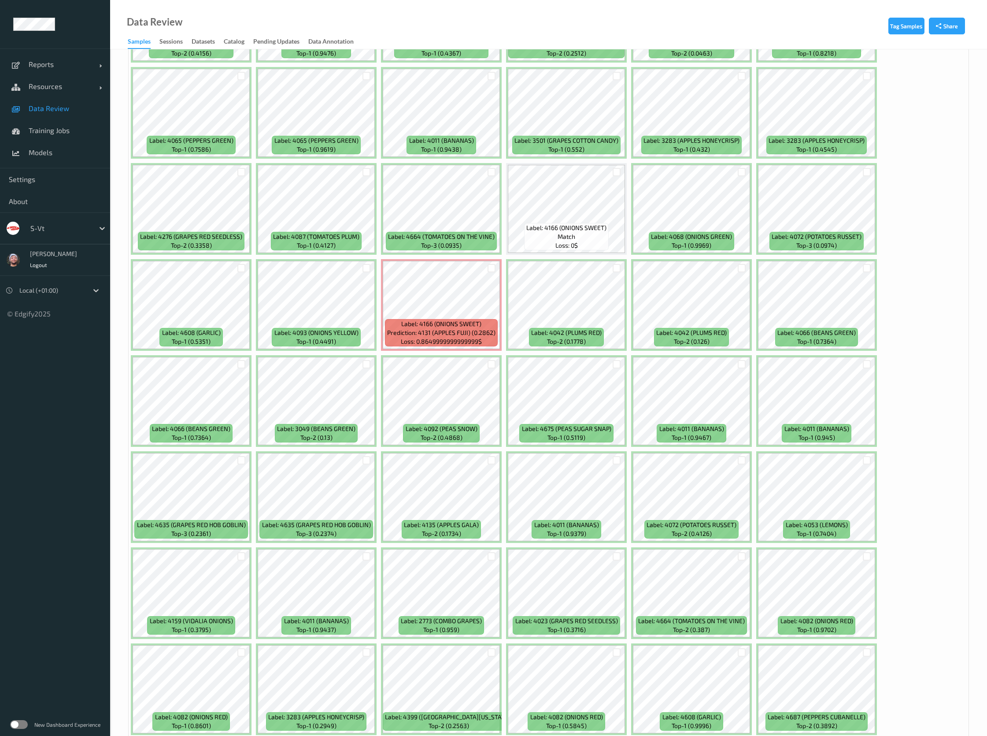
click at [246, 266] on div at bounding box center [241, 268] width 17 height 15
click at [242, 267] on div at bounding box center [241, 268] width 8 height 8
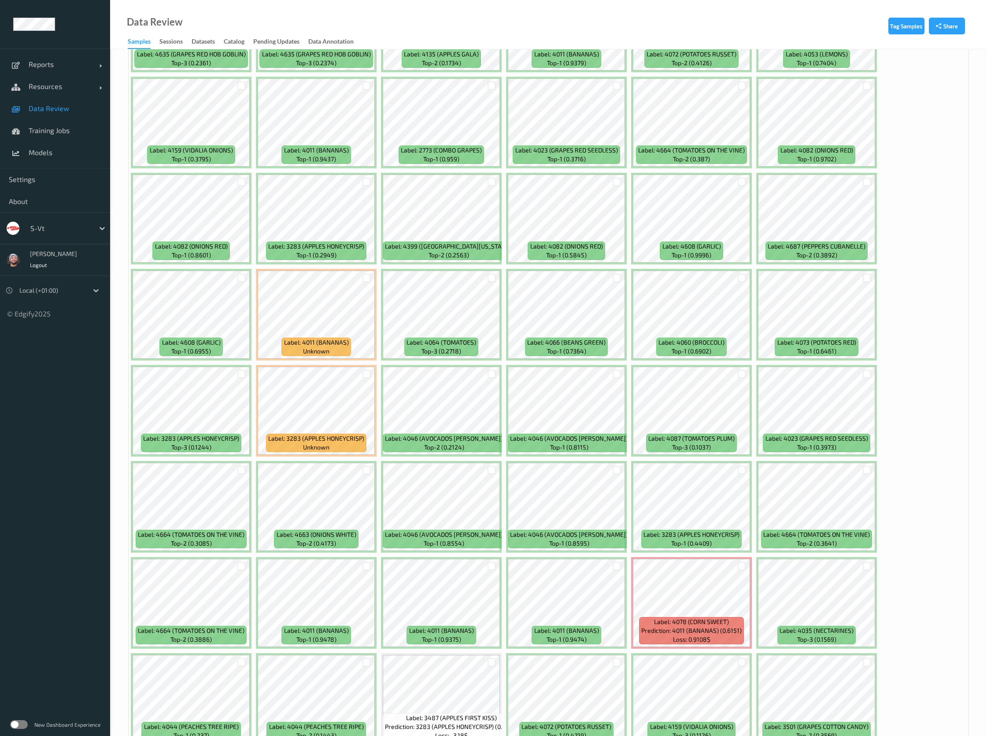
scroll to position [859, 0]
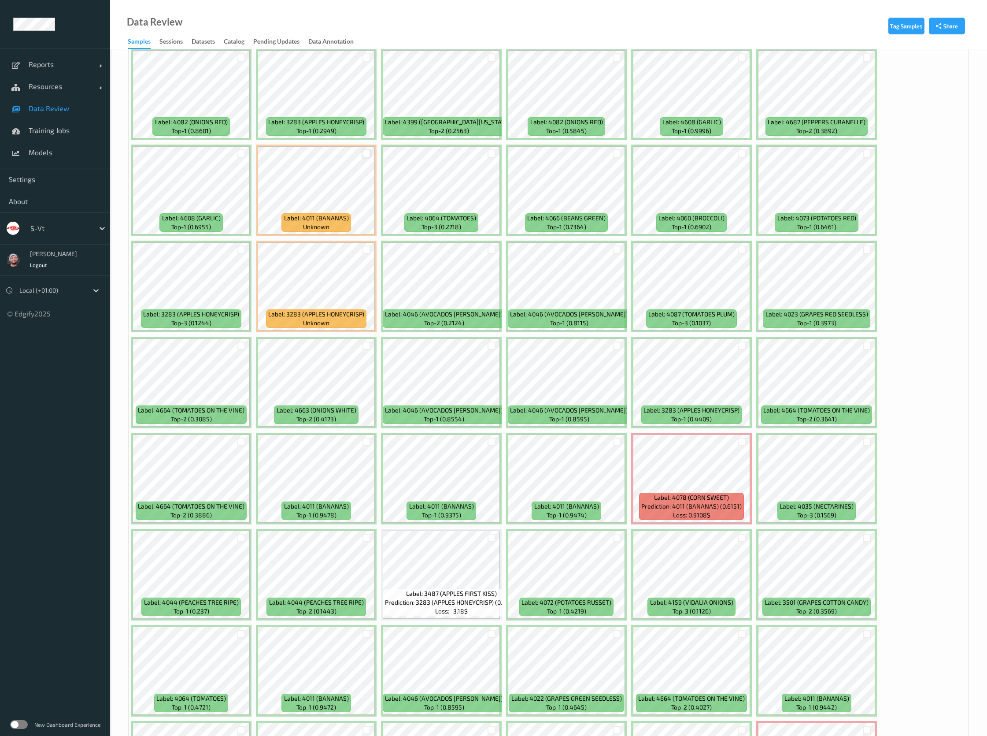
click at [364, 156] on div at bounding box center [367, 153] width 8 height 8
click at [243, 158] on div at bounding box center [241, 153] width 17 height 15
click at [241, 157] on div at bounding box center [241, 153] width 8 height 8
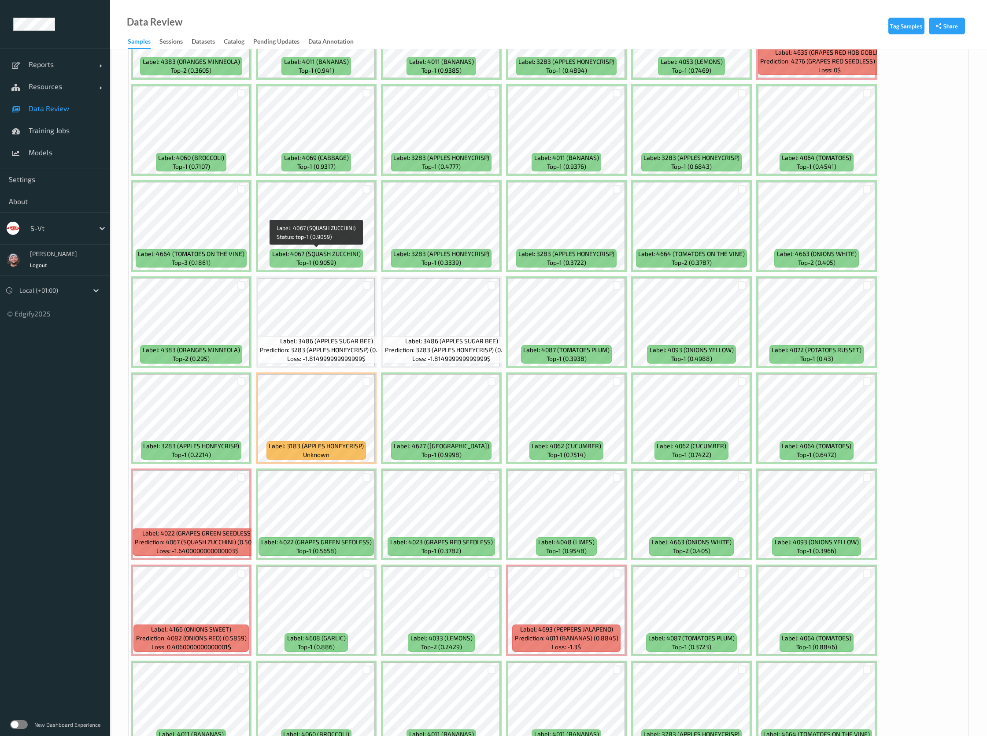
scroll to position [733, 0]
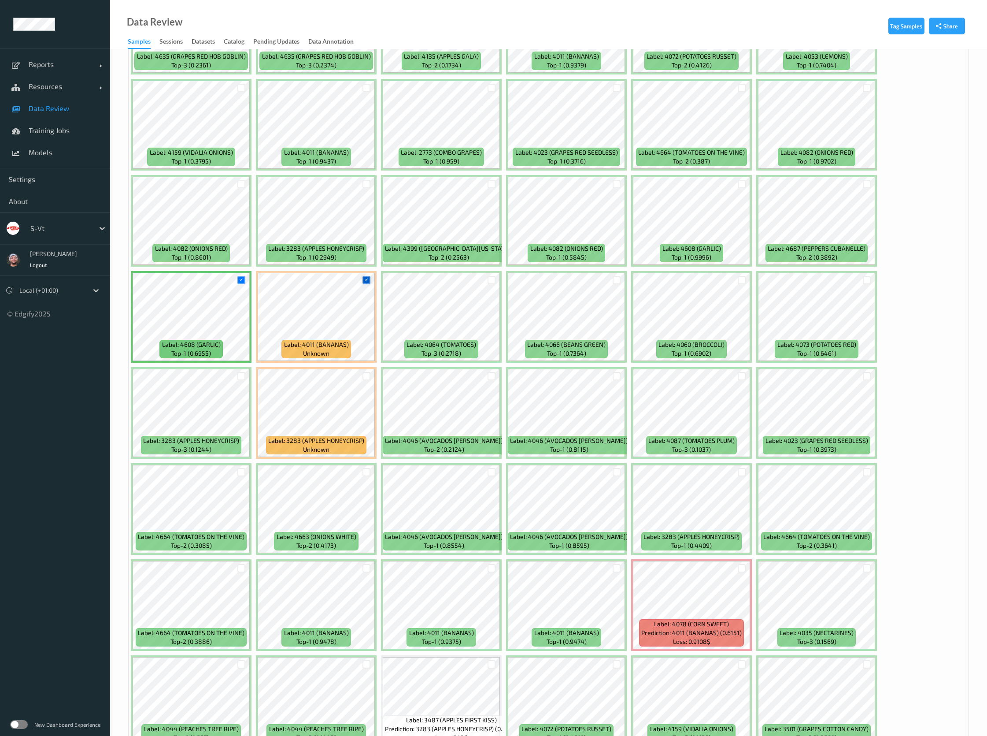
click at [365, 280] on icon at bounding box center [366, 280] width 6 height 6
click at [241, 279] on icon at bounding box center [241, 280] width 6 height 6
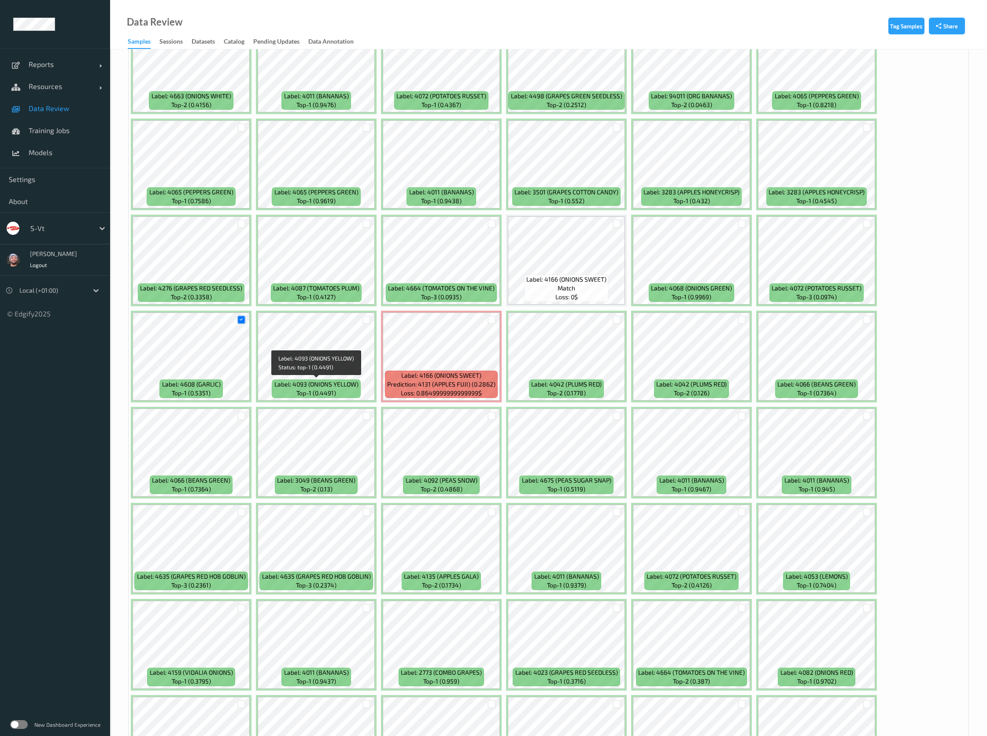
scroll to position [138, 0]
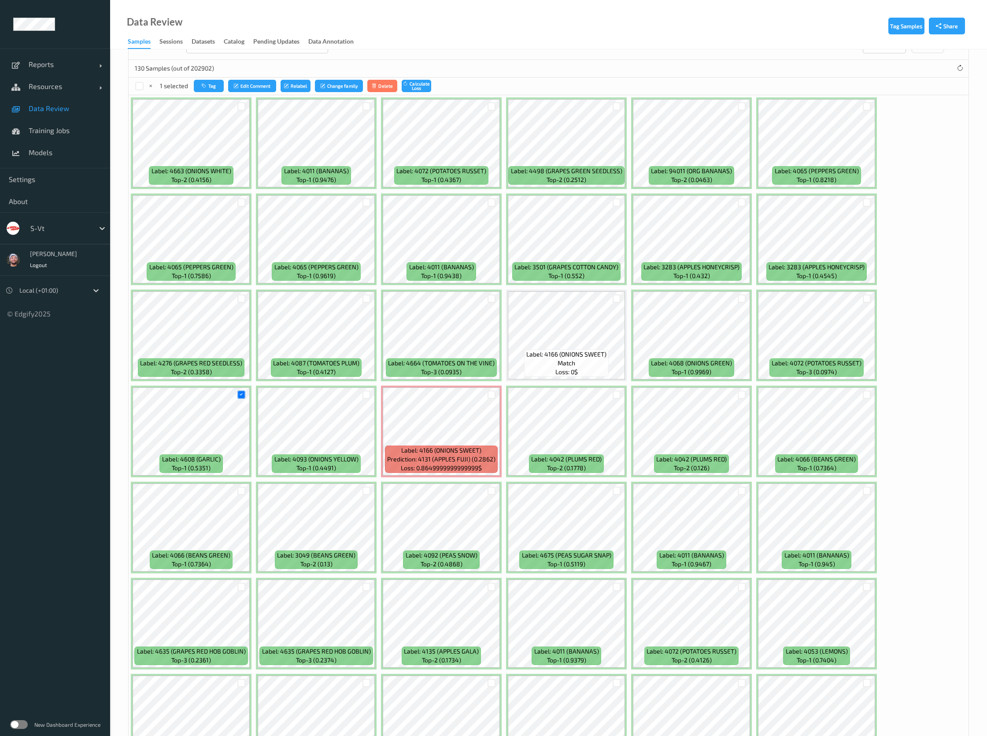
click at [205, 93] on div "1 selected Tag Edit Comment Relabel Change family Delete Calculate Loss" at bounding box center [549, 87] width 840 height 18
click at [214, 82] on button "Tag" at bounding box center [209, 86] width 30 height 13
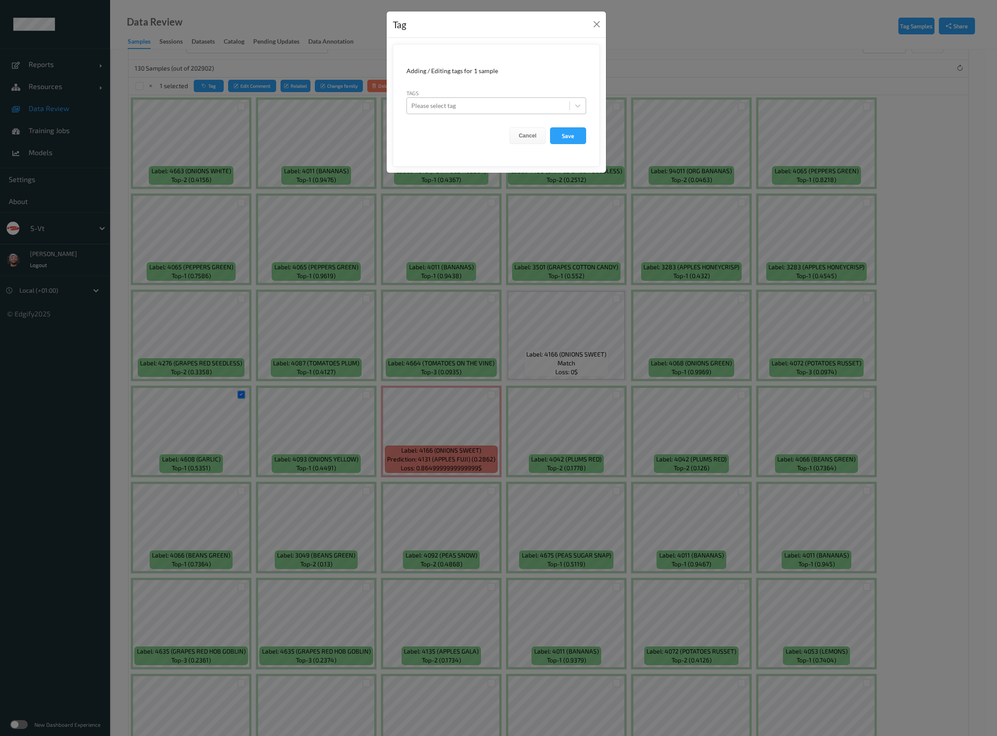
click at [489, 110] on div at bounding box center [488, 105] width 154 height 11
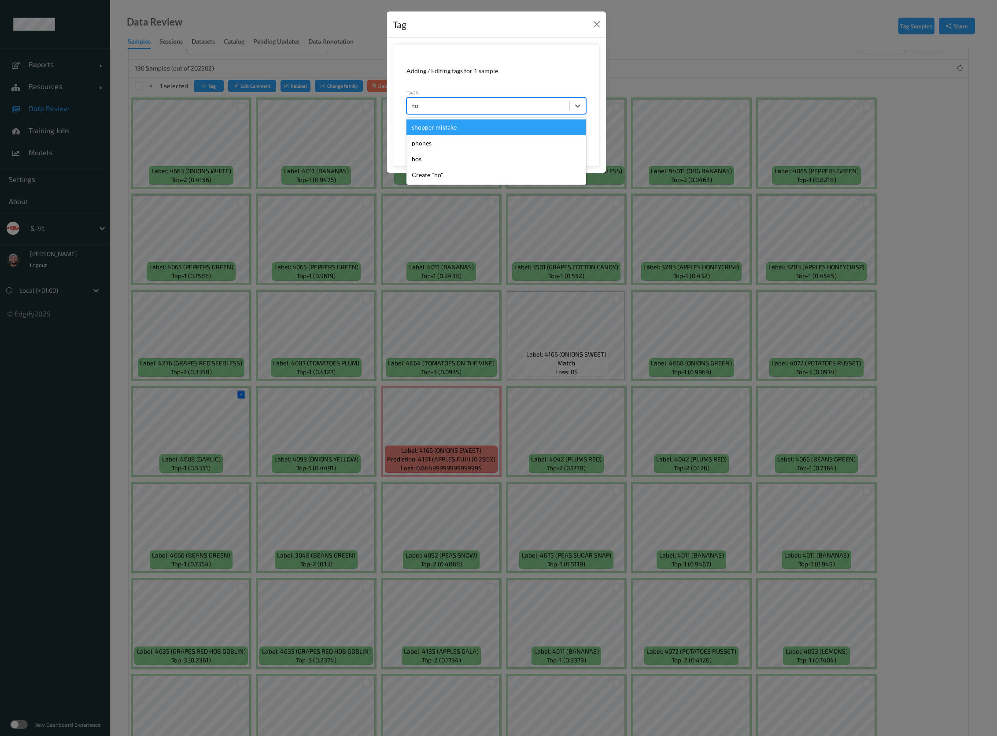
type input "hos"
click at [550, 127] on button "Save" at bounding box center [568, 135] width 36 height 17
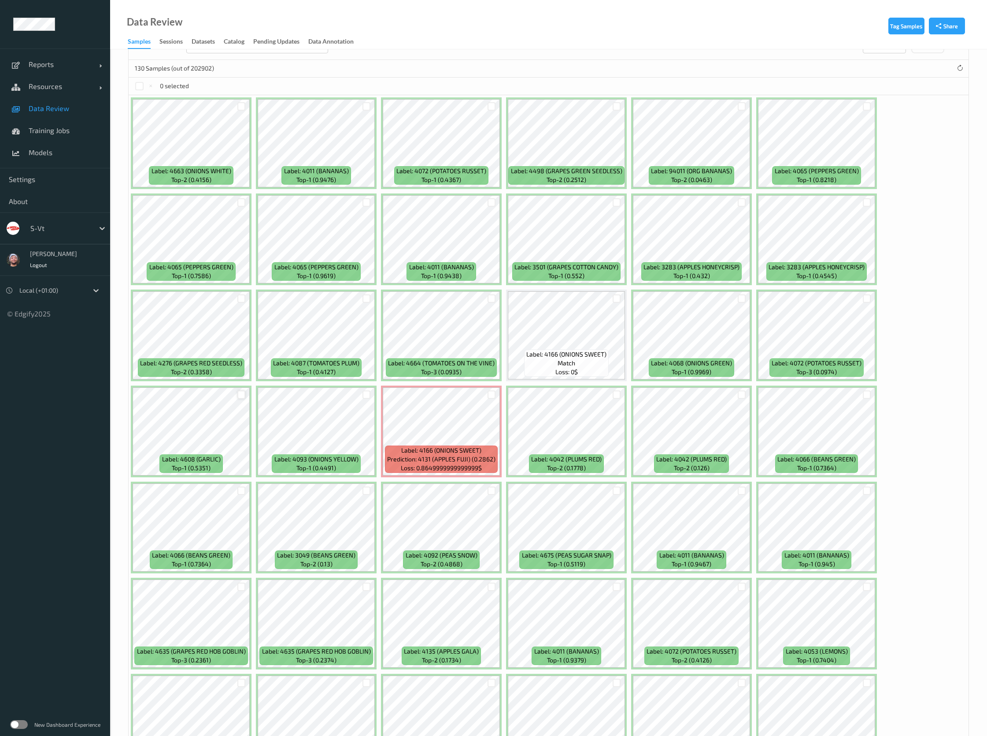
click at [242, 394] on div at bounding box center [241, 394] width 8 height 8
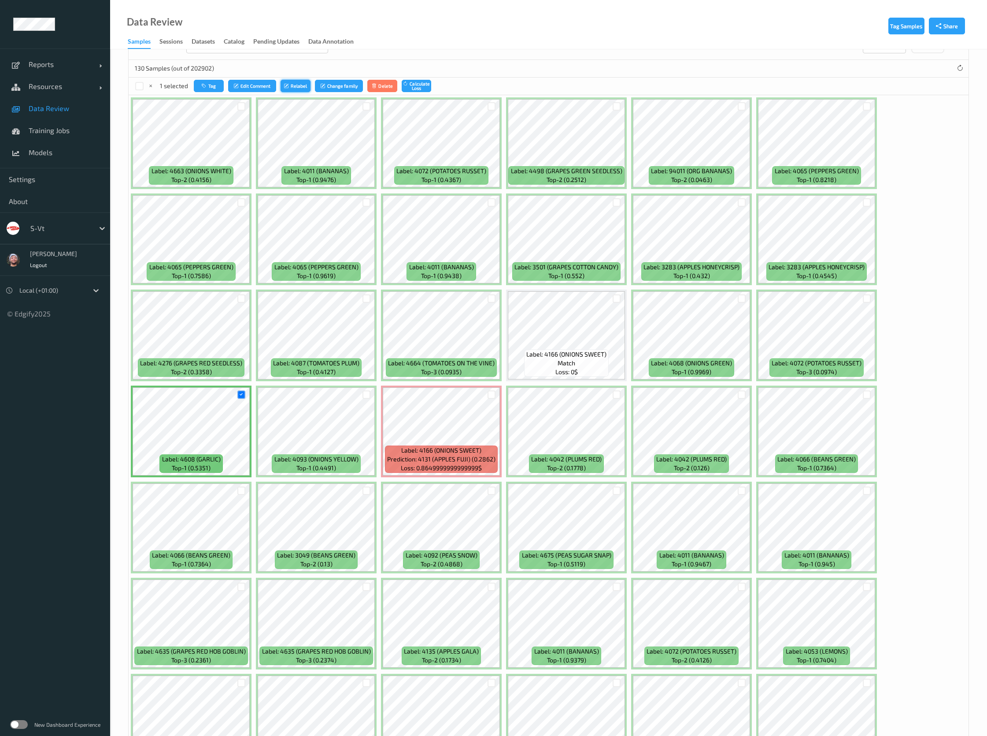
click at [288, 85] on icon "submit" at bounding box center [287, 85] width 7 height 5
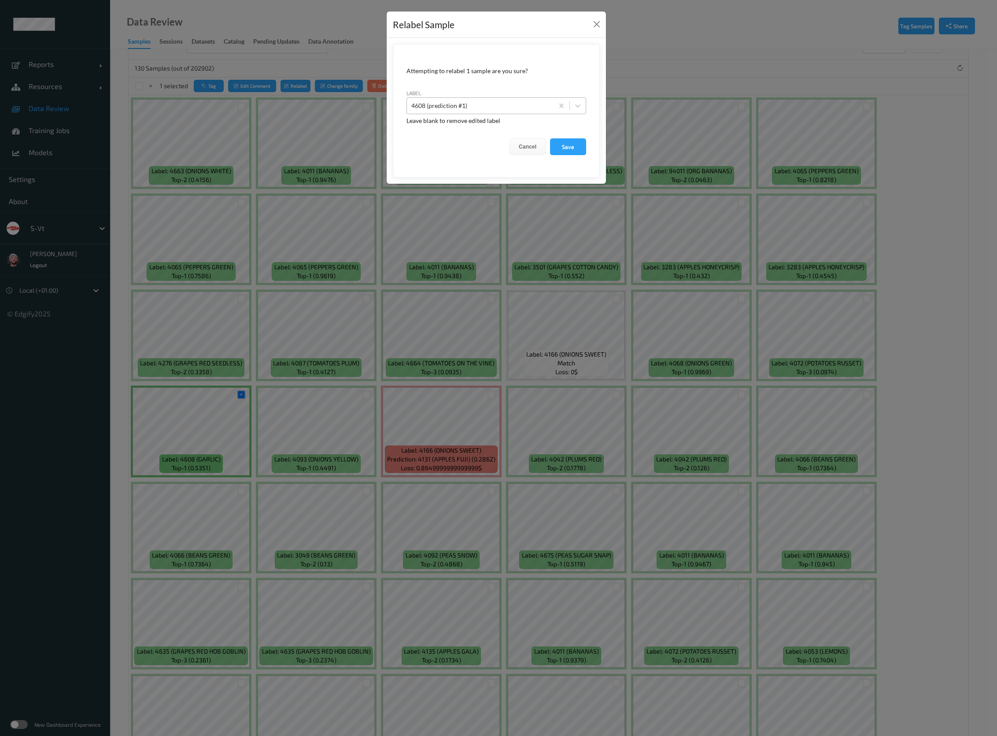
click at [444, 105] on div at bounding box center [480, 105] width 138 height 11
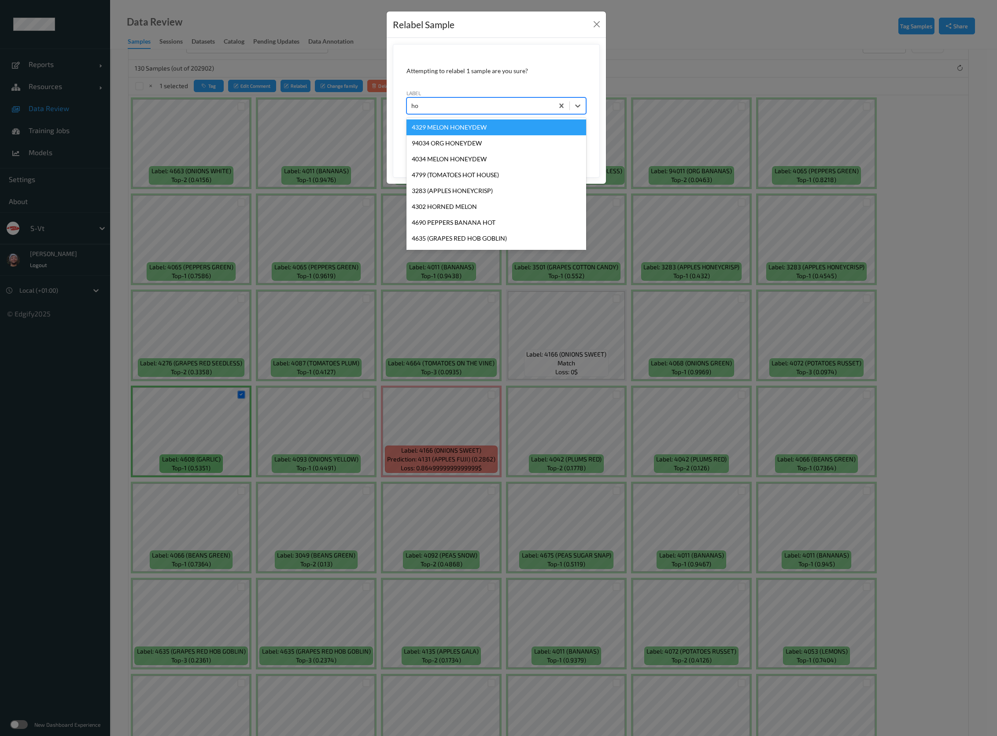
type input "hos"
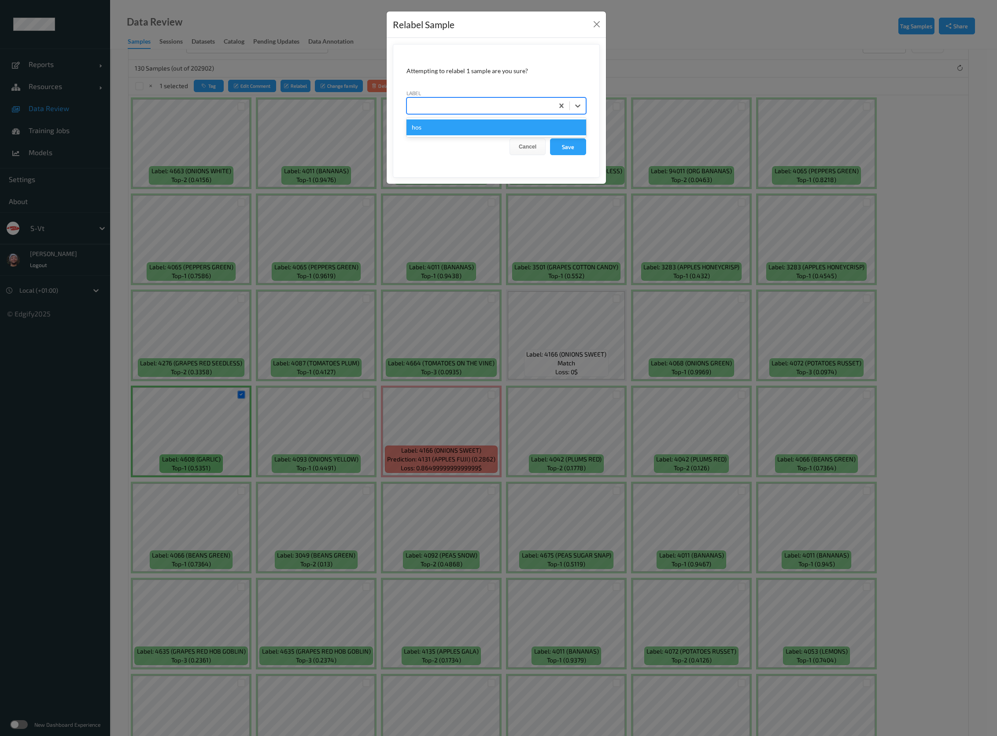
click at [550, 138] on button "Save" at bounding box center [568, 146] width 36 height 17
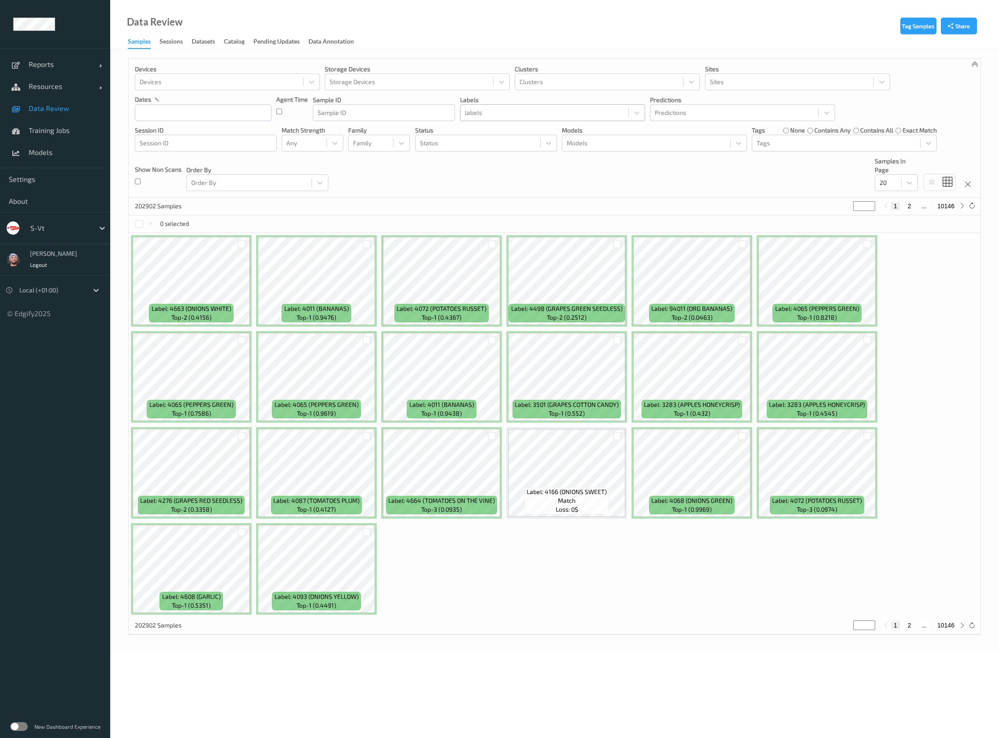
click at [471, 111] on div at bounding box center [544, 112] width 159 height 11
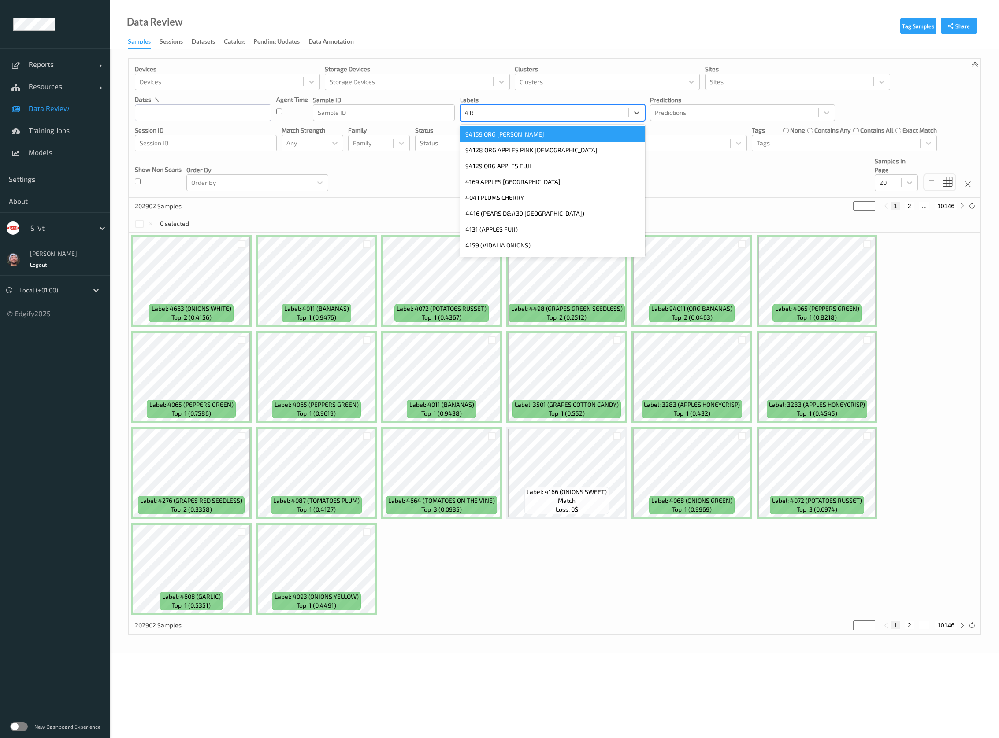
type input "4166"
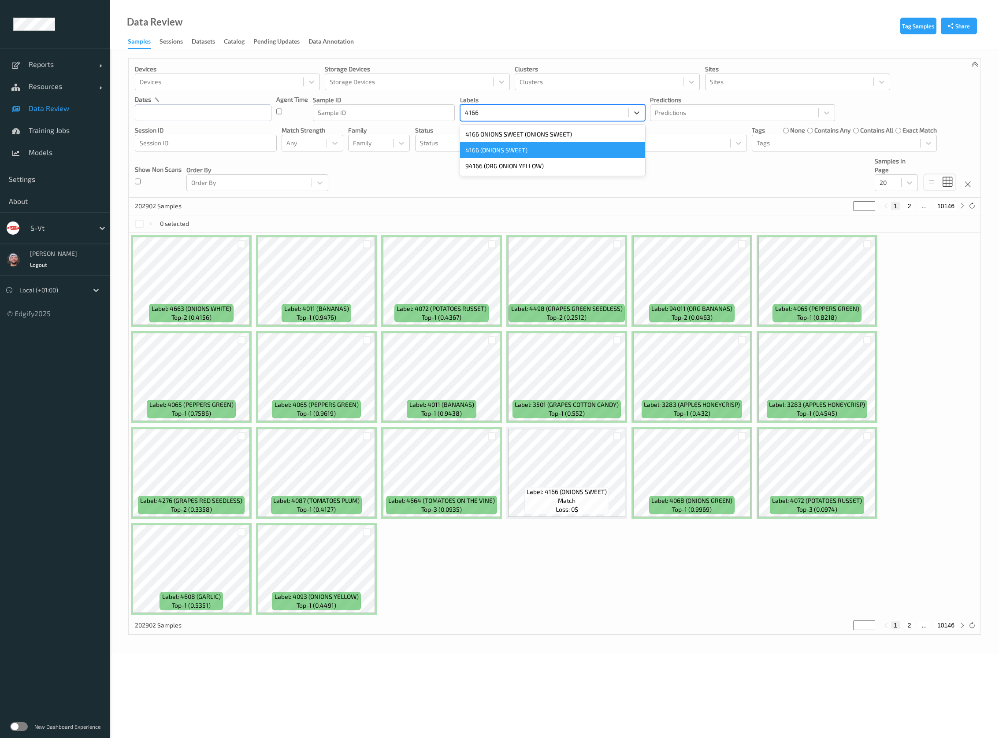
click at [511, 144] on div "4166 (ONIONS SWEET)" at bounding box center [552, 150] width 185 height 16
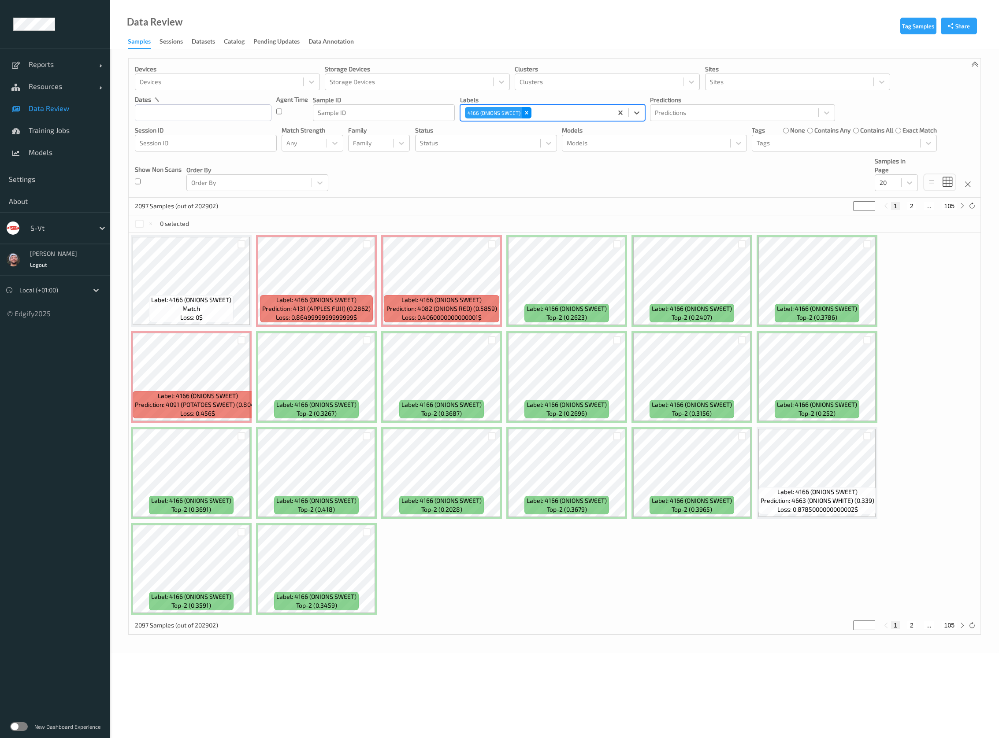
click at [526, 111] on icon "Remove 4166 (ONIONS SWEET)" at bounding box center [526, 113] width 6 height 6
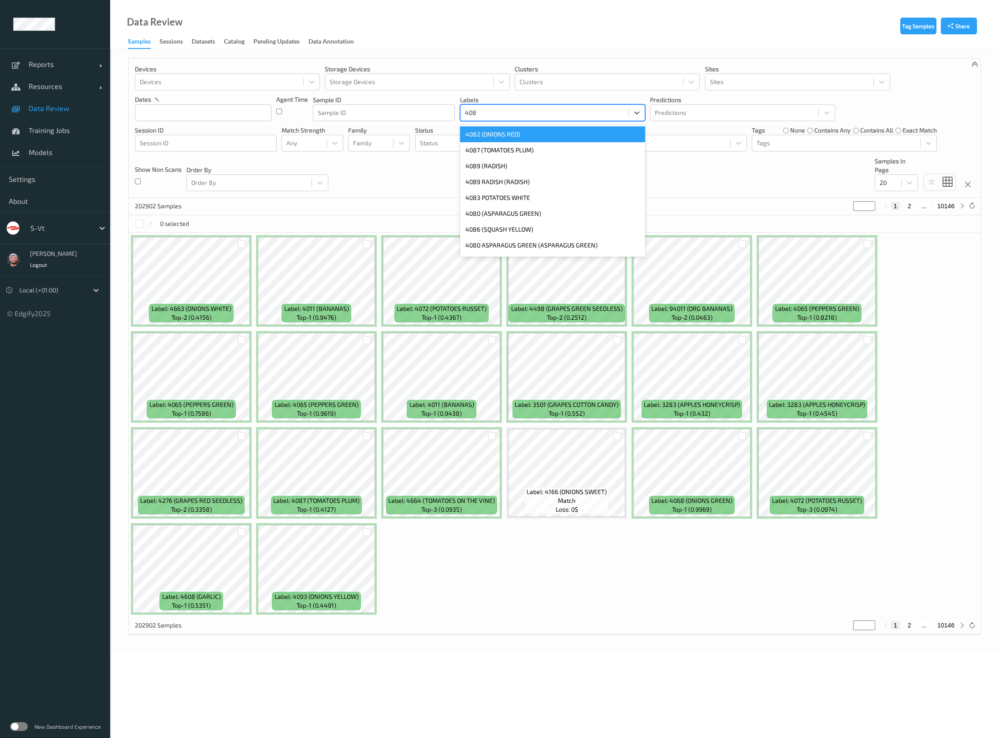
type input "4082"
click at [513, 136] on div "4082 (ONIONS RED)" at bounding box center [552, 134] width 185 height 16
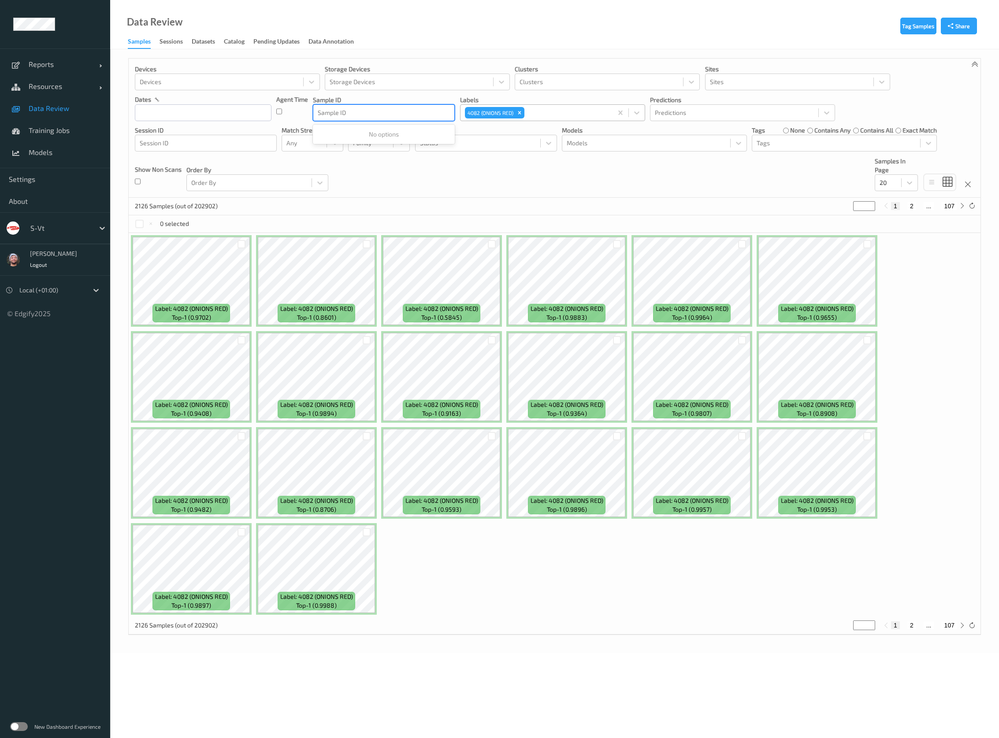
click at [447, 121] on div "Use Up and Down to choose options, press Enter to select the currently focused …" at bounding box center [384, 112] width 142 height 17
click at [528, 110] on div at bounding box center [567, 112] width 82 height 11
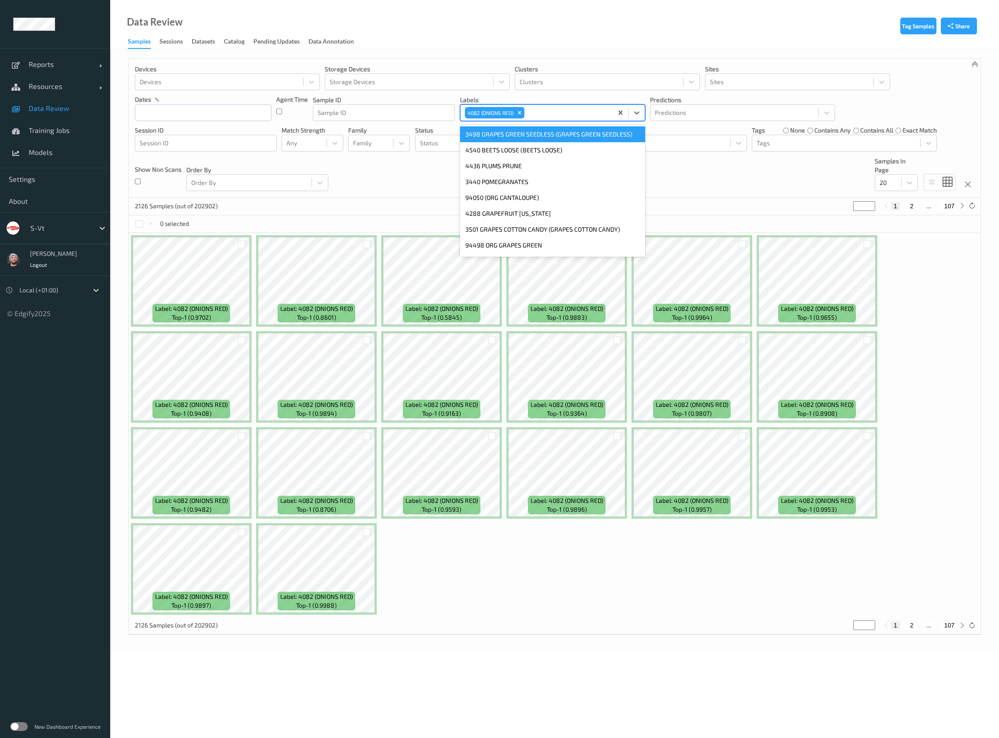
click at [522, 117] on div "Remove 4082 (ONIONS RED)" at bounding box center [520, 112] width 10 height 11
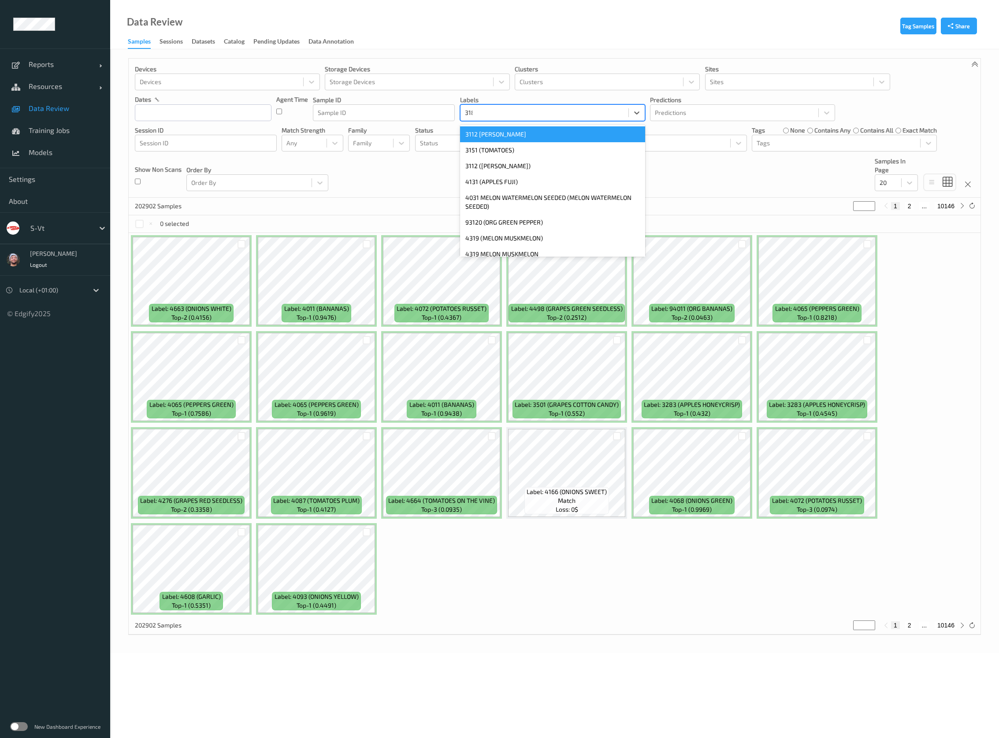
type input "3183"
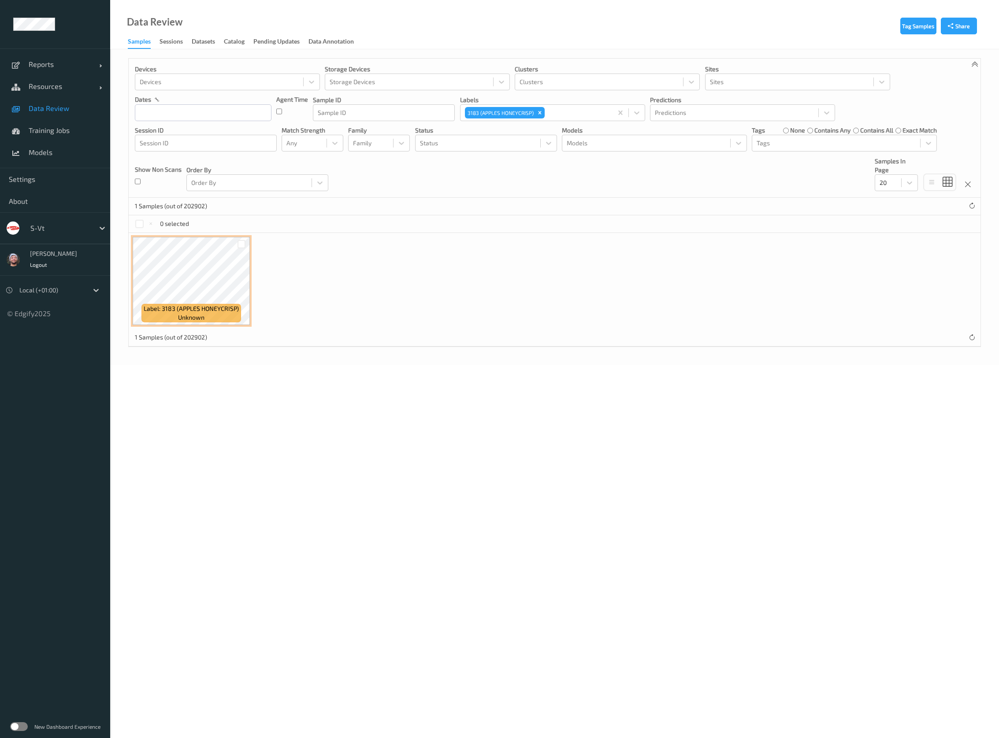
click at [398, 287] on div "Label: 3183 (APPLES HONEYCRISP) unknown" at bounding box center [555, 281] width 852 height 96
click at [75, 230] on div at bounding box center [59, 228] width 59 height 11
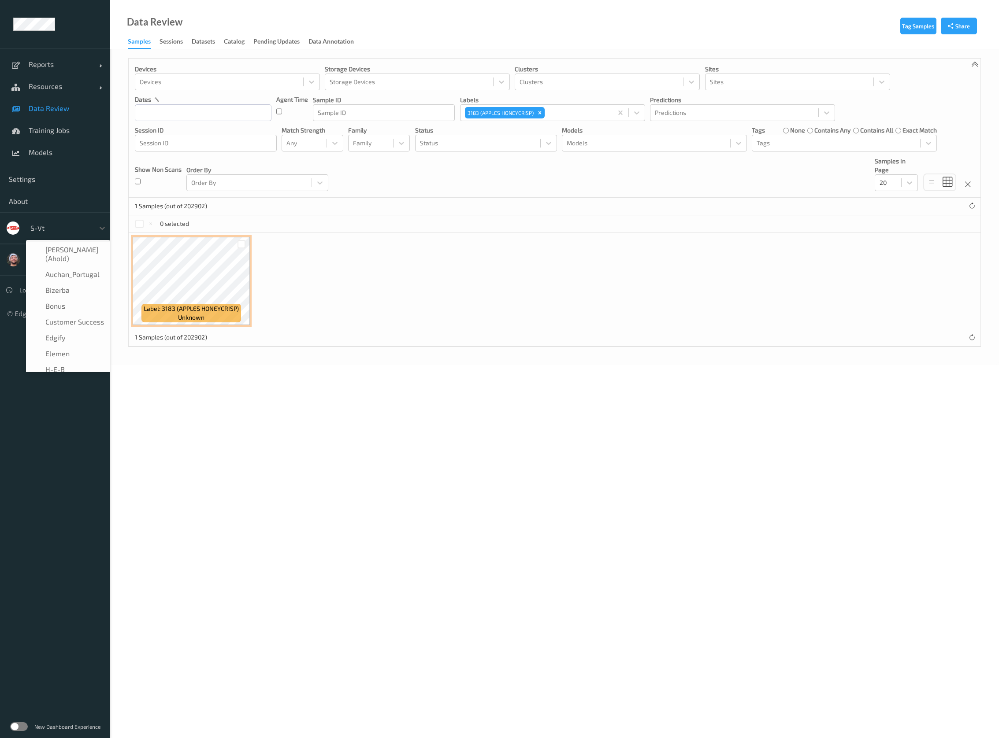
scroll to position [153, 0]
click at [65, 298] on span "REMA1000" at bounding box center [62, 295] width 34 height 9
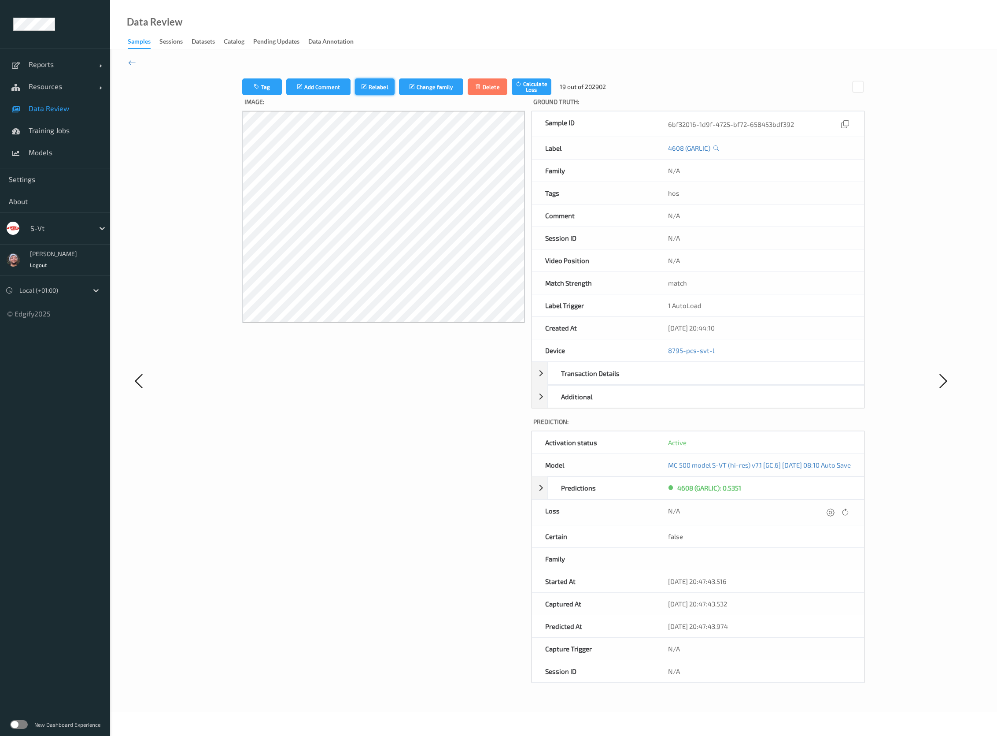
click at [358, 85] on button "Relabel" at bounding box center [375, 86] width 40 height 17
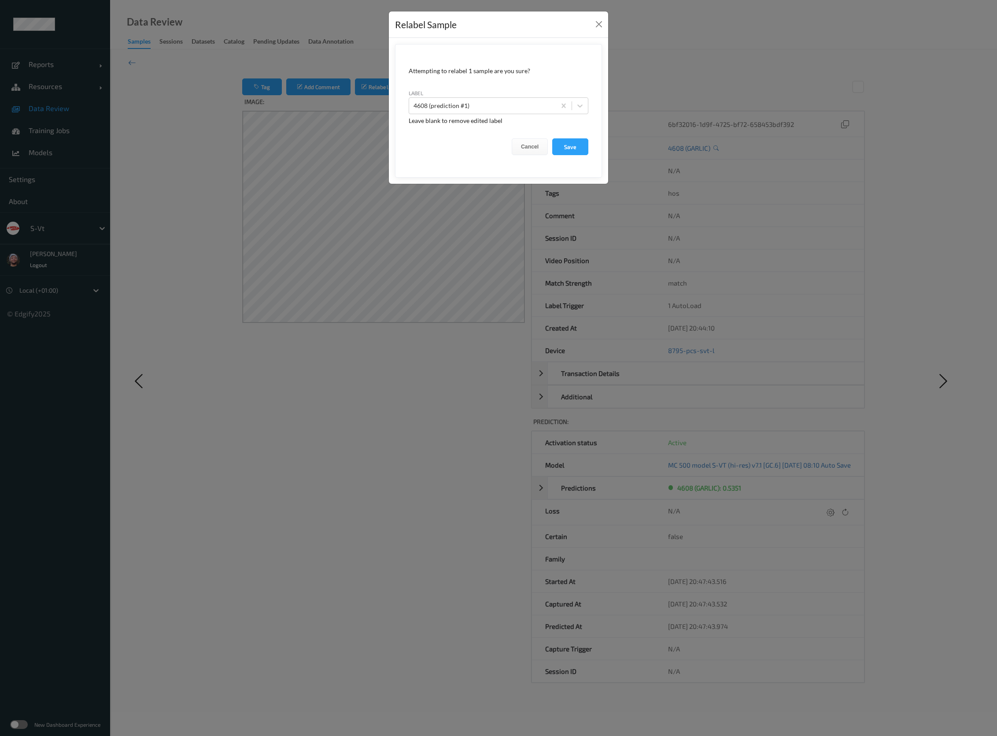
click at [472, 94] on div "label 4608 (prediction #1)" at bounding box center [499, 102] width 180 height 26
click at [463, 111] on div "4608 (prediction #1)" at bounding box center [482, 106] width 147 height 14
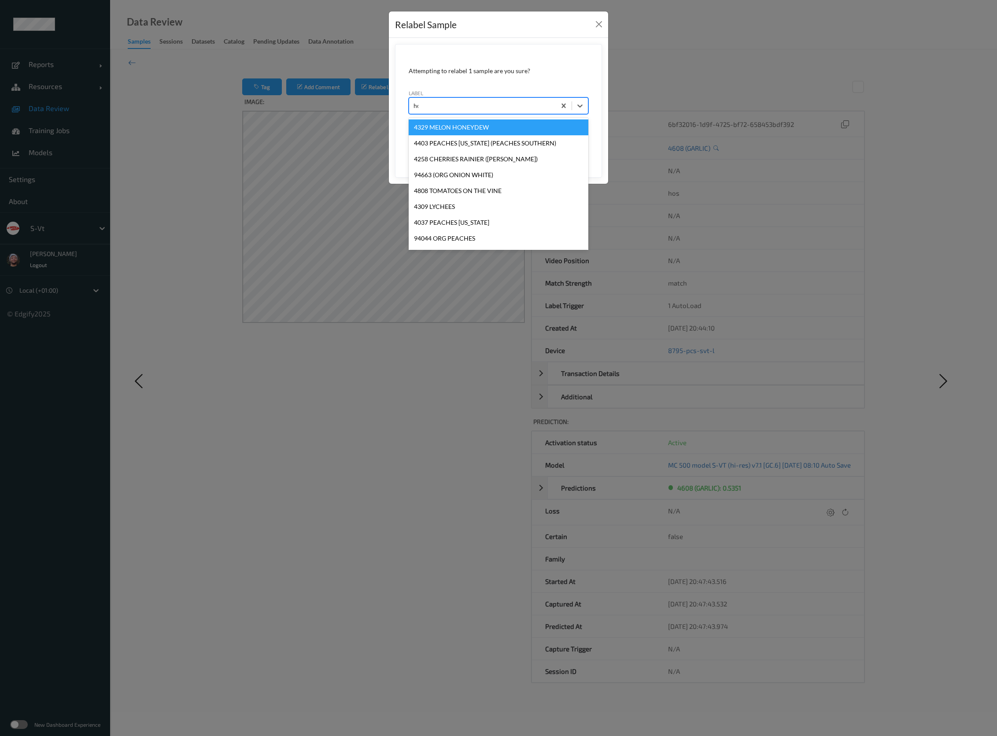
type input "hos"
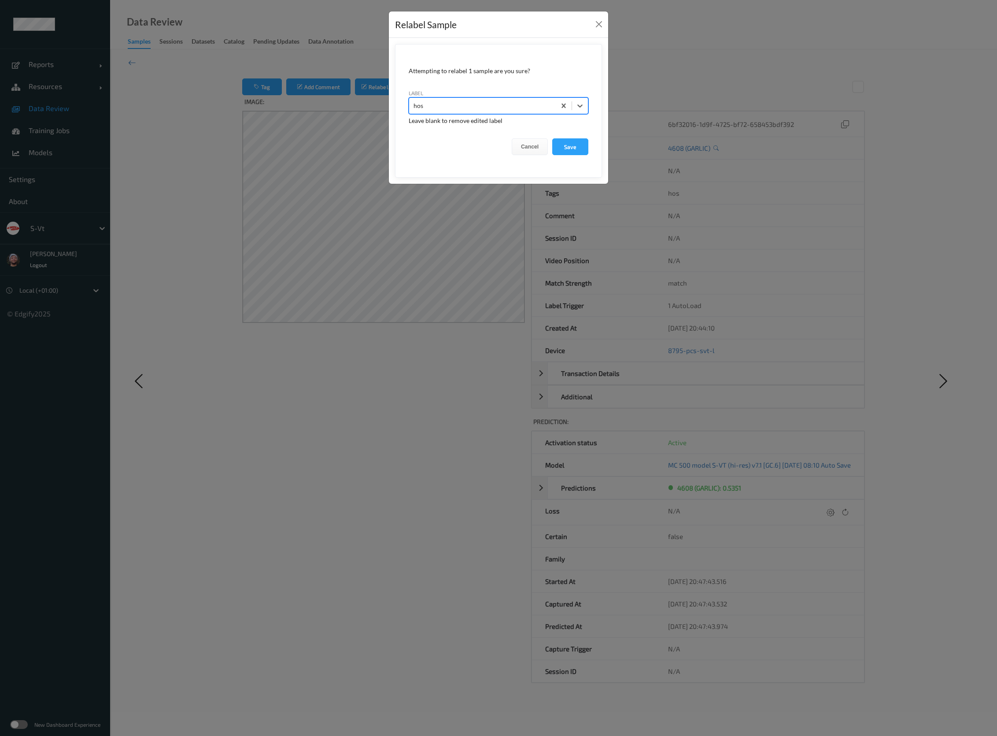
click at [552, 138] on button "Save" at bounding box center [570, 146] width 36 height 17
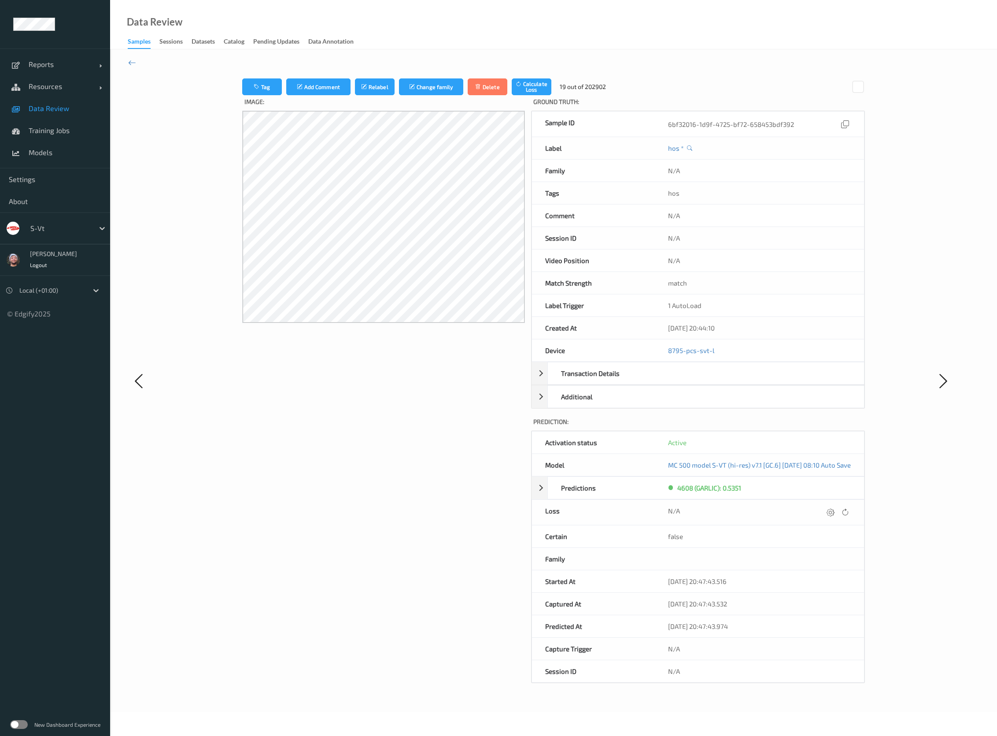
click at [54, 102] on link "Data Review" at bounding box center [55, 108] width 110 height 22
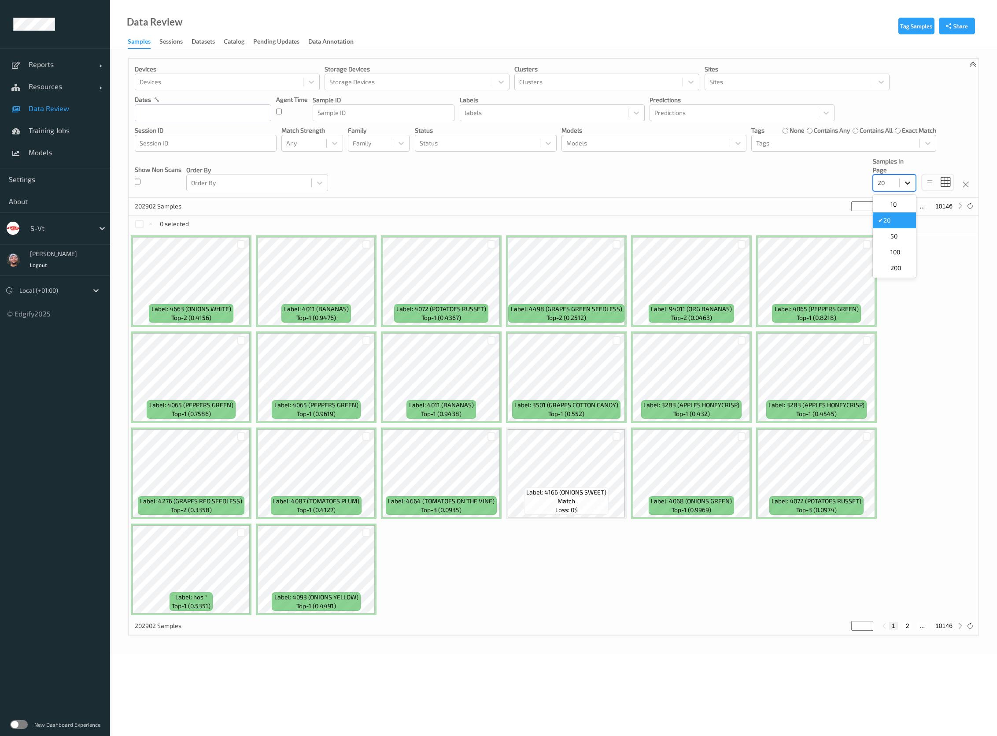
click at [901, 185] on div at bounding box center [908, 183] width 16 height 16
click at [903, 264] on div "200" at bounding box center [894, 267] width 33 height 9
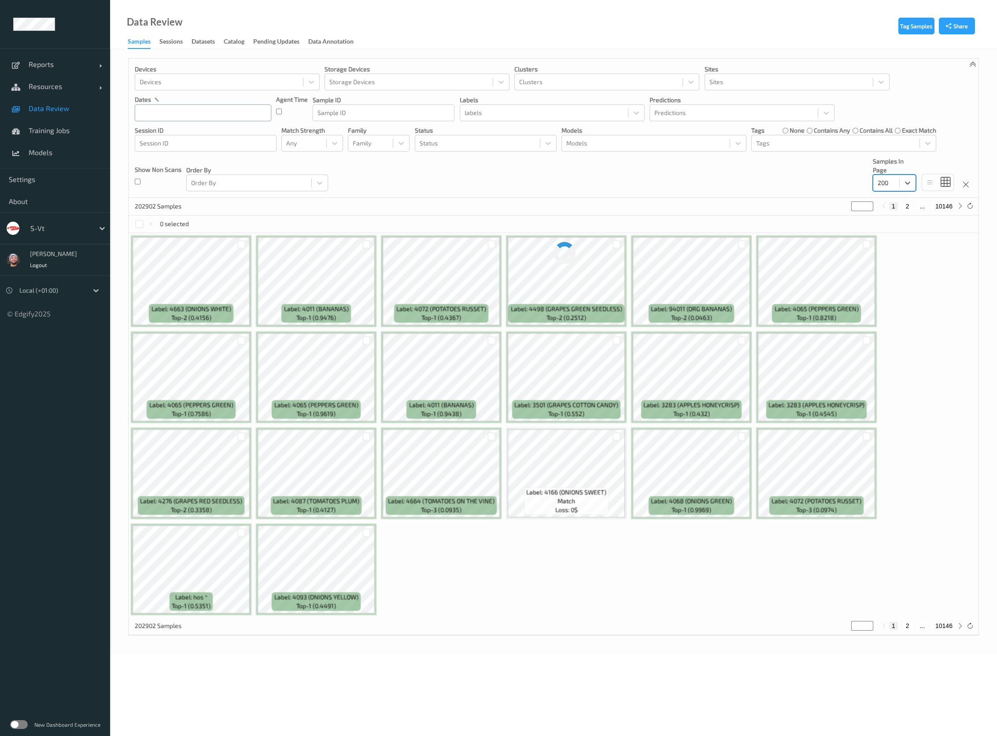
click at [208, 113] on input "text" at bounding box center [203, 112] width 137 height 17
click at [187, 213] on span "24" at bounding box center [191, 216] width 12 height 12
type input "24/09/2025 00:00 -> 24/09/2025 23:59"
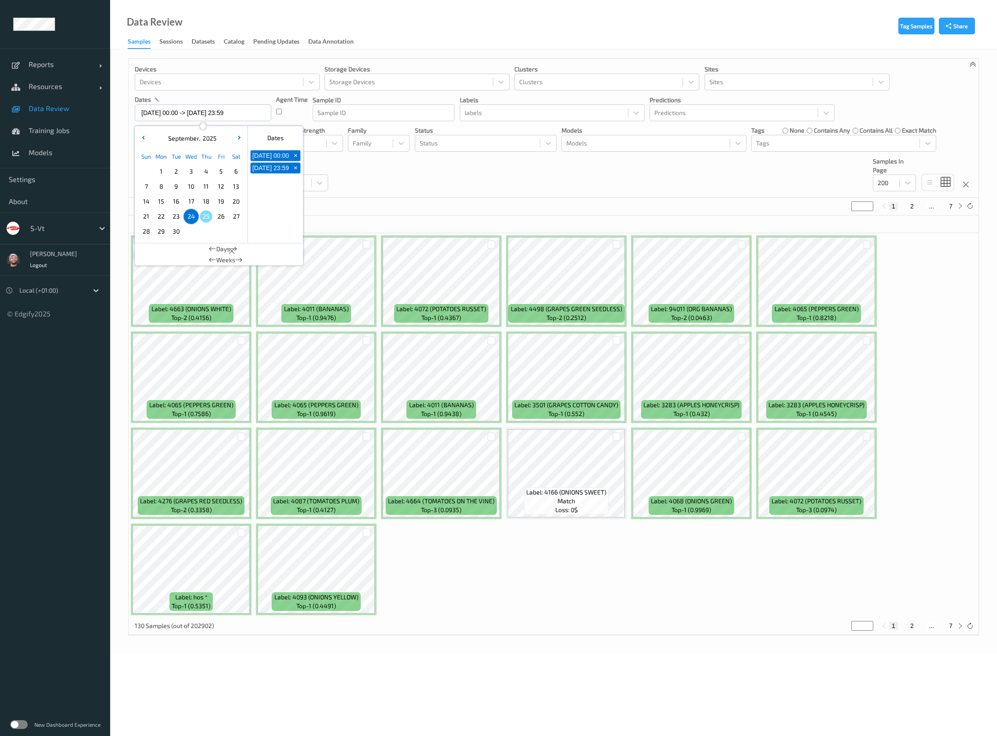
click at [413, 205] on div "130 Samples (out of 202902) * 1 2 ... 7" at bounding box center [554, 207] width 850 height 18
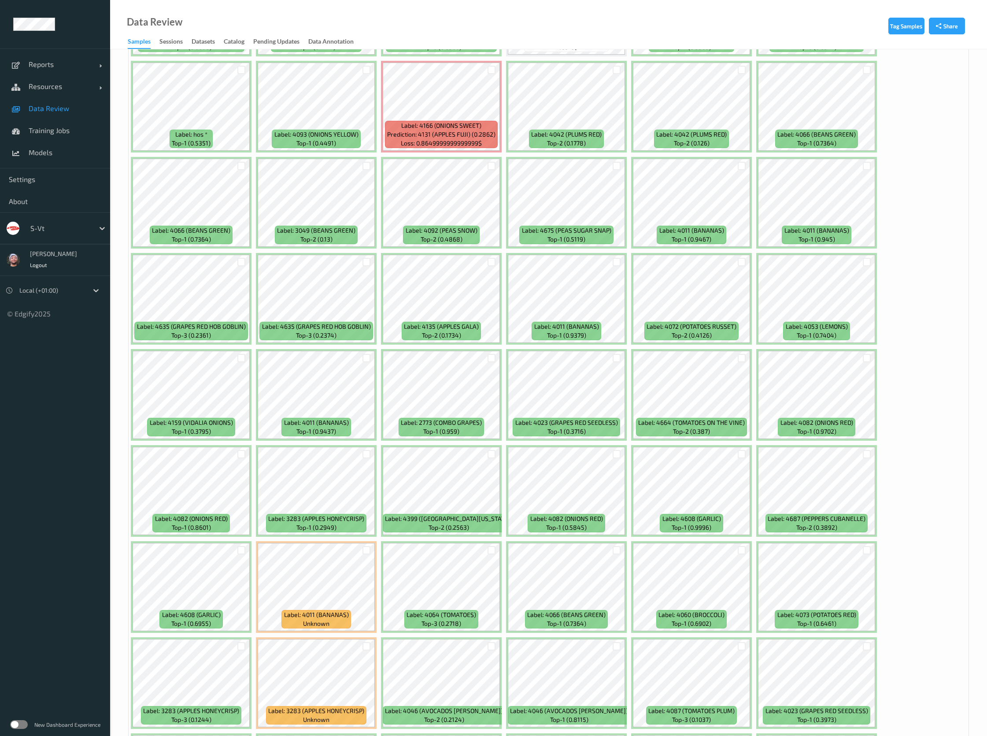
scroll to position [661, 0]
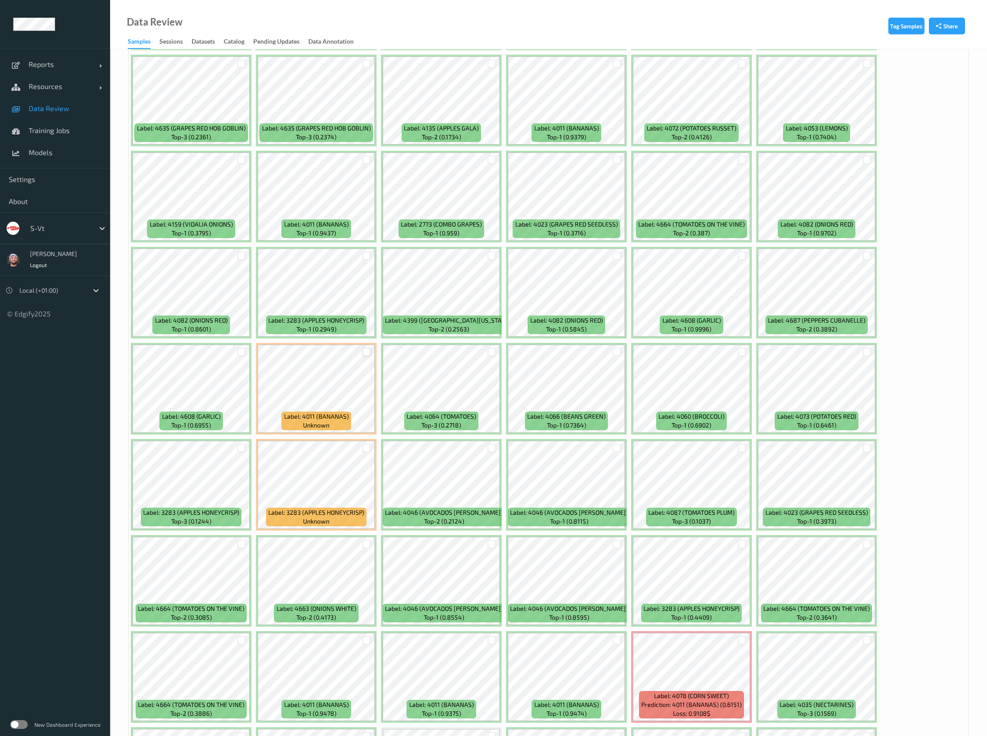
click at [364, 353] on div at bounding box center [367, 352] width 8 height 8
click at [241, 354] on div at bounding box center [241, 352] width 8 height 8
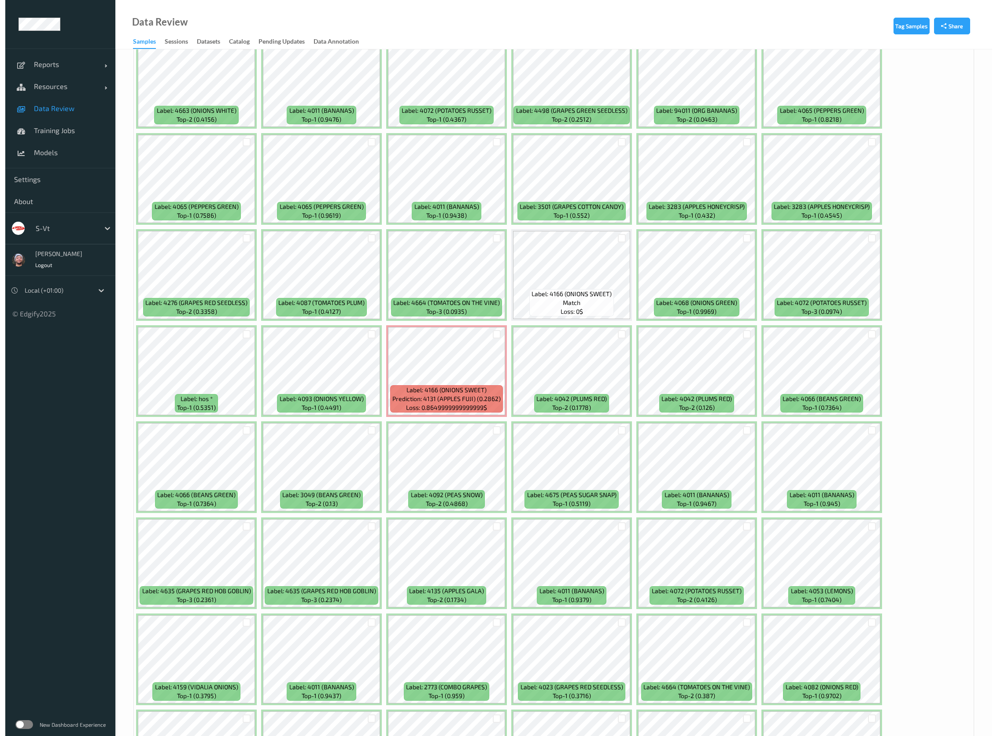
scroll to position [0, 0]
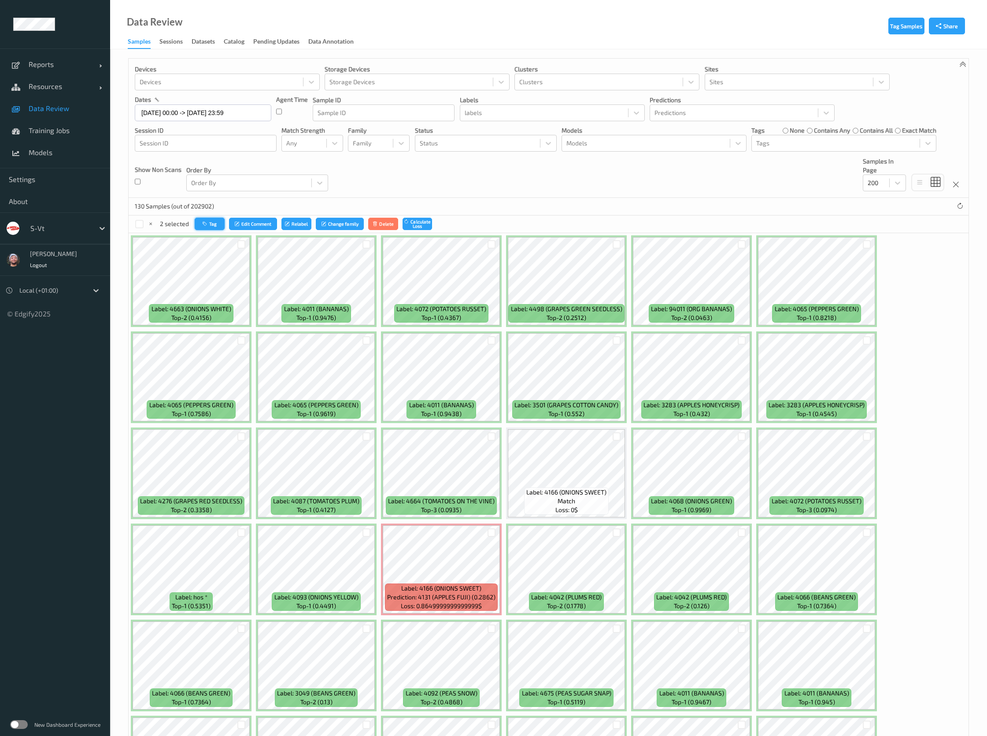
click at [216, 222] on button "Tag" at bounding box center [210, 224] width 30 height 13
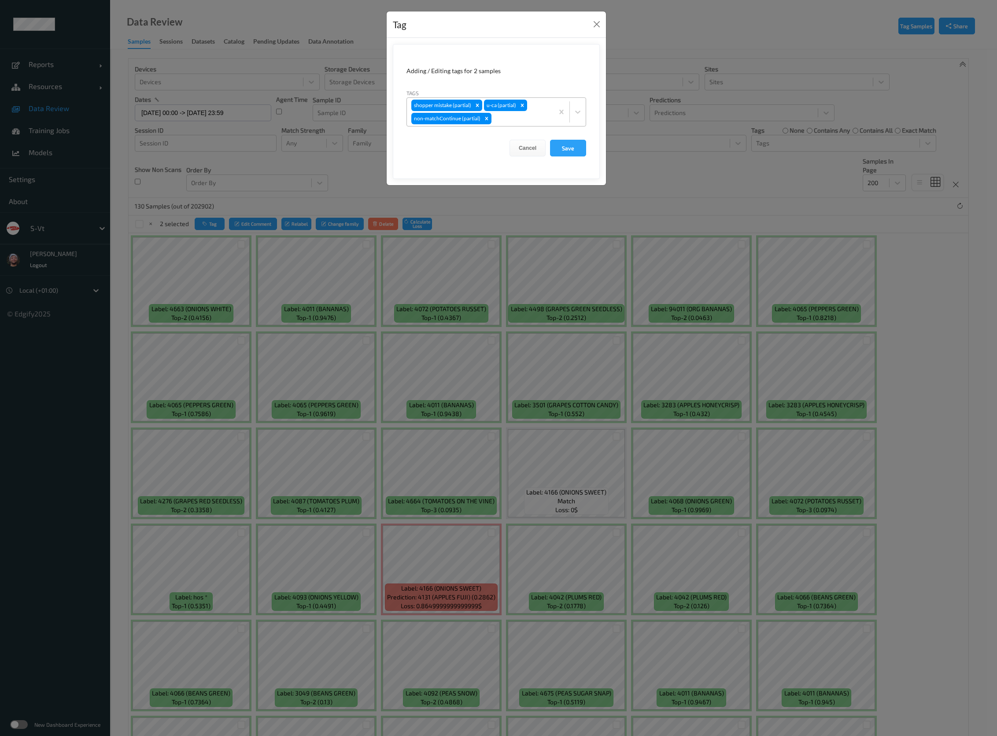
click at [511, 118] on div at bounding box center [521, 118] width 56 height 11
type input "other"
click at [550, 140] on button "Save" at bounding box center [568, 148] width 36 height 17
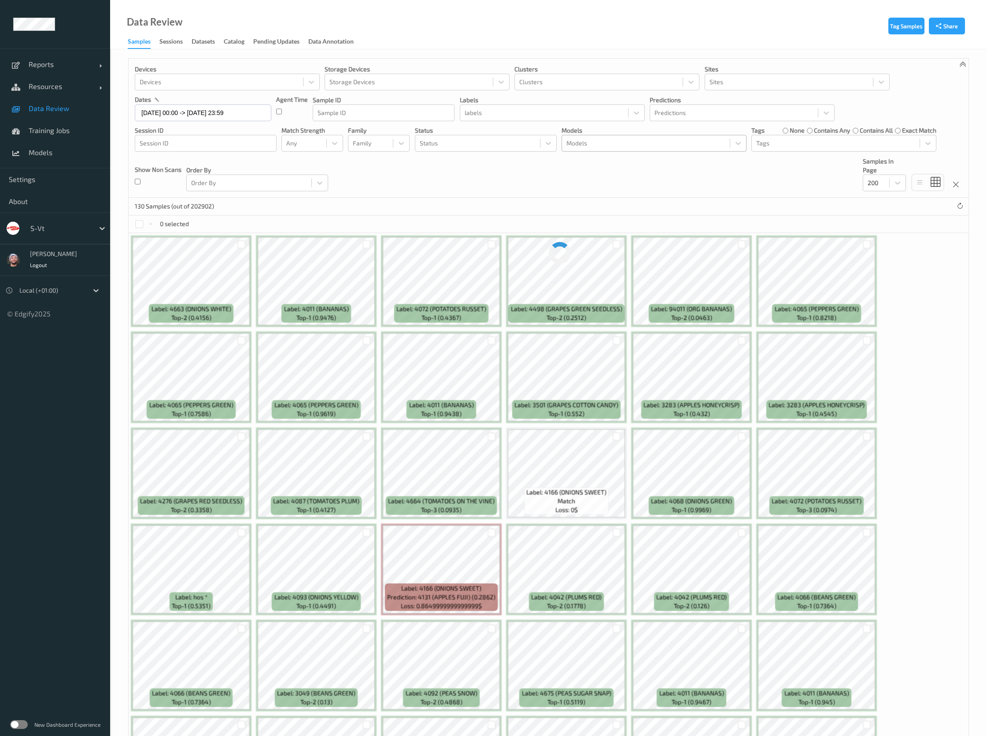
click at [622, 144] on div at bounding box center [646, 143] width 159 height 11
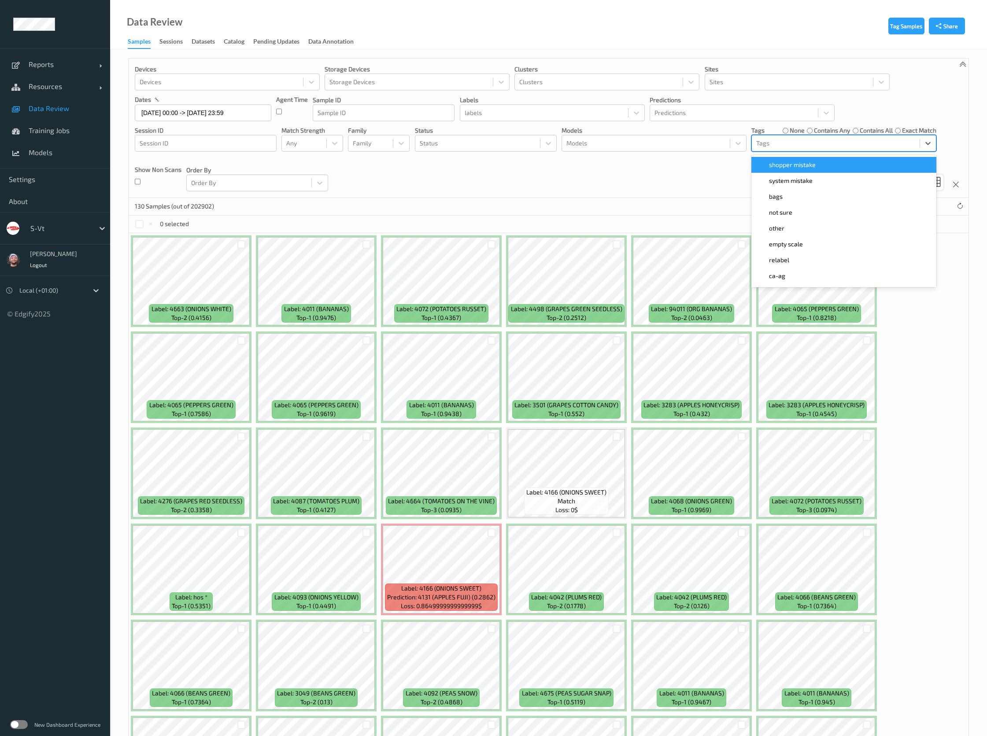
click at [818, 140] on div at bounding box center [835, 143] width 159 height 11
type input "other"
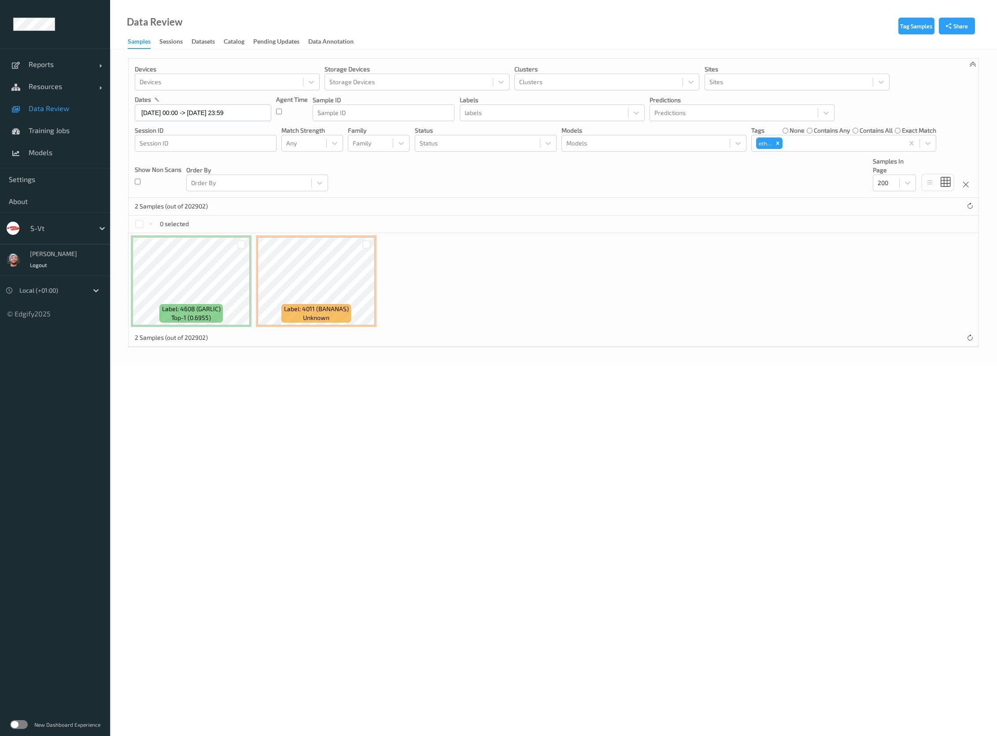
click at [133, 223] on div "0 selected" at bounding box center [554, 224] width 850 height 18
click at [137, 223] on div at bounding box center [139, 224] width 8 height 8
click at [295, 220] on button "Relabel" at bounding box center [296, 224] width 30 height 13
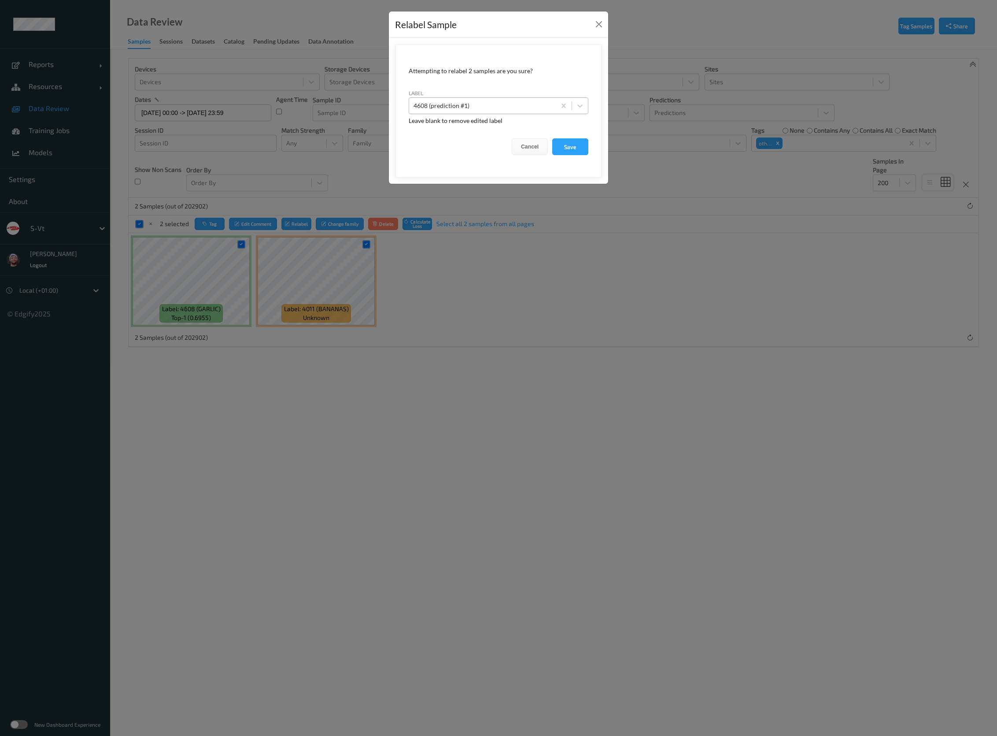
click at [457, 103] on div at bounding box center [483, 105] width 138 height 11
type input "dnt"
click at [552, 138] on button "Save" at bounding box center [570, 146] width 36 height 17
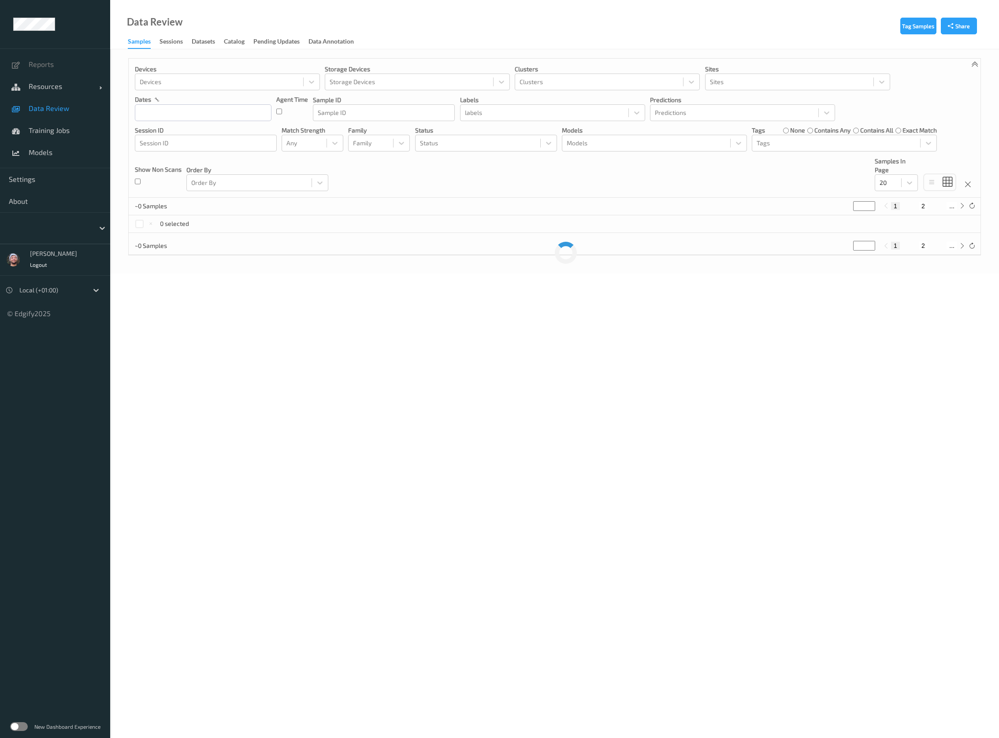
click at [50, 84] on span "Resources" at bounding box center [64, 86] width 70 height 9
click at [67, 102] on link "Devices" at bounding box center [55, 108] width 110 height 22
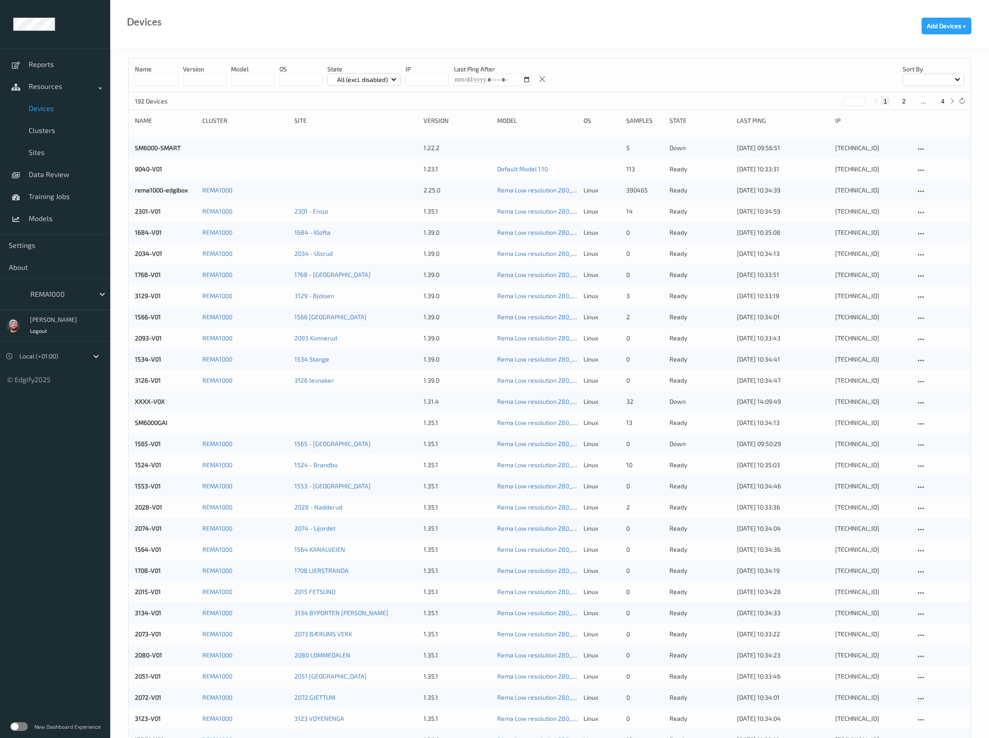
click at [939, 101] on button "4" at bounding box center [942, 101] width 9 height 8
type input "*"
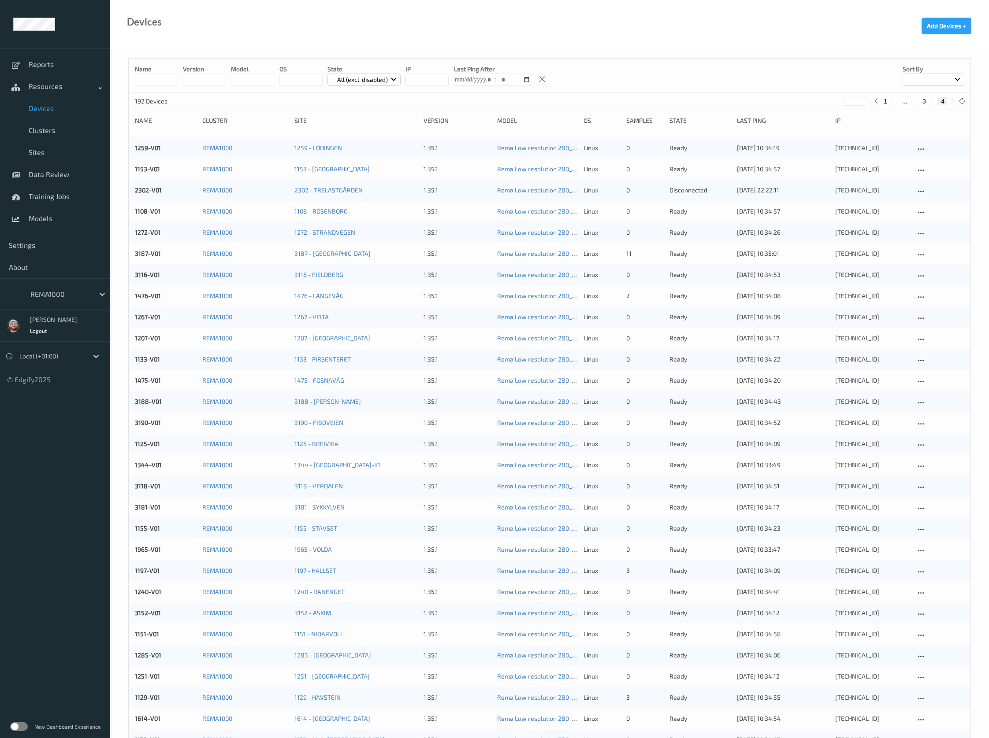
click at [454, 45] on div "Devices Add Devices +" at bounding box center [549, 24] width 878 height 49
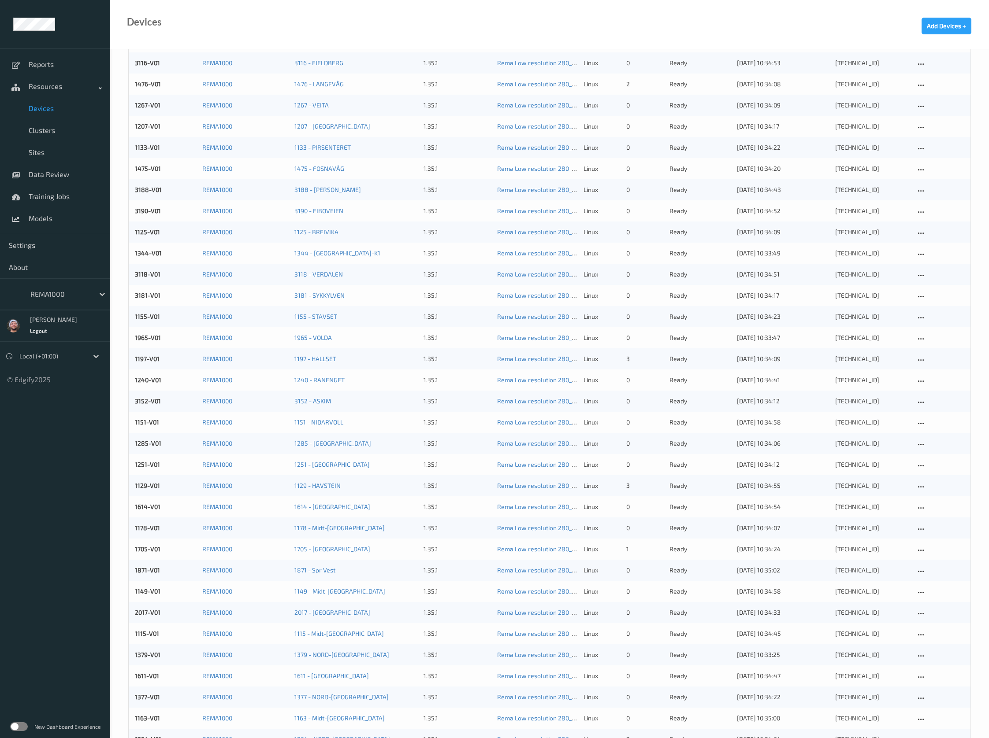
scroll to position [306, 0]
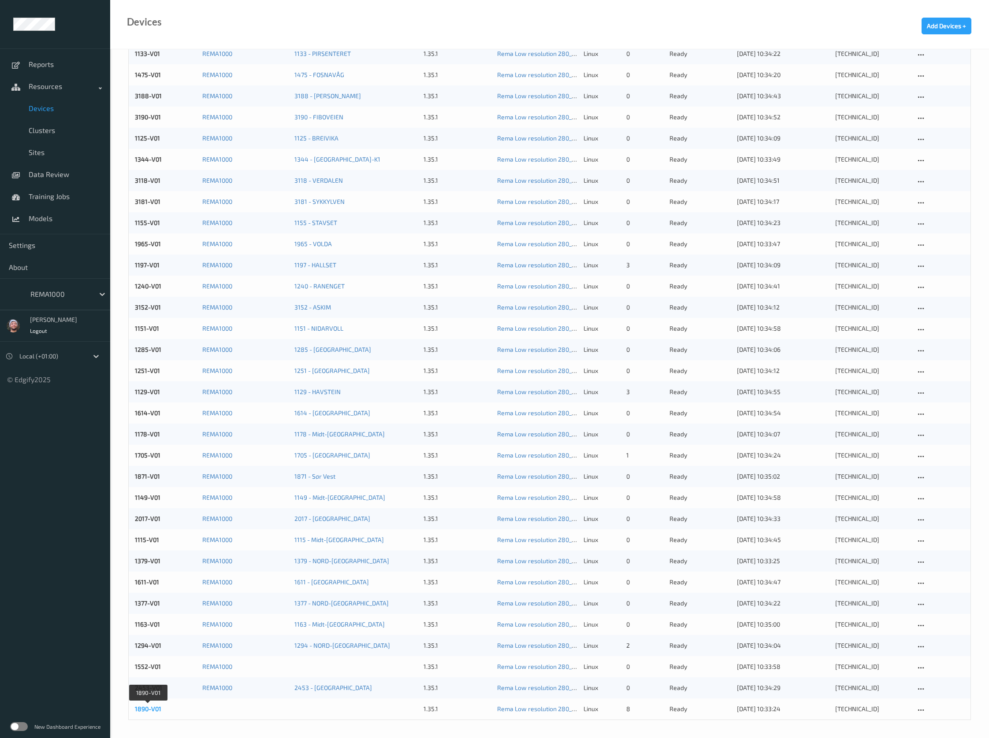
click at [151, 711] on link "1890-V01" at bounding box center [148, 708] width 26 height 7
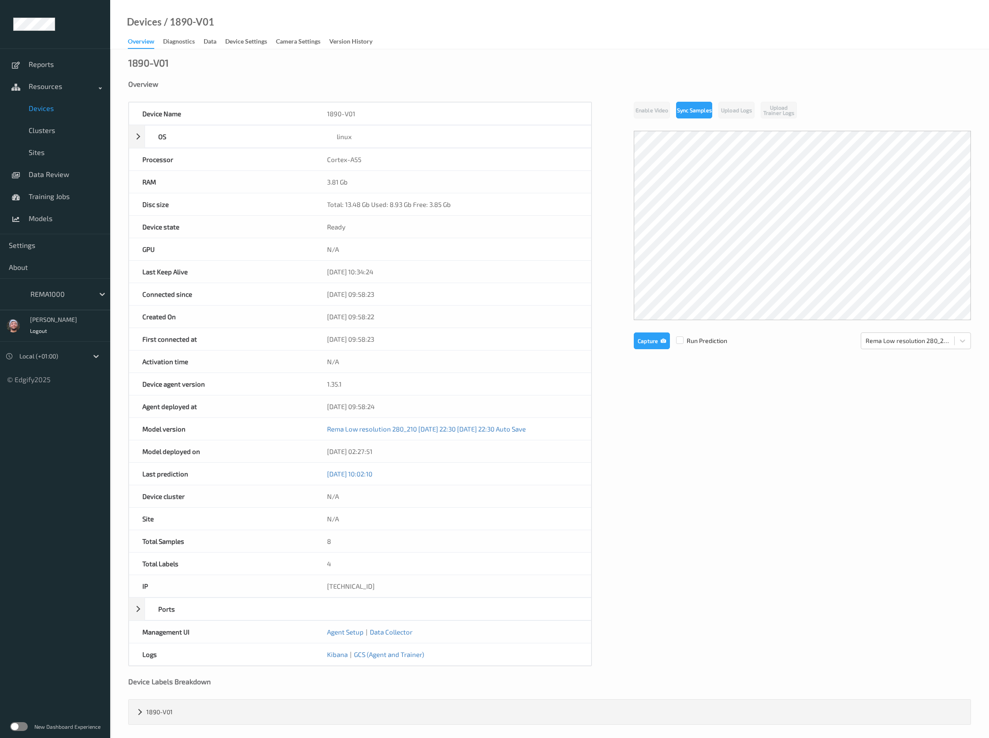
click at [59, 111] on span "Devices" at bounding box center [65, 108] width 73 height 9
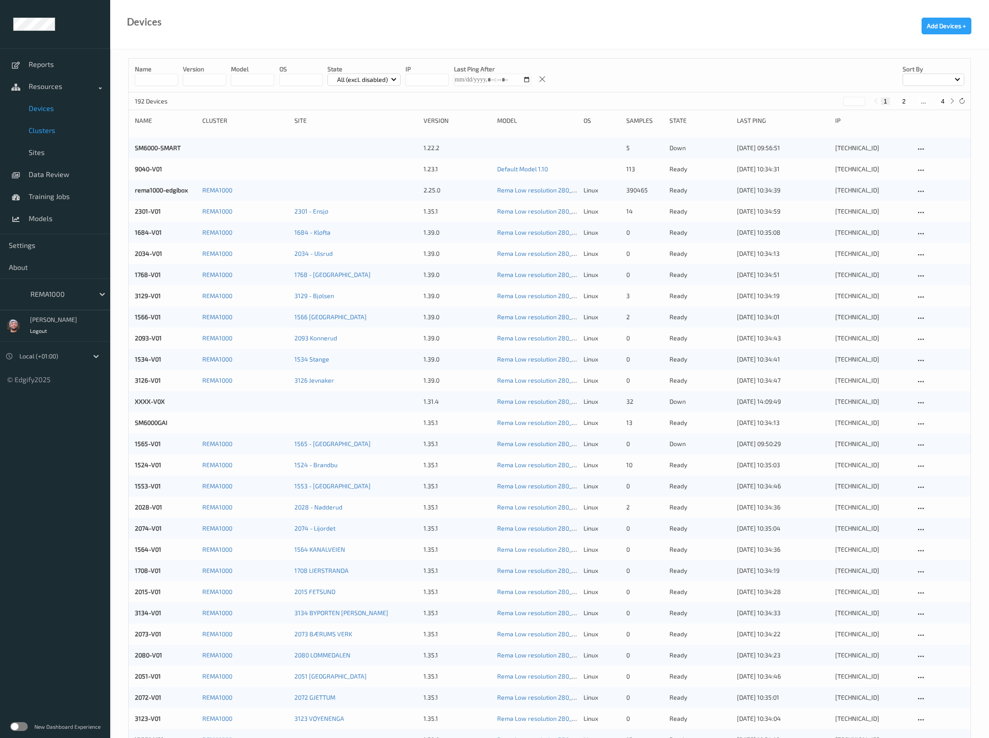
click at [52, 126] on span "Clusters" at bounding box center [65, 130] width 73 height 9
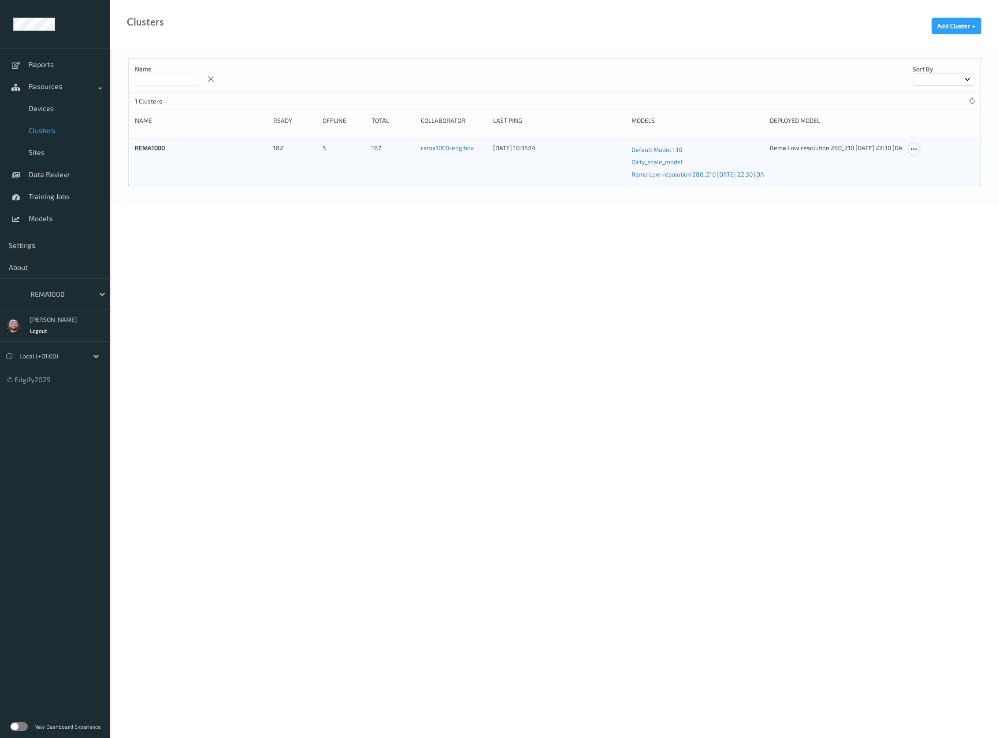
click at [916, 149] on icon at bounding box center [913, 149] width 7 height 8
click at [924, 163] on div "Edit Cluster" at bounding box center [938, 163] width 29 height 8
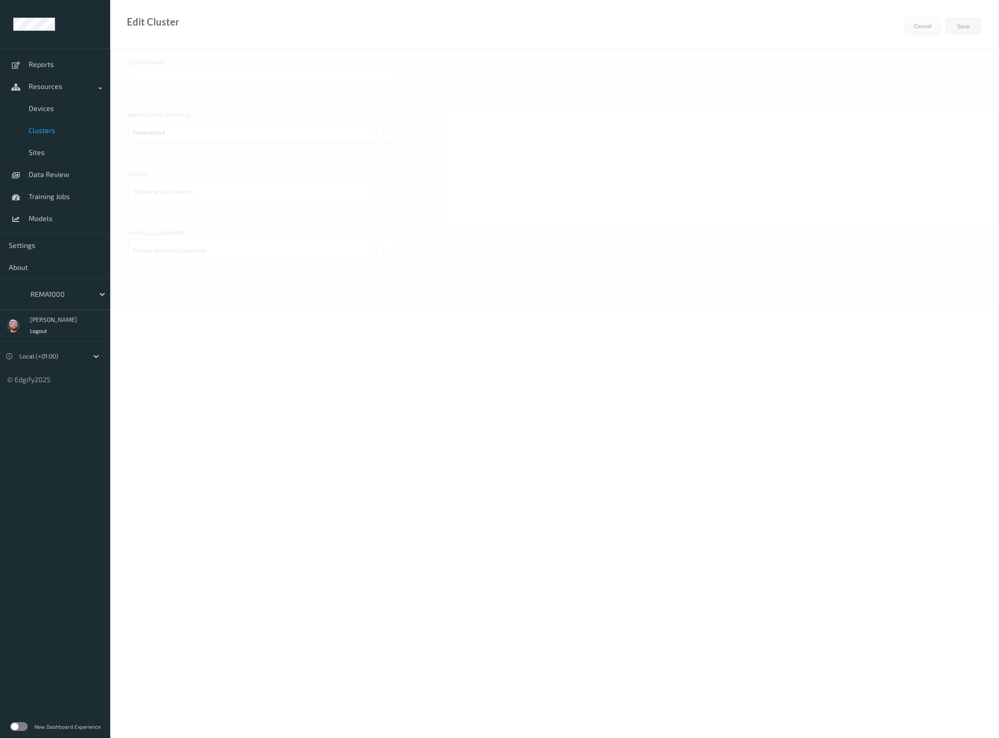
type input "REMA1000"
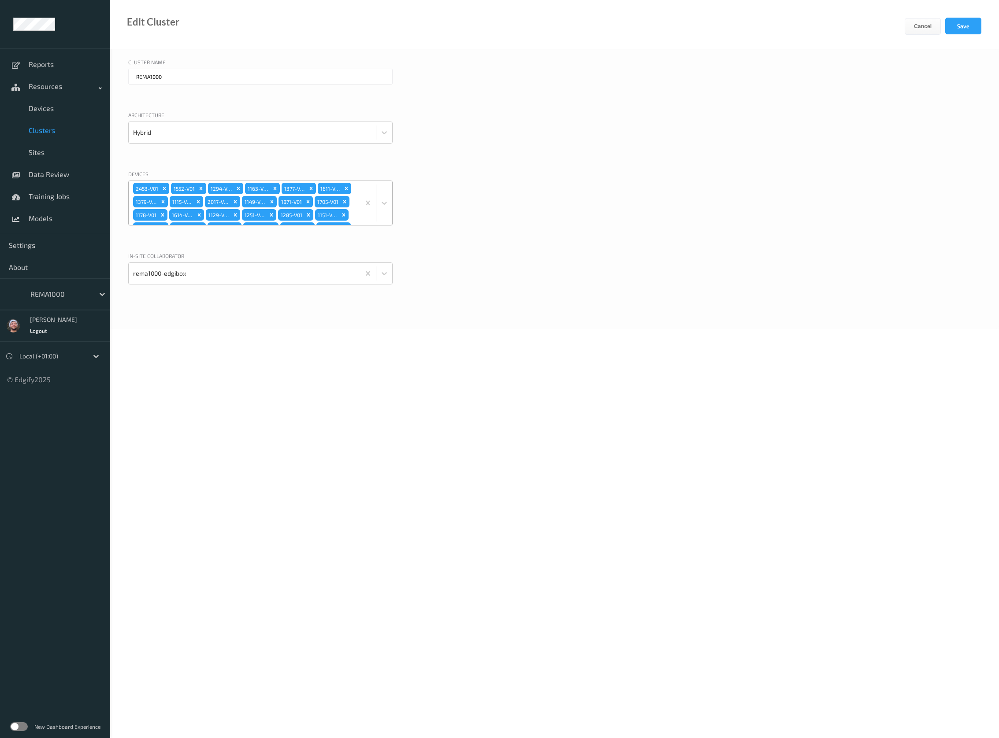
click at [335, 190] on div "2453-V01 1552-V01 1294-V01 1163-V01 1377-V01 1611-V01 1379-V01 1115-V01 2017-V0…" at bounding box center [244, 203] width 231 height 44
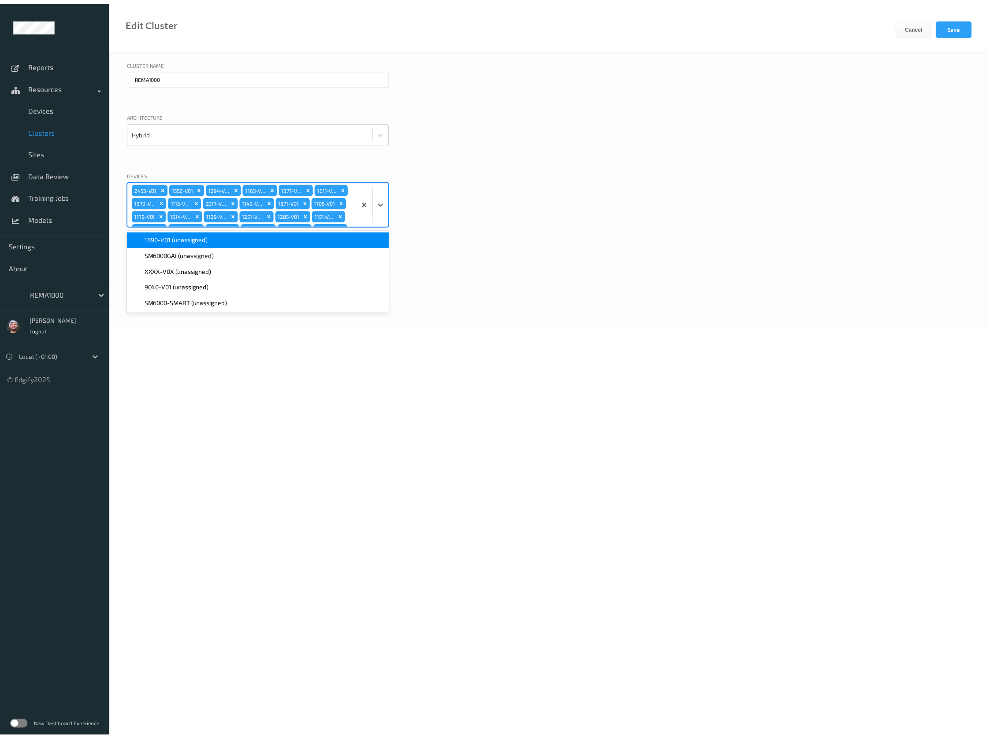
scroll to position [440, 0]
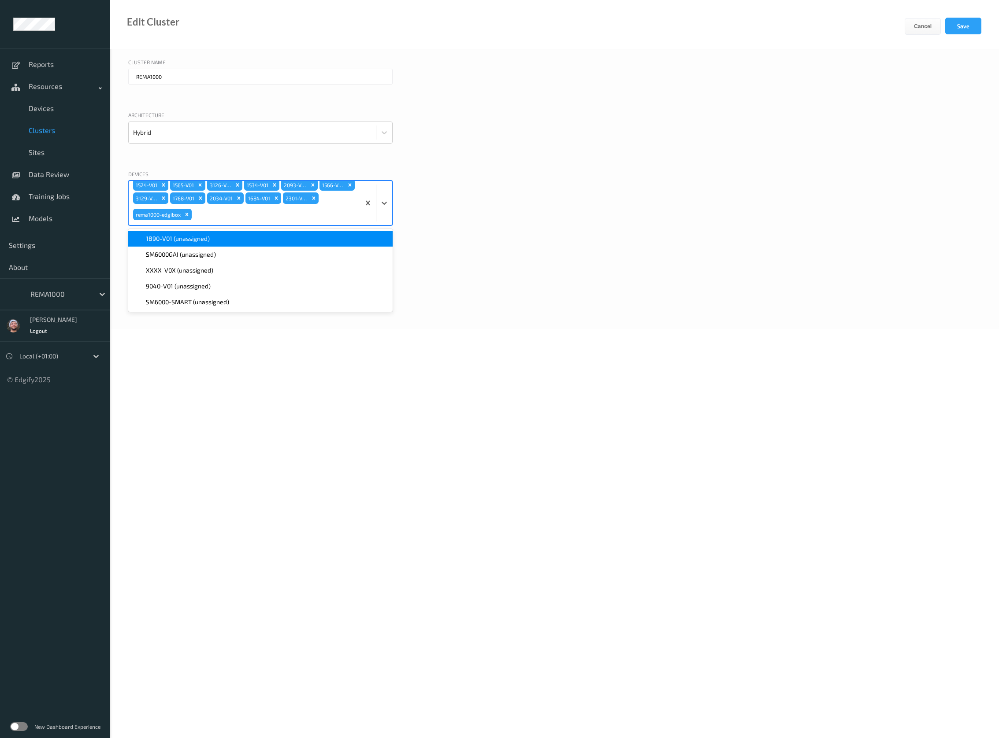
click at [215, 244] on div "1890-V01 (unassigned)" at bounding box center [260, 239] width 264 height 16
click at [970, 38] on div "Cancel Save" at bounding box center [951, 33] width 94 height 31
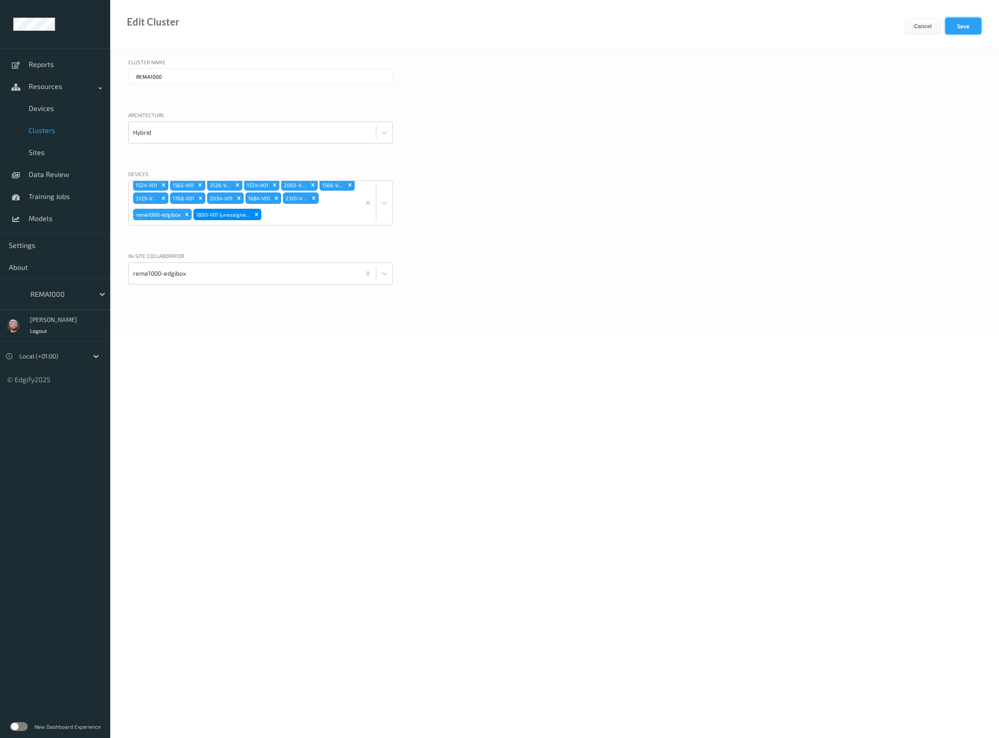
click at [971, 31] on button "Save" at bounding box center [963, 26] width 36 height 17
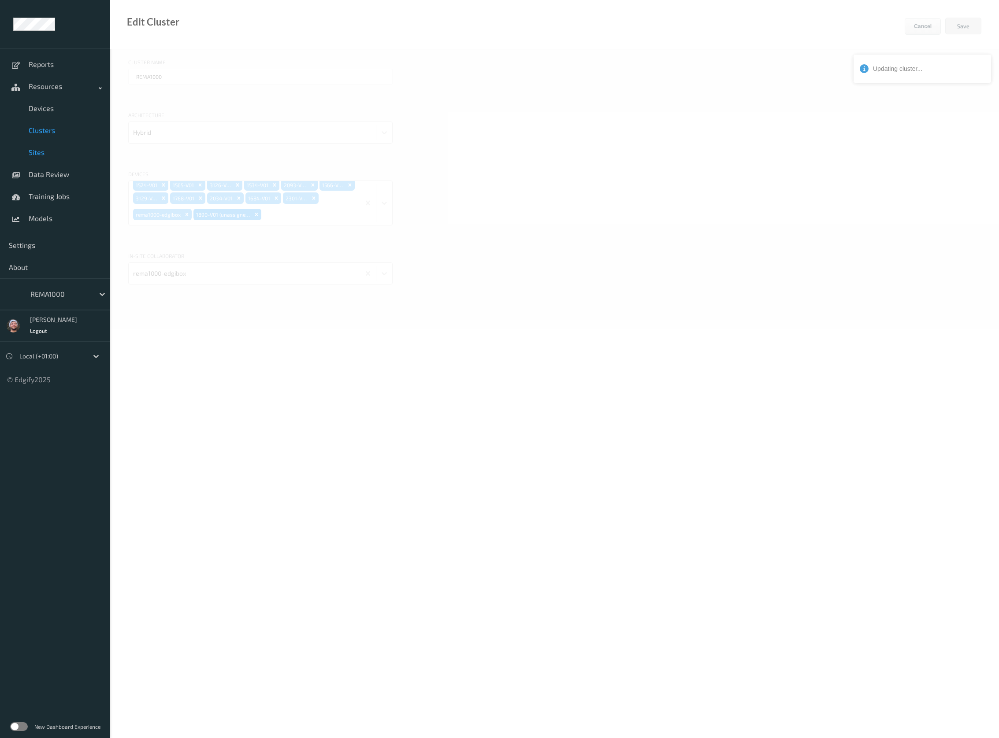
click at [43, 149] on span "Sites" at bounding box center [65, 152] width 73 height 9
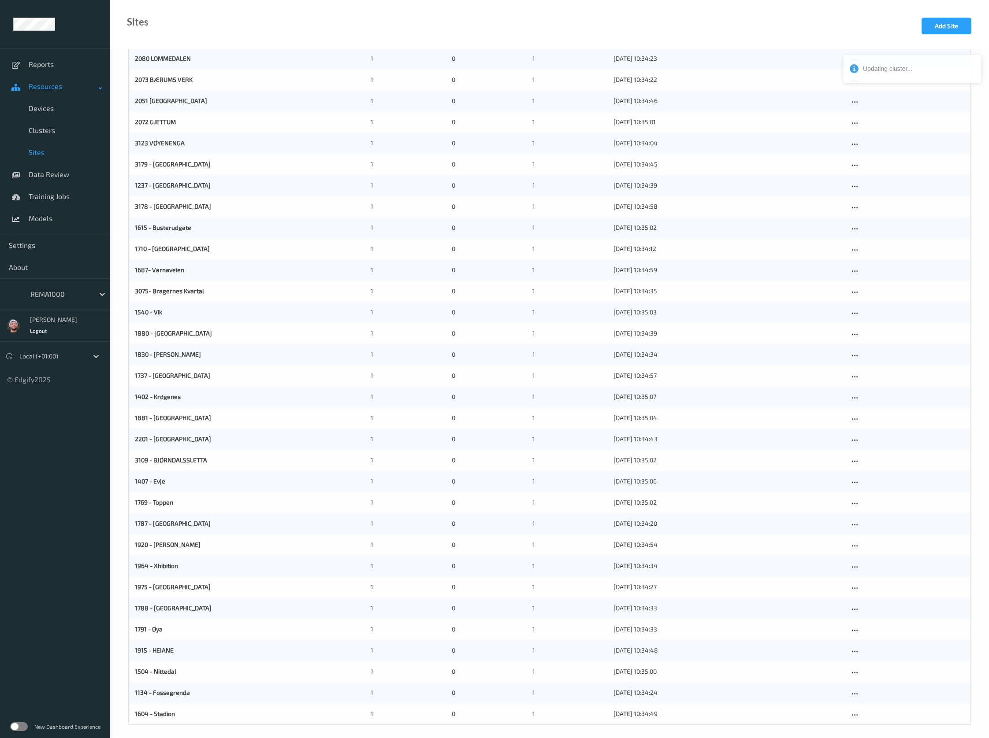
scroll to position [12, 0]
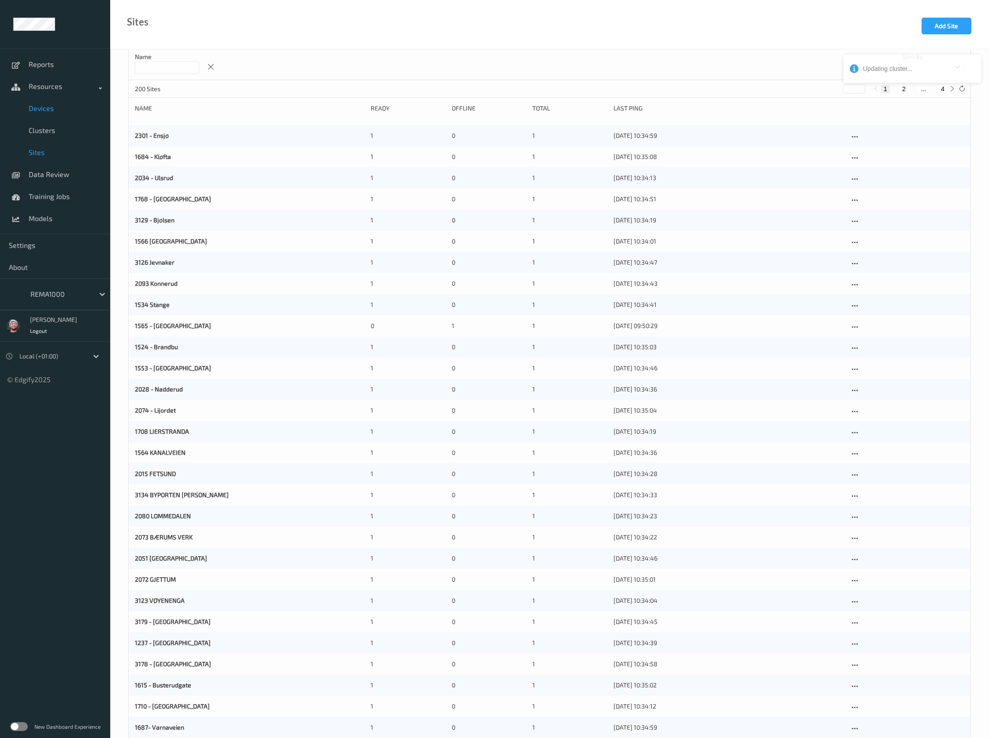
click at [40, 106] on span "Devices" at bounding box center [65, 108] width 73 height 9
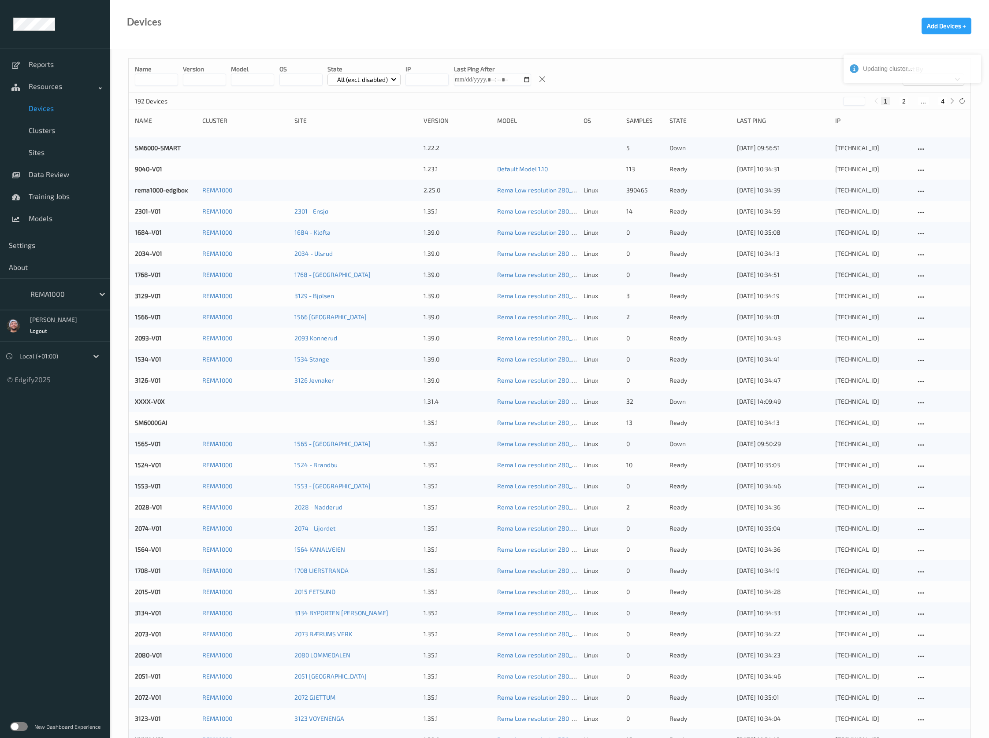
click at [944, 98] on button "4" at bounding box center [942, 101] width 9 height 8
type input "*"
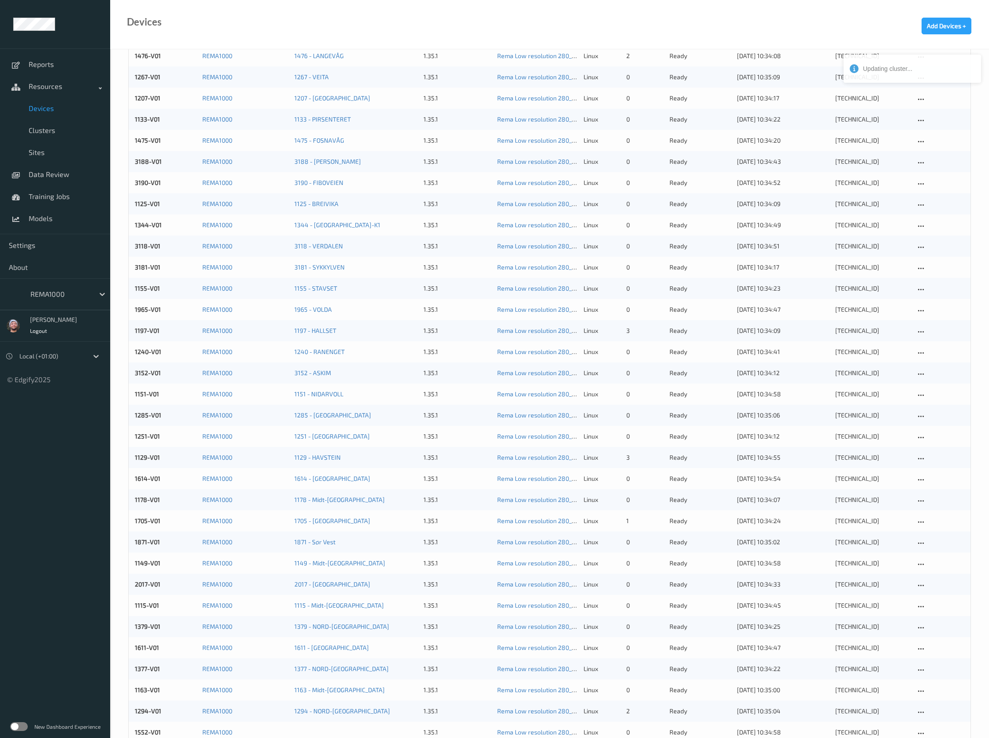
scroll to position [306, 0]
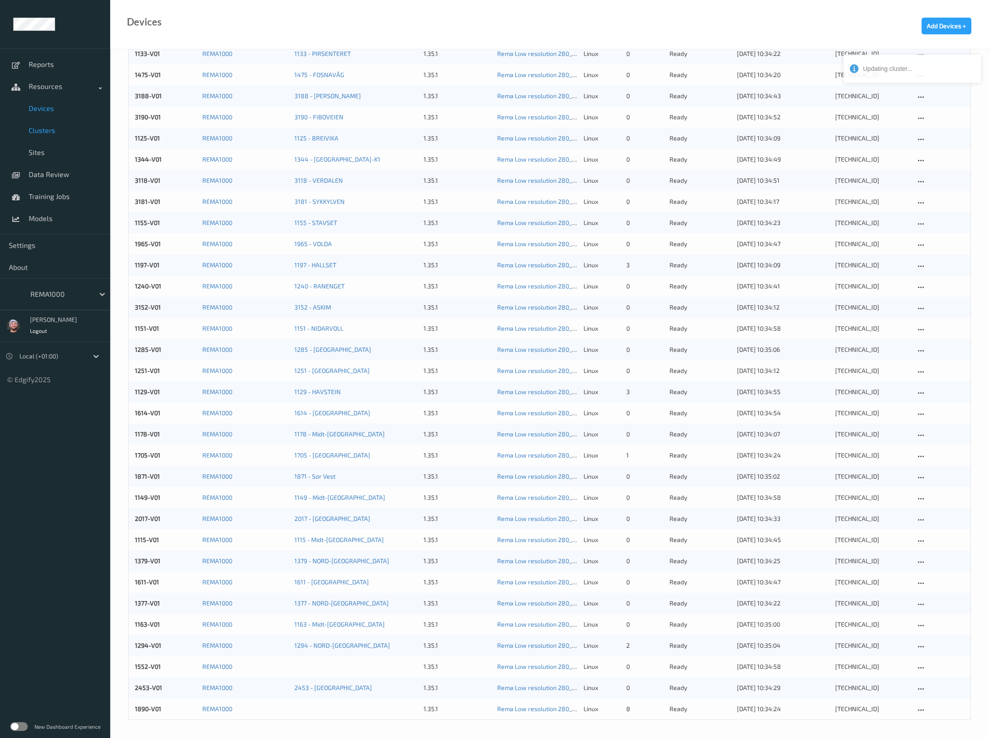
click at [42, 138] on link "Clusters" at bounding box center [55, 130] width 110 height 22
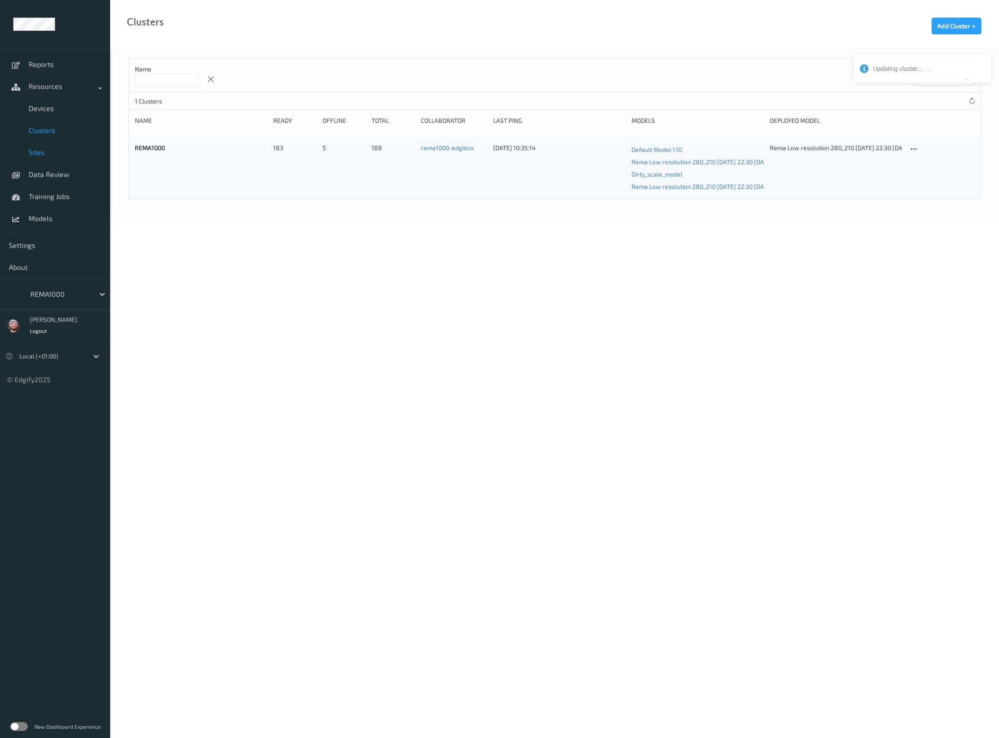
click at [38, 151] on span "Sites" at bounding box center [65, 152] width 73 height 9
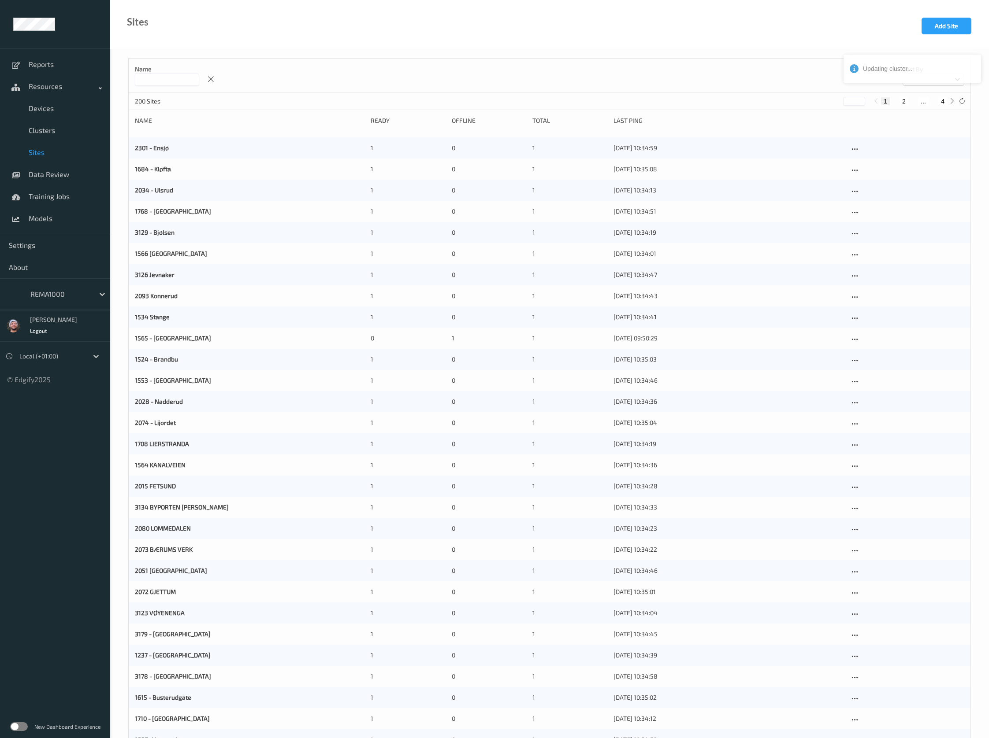
click at [187, 82] on input at bounding box center [167, 80] width 64 height 12
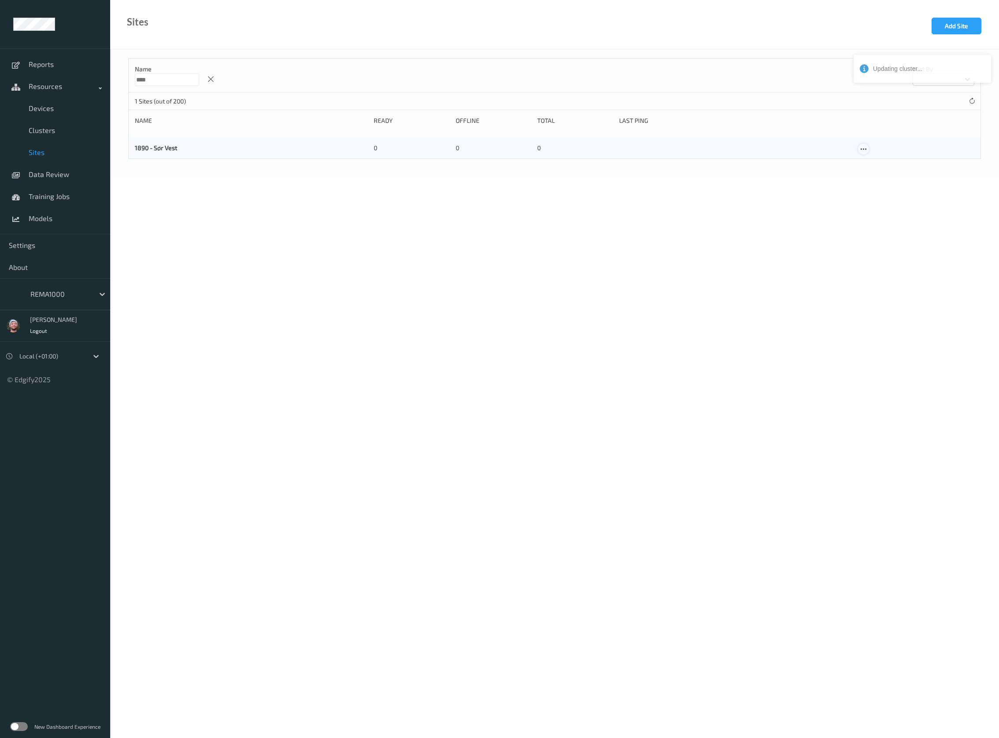
type input "****"
click at [859, 147] on div at bounding box center [863, 149] width 11 height 11
click at [871, 161] on link "Edit Site" at bounding box center [881, 164] width 46 height 16
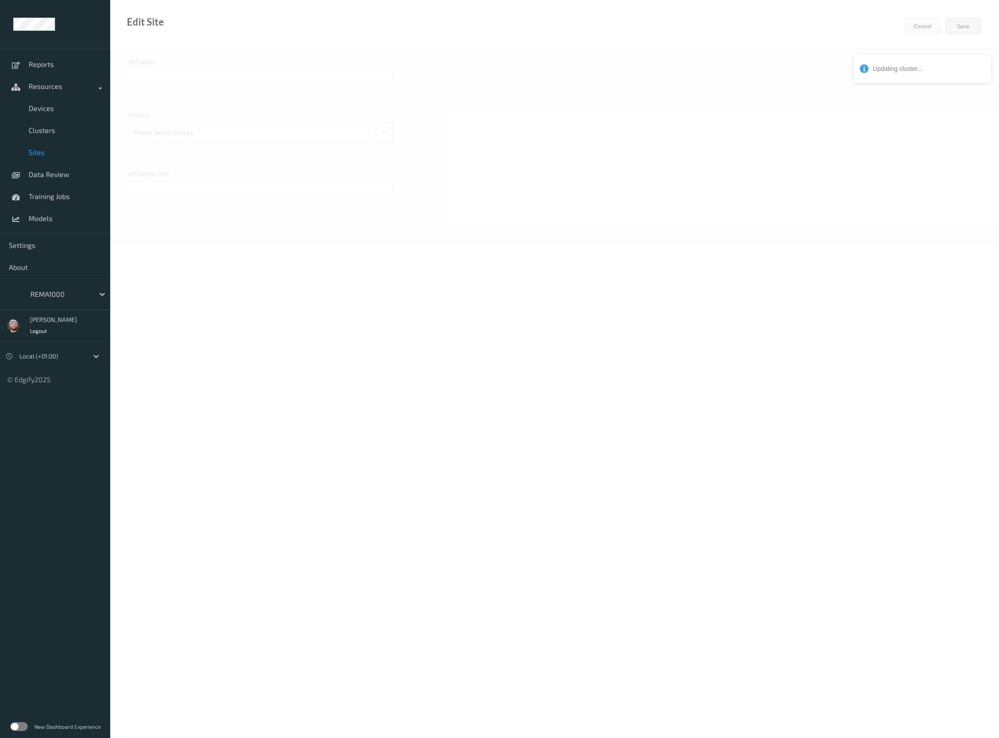
type input "1890 - Sør Vest"
click at [200, 133] on div at bounding box center [252, 133] width 238 height 18
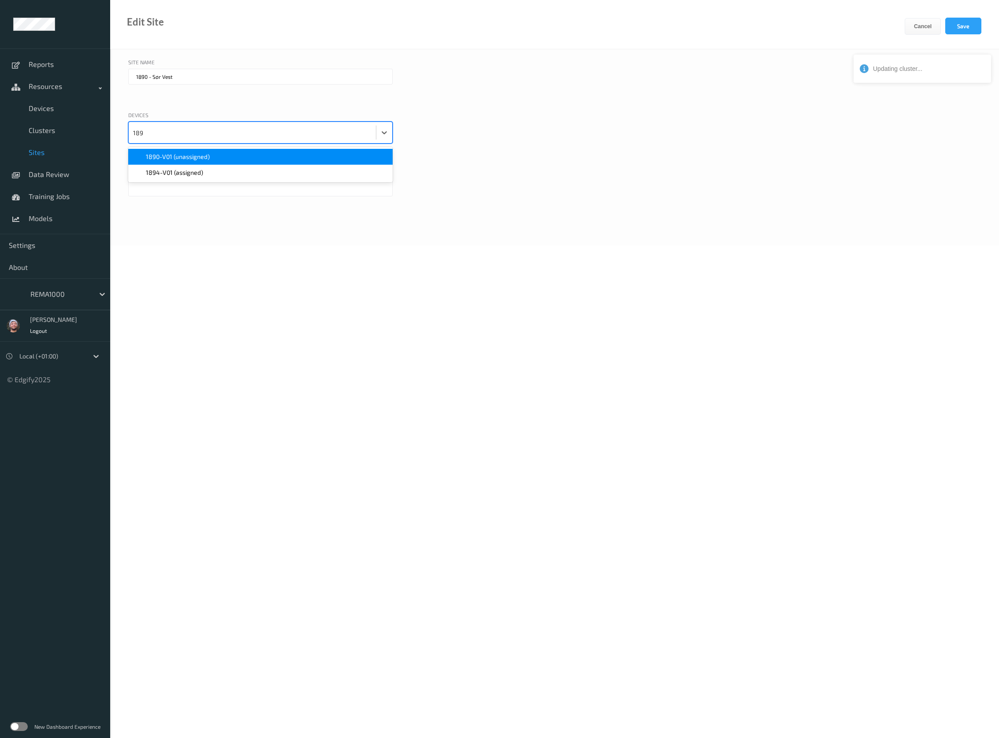
type input "1890"
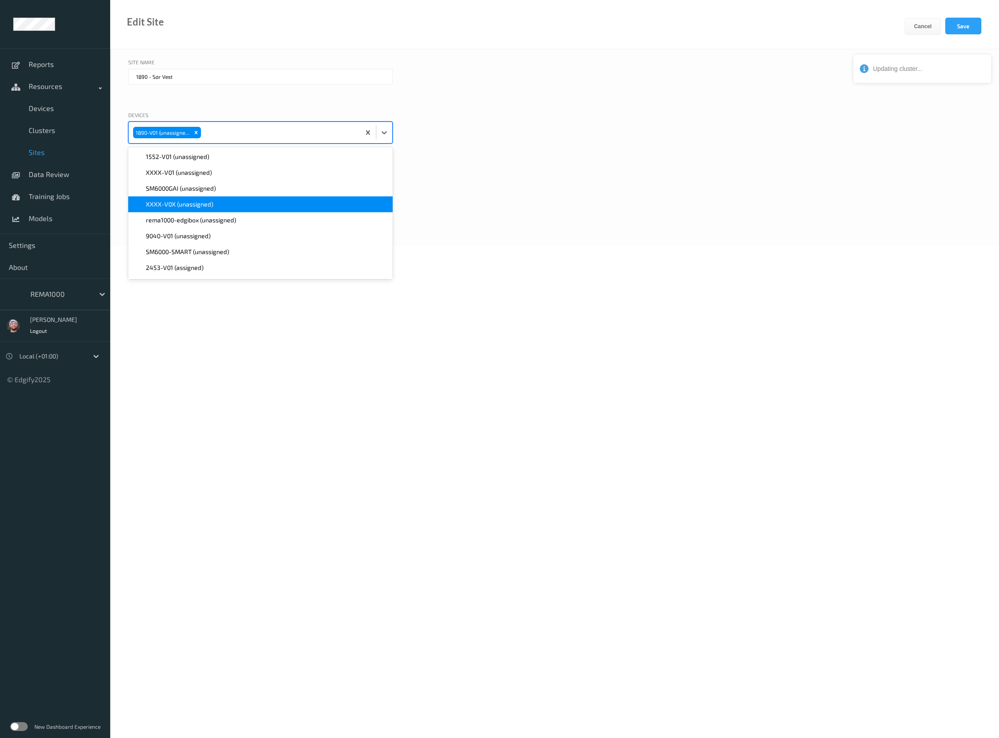
click at [490, 224] on div "Site Name 1890 - Sør Vest Devices option 1890-V01 (unassigned), selected. optio…" at bounding box center [554, 147] width 889 height 196
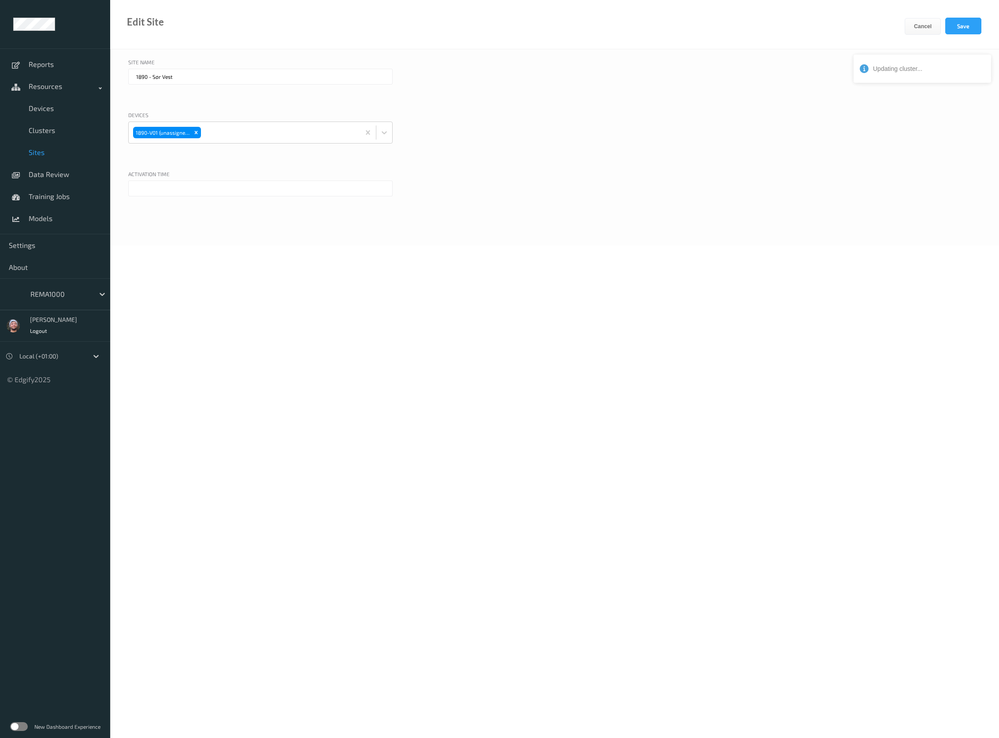
click at [183, 199] on div at bounding box center [260, 202] width 264 height 42
click at [191, 193] on input "text" at bounding box center [260, 189] width 264 height 16
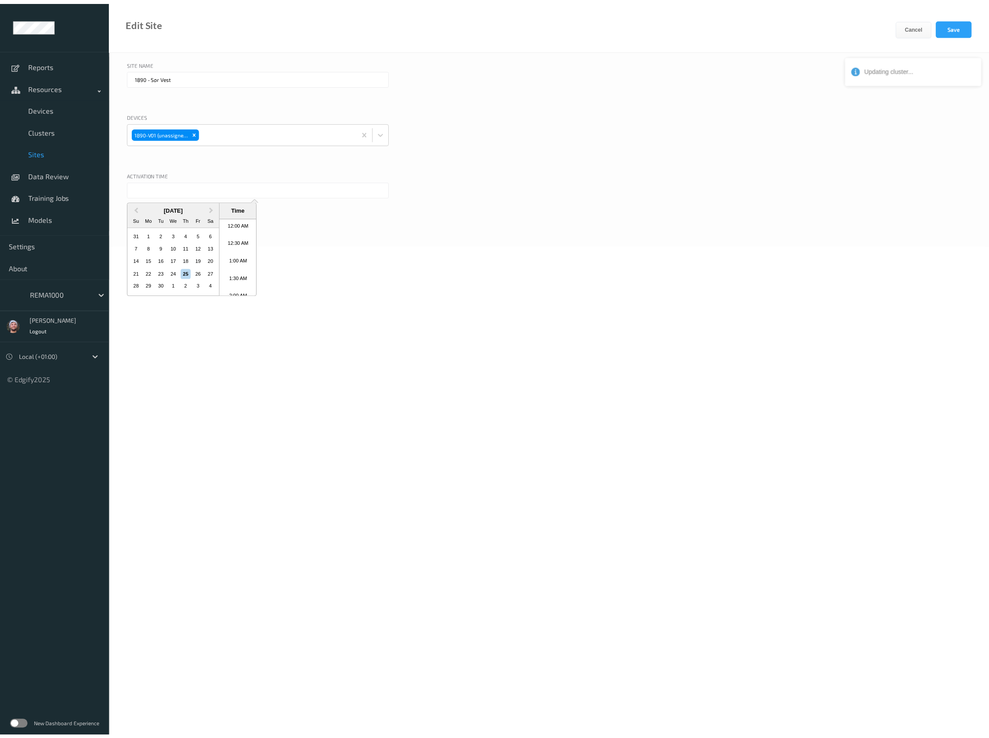
scroll to position [341, 0]
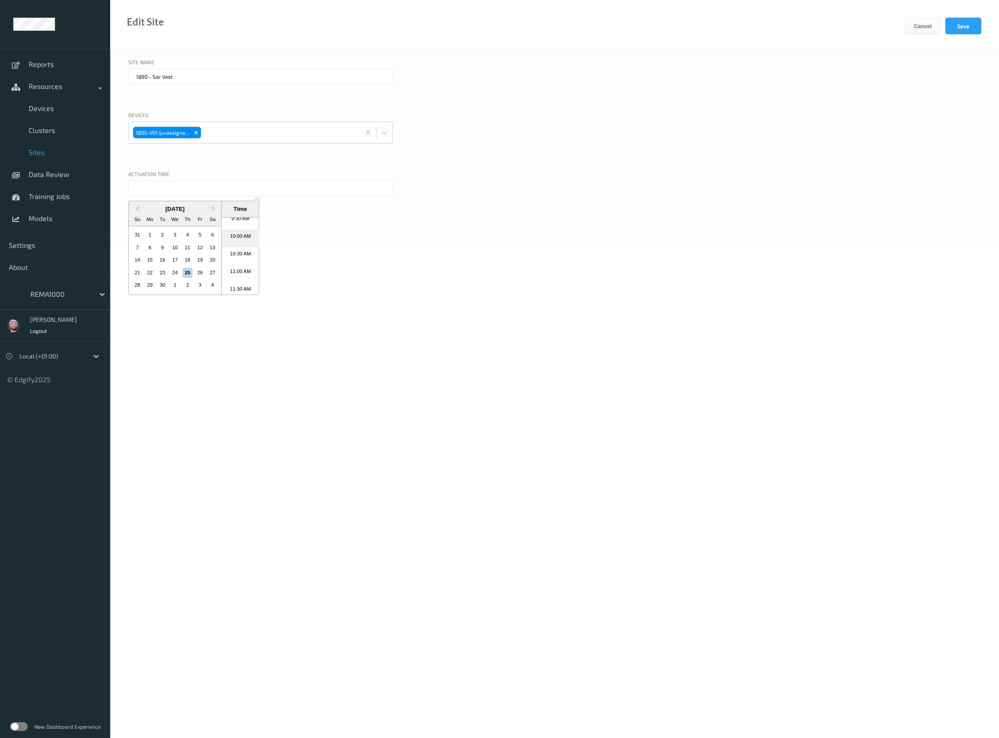
click at [239, 241] on li "10:00 AM" at bounding box center [240, 239] width 37 height 18
type input "[DATE] 10:00 AM"
click at [947, 23] on button "Save" at bounding box center [963, 26] width 36 height 17
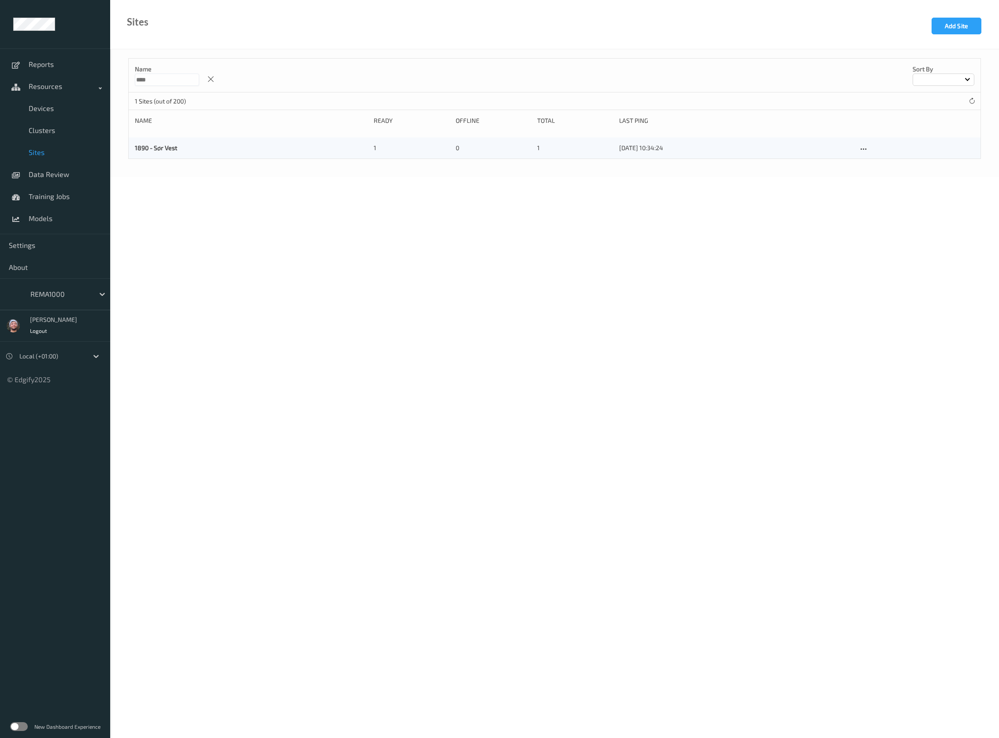
drag, startPoint x: 61, startPoint y: 110, endPoint x: 38, endPoint y: 394, distance: 285.5
click at [61, 110] on span "Devices" at bounding box center [65, 108] width 73 height 9
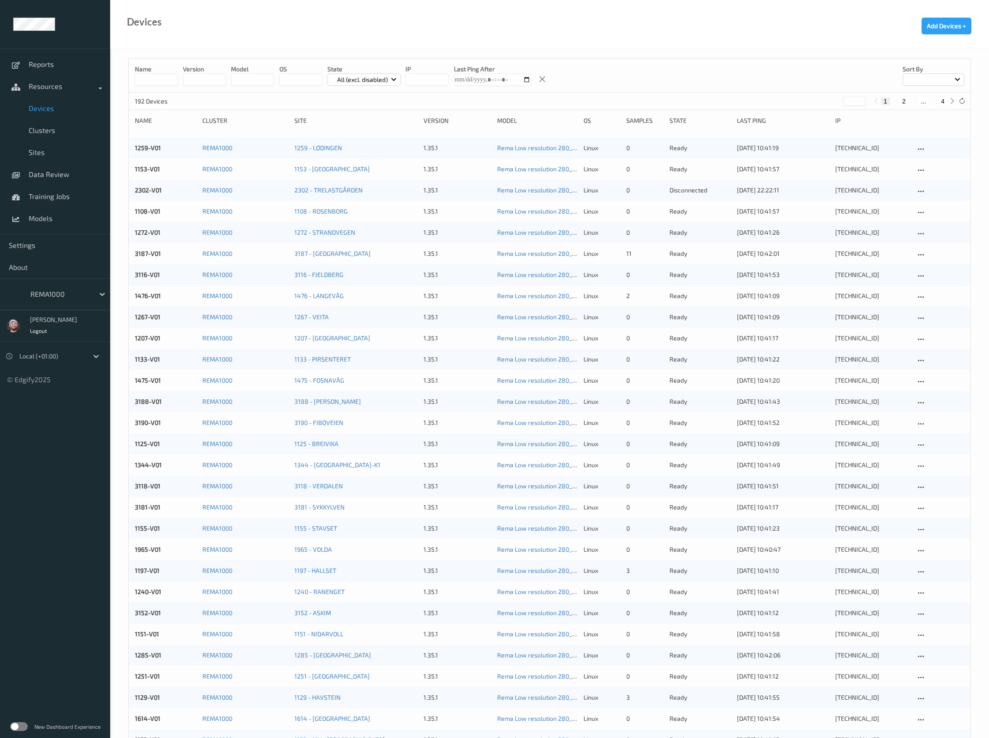
click at [61, 301] on div "REMA1000" at bounding box center [60, 294] width 68 height 14
click at [64, 292] on div at bounding box center [59, 294] width 59 height 11
click at [55, 296] on div at bounding box center [59, 294] width 59 height 11
type input "shufers"
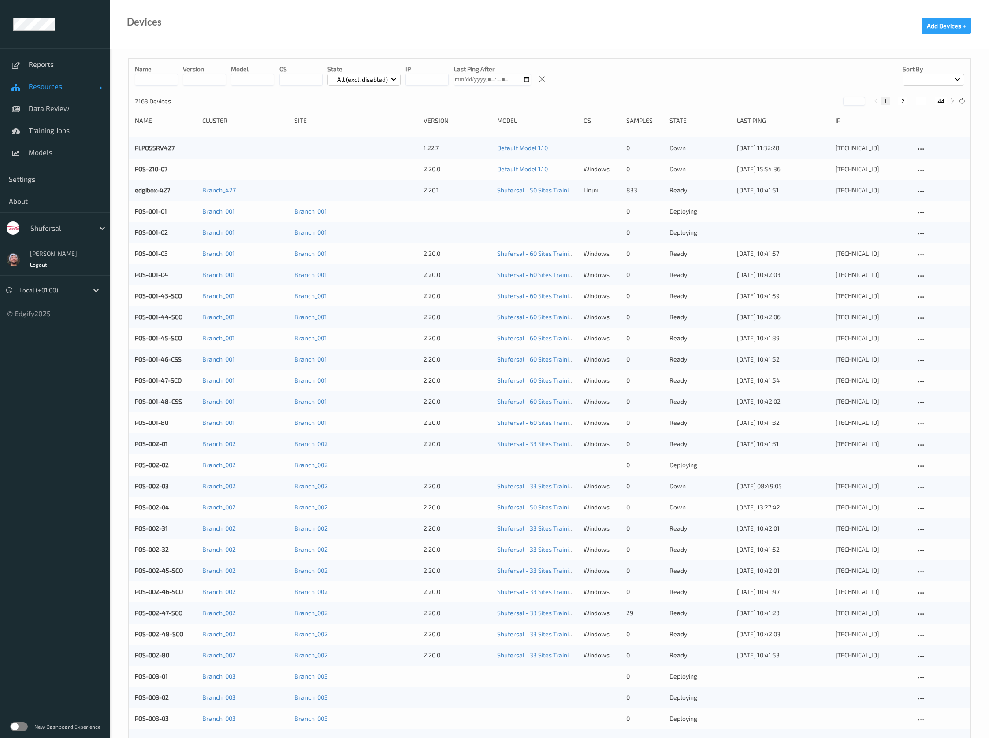
click at [74, 91] on link "Resources" at bounding box center [55, 86] width 110 height 22
click at [63, 70] on link "Reports" at bounding box center [55, 64] width 110 height 22
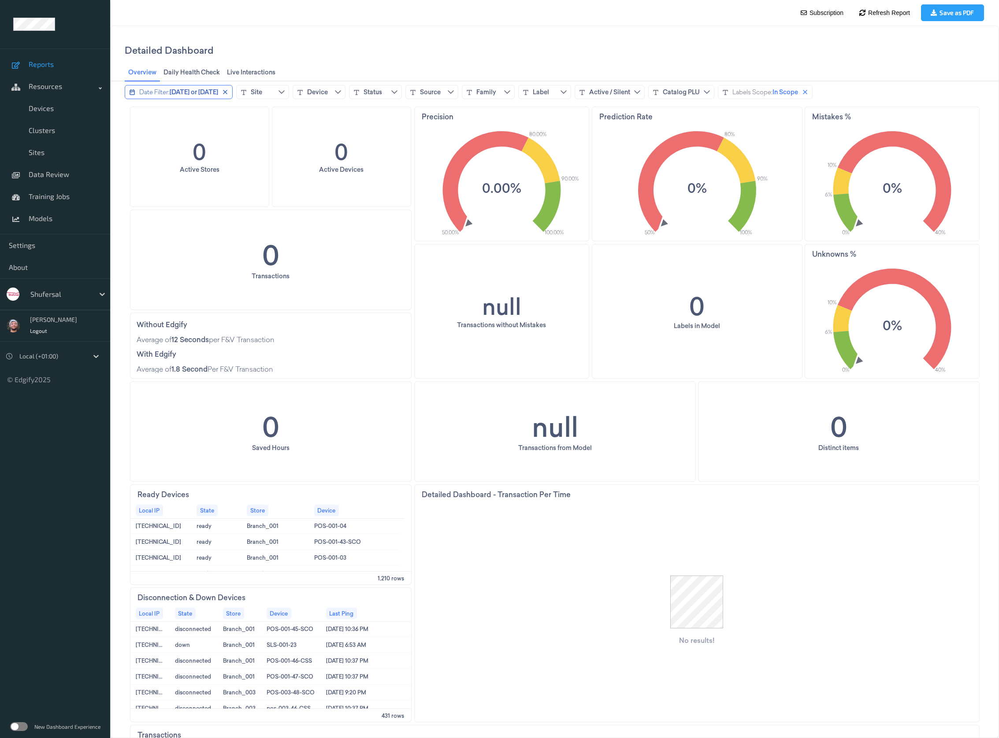
click at [205, 90] on span "[DATE] or [DATE]" at bounding box center [194, 92] width 48 height 9
click at [133, 111] on icon "chevronleft icon" at bounding box center [132, 110] width 7 height 7
click at [166, 181] on span "Previous 30 days" at bounding box center [161, 184] width 50 height 7
